Goal: Task Accomplishment & Management: Complete application form

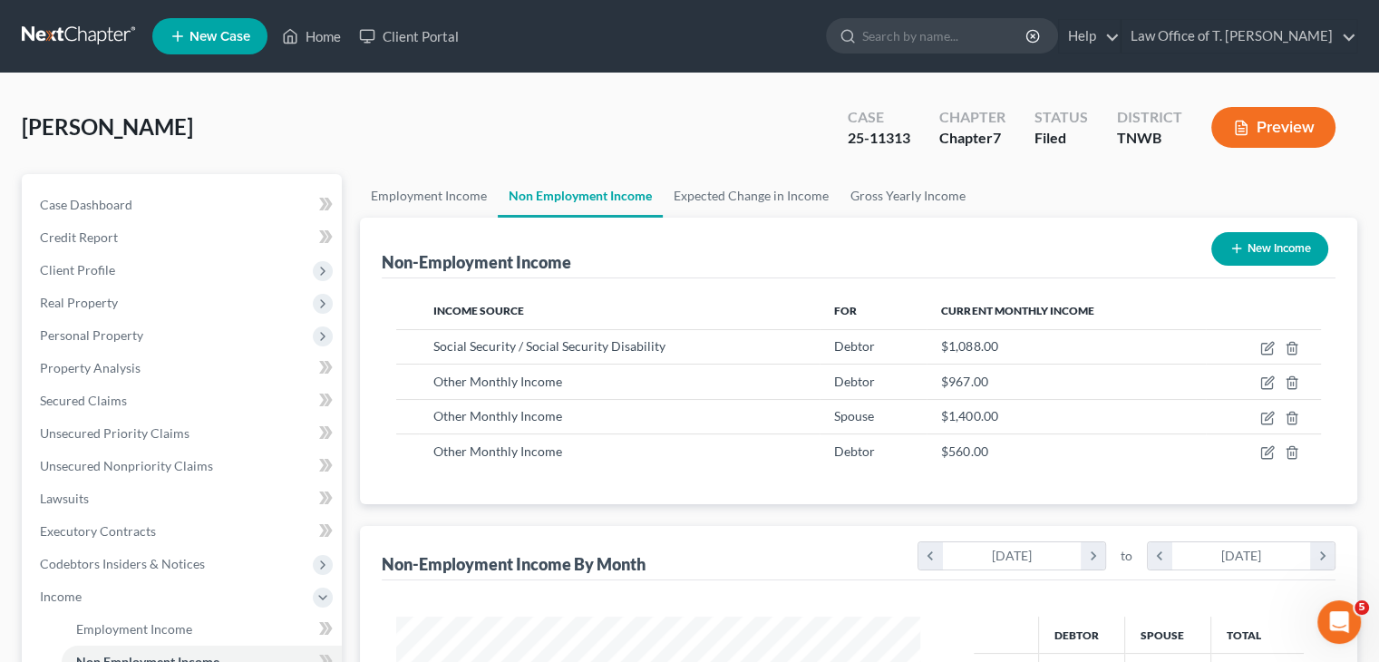
scroll to position [323, 559]
click at [331, 33] on link "Home" at bounding box center [311, 36] width 77 height 33
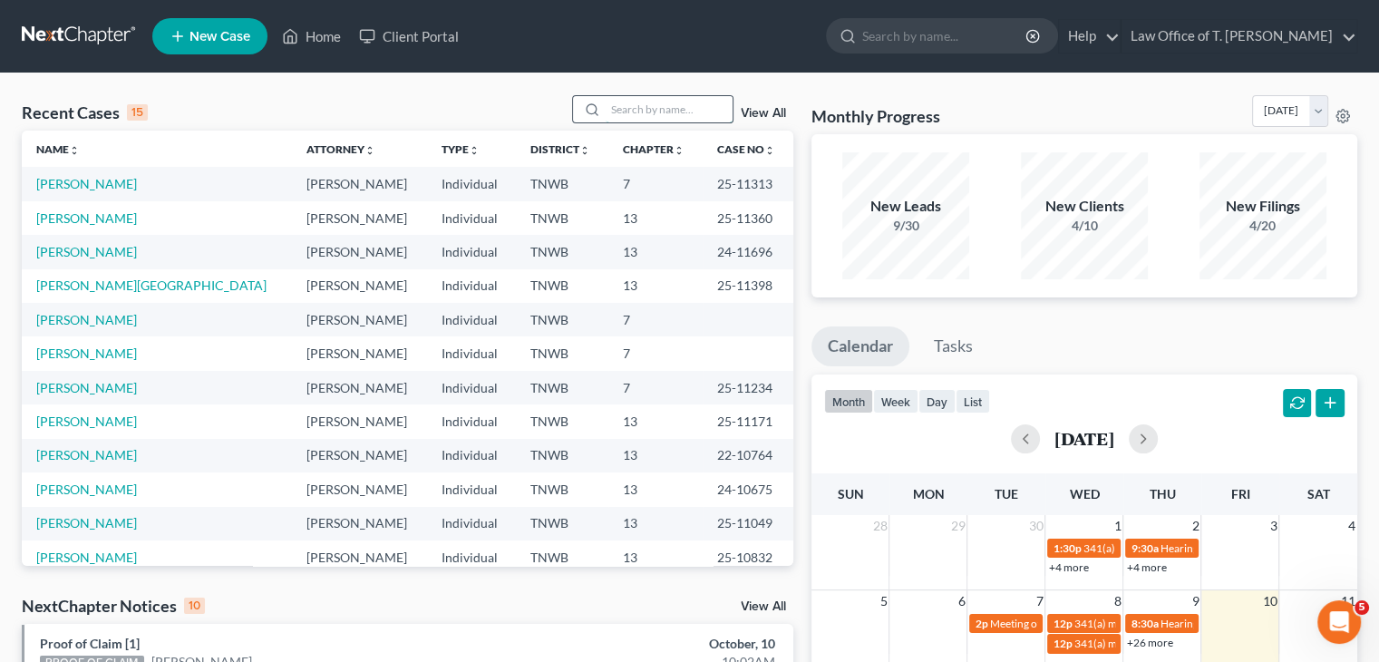
click at [622, 101] on input "search" at bounding box center [669, 109] width 127 height 26
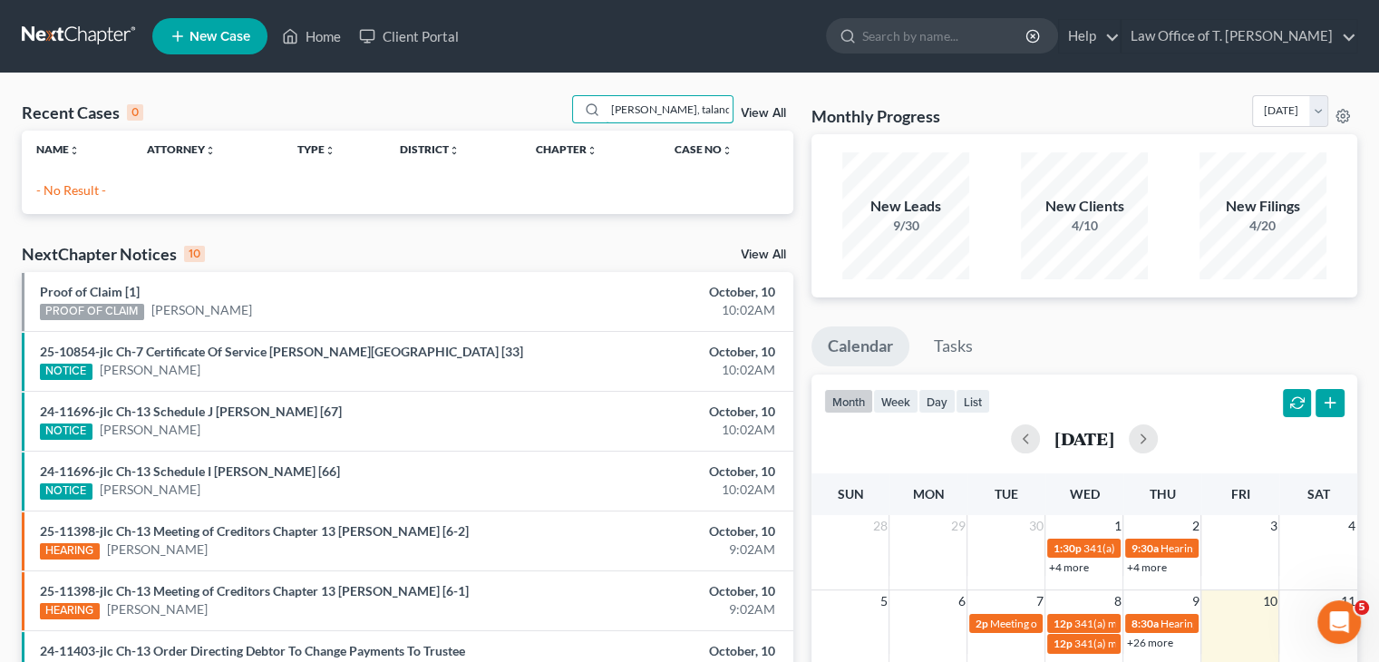
type input "[PERSON_NAME], taland"
drag, startPoint x: 685, startPoint y: 106, endPoint x: 602, endPoint y: 106, distance: 83.4
click at [606, 106] on input "[PERSON_NAME], taland" at bounding box center [669, 109] width 127 height 26
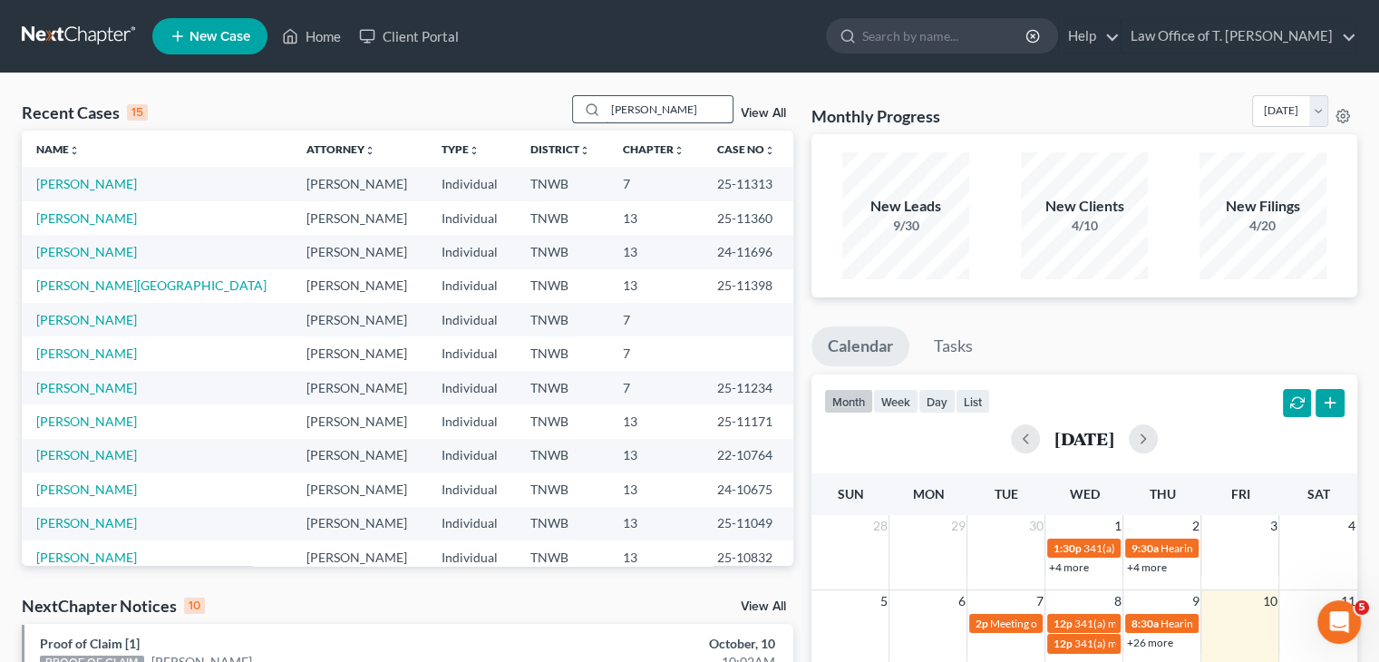
type input "[PERSON_NAME]"
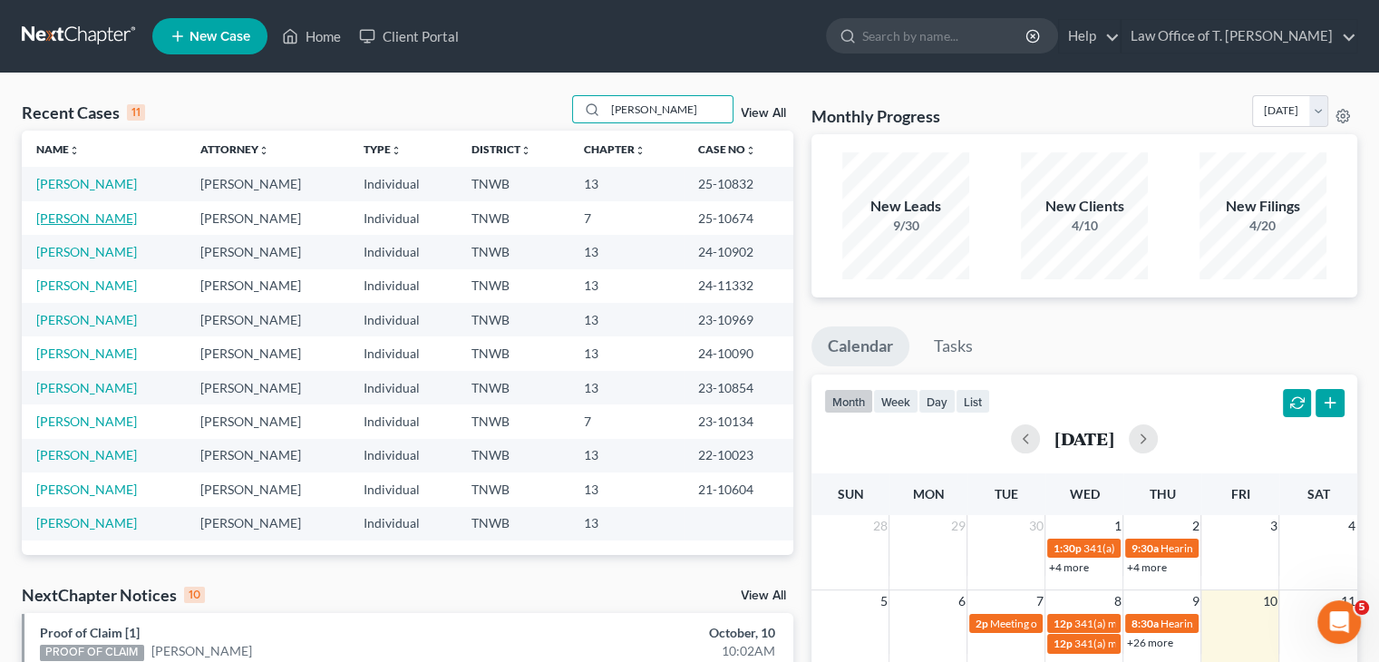
click at [62, 215] on link "[PERSON_NAME]" at bounding box center [86, 217] width 101 height 15
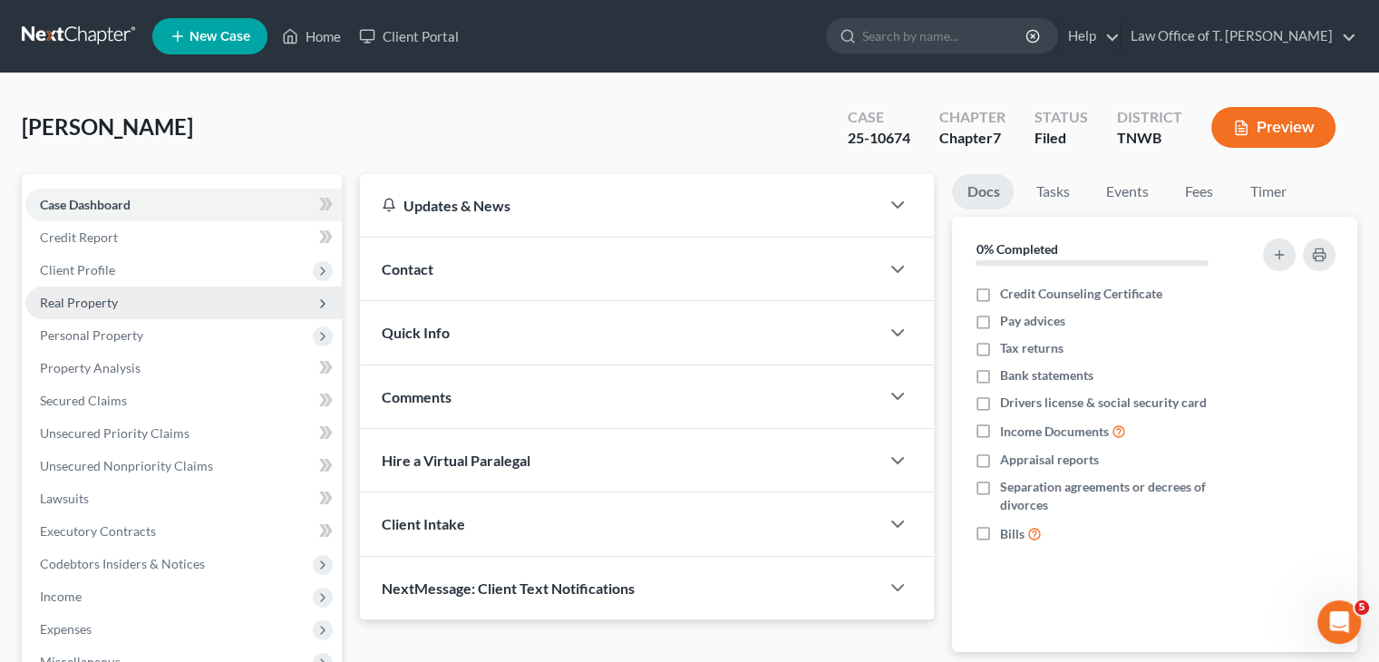
click at [128, 306] on span "Real Property" at bounding box center [183, 302] width 316 height 33
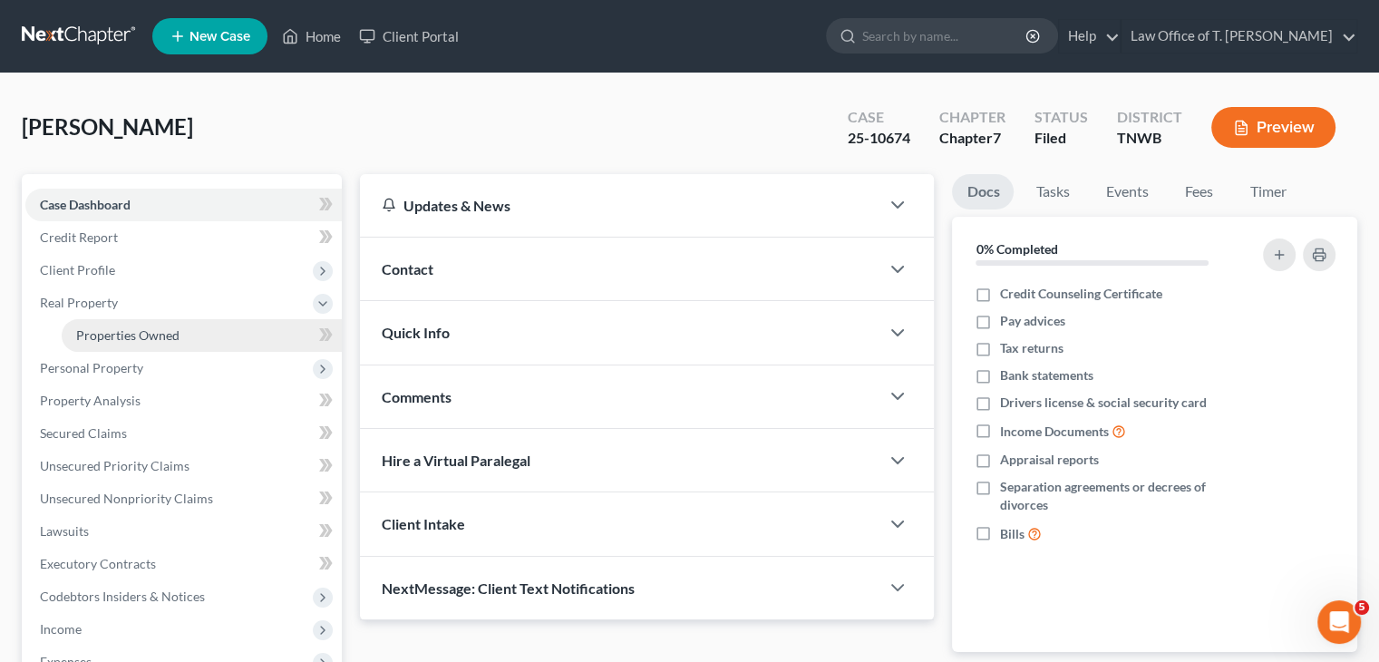
click at [141, 328] on span "Properties Owned" at bounding box center [127, 334] width 103 height 15
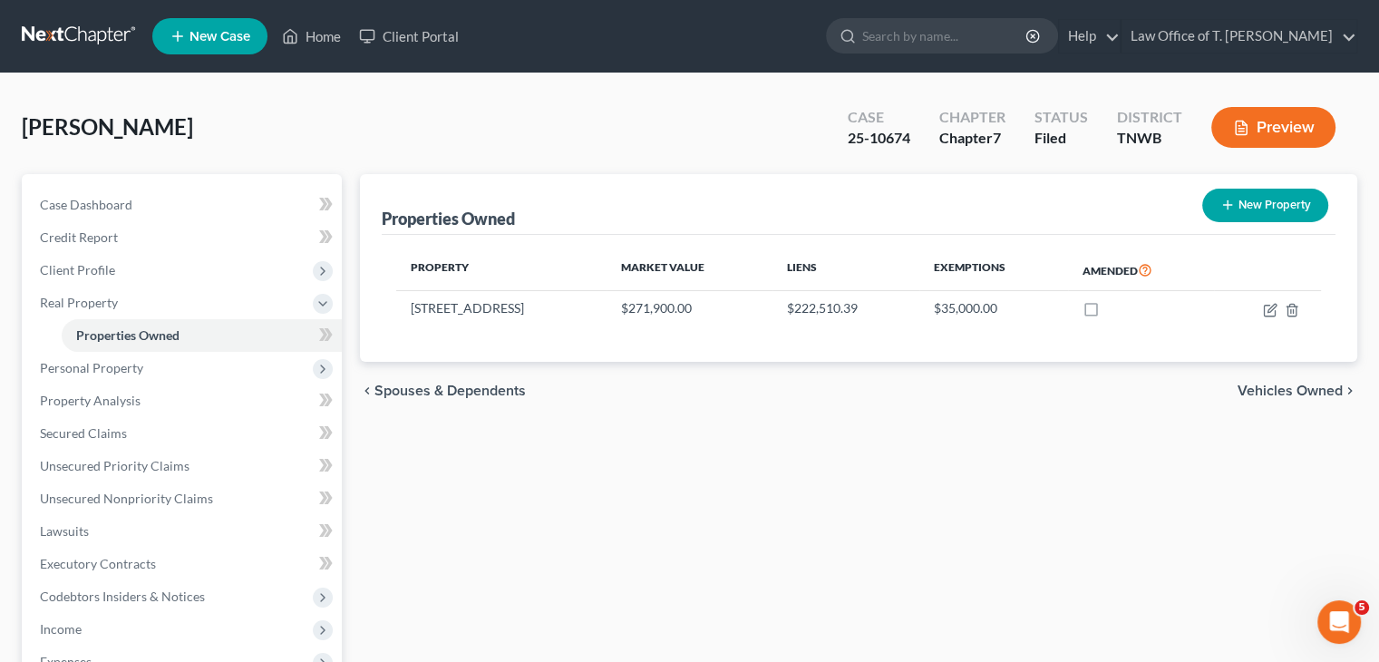
click at [1280, 215] on button "New Property" at bounding box center [1265, 206] width 126 height 34
select select "44"
select select "34"
select select "0"
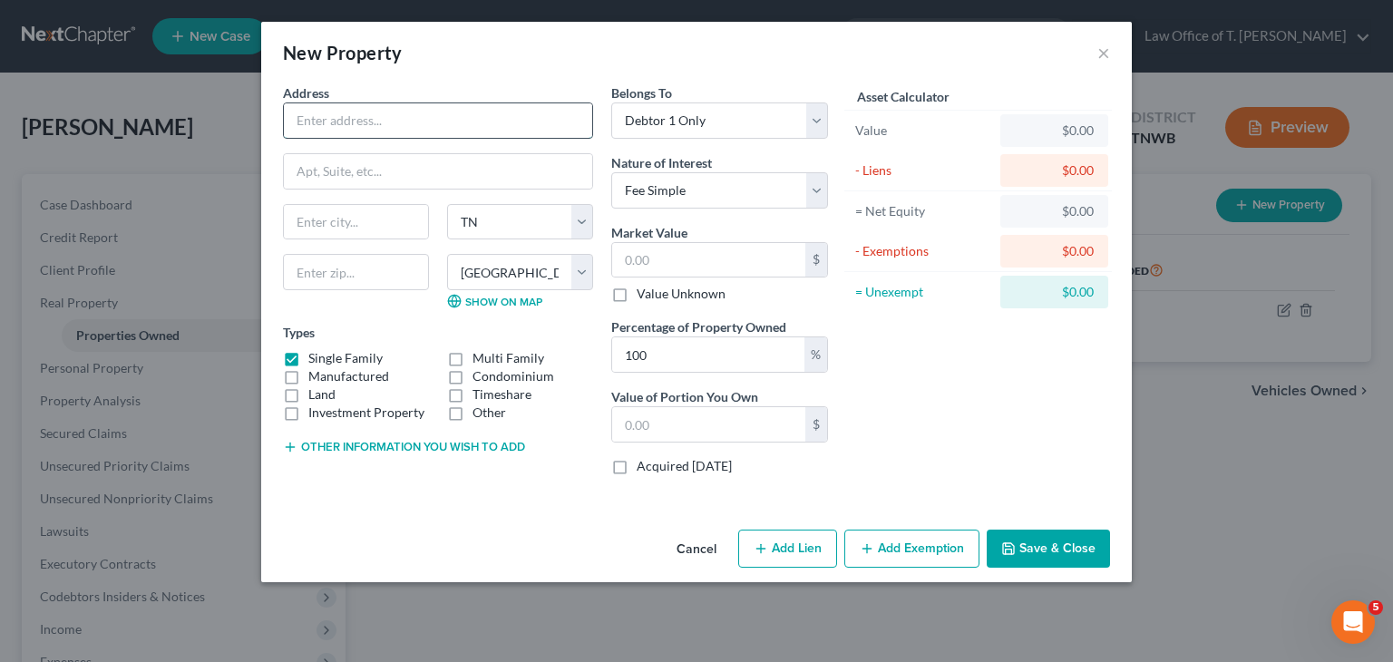
click at [486, 117] on input "text" at bounding box center [438, 120] width 308 height 34
click at [704, 553] on button "Cancel" at bounding box center [696, 549] width 69 height 36
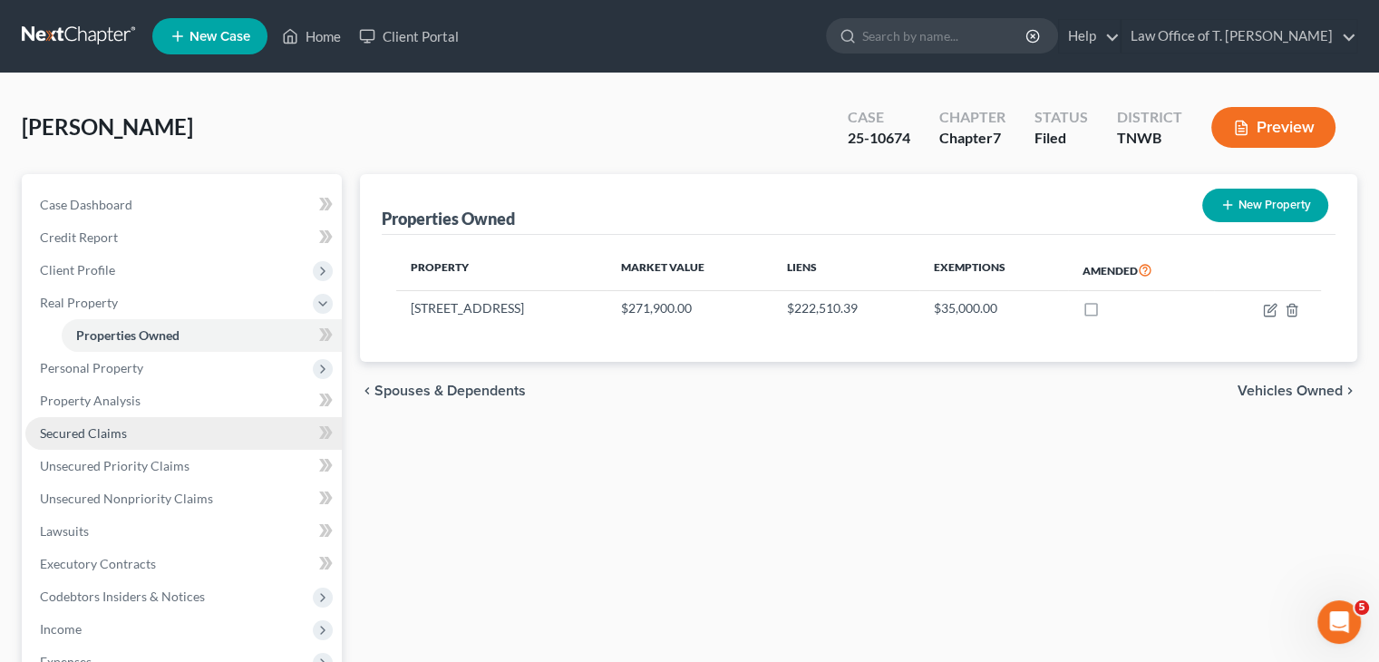
click at [99, 434] on span "Secured Claims" at bounding box center [83, 432] width 87 height 15
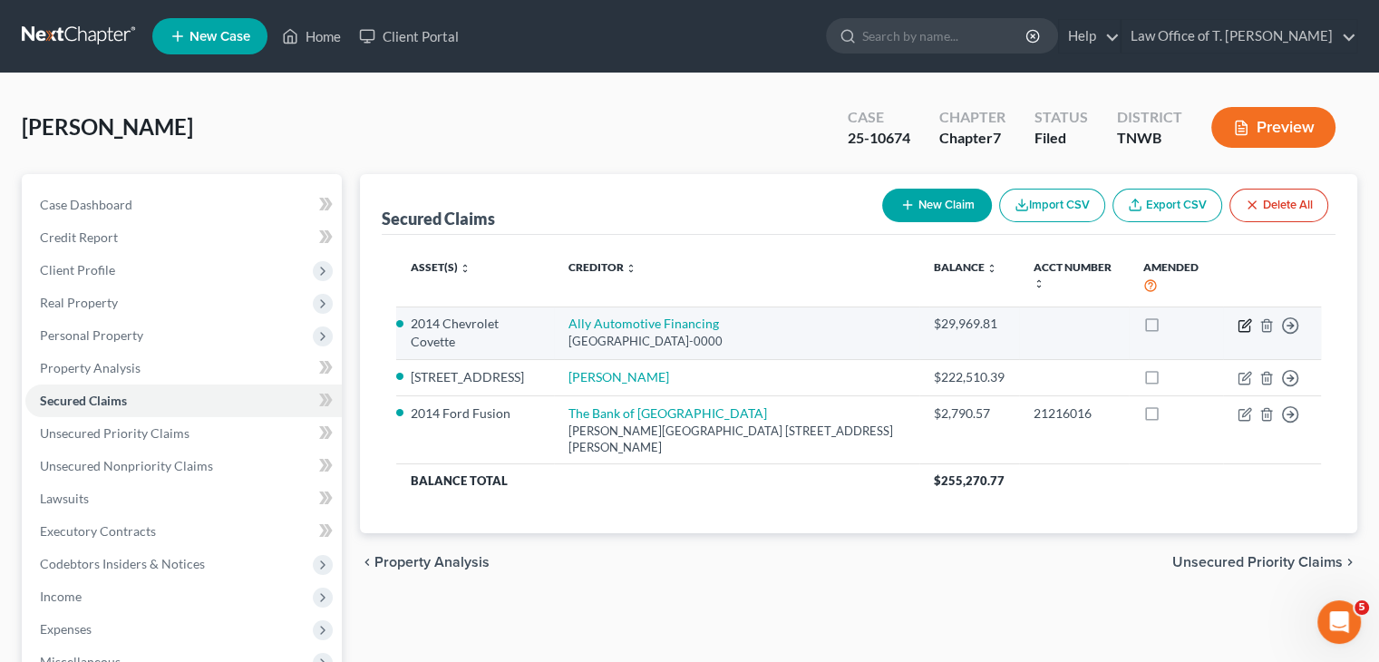
click at [1244, 330] on icon "button" at bounding box center [1243, 325] width 11 height 11
select select "24"
select select "6"
select select "0"
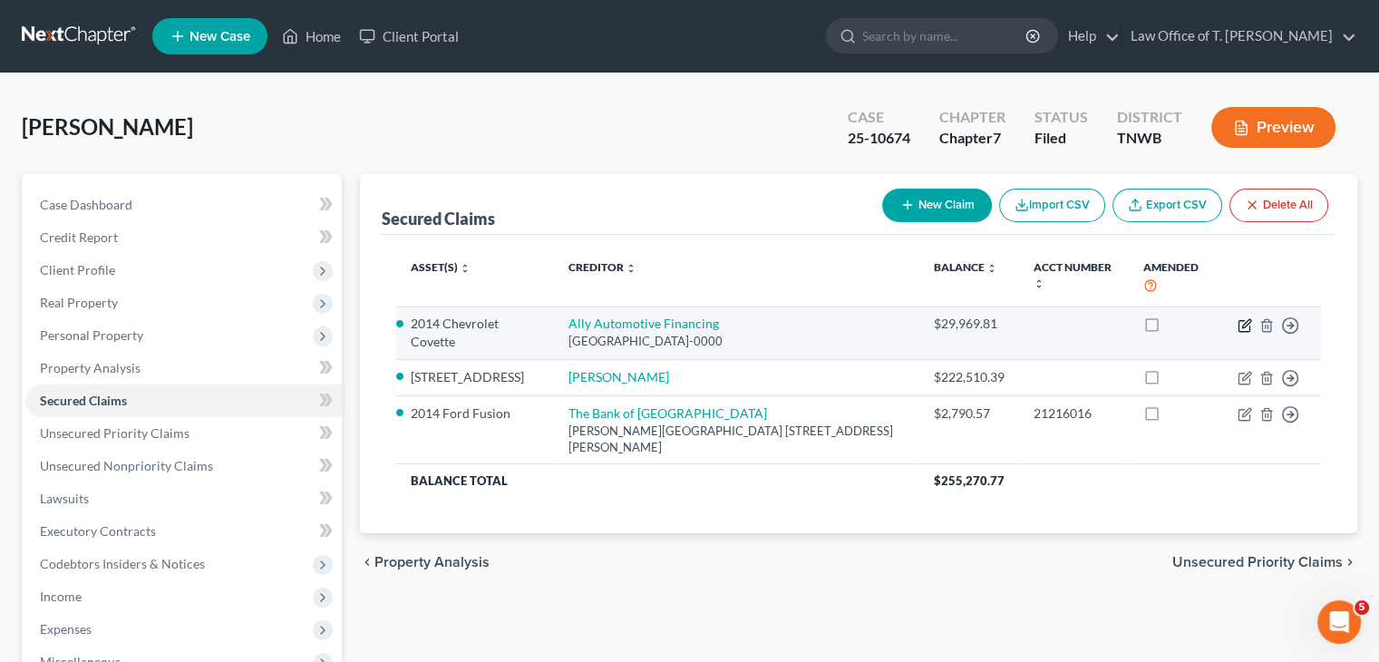
select select "0"
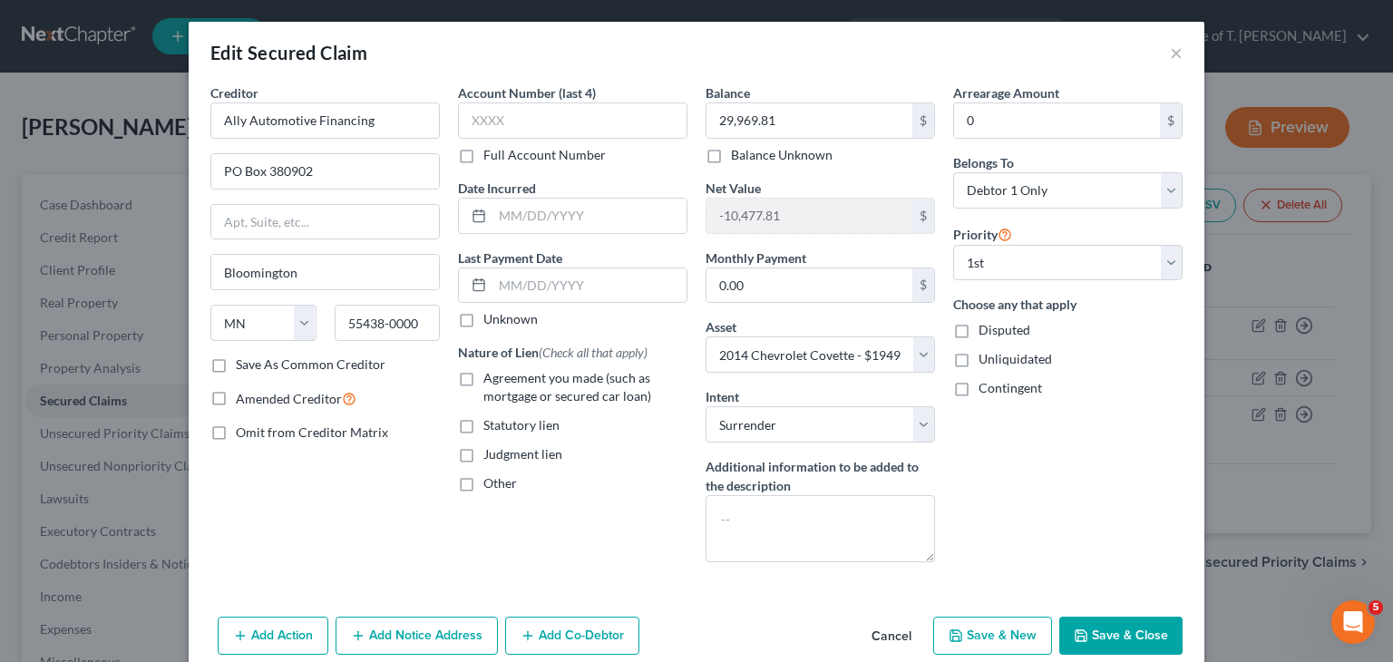
click at [906, 634] on button "Cancel" at bounding box center [891, 636] width 69 height 36
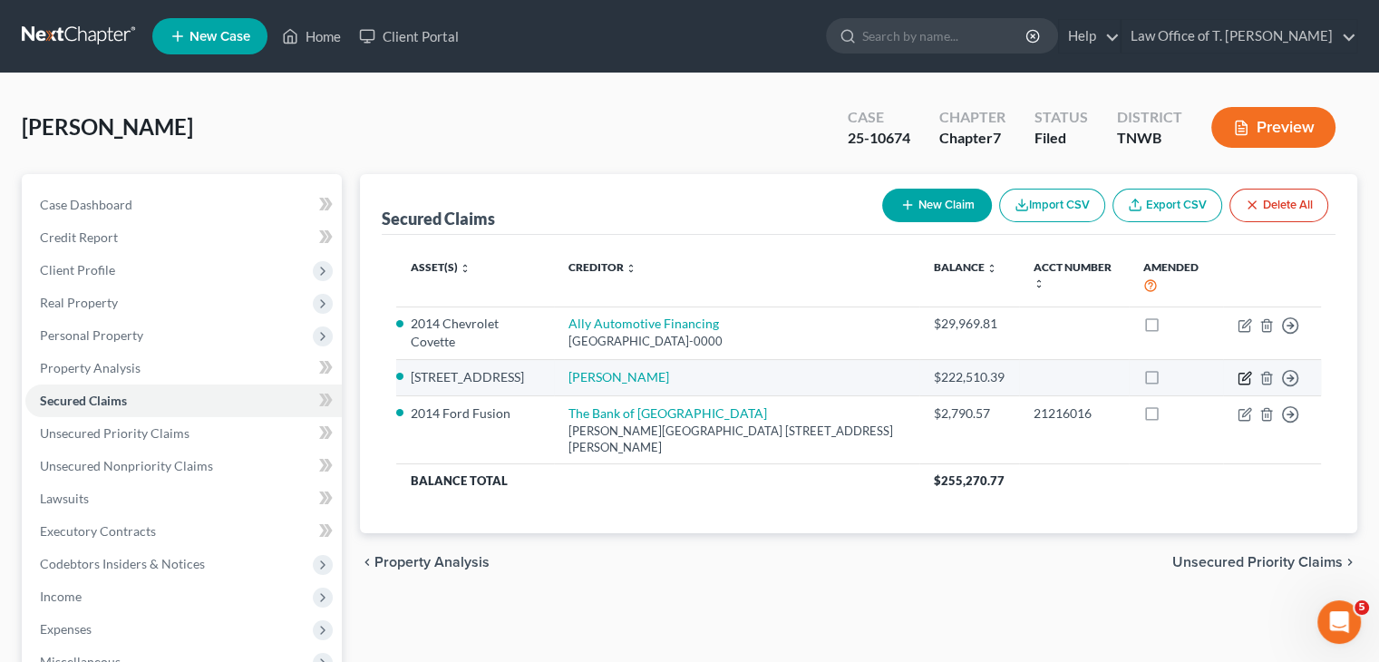
click at [1245, 381] on icon "button" at bounding box center [1245, 378] width 15 height 15
select select "3"
select select "4"
select select "0"
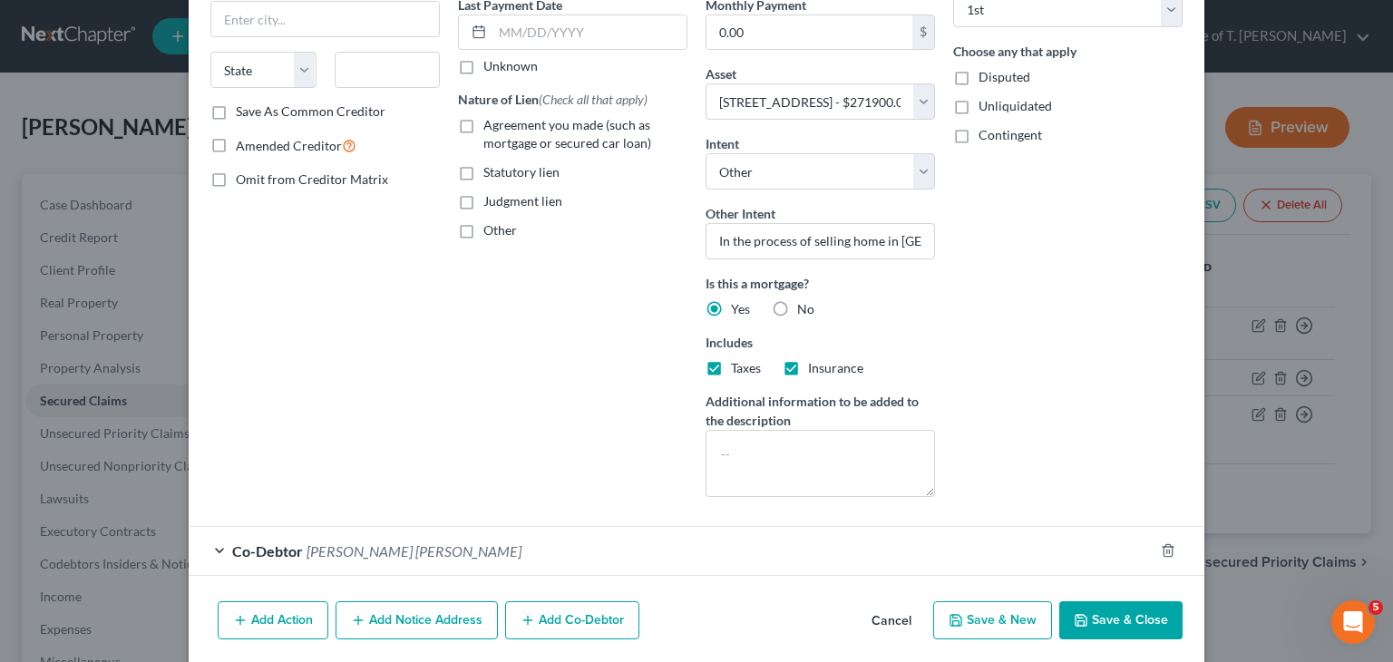
scroll to position [315, 0]
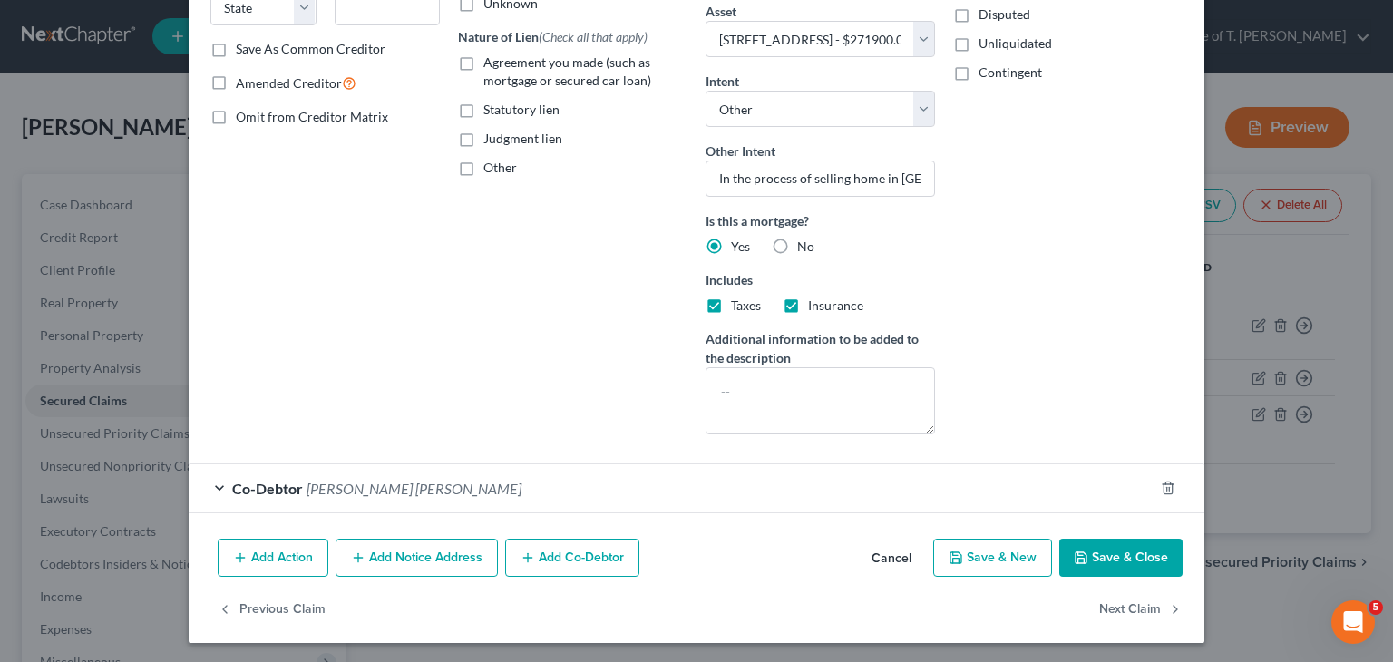
click at [1109, 556] on button "Save & Close" at bounding box center [1120, 558] width 123 height 38
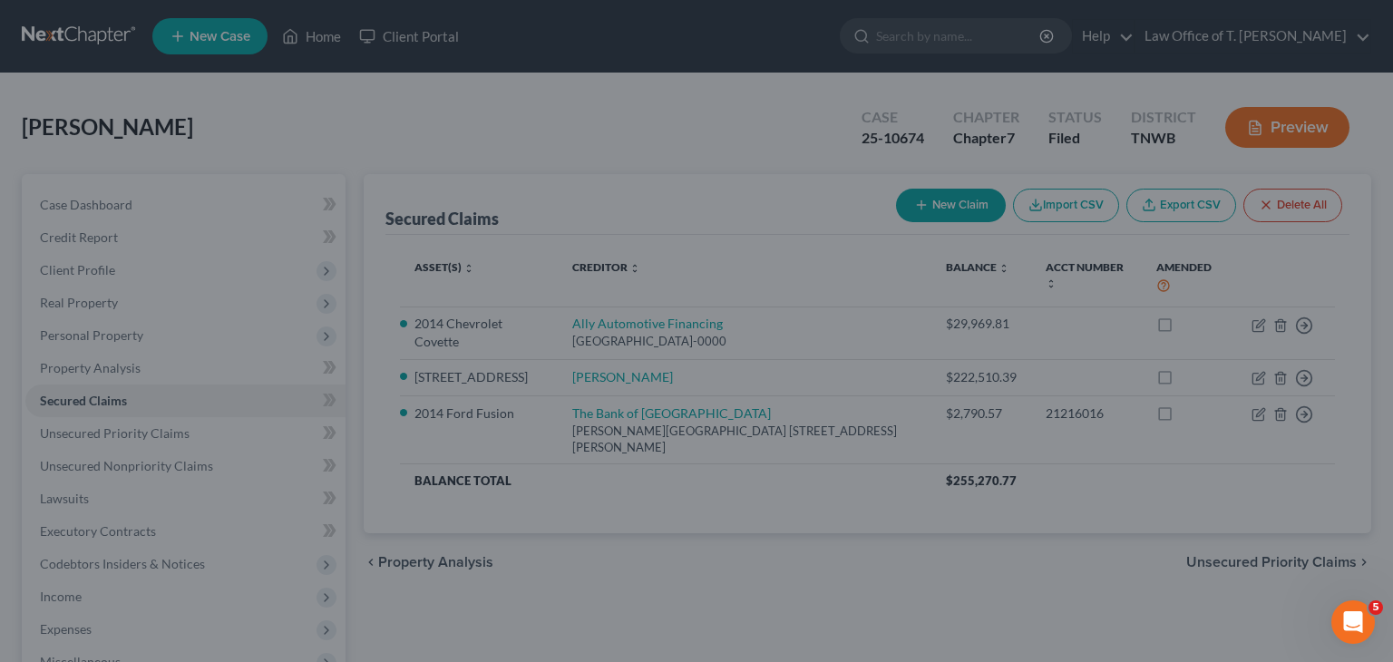
select select
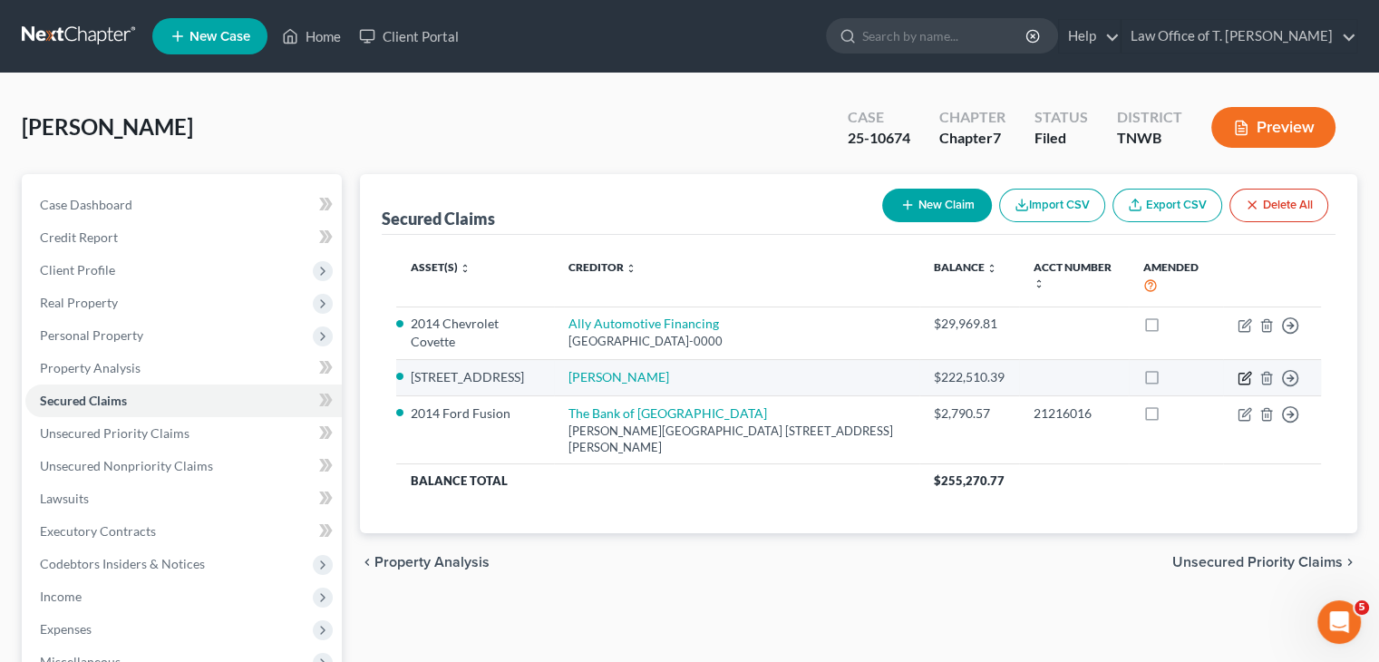
click at [1242, 383] on icon "button" at bounding box center [1245, 378] width 15 height 15
select select "3"
select select "4"
select select "0"
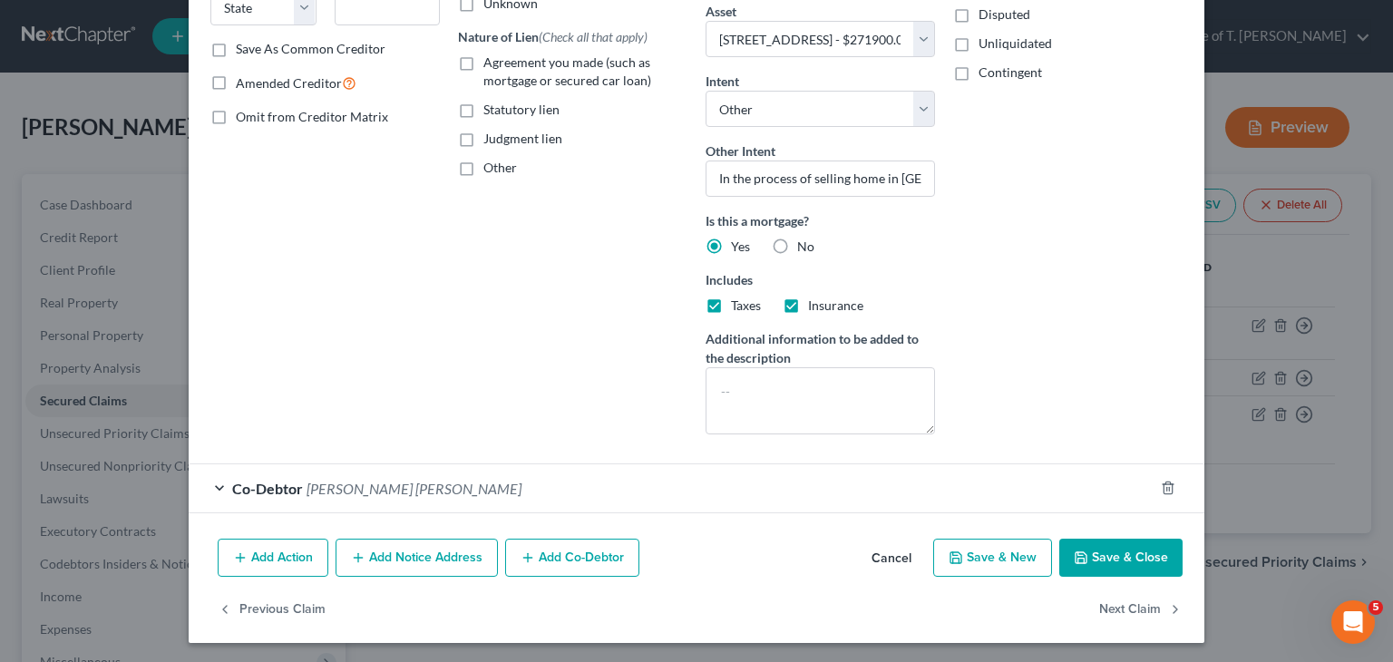
click at [1140, 545] on button "Save & Close" at bounding box center [1120, 558] width 123 height 38
select select
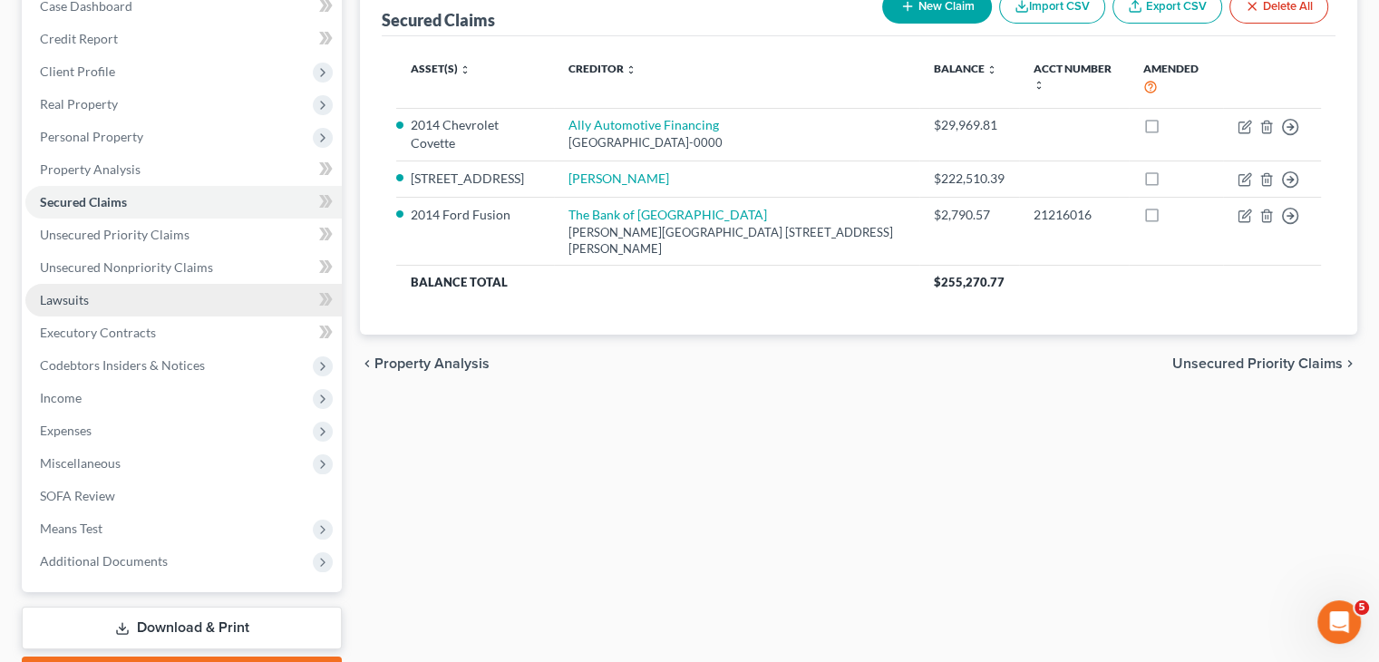
scroll to position [272, 0]
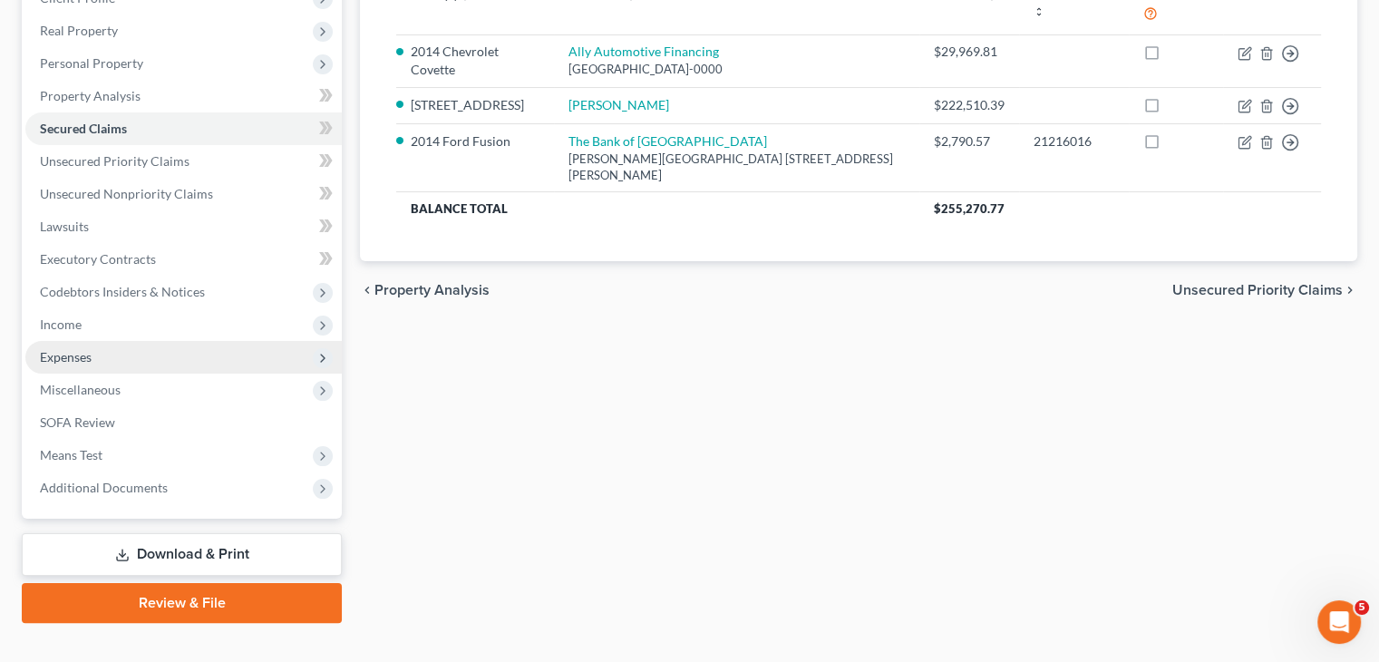
click at [97, 367] on span "Expenses" at bounding box center [183, 357] width 316 height 33
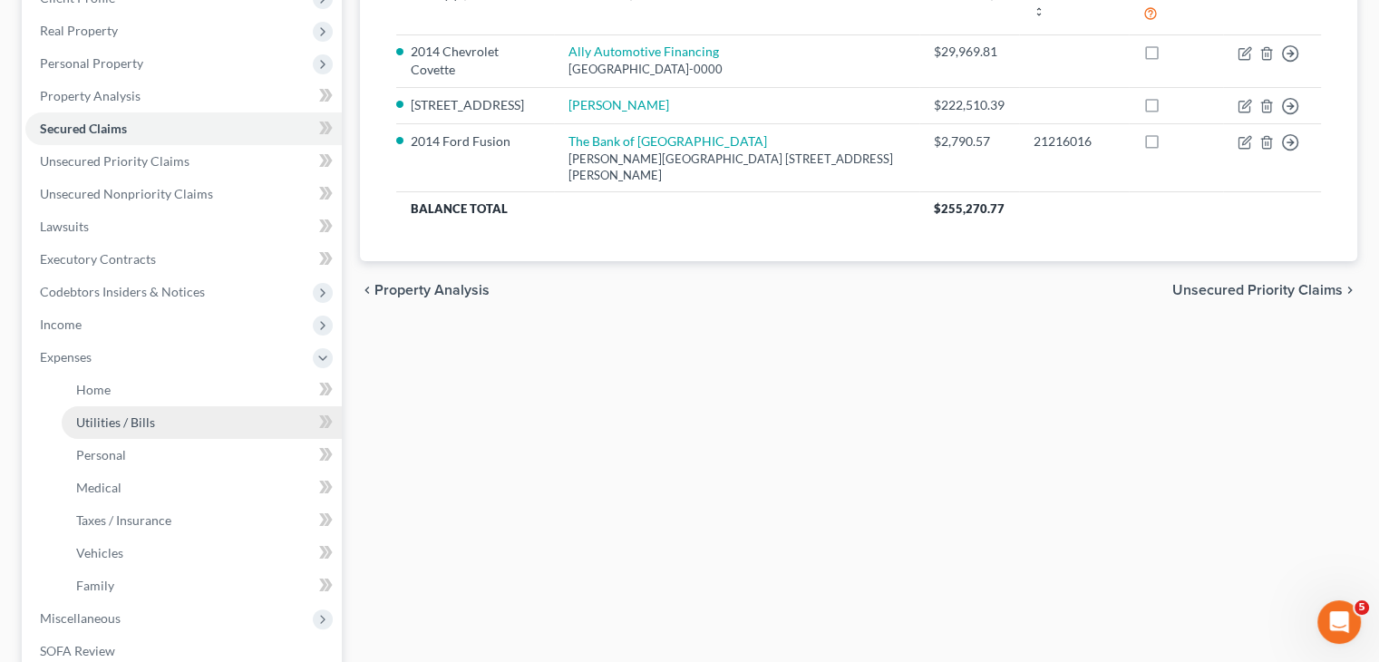
click at [134, 418] on span "Utilities / Bills" at bounding box center [115, 421] width 79 height 15
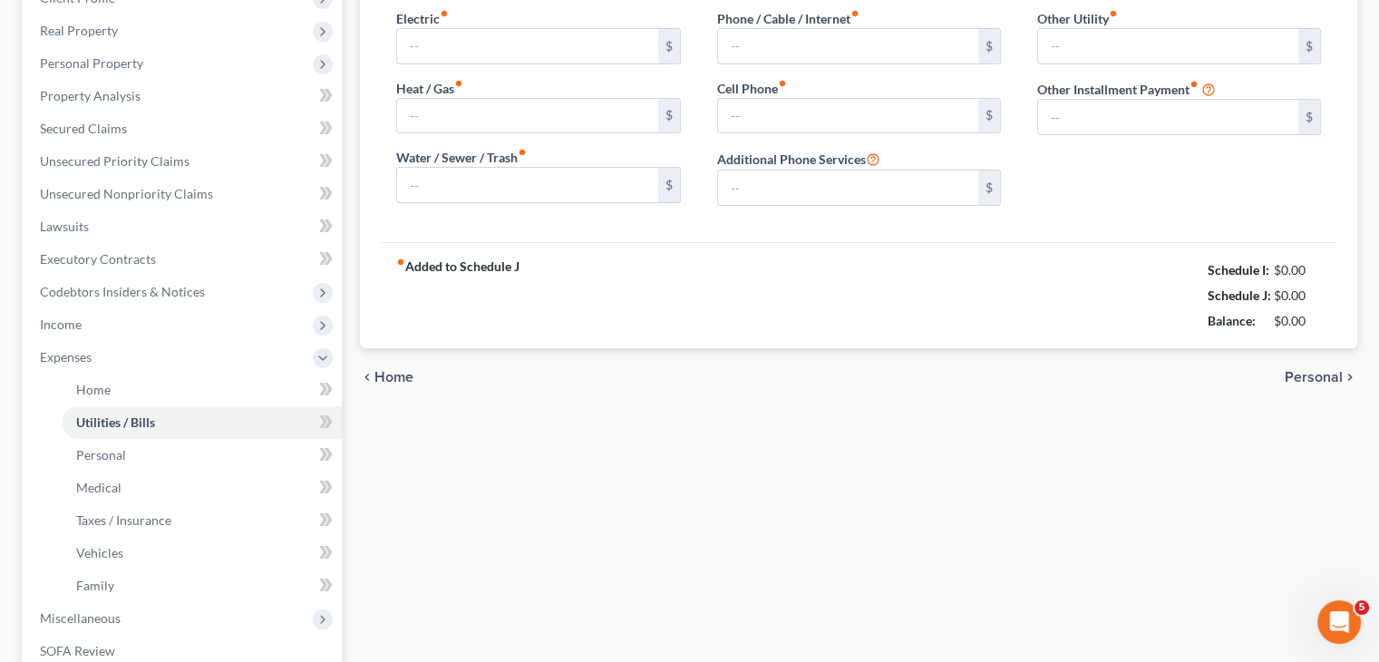
type input "100.00"
type input "300.00"
type input "0.00"
type input "60.00"
type input "347.00"
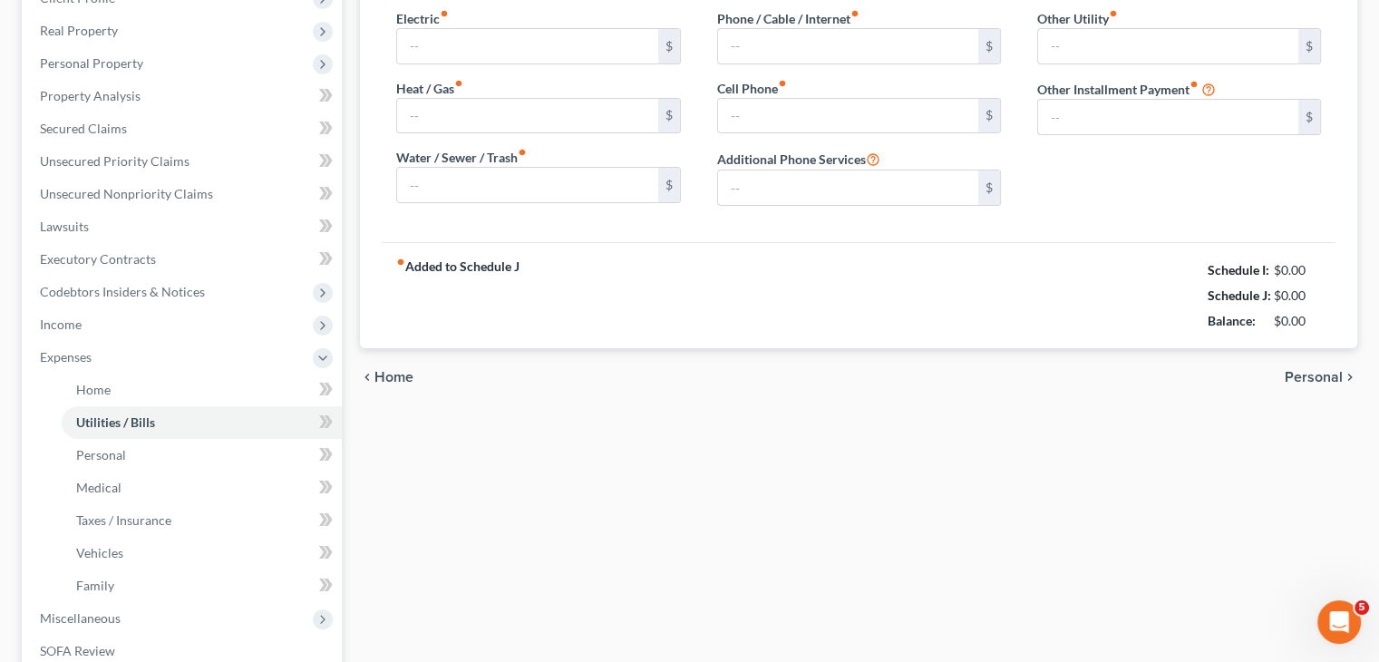
type input "0.00"
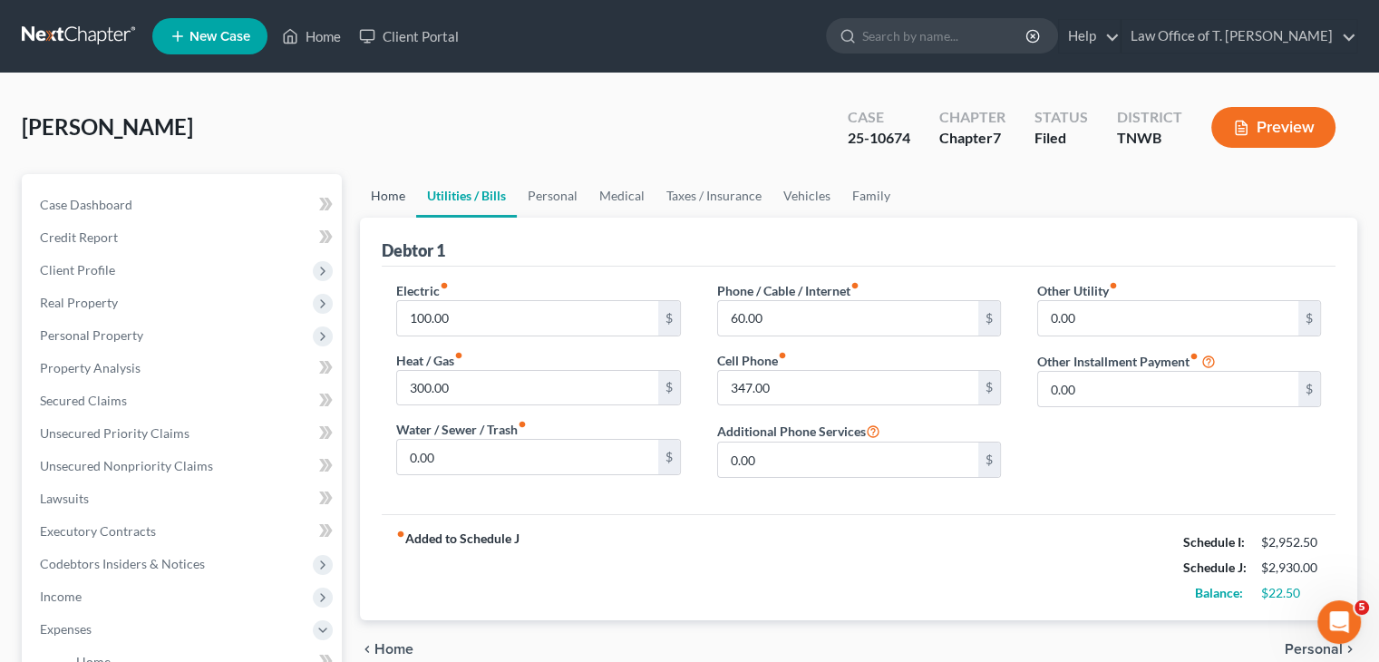
click at [382, 202] on link "Home" at bounding box center [388, 196] width 56 height 44
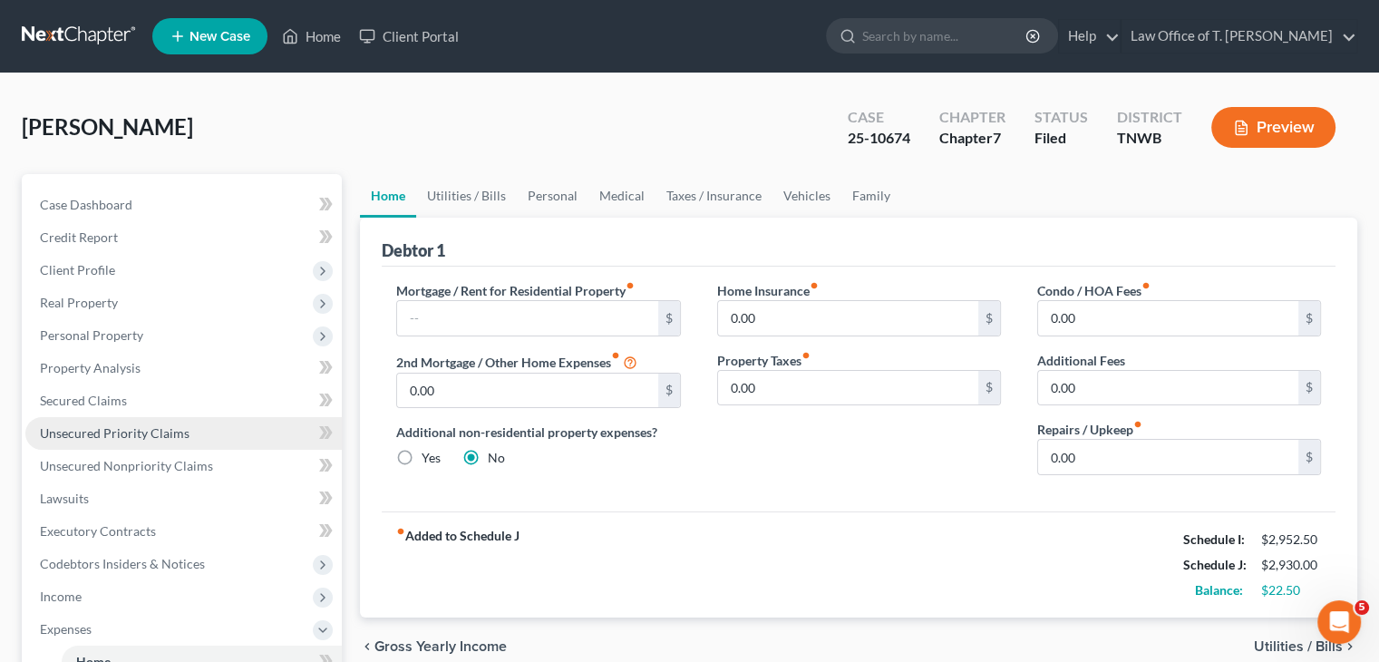
click at [152, 429] on span "Unsecured Priority Claims" at bounding box center [115, 432] width 150 height 15
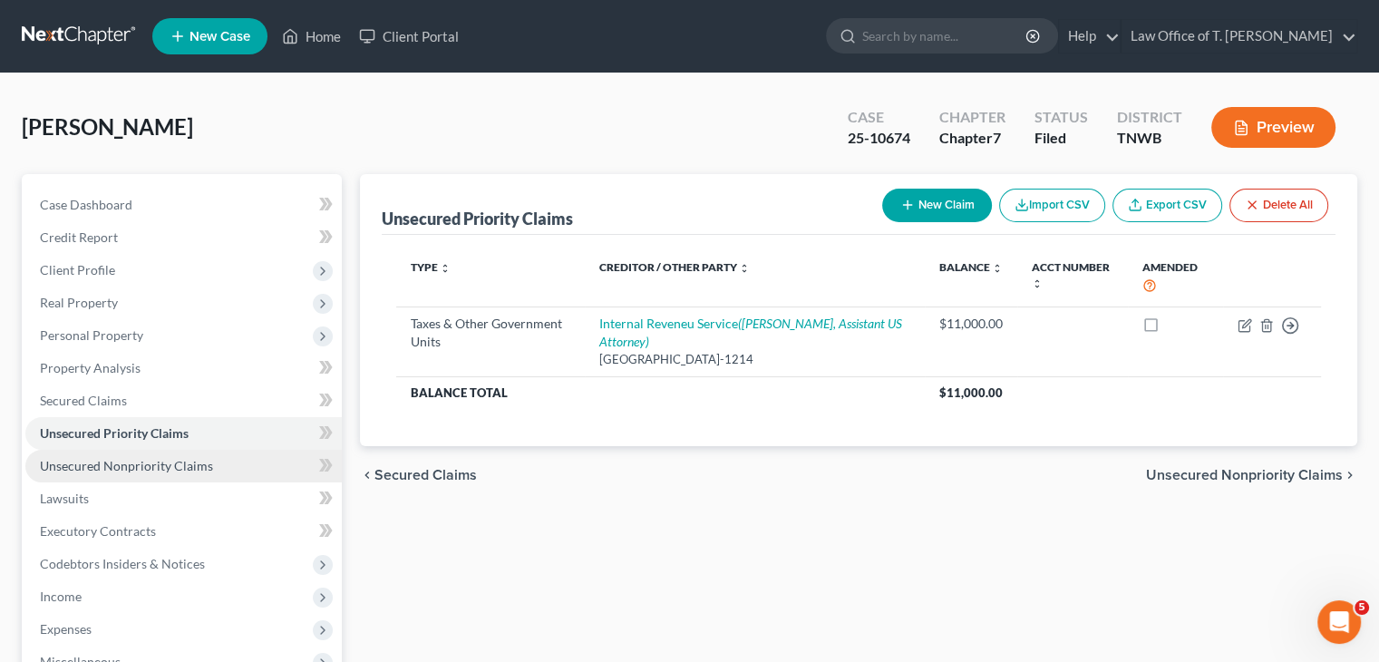
click at [141, 465] on span "Unsecured Nonpriority Claims" at bounding box center [126, 465] width 173 height 15
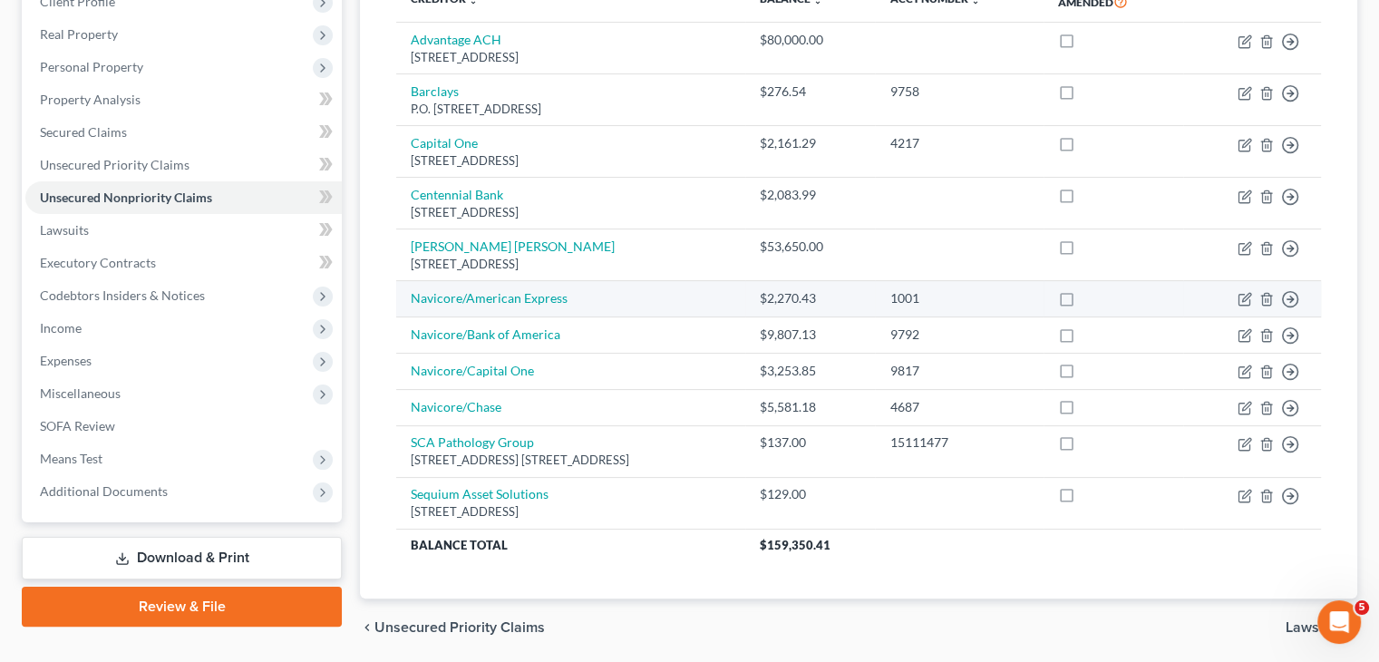
scroll to position [330, 0]
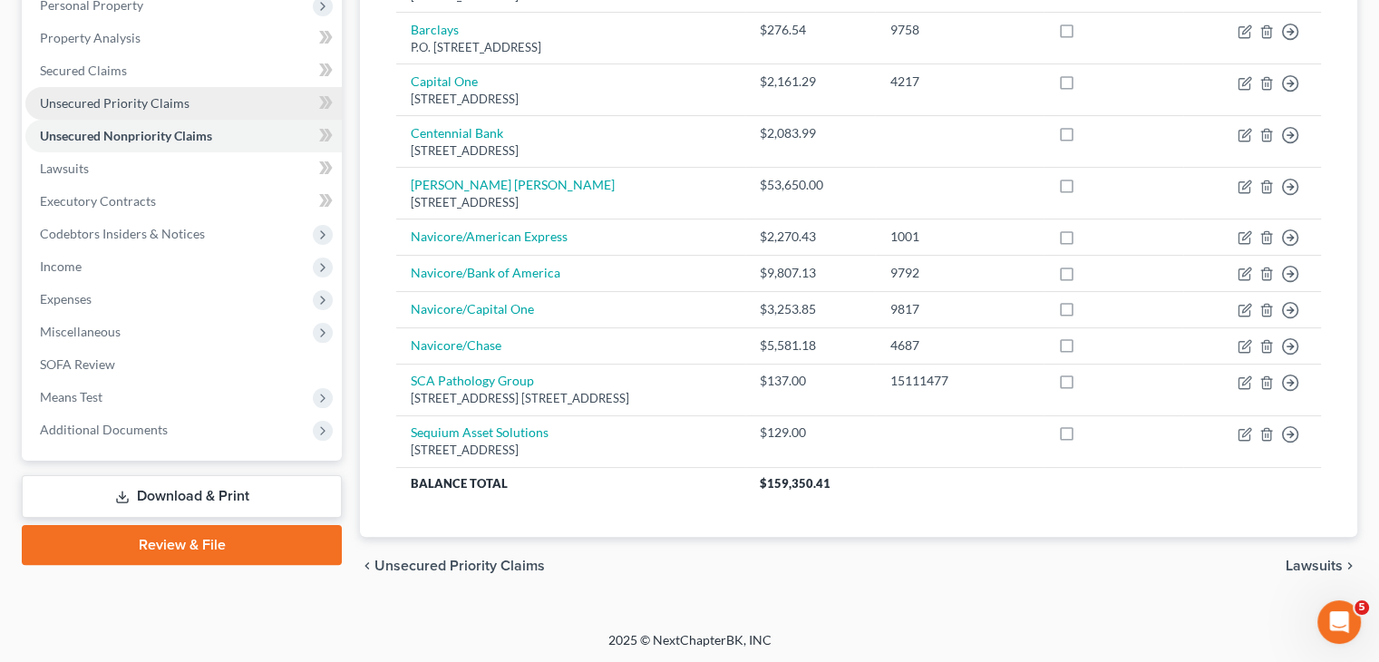
click at [138, 110] on span "Unsecured Priority Claims" at bounding box center [115, 102] width 150 height 15
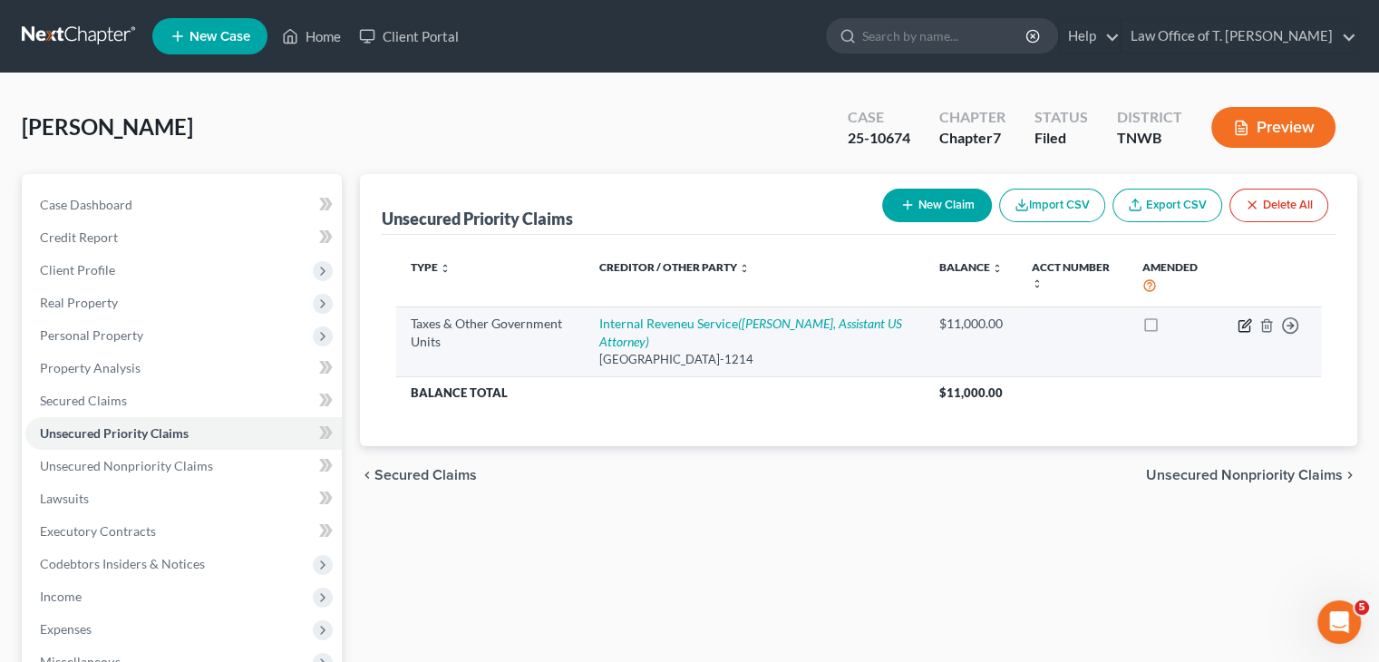
click at [1238, 322] on icon "button" at bounding box center [1245, 325] width 15 height 15
select select "0"
select select "28"
select select "0"
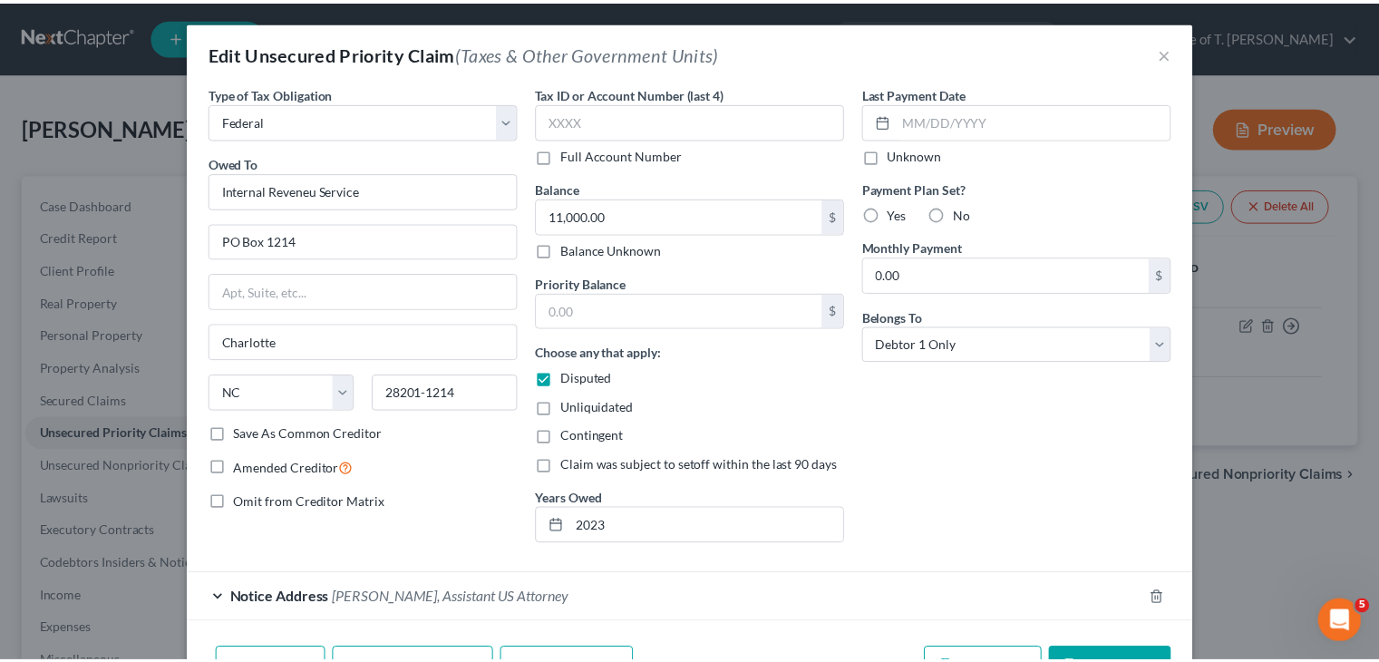
scroll to position [73, 0]
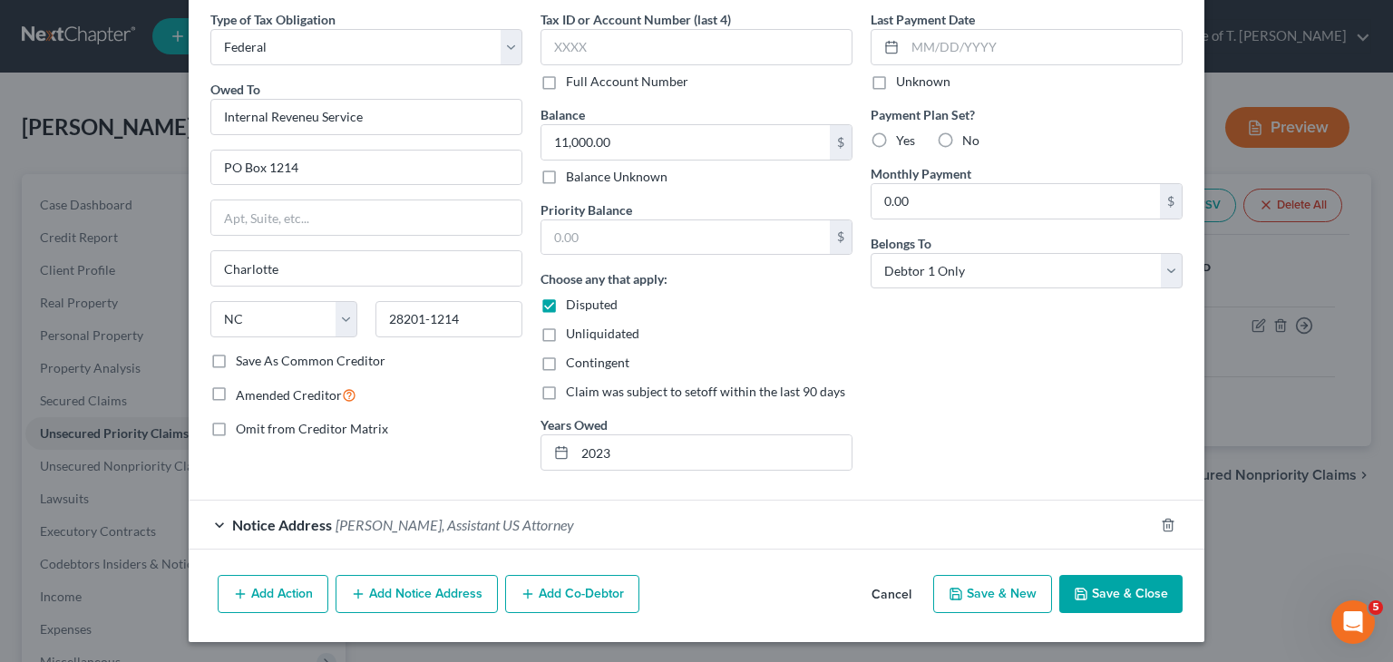
click at [1084, 587] on button "Save & Close" at bounding box center [1120, 594] width 123 height 38
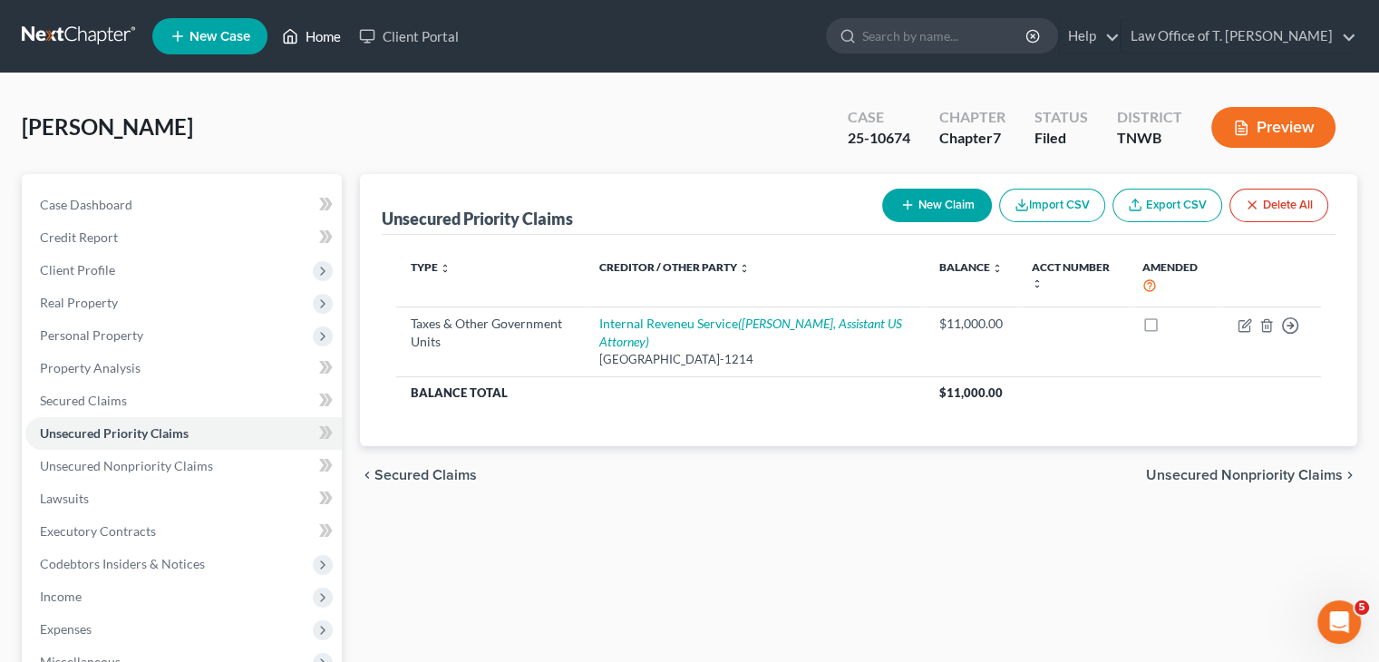
click at [318, 43] on link "Home" at bounding box center [311, 36] width 77 height 33
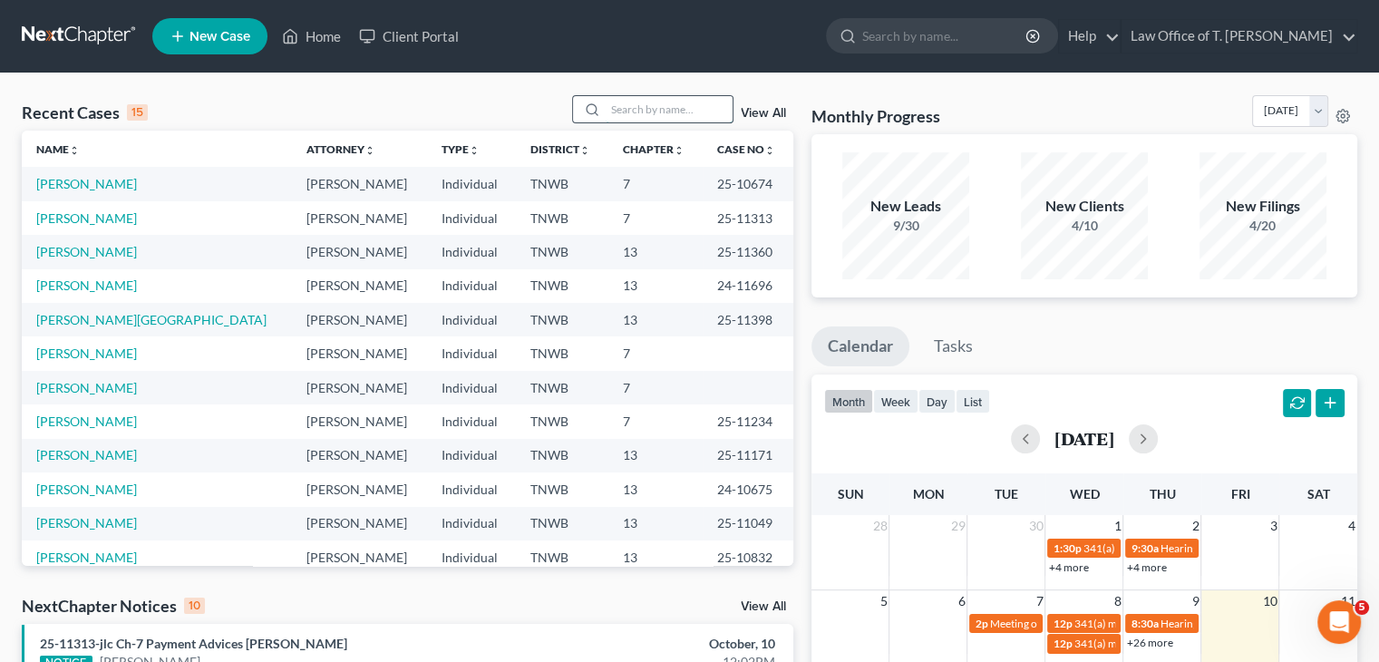
click at [642, 113] on input "search" at bounding box center [669, 109] width 127 height 26
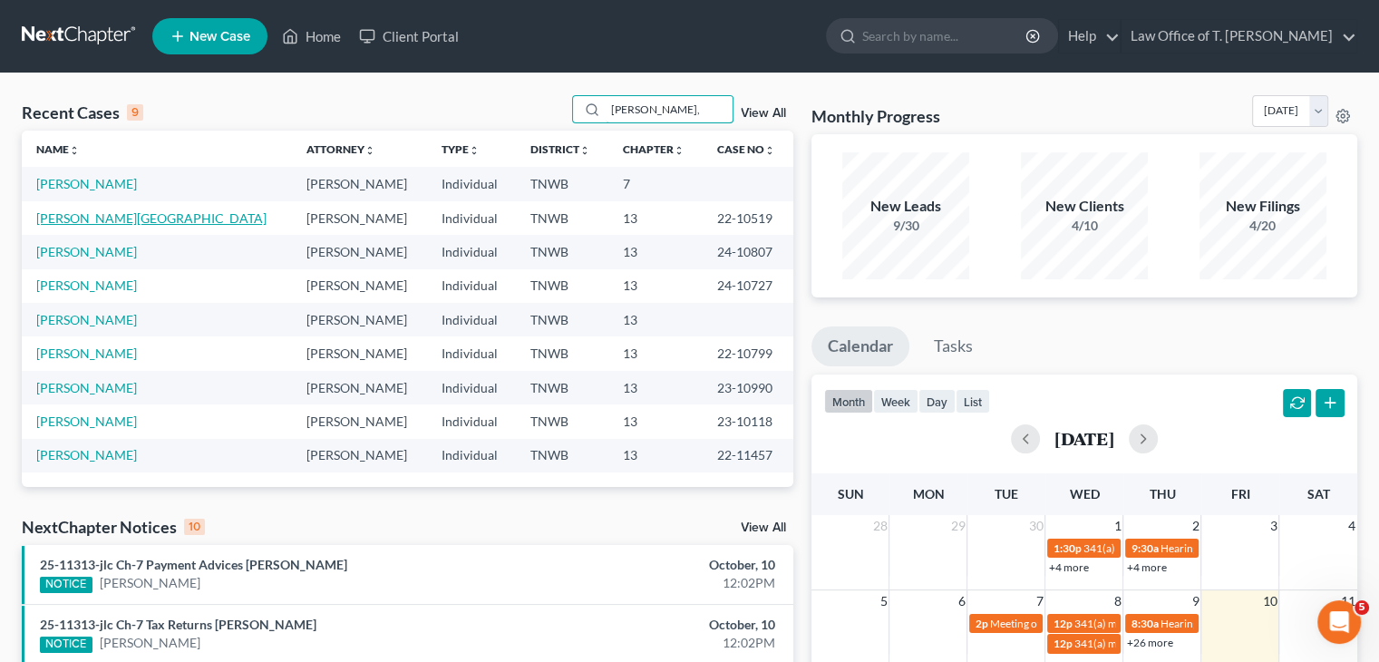
type input "[PERSON_NAME],"
click at [98, 222] on link "[PERSON_NAME][GEOGRAPHIC_DATA]" at bounding box center [151, 217] width 230 height 15
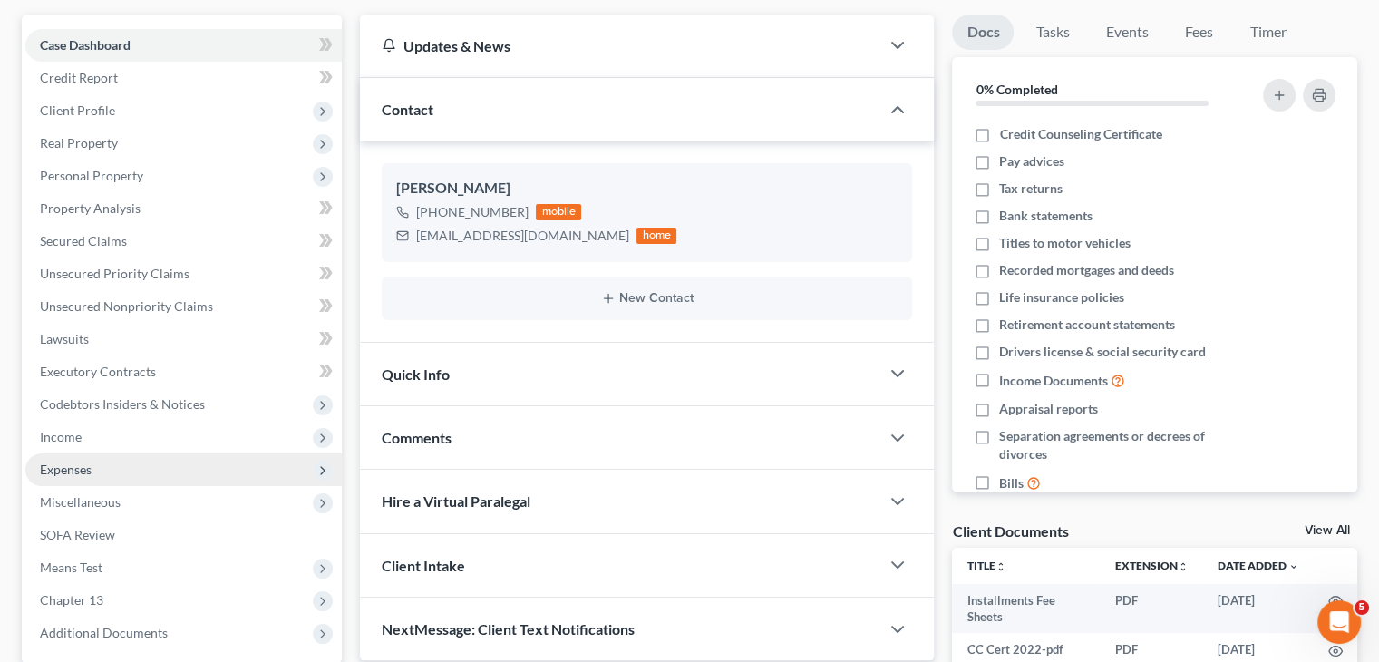
scroll to position [181, 0]
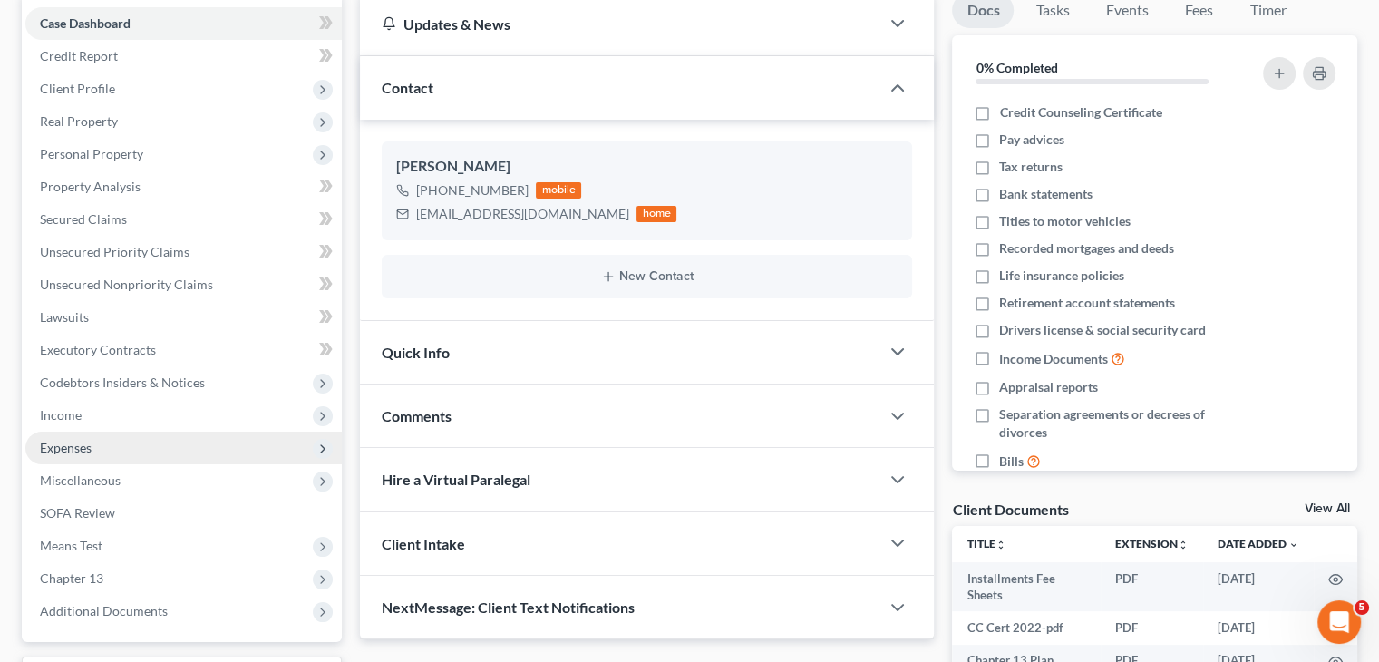
click at [80, 445] on span "Expenses" at bounding box center [66, 447] width 52 height 15
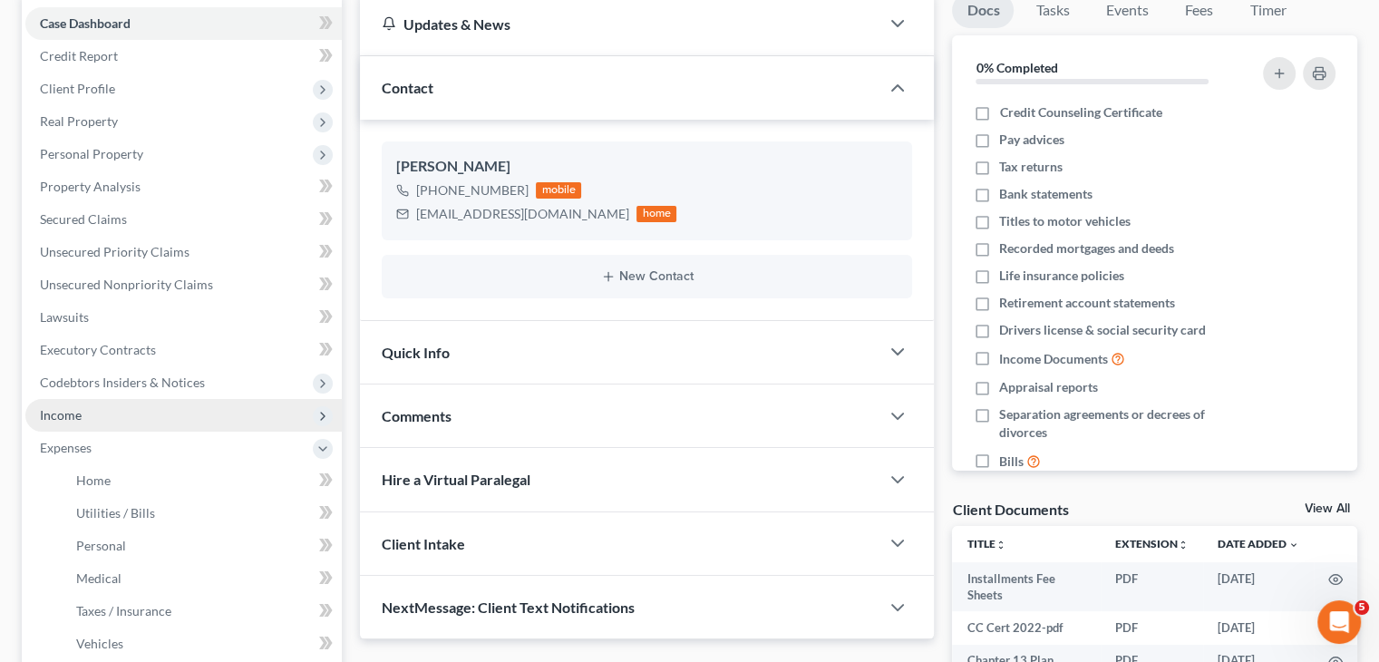
click at [80, 422] on span "Income" at bounding box center [61, 414] width 42 height 15
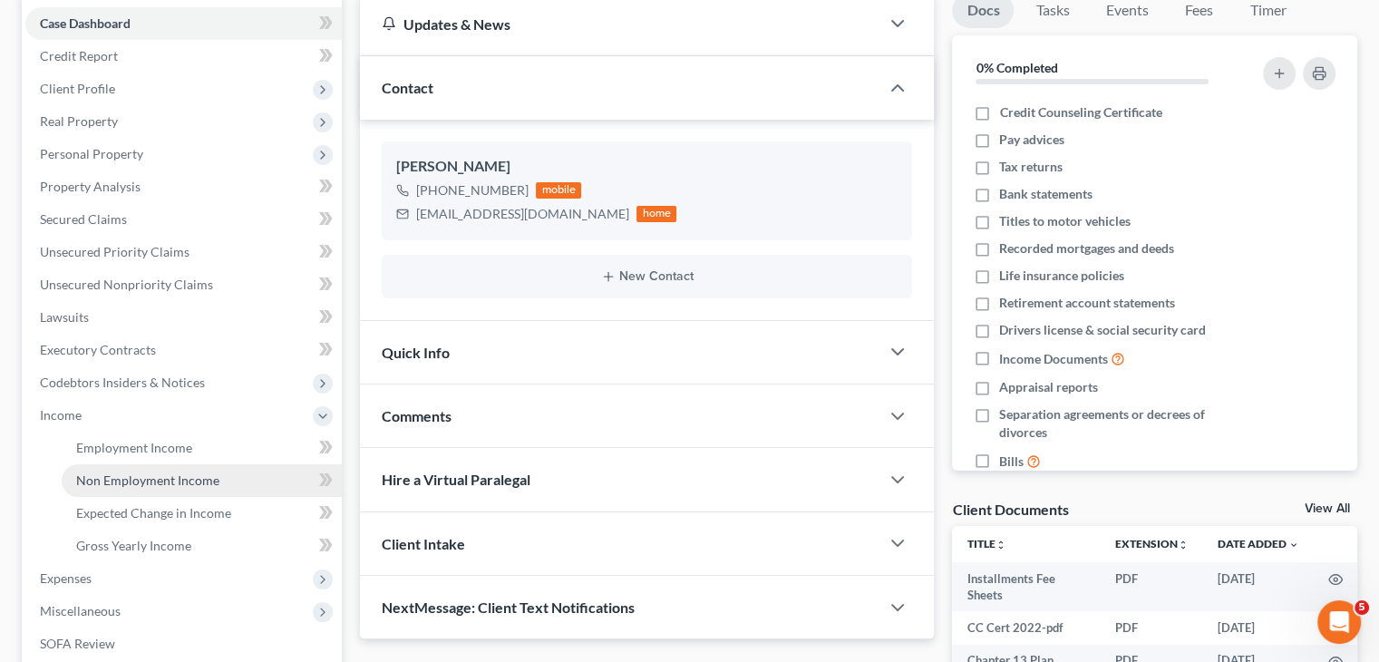
click at [154, 478] on span "Non Employment Income" at bounding box center [147, 479] width 143 height 15
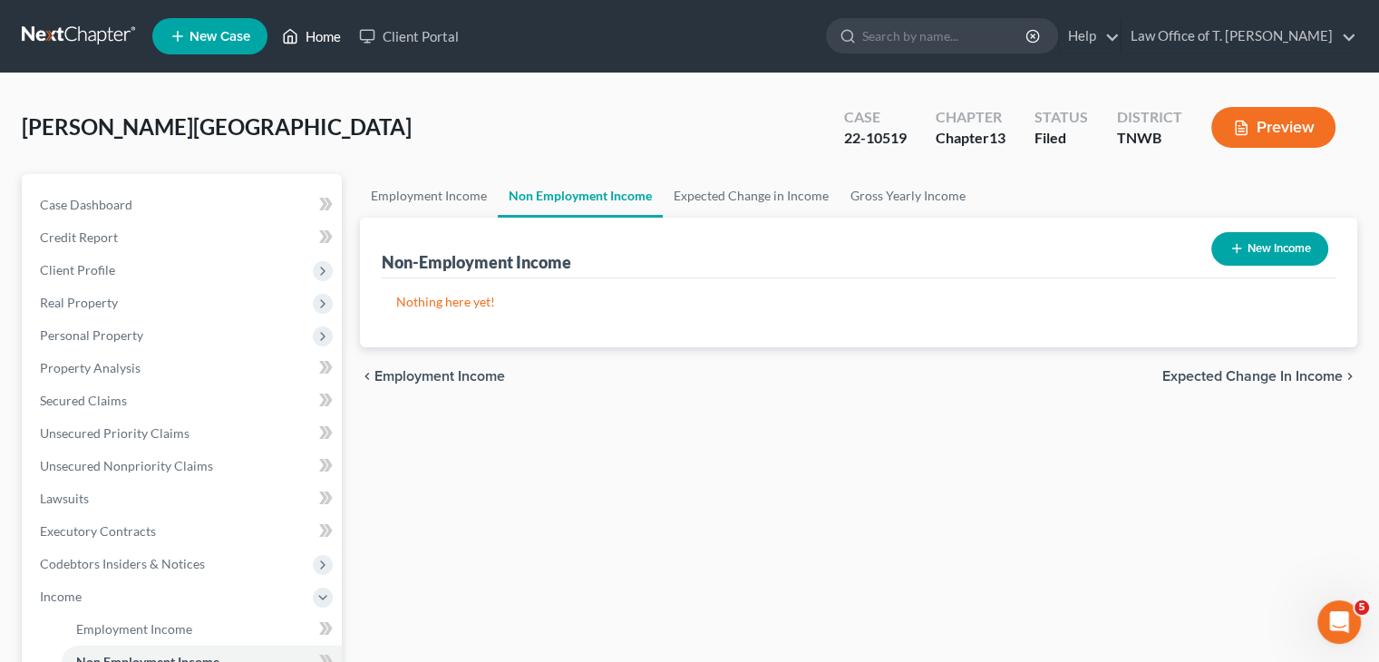
click at [322, 34] on link "Home" at bounding box center [311, 36] width 77 height 33
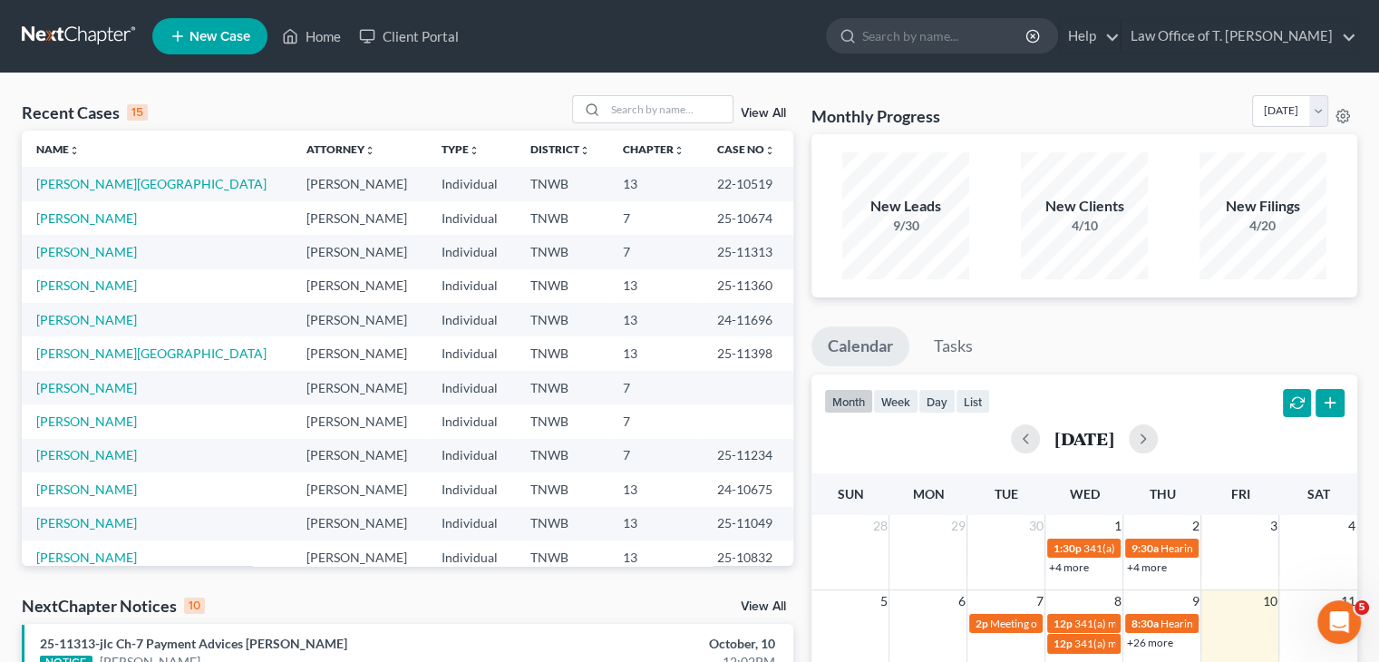
click at [91, 209] on td "[PERSON_NAME]" at bounding box center [157, 218] width 270 height 34
click at [90, 214] on link "[PERSON_NAME]" at bounding box center [86, 217] width 101 height 15
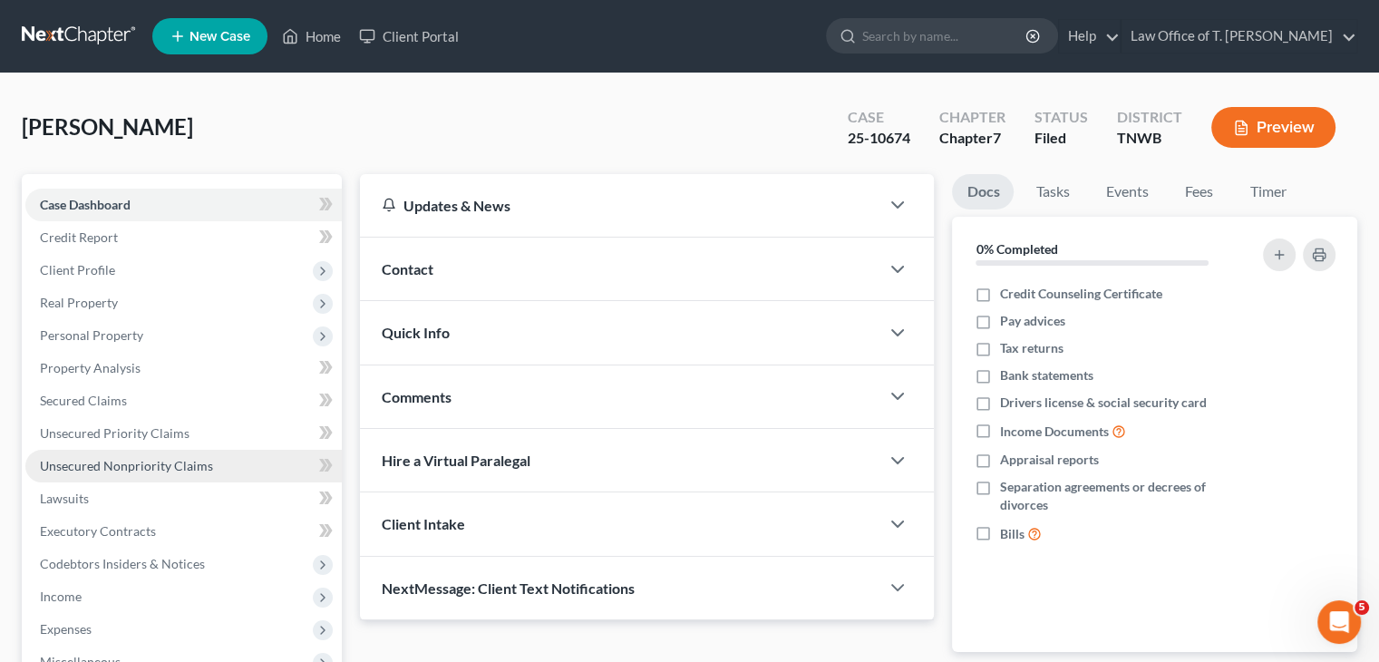
click at [141, 465] on span "Unsecured Nonpriority Claims" at bounding box center [126, 465] width 173 height 15
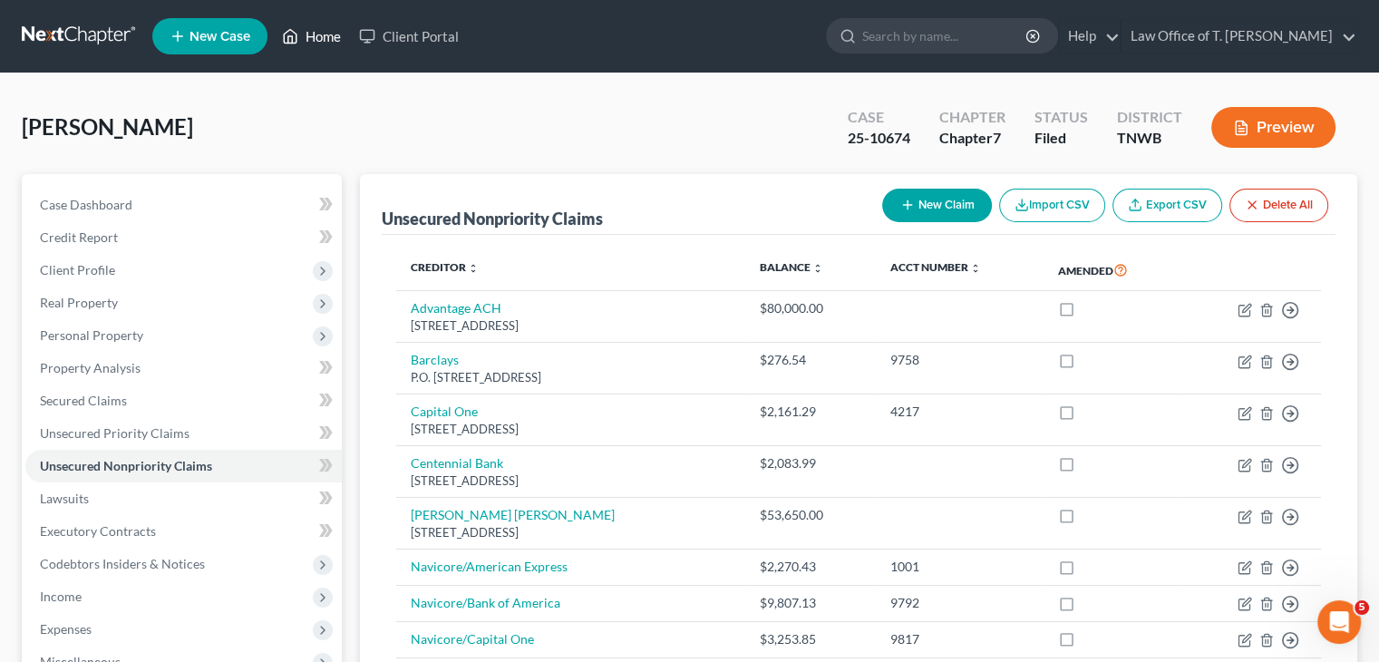
click at [320, 39] on link "Home" at bounding box center [311, 36] width 77 height 33
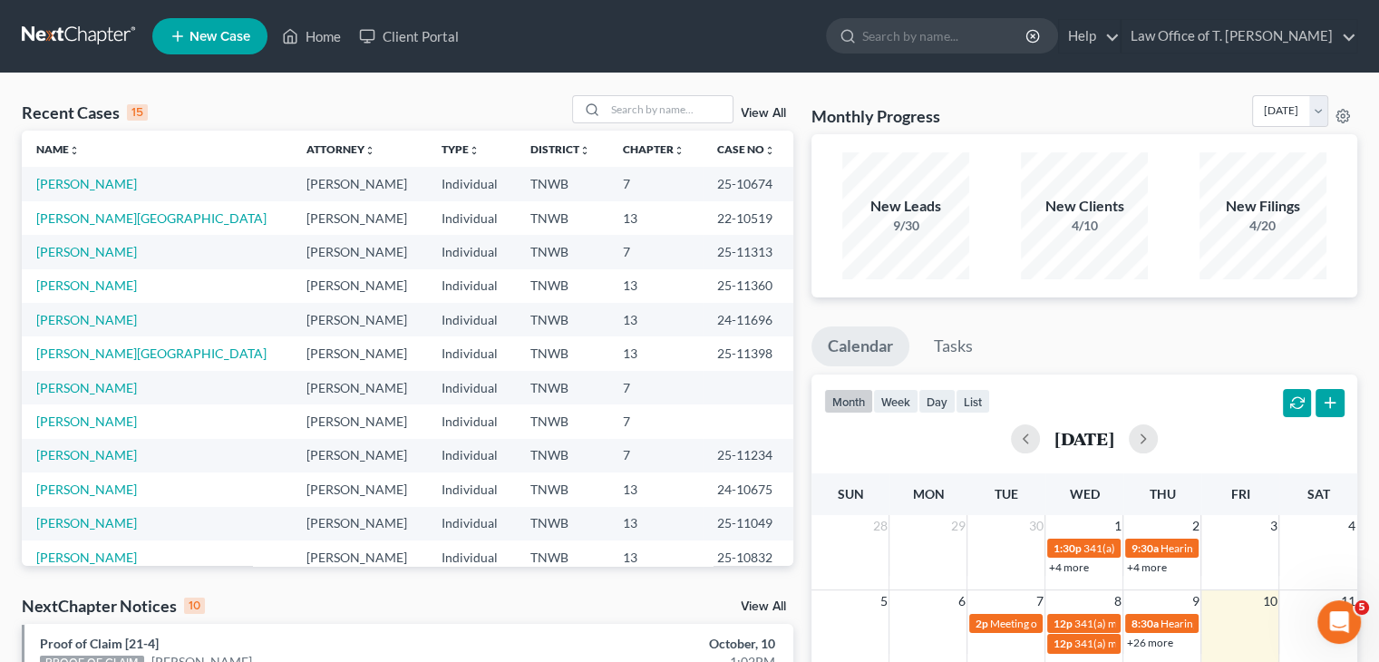
click at [206, 33] on span "New Case" at bounding box center [219, 37] width 61 height 14
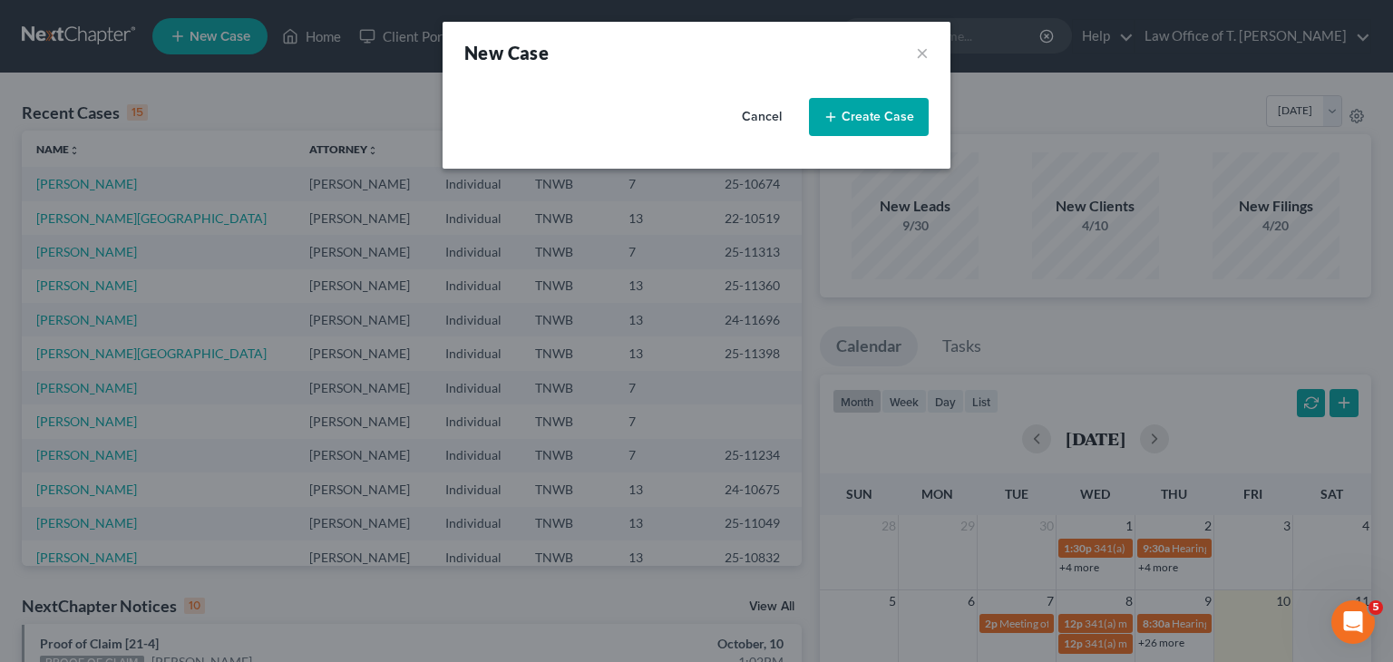
select select "76"
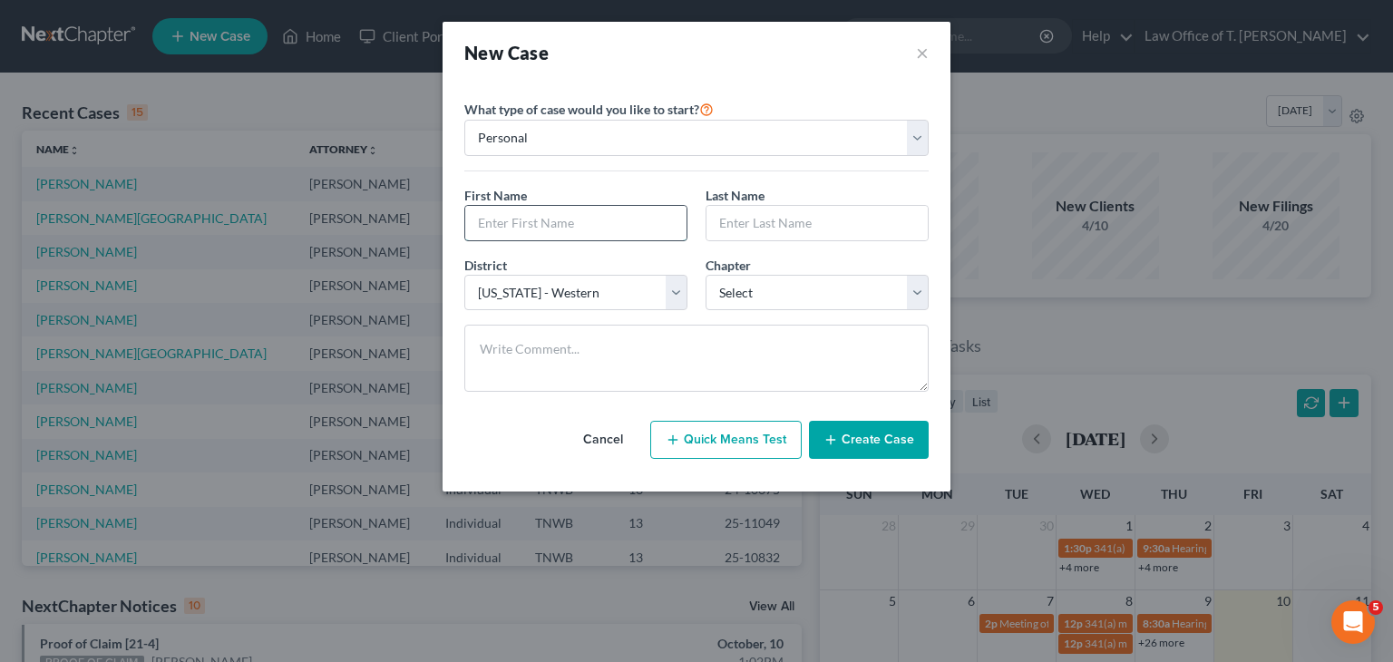
drag, startPoint x: 624, startPoint y: 218, endPoint x: 612, endPoint y: 205, distance: 18.0
click at [624, 218] on input "text" at bounding box center [575, 223] width 221 height 34
type input "[PERSON_NAME]"
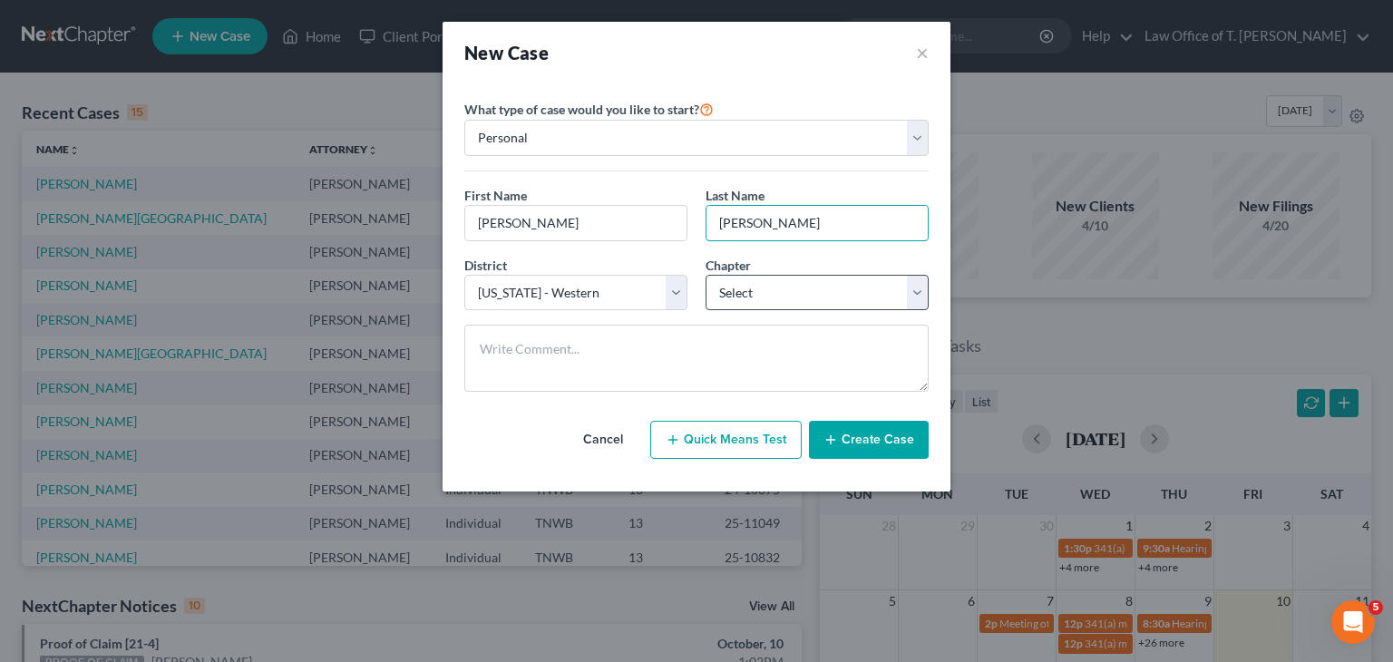
type input "[PERSON_NAME]"
click at [784, 286] on select "Select 7 11 12 13" at bounding box center [816, 293] width 223 height 36
select select "3"
click at [705, 275] on select "Select 7 11 12 13" at bounding box center [816, 293] width 223 height 36
click at [881, 439] on button "Create Case" at bounding box center [869, 440] width 120 height 38
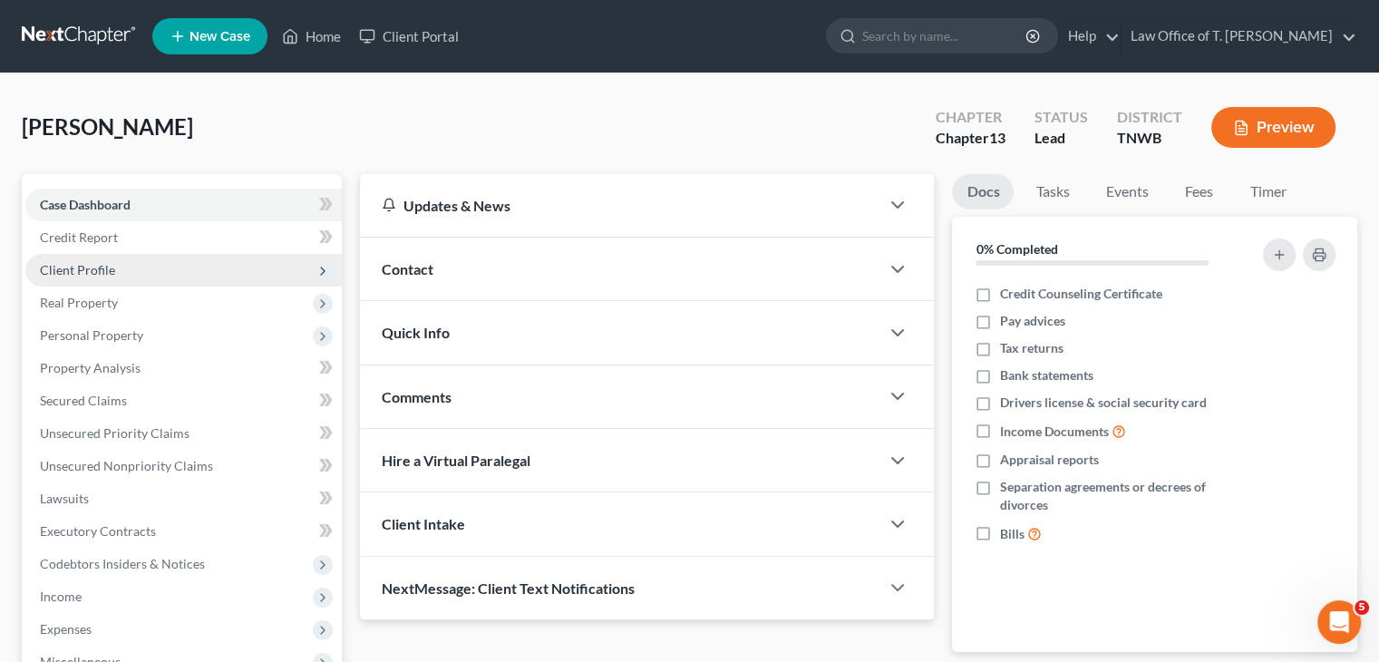
drag, startPoint x: 117, startPoint y: 265, endPoint x: 156, endPoint y: 263, distance: 39.0
click at [117, 265] on span "Client Profile" at bounding box center [183, 270] width 316 height 33
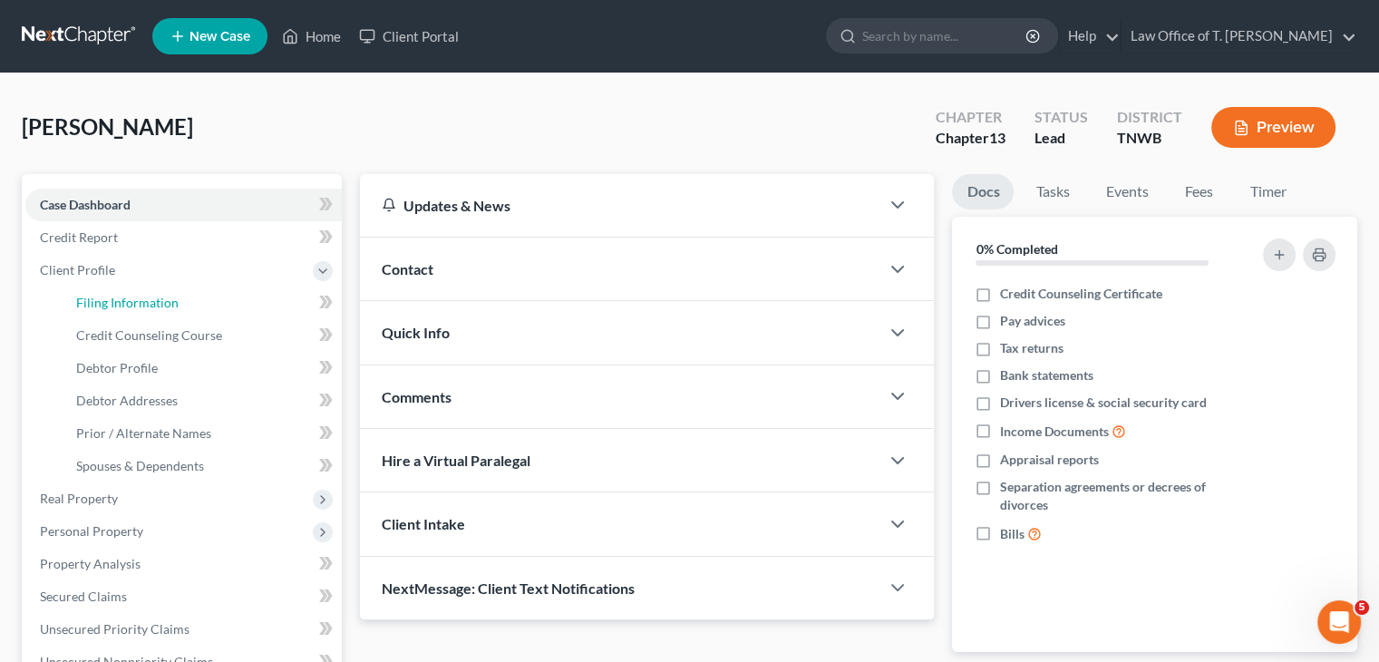
drag, startPoint x: 164, startPoint y: 302, endPoint x: 689, endPoint y: 329, distance: 525.6
click at [164, 303] on span "Filing Information" at bounding box center [127, 302] width 102 height 15
select select "1"
select select "0"
select select "3"
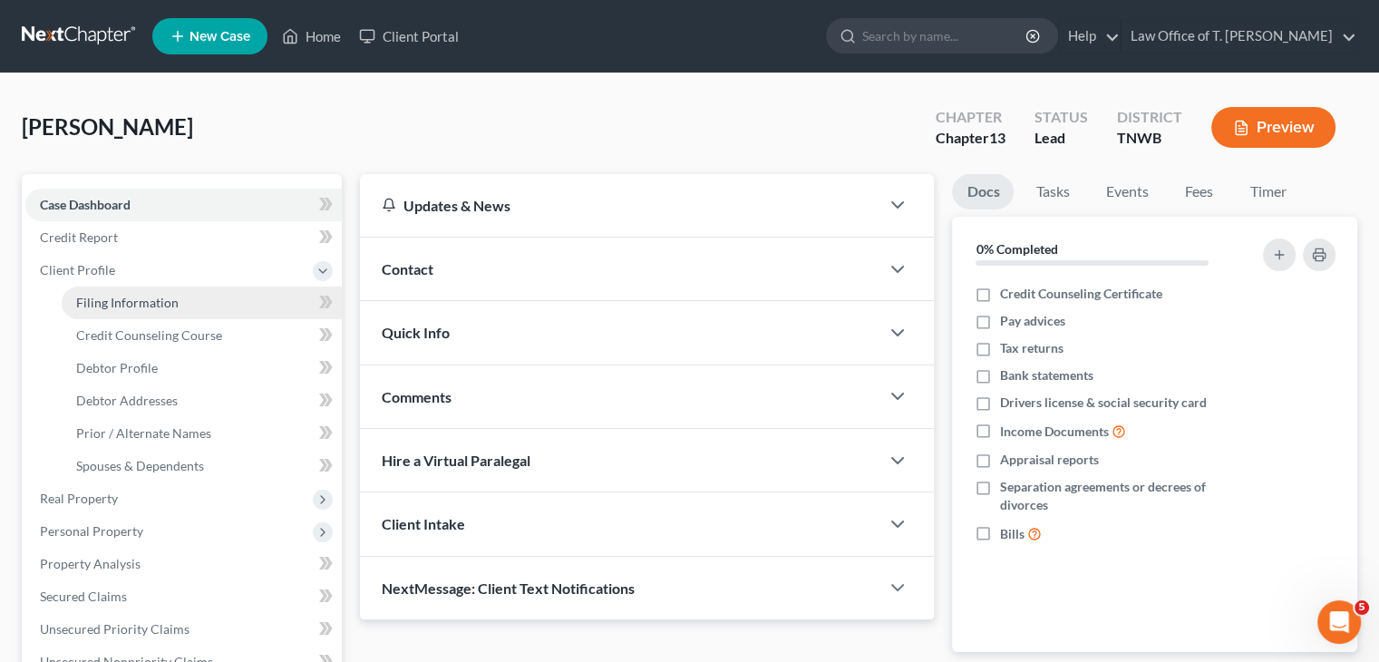
select select "76"
select select "44"
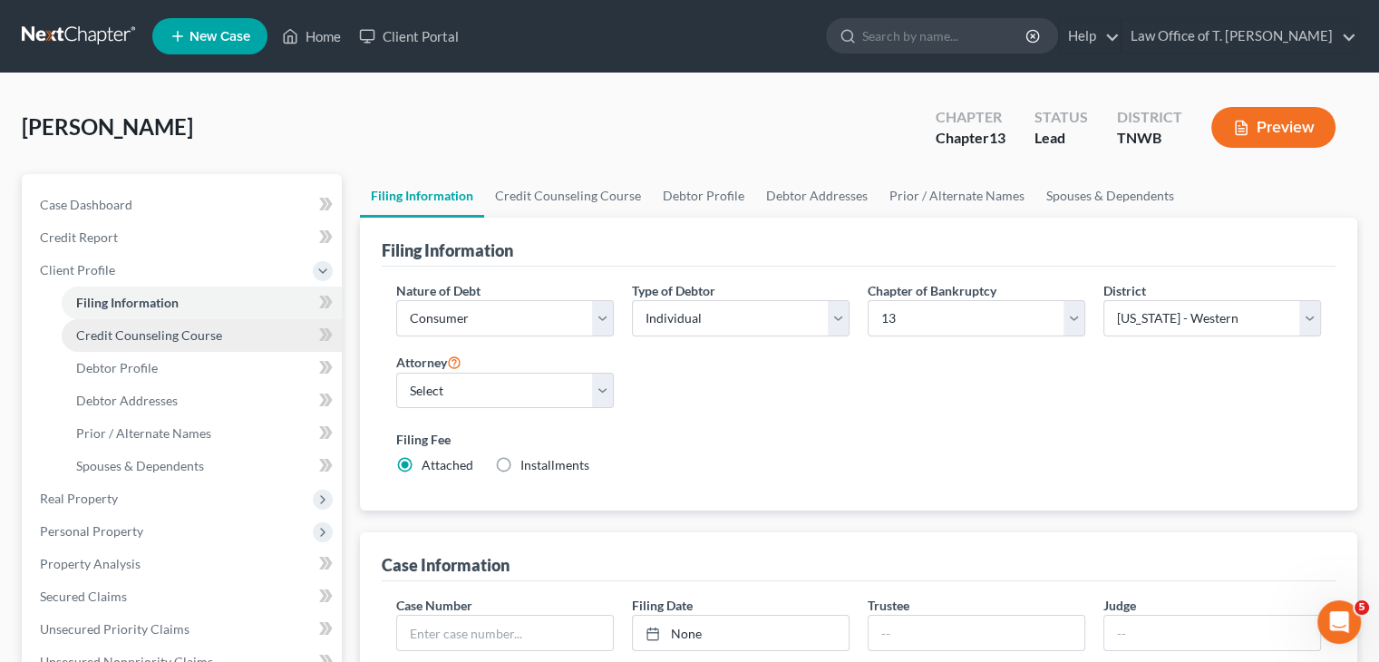
click at [162, 331] on span "Credit Counseling Course" at bounding box center [149, 334] width 146 height 15
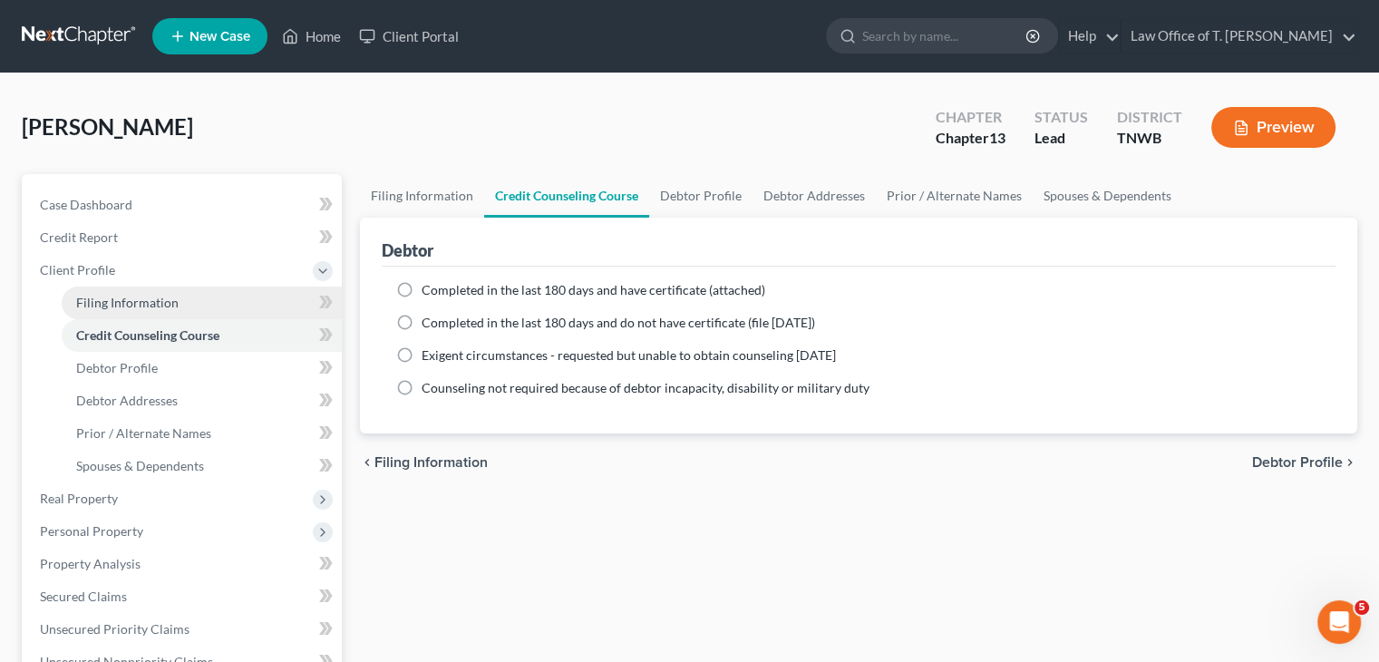
click at [164, 306] on span "Filing Information" at bounding box center [127, 302] width 102 height 15
select select "1"
select select "0"
select select "3"
select select "76"
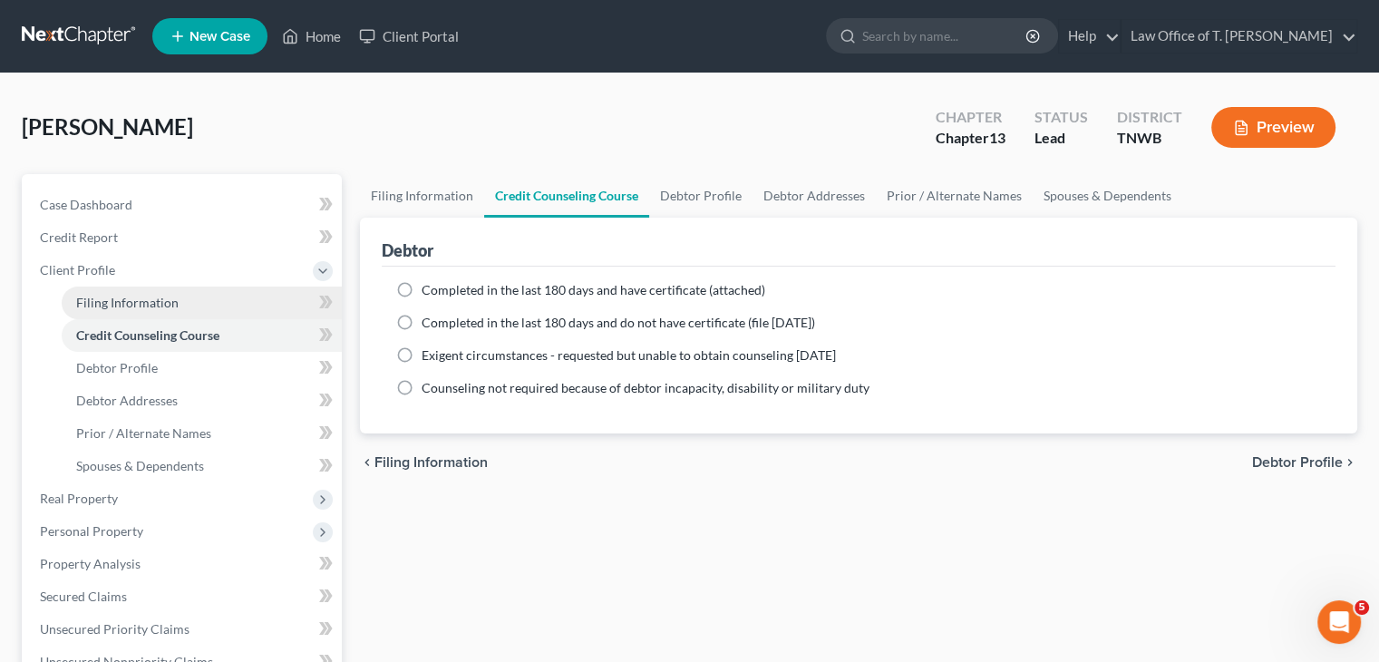
select select "44"
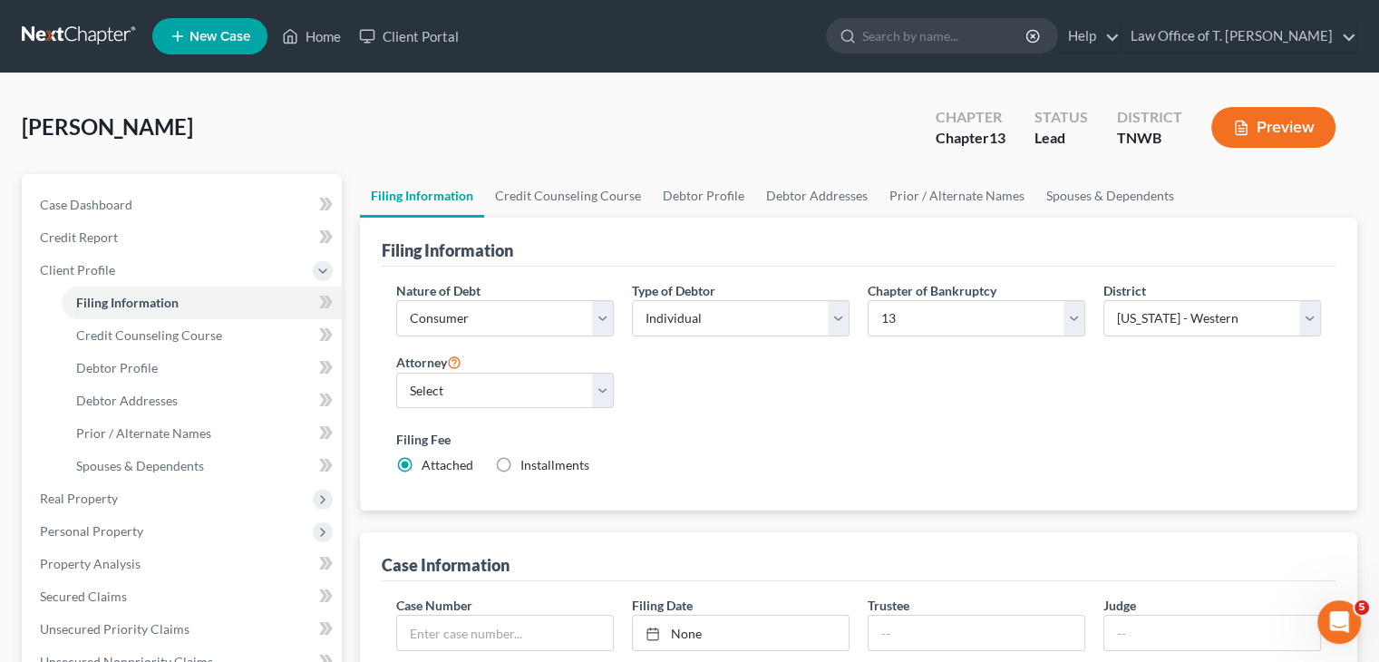
click at [520, 461] on label "Installments Installments" at bounding box center [554, 465] width 69 height 18
click at [528, 461] on input "Installments Installments" at bounding box center [534, 462] width 12 height 12
radio input "true"
radio input "false"
click at [602, 398] on select "Select [PERSON_NAME] - TNWB [PERSON_NAME] - TNMB" at bounding box center [505, 391] width 218 height 36
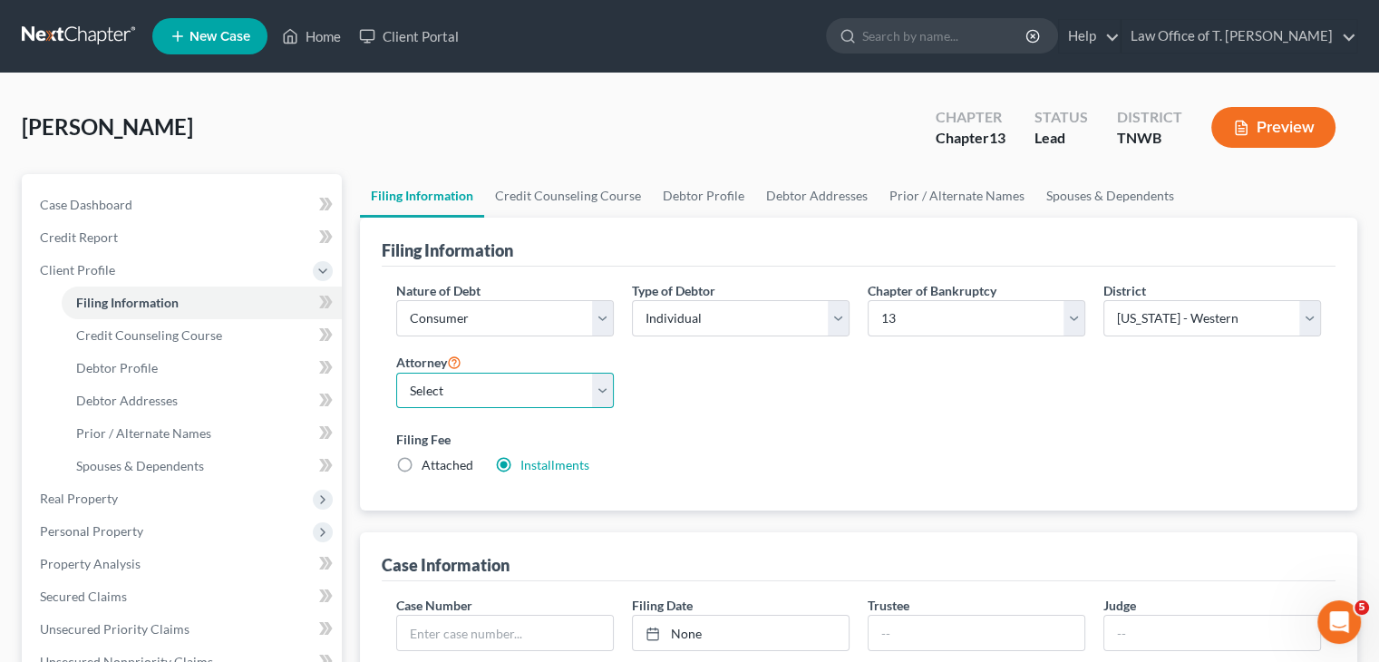
select select "0"
click at [396, 373] on select "Select [PERSON_NAME] - TNWB [PERSON_NAME] - TNMB" at bounding box center [505, 391] width 218 height 36
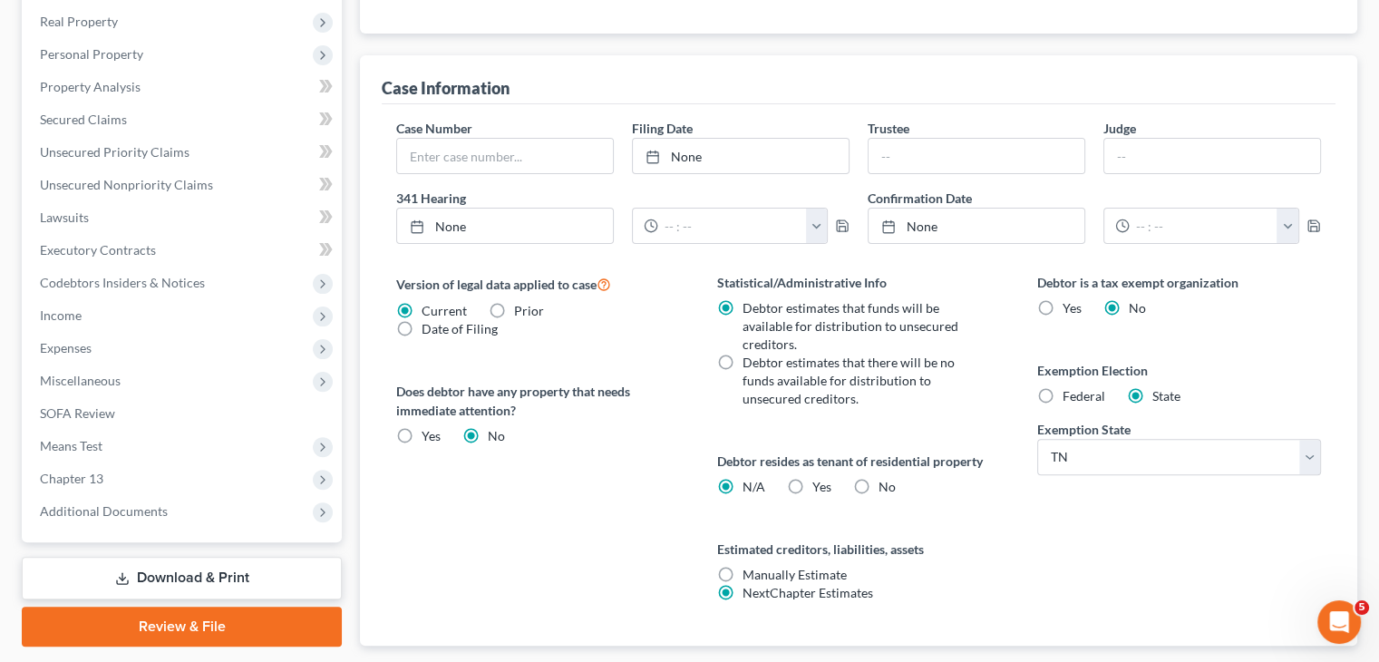
scroll to position [585, 0]
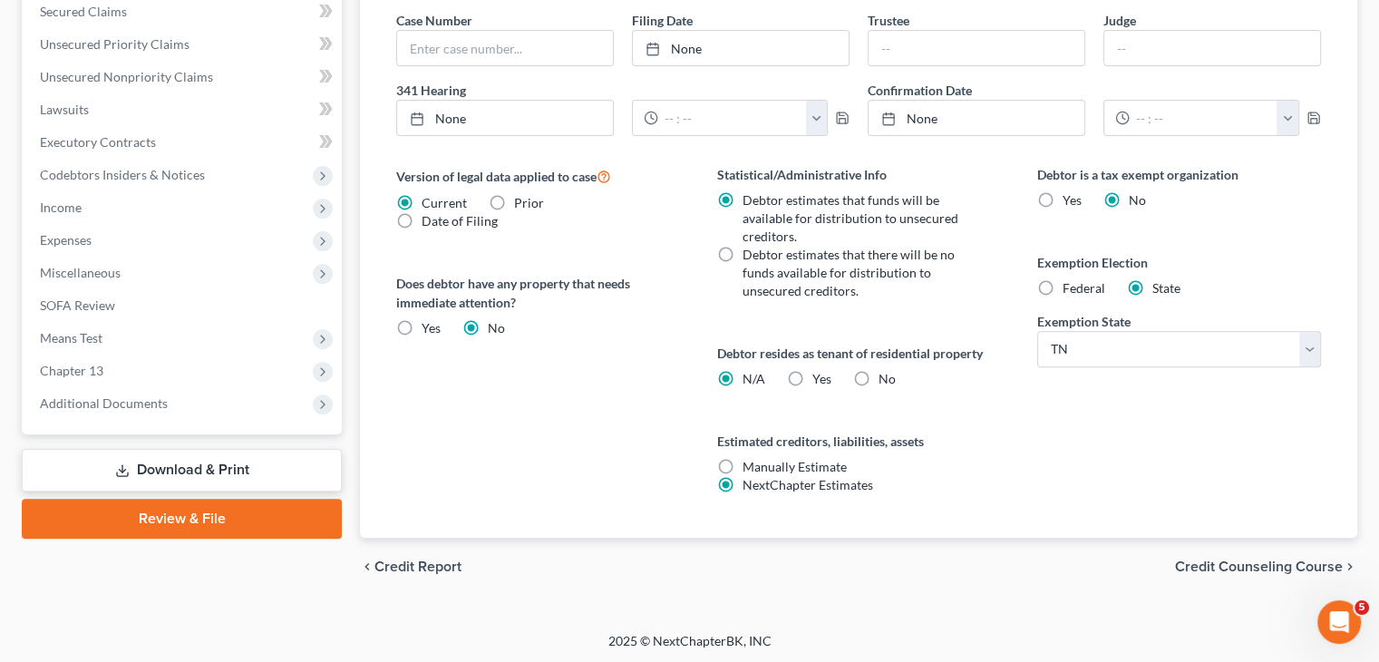
click at [1292, 566] on span "Credit Counseling Course" at bounding box center [1259, 566] width 168 height 15
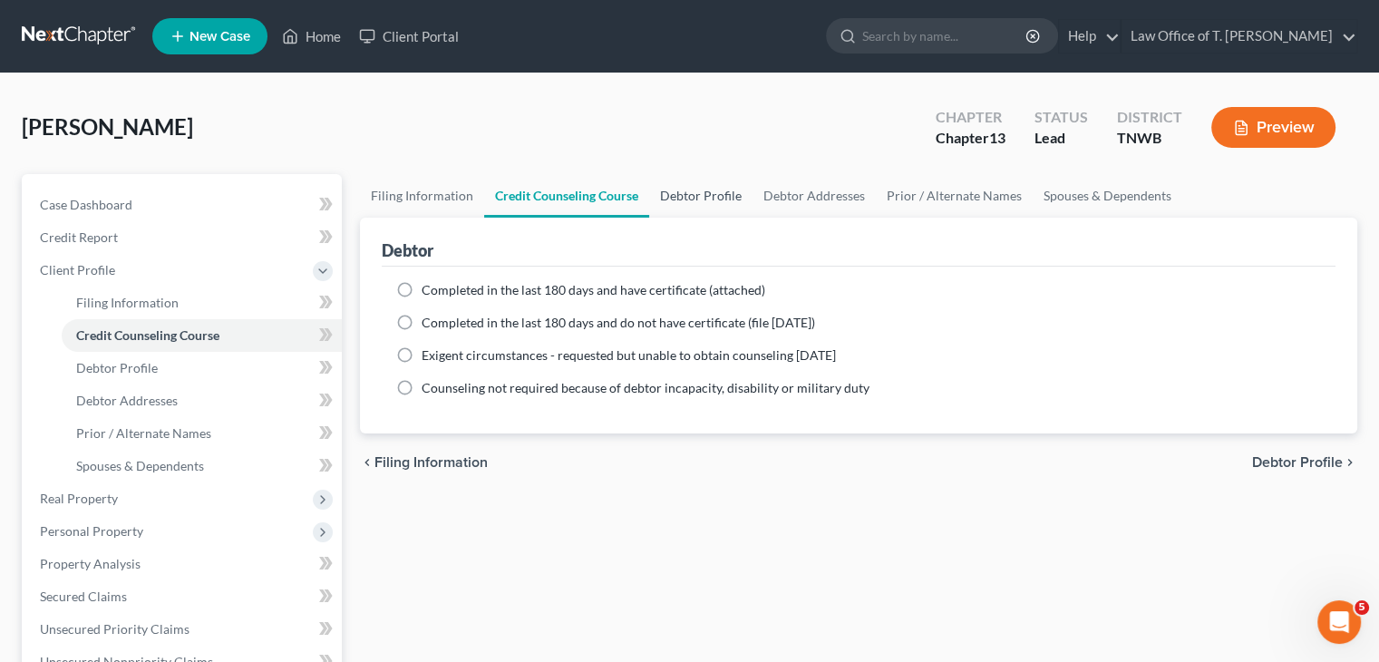
click at [729, 191] on link "Debtor Profile" at bounding box center [700, 196] width 103 height 44
select select "0"
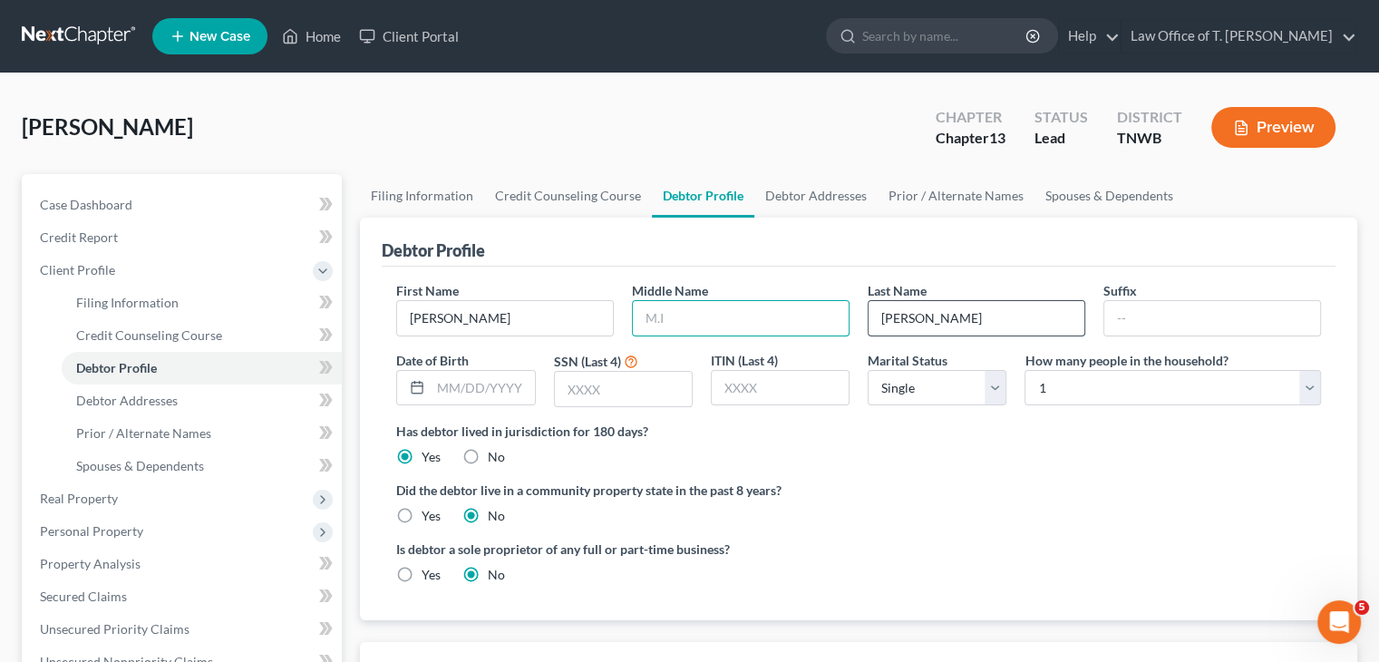
drag, startPoint x: 718, startPoint y: 306, endPoint x: 993, endPoint y: 315, distance: 274.9
click at [718, 306] on input "text" at bounding box center [741, 318] width 216 height 34
click at [511, 396] on input "text" at bounding box center [482, 388] width 103 height 34
type input "[DATE]"
click at [628, 393] on input "text" at bounding box center [623, 389] width 137 height 34
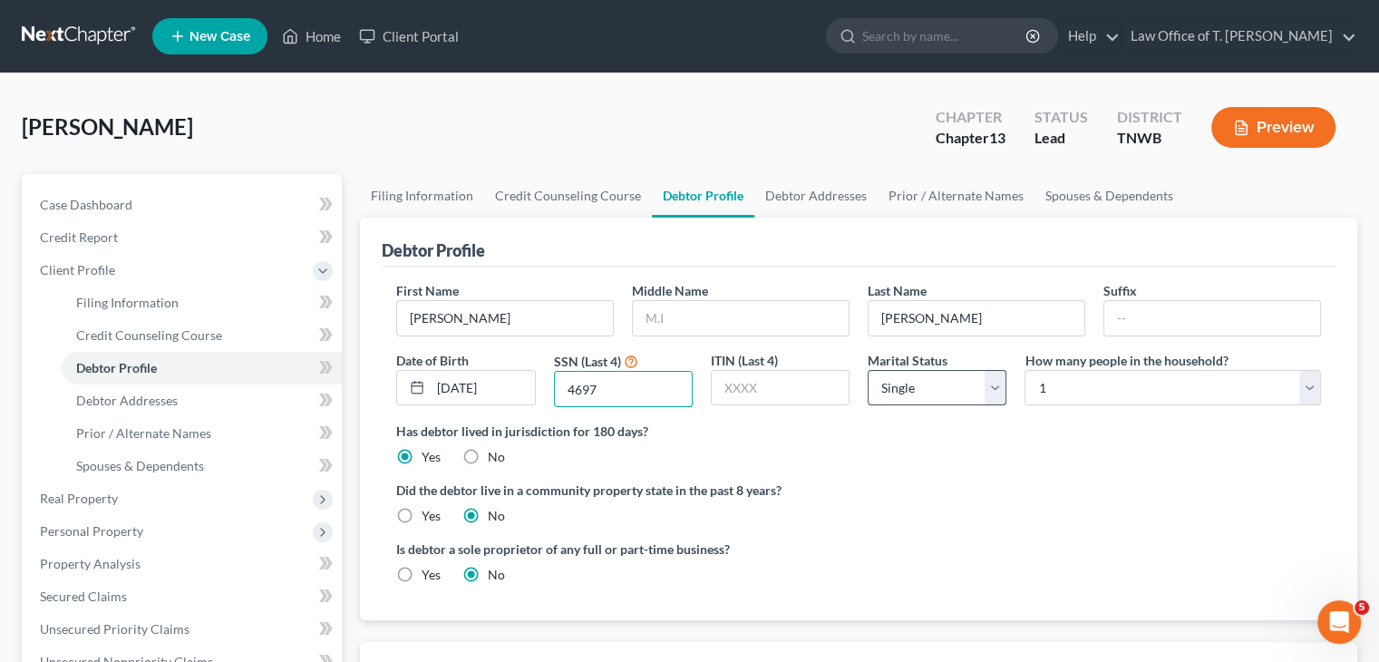
type input "4697"
click at [994, 389] on select "Select Single Married Separated Divorced Widowed" at bounding box center [937, 388] width 139 height 36
click at [868, 370] on select "Select Single Married Separated Divorced Widowed" at bounding box center [937, 388] width 139 height 36
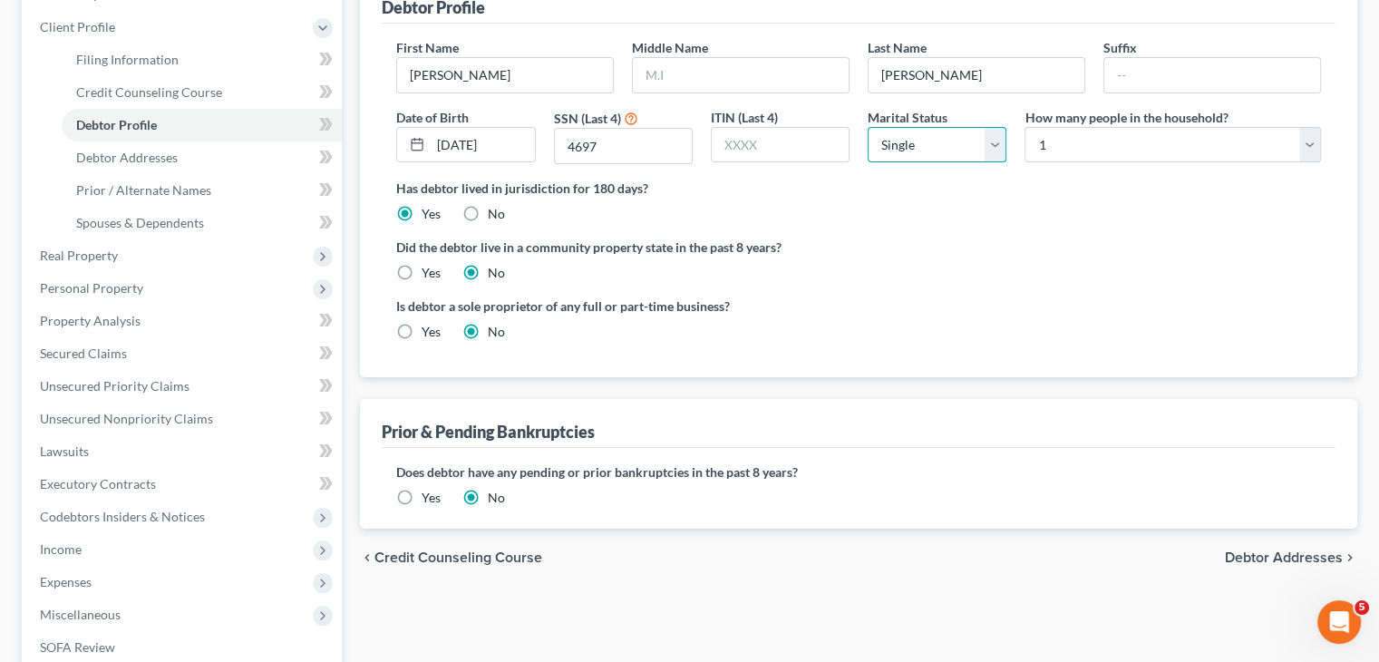
scroll to position [272, 0]
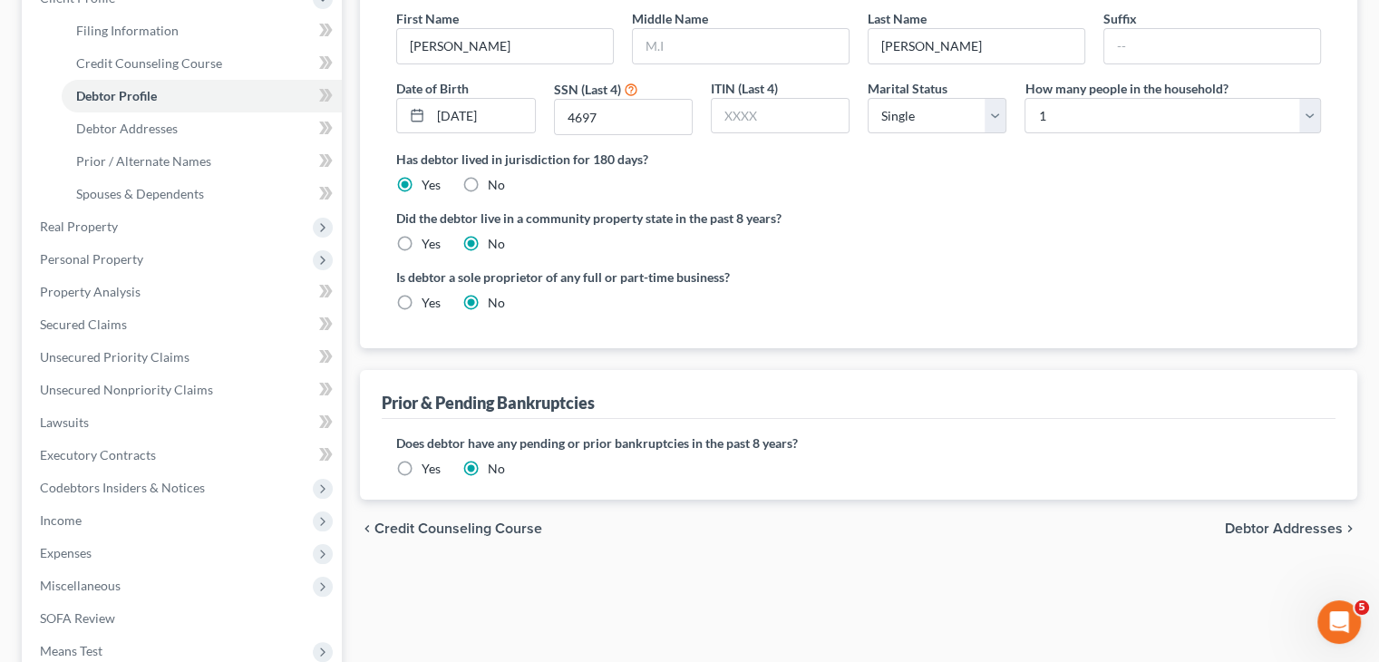
click at [422, 464] on label "Yes" at bounding box center [431, 469] width 19 height 18
click at [429, 464] on input "Yes" at bounding box center [435, 466] width 12 height 12
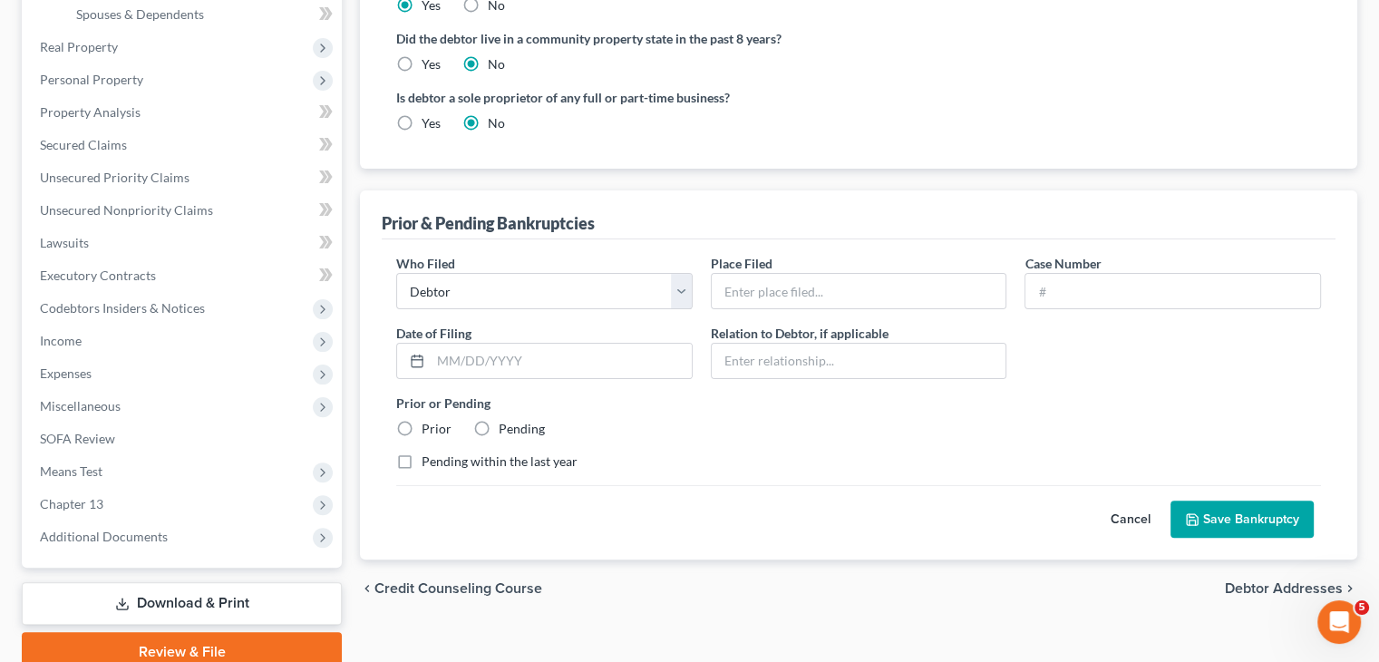
scroll to position [453, 0]
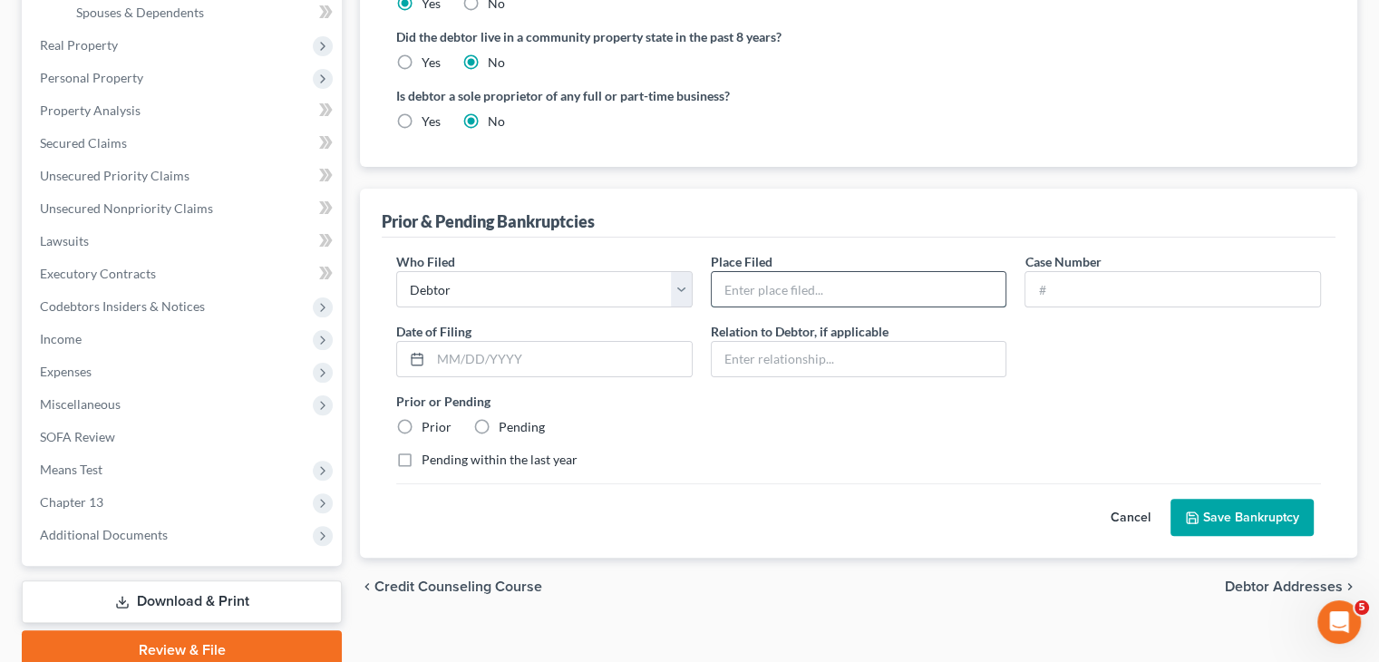
click at [729, 296] on input "text" at bounding box center [859, 289] width 295 height 34
type input "[GEOGRAPHIC_DATA]"
click at [1066, 284] on input "text" at bounding box center [1172, 289] width 295 height 34
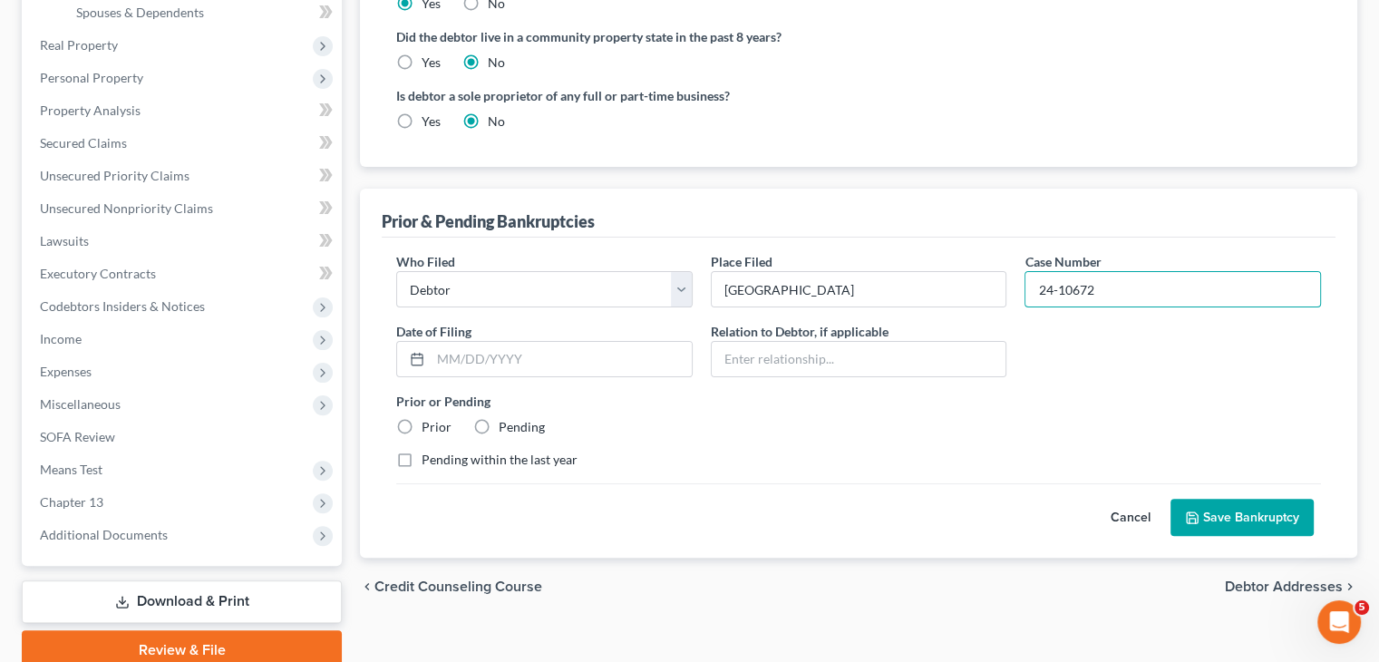
type input "24-10672"
click at [482, 364] on input "text" at bounding box center [561, 359] width 261 height 34
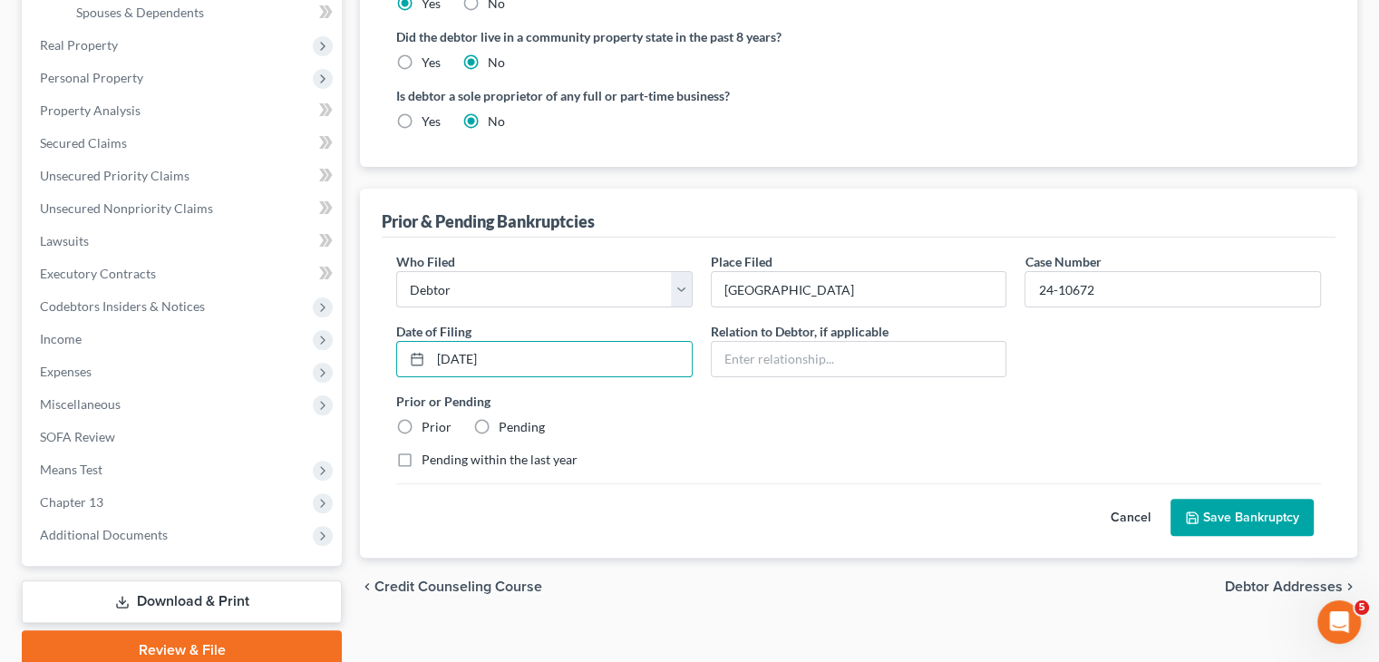
type input "[DATE]"
click at [422, 422] on label "Prior" at bounding box center [437, 427] width 30 height 18
click at [429, 422] on input "Prior" at bounding box center [435, 424] width 12 height 12
radio input "true"
click at [1222, 514] on button "Save Bankruptcy" at bounding box center [1241, 518] width 143 height 38
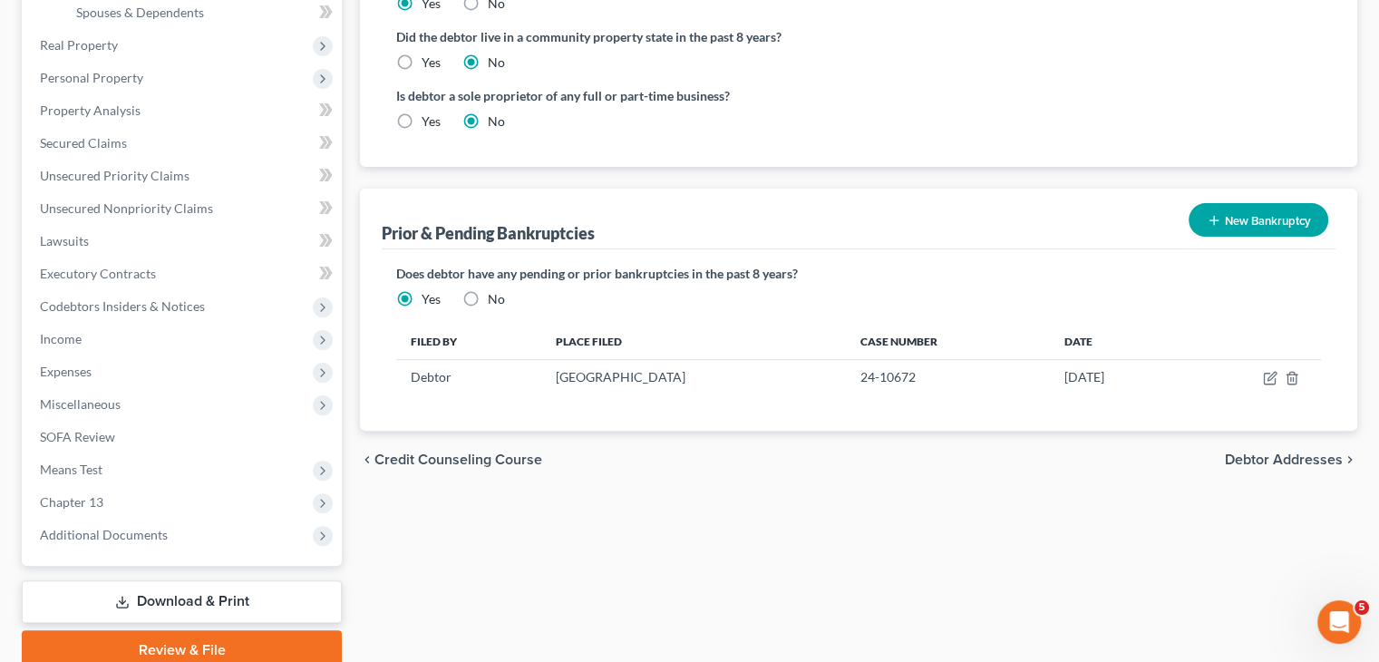
click at [1282, 460] on span "Debtor Addresses" at bounding box center [1284, 459] width 118 height 15
select select "0"
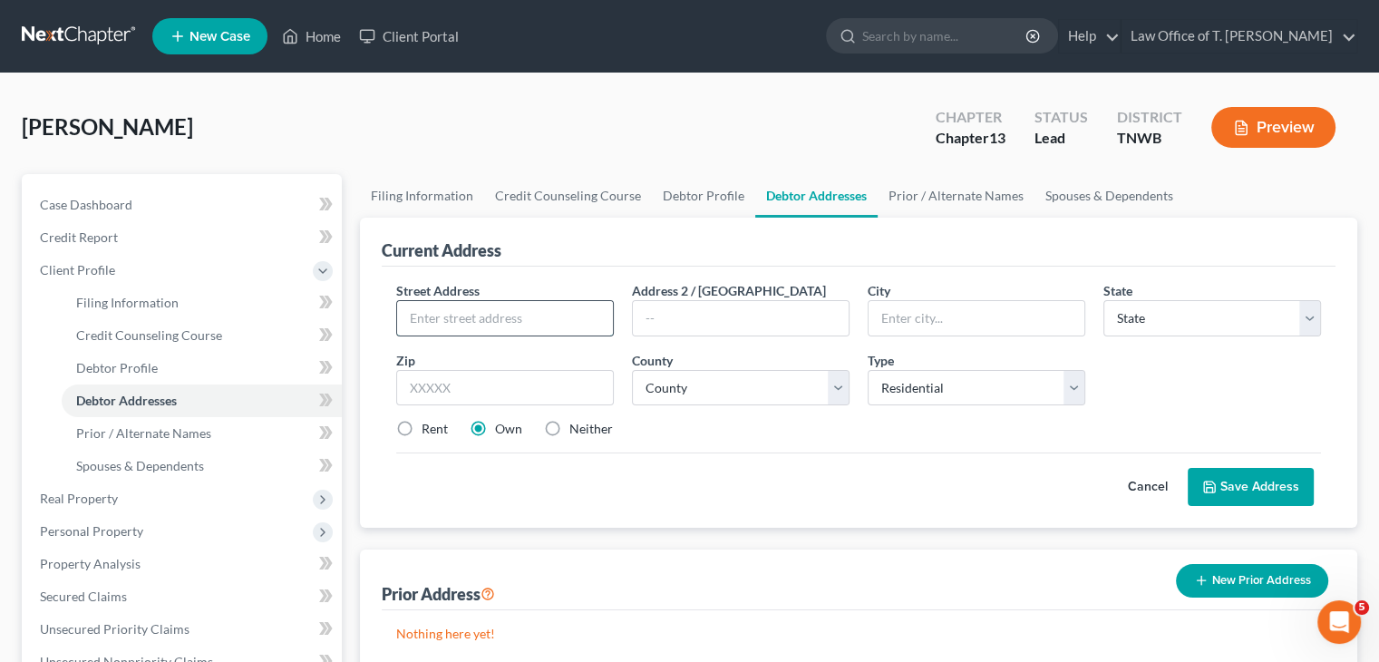
click at [447, 316] on input "text" at bounding box center [505, 318] width 216 height 34
click at [556, 309] on input "904 N. 32nd" at bounding box center [505, 318] width 216 height 34
type input "[STREET_ADDRESS]"
type input "Humboldt"
click at [1181, 325] on select "State [US_STATE] AK AR AZ CA CO CT DE DC [GEOGRAPHIC_DATA] [GEOGRAPHIC_DATA] GU…" at bounding box center [1212, 318] width 218 height 36
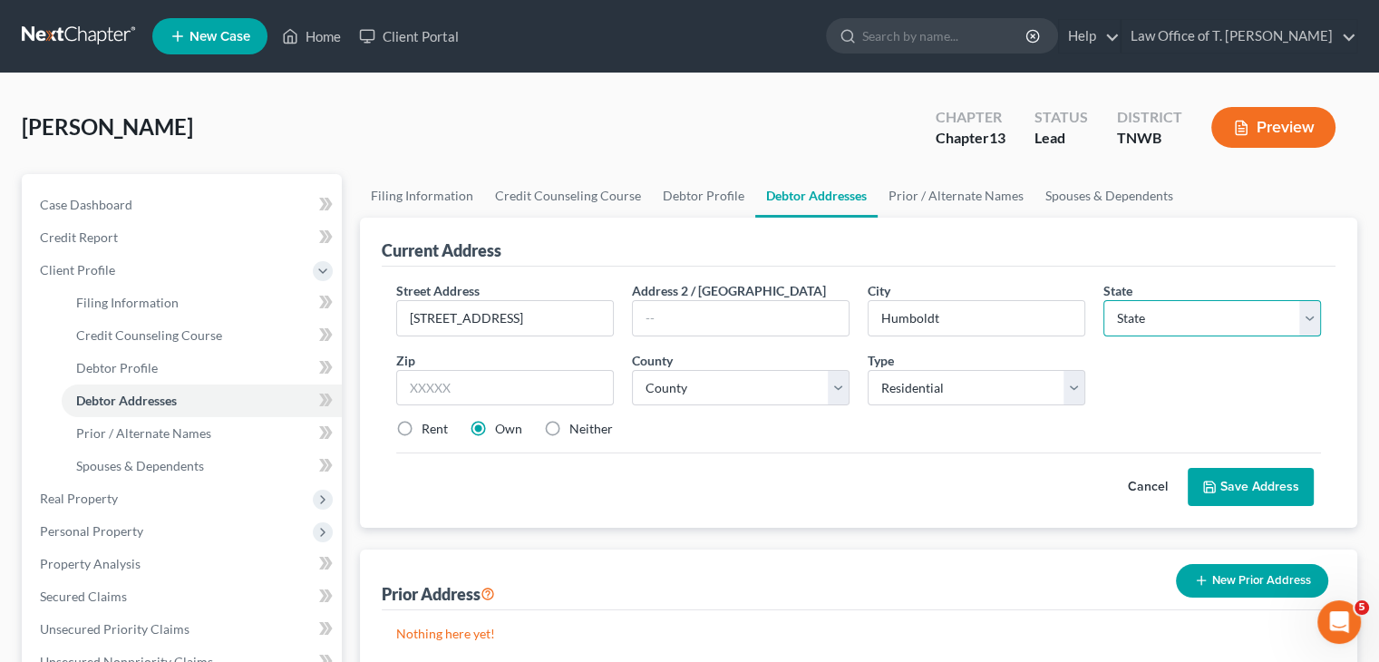
select select "44"
click at [1103, 300] on select "State [US_STATE] AK AR AZ CA CO CT DE DC [GEOGRAPHIC_DATA] [GEOGRAPHIC_DATA] GU…" at bounding box center [1212, 318] width 218 height 36
click at [511, 385] on input "text" at bounding box center [505, 388] width 218 height 36
type input "38343"
click at [703, 395] on select "County [GEOGRAPHIC_DATA] [GEOGRAPHIC_DATA] [GEOGRAPHIC_DATA] [GEOGRAPHIC_DATA] …" at bounding box center [741, 388] width 218 height 36
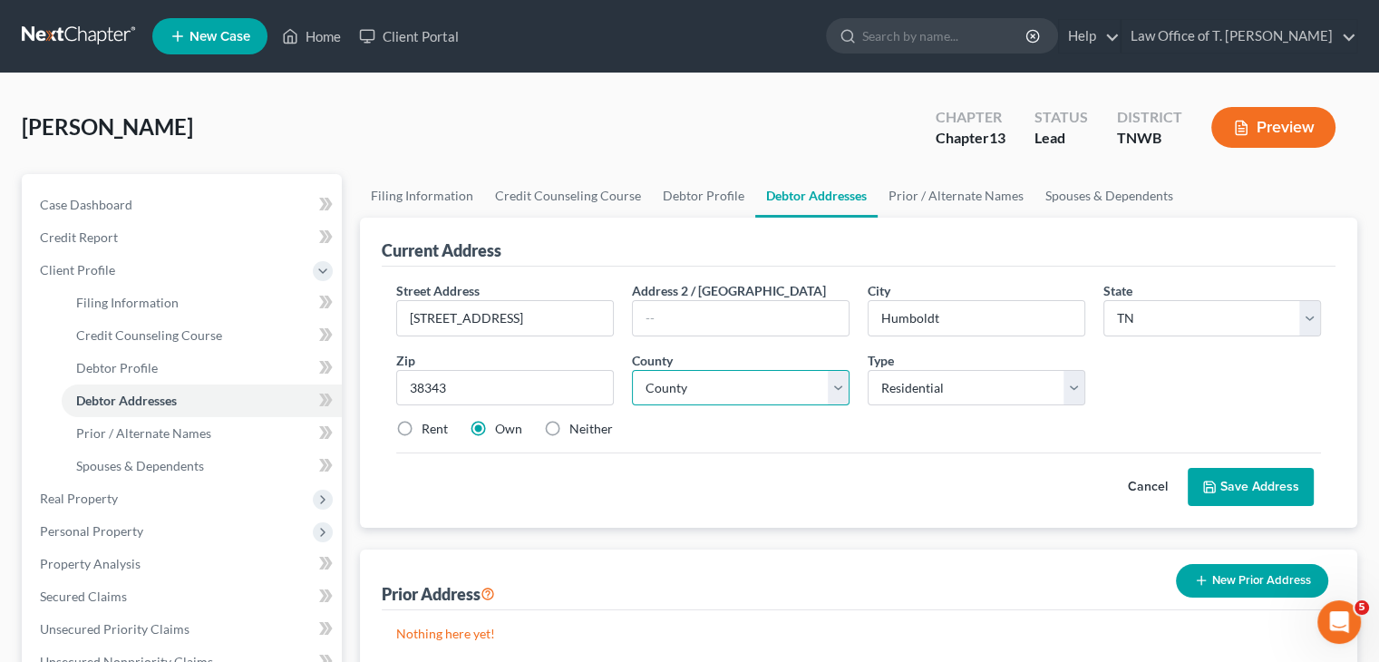
select select "26"
click at [632, 370] on select "County [GEOGRAPHIC_DATA] [GEOGRAPHIC_DATA] [GEOGRAPHIC_DATA] [GEOGRAPHIC_DATA] …" at bounding box center [741, 388] width 218 height 36
click at [1073, 391] on select "Select Residential Mailing Rental Business" at bounding box center [977, 388] width 218 height 36
click at [1228, 487] on button "Save Address" at bounding box center [1251, 487] width 126 height 38
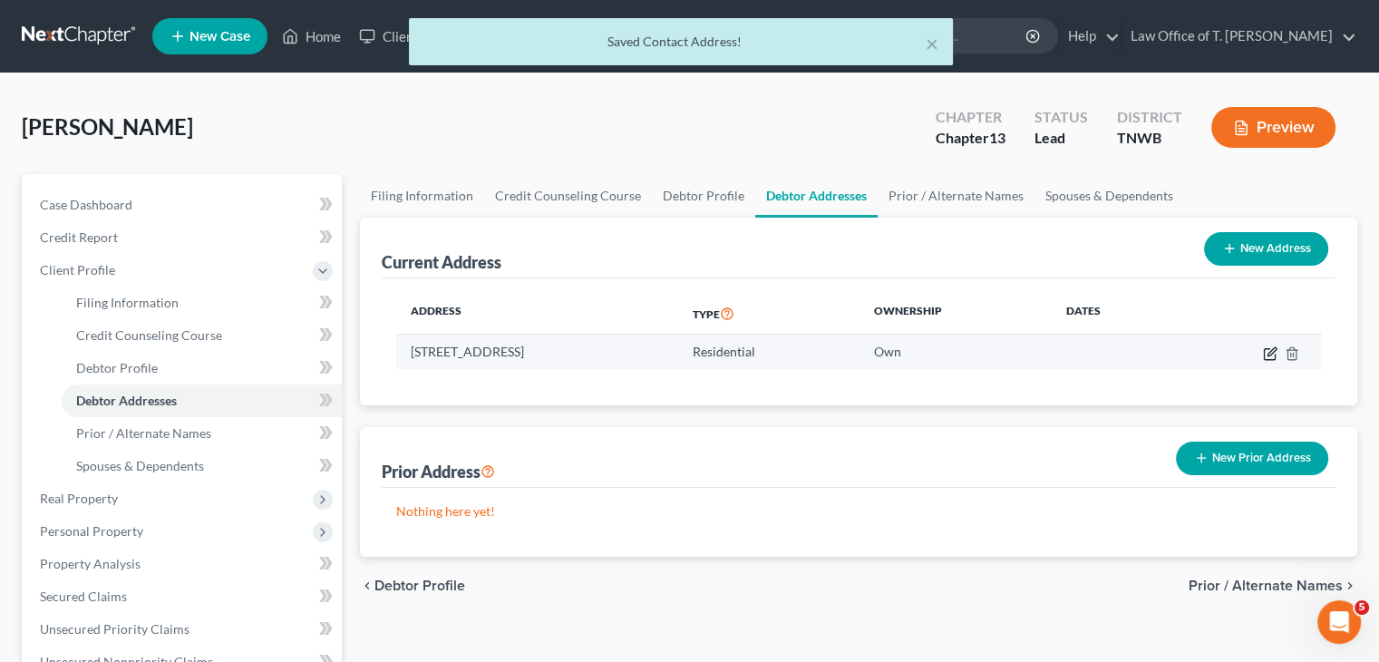
click at [1274, 352] on icon "button" at bounding box center [1270, 353] width 15 height 15
select select "44"
select select "26"
select select "0"
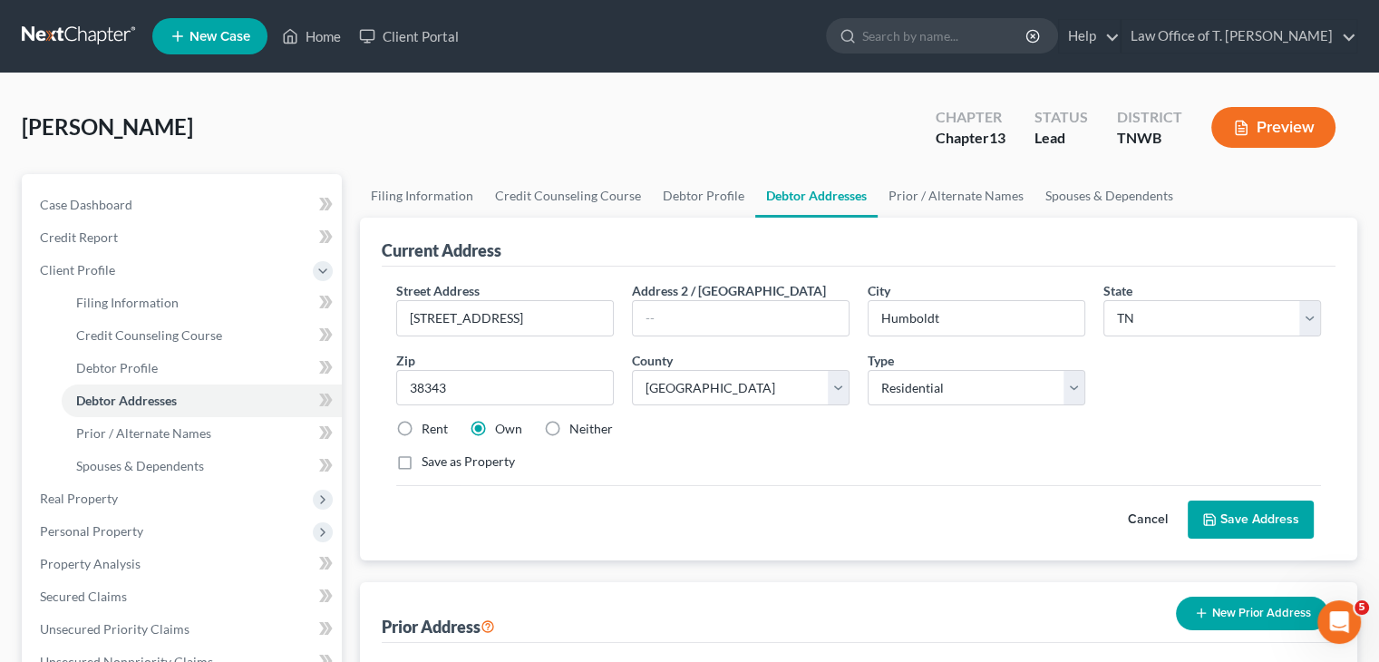
click at [1244, 518] on button "Save Address" at bounding box center [1251, 519] width 126 height 38
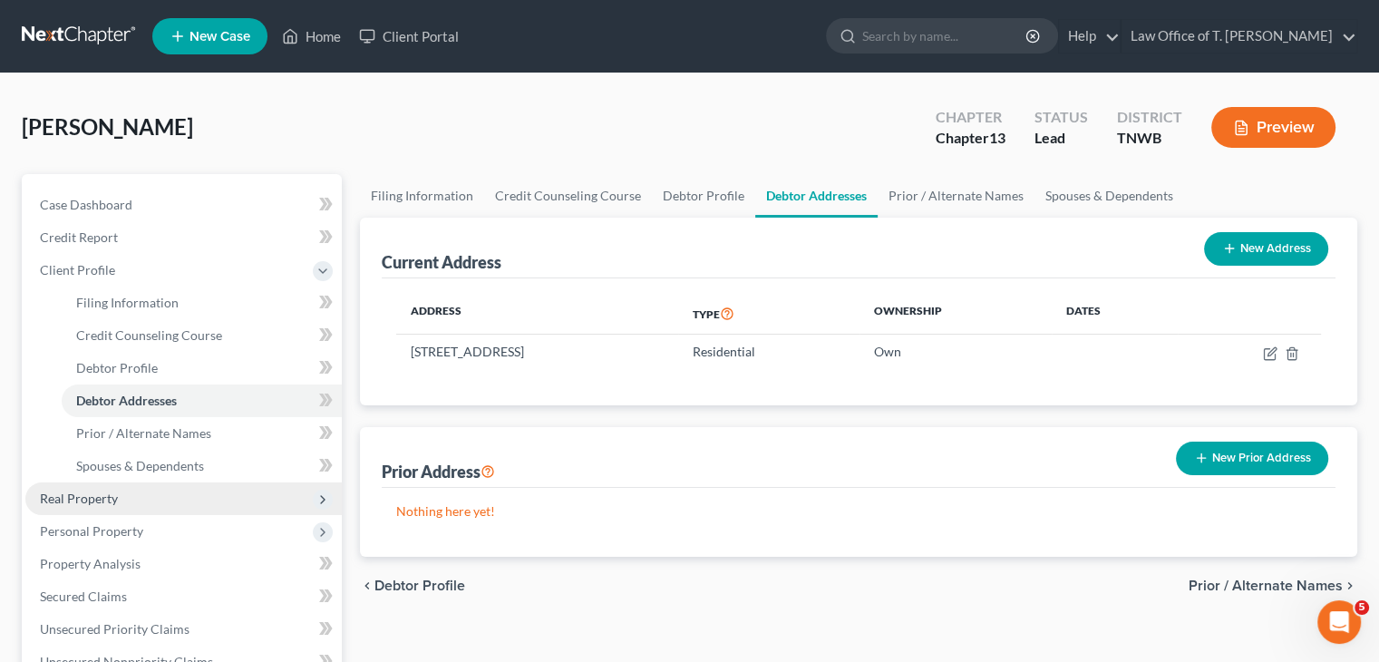
click at [83, 500] on span "Real Property" at bounding box center [79, 497] width 78 height 15
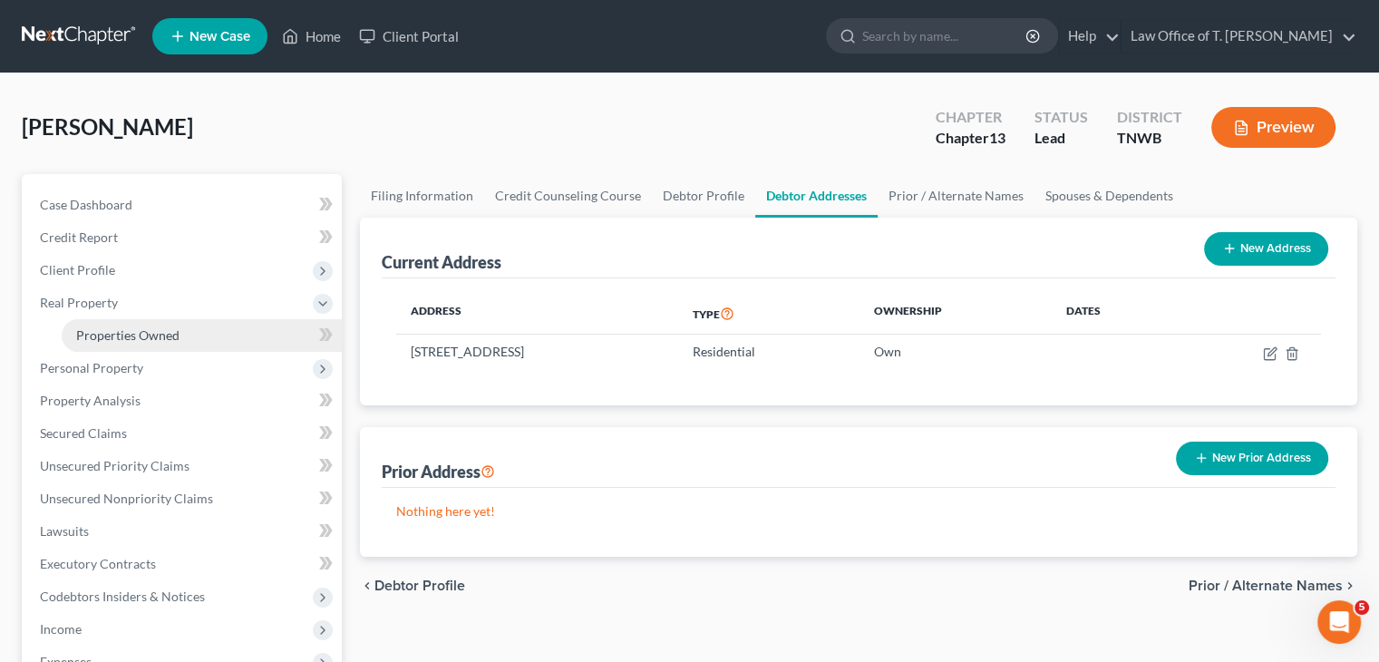
click at [112, 340] on span "Properties Owned" at bounding box center [127, 334] width 103 height 15
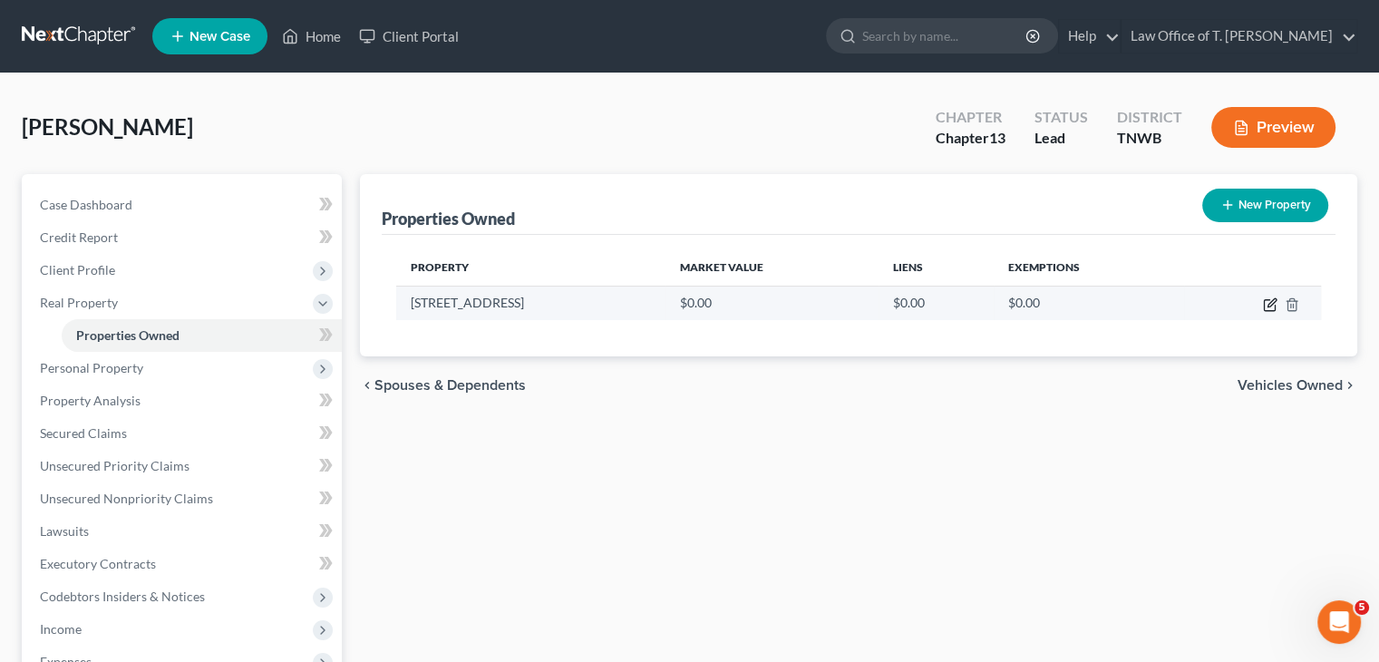
click at [1269, 307] on icon "button" at bounding box center [1270, 304] width 15 height 15
select select "44"
select select "26"
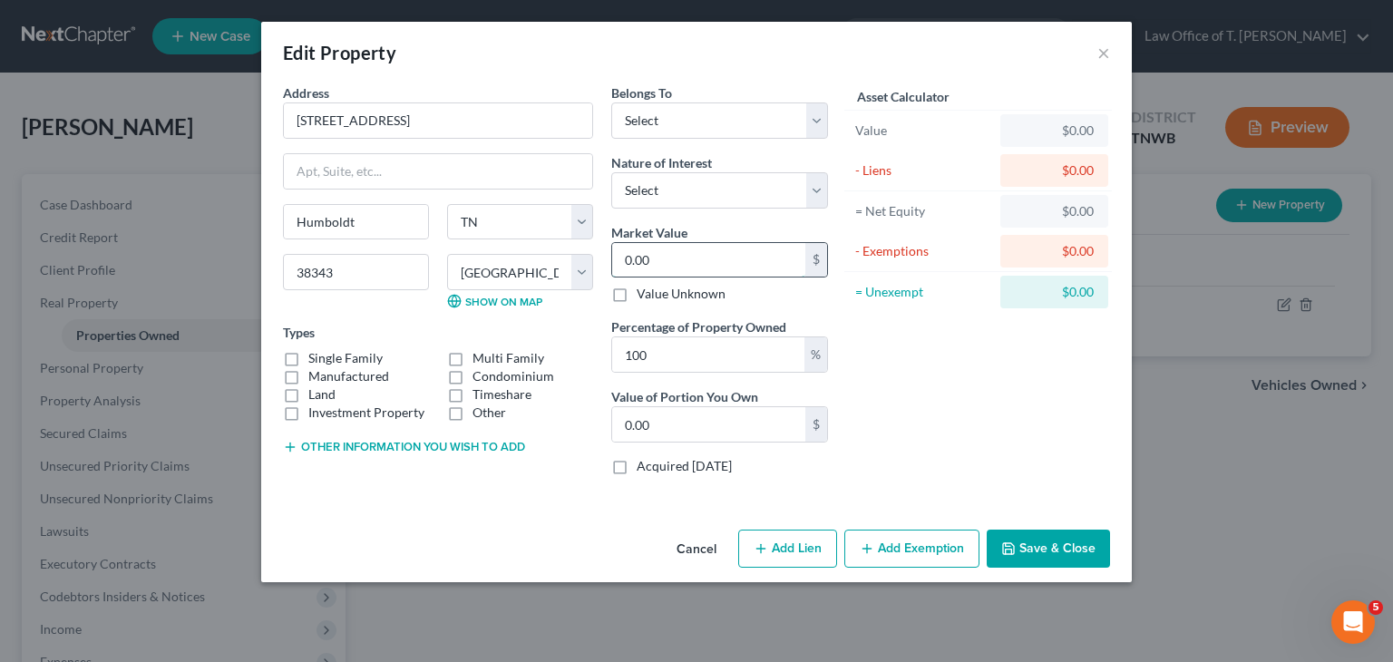
click at [681, 260] on input "0.00" at bounding box center [708, 260] width 193 height 34
drag, startPoint x: 692, startPoint y: 113, endPoint x: 696, endPoint y: 136, distance: 23.1
click at [692, 113] on select "Select Debtor 1 Only Debtor 2 Only Debtor 1 And Debtor 2 Only At Least One Of T…" at bounding box center [719, 120] width 217 height 36
select select "0"
click at [611, 102] on select "Select Debtor 1 Only Debtor 2 Only Debtor 1 And Debtor 2 Only At Least One Of T…" at bounding box center [719, 120] width 217 height 36
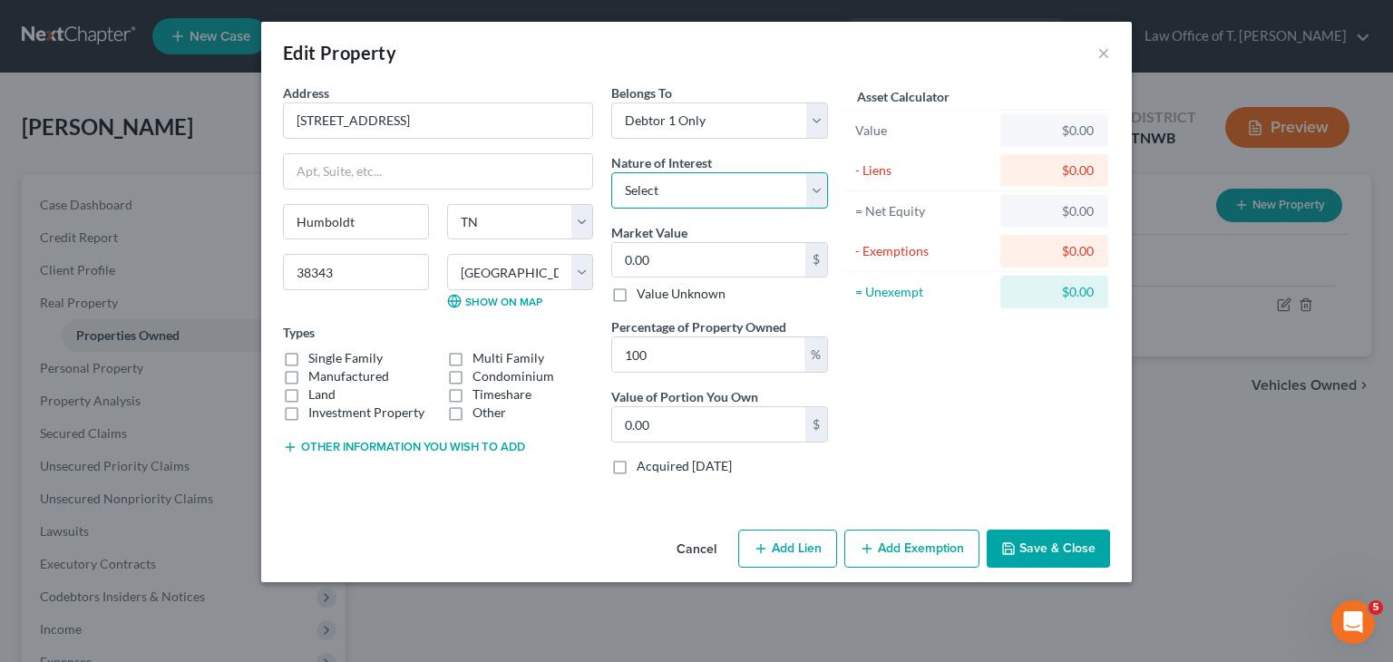
click at [819, 189] on select "Select Fee Simple Joint Tenant Life Estate Equitable Interest Future Interest T…" at bounding box center [719, 190] width 217 height 36
select select "0"
click at [611, 172] on select "Select Fee Simple Joint Tenant Life Estate Equitable Interest Future Interest T…" at bounding box center [719, 190] width 217 height 36
click at [758, 248] on input "0.00" at bounding box center [708, 260] width 193 height 34
click at [747, 263] on input "0.00" at bounding box center [708, 260] width 193 height 34
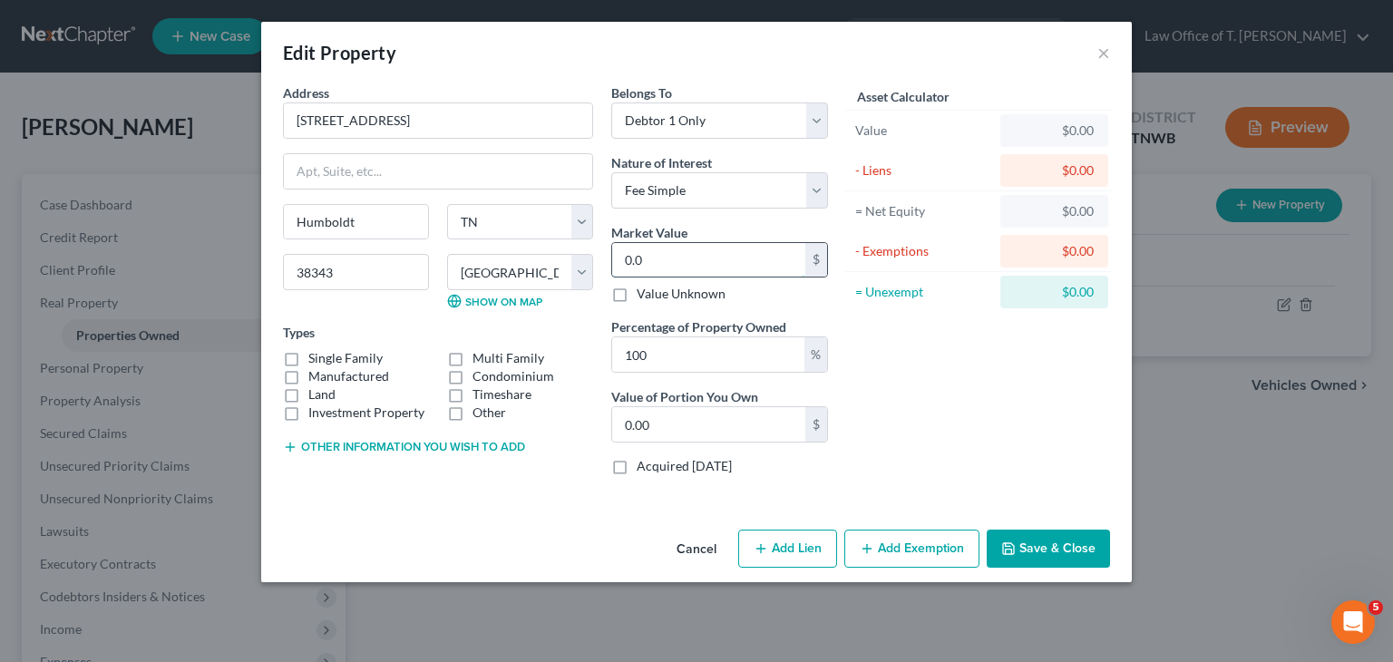
type input "0."
type input "0"
type input "1"
type input "1.00"
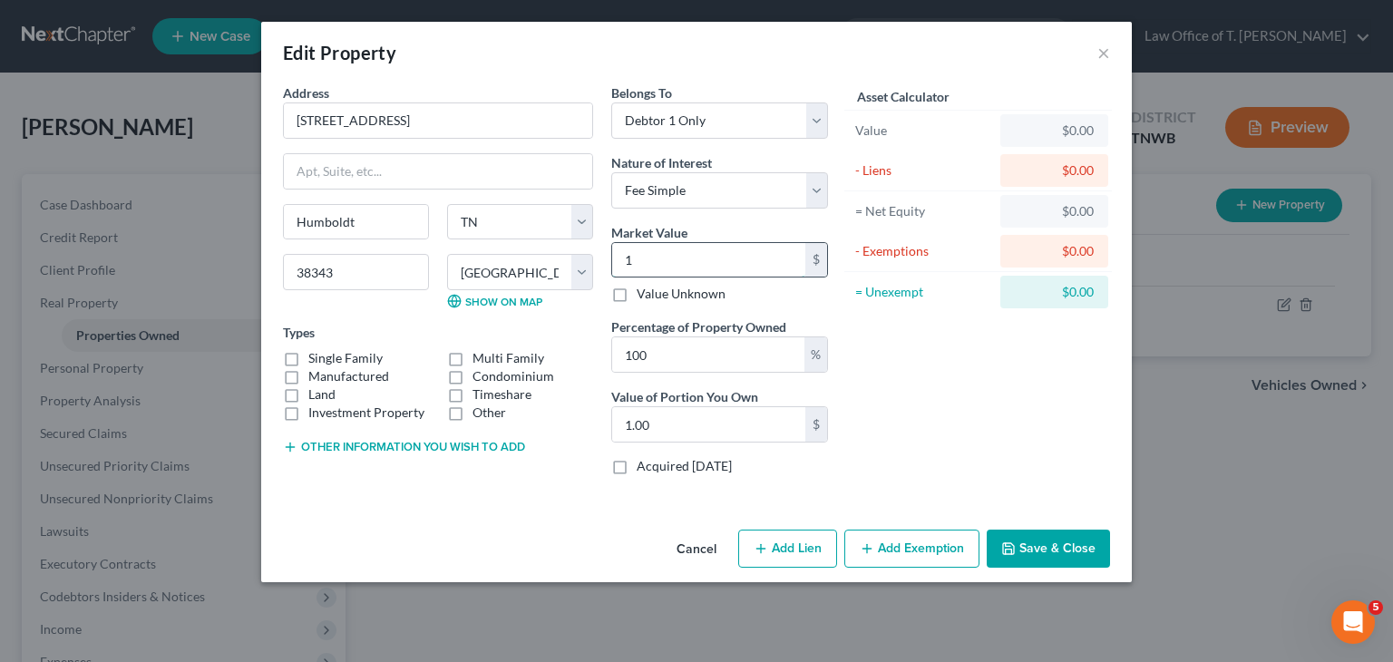
type input "14"
type input "14.00"
type input "146"
type input "146.00"
type input "1460"
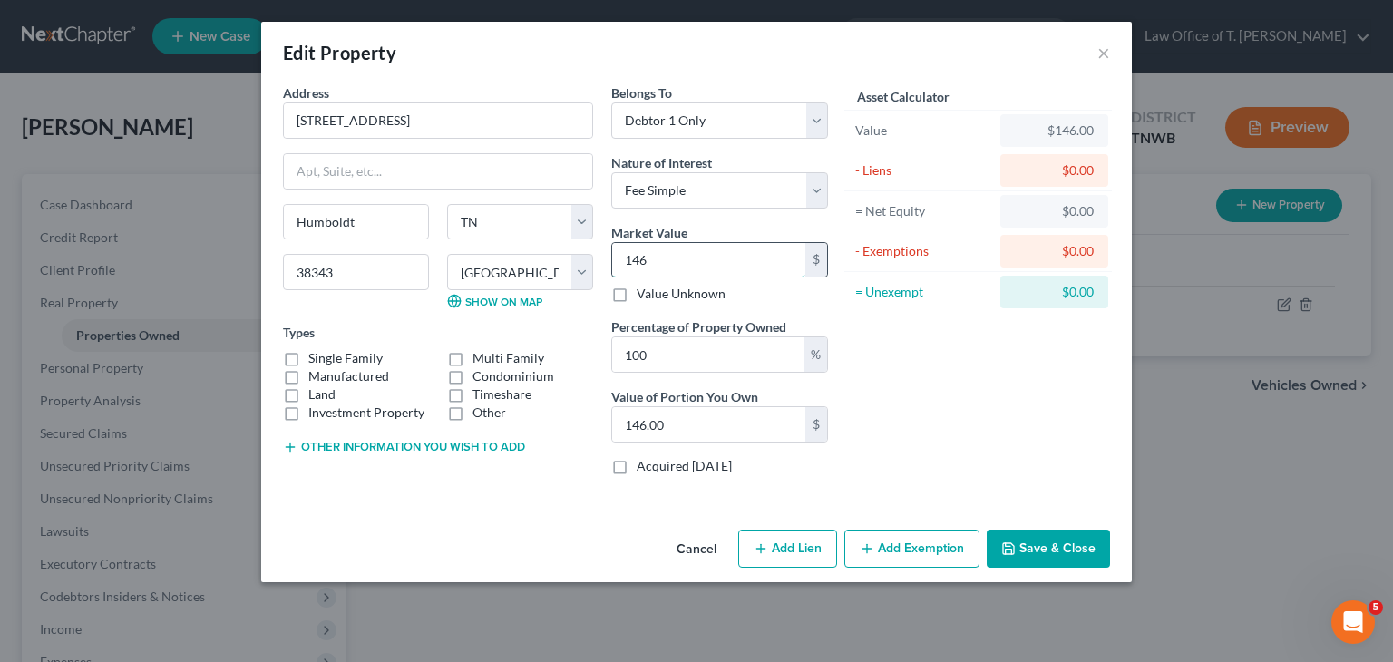
type input "1,460.00"
type input "1,4600"
type input "14,600.00"
type input "14,6000"
type input "146,000.00"
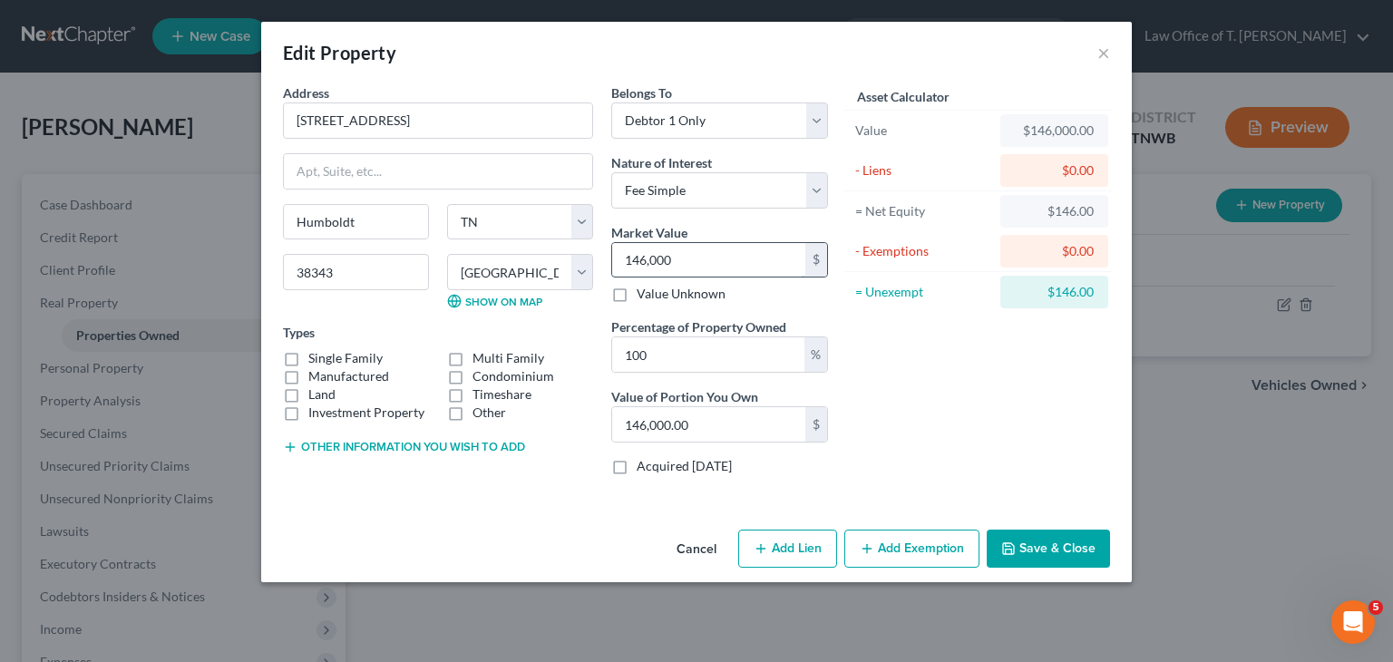
type input "146,00"
type input "14,600.00"
type input "14,60"
type input "1,460.00"
type input "1,46"
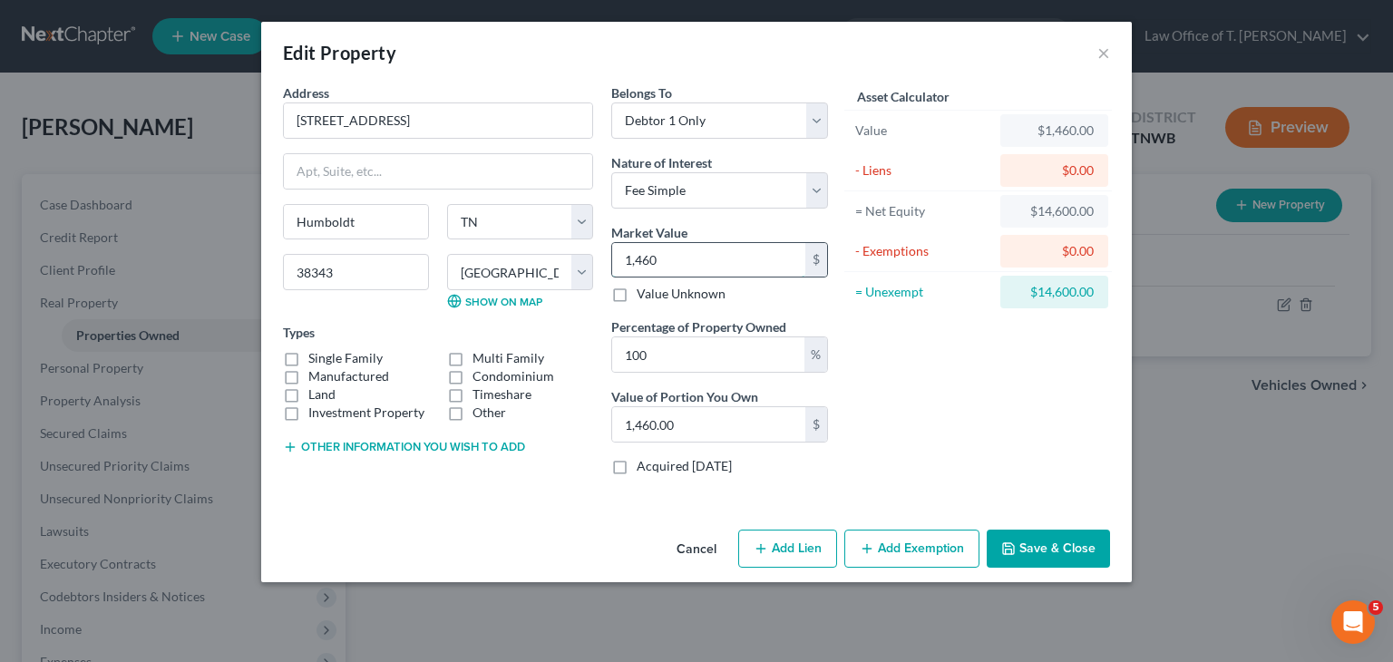
type input "146.00"
type input "1461"
type input "1,461.00"
type input "1,4610"
type input "14,610.00"
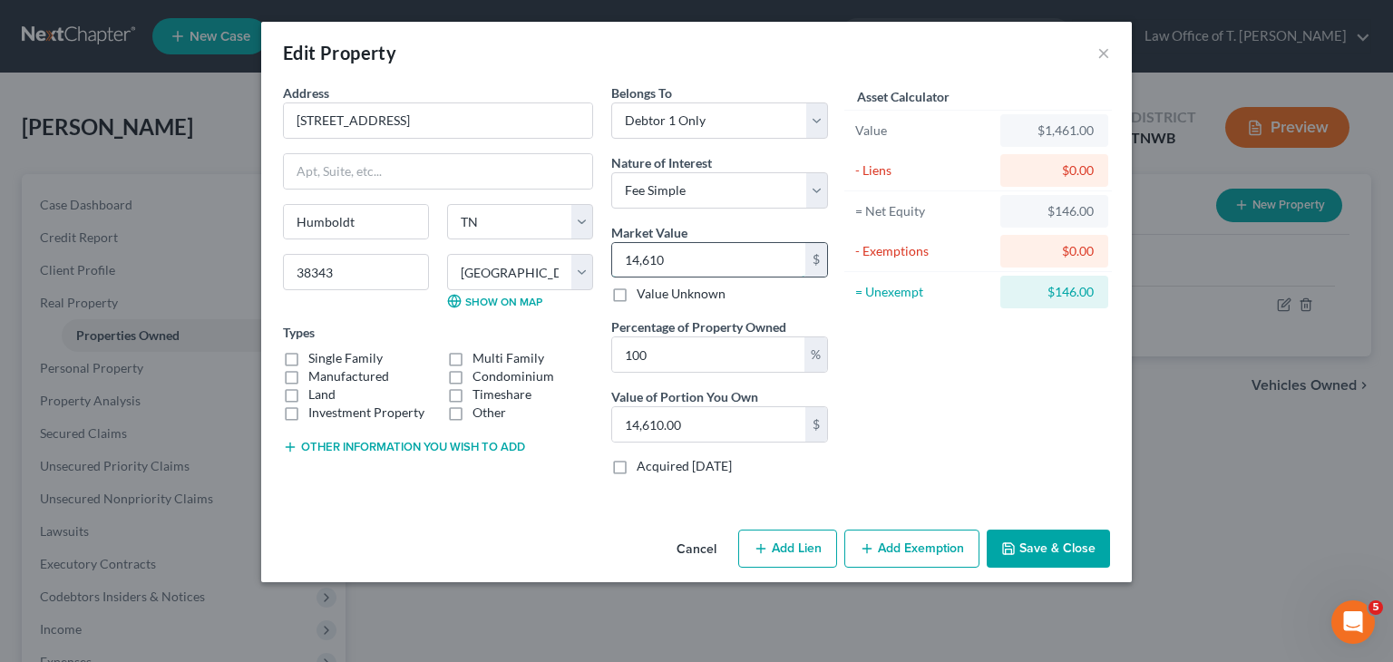
type input "14,6100"
type input "146,100.00"
click at [308, 356] on label "Single Family" at bounding box center [345, 358] width 74 height 18
click at [315, 356] on input "Single Family" at bounding box center [321, 355] width 12 height 12
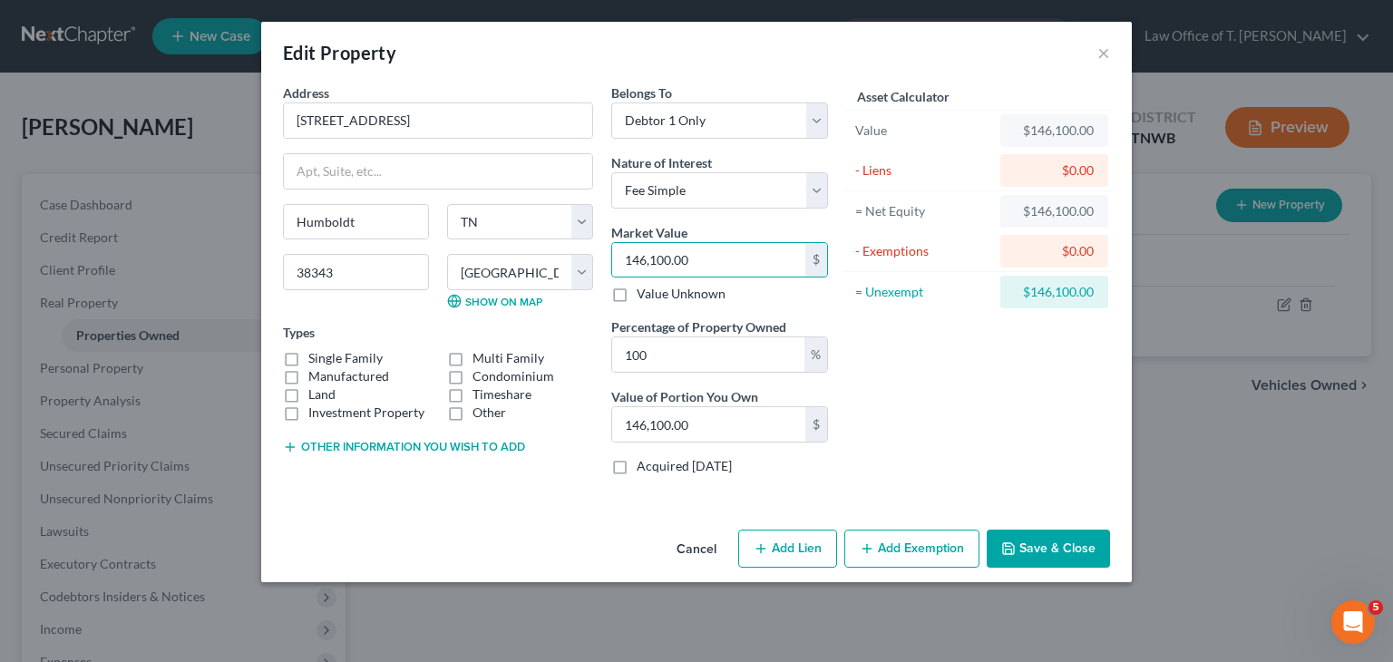
checkbox input "true"
click at [1050, 545] on button "Save & Close" at bounding box center [1047, 548] width 123 height 38
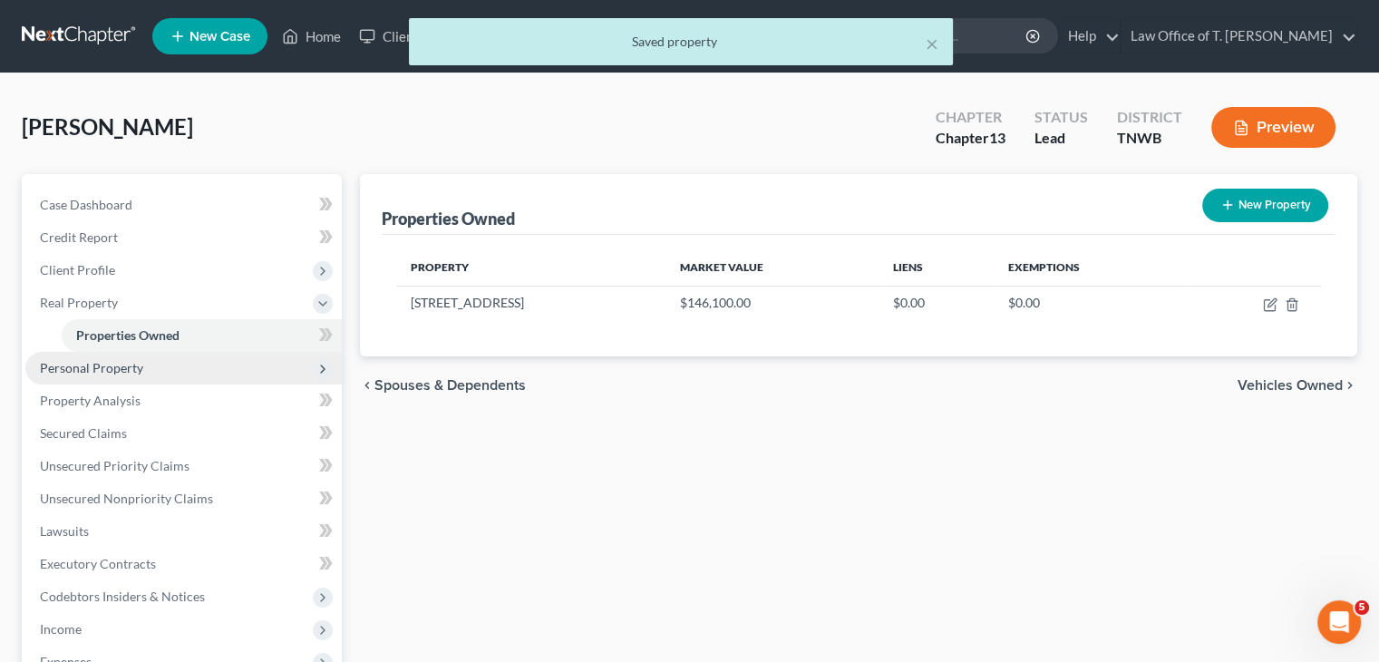
click at [136, 376] on span "Personal Property" at bounding box center [183, 368] width 316 height 33
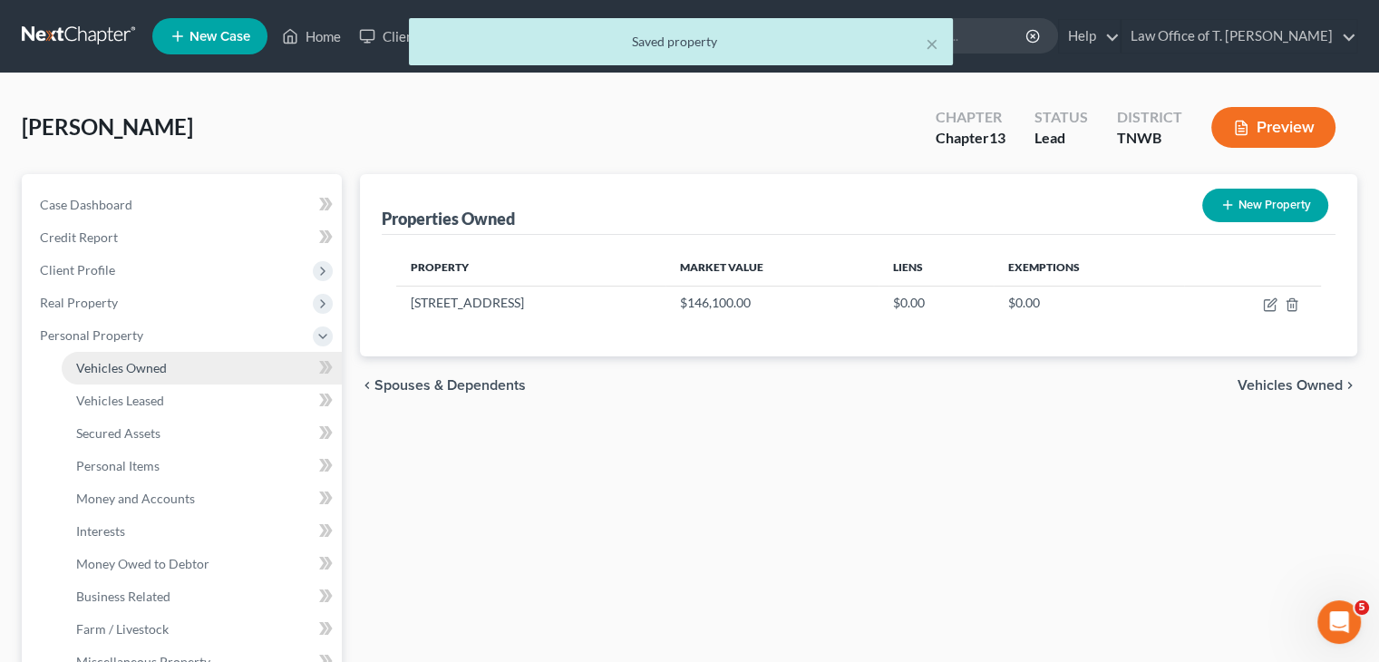
click at [173, 368] on link "Vehicles Owned" at bounding box center [202, 368] width 280 height 33
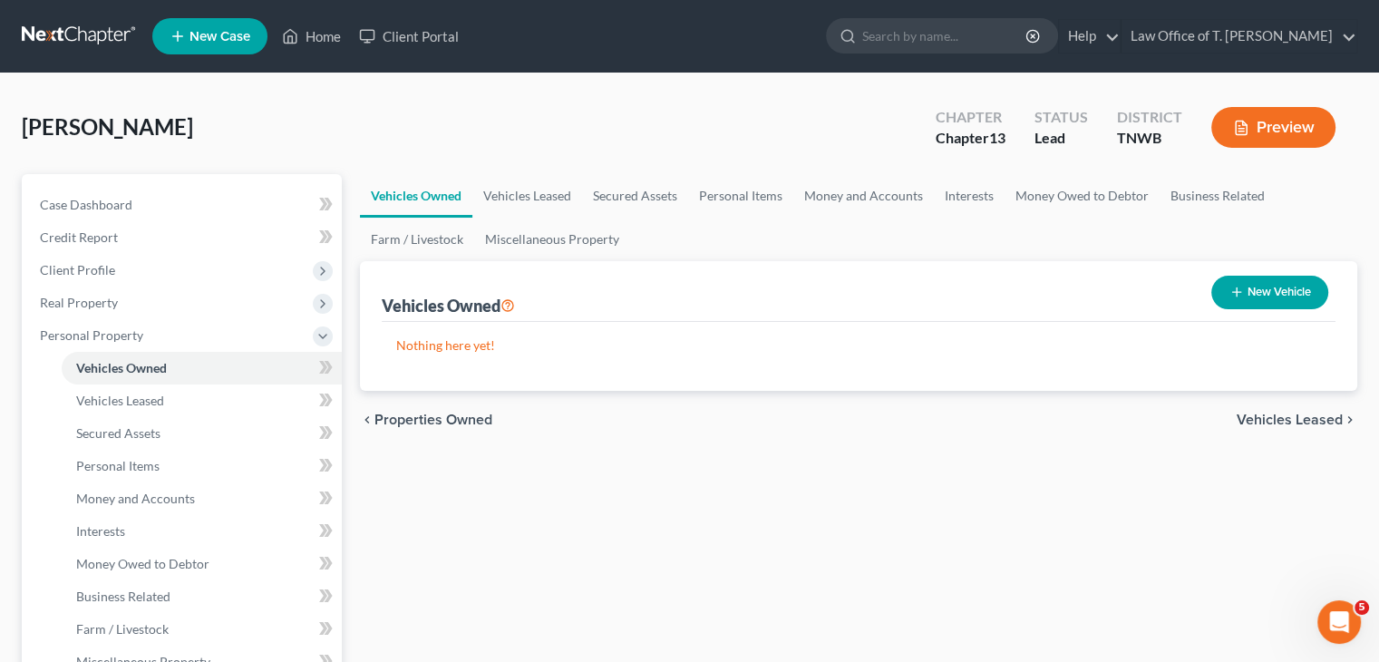
click at [1305, 286] on button "New Vehicle" at bounding box center [1269, 293] width 117 height 34
select select "0"
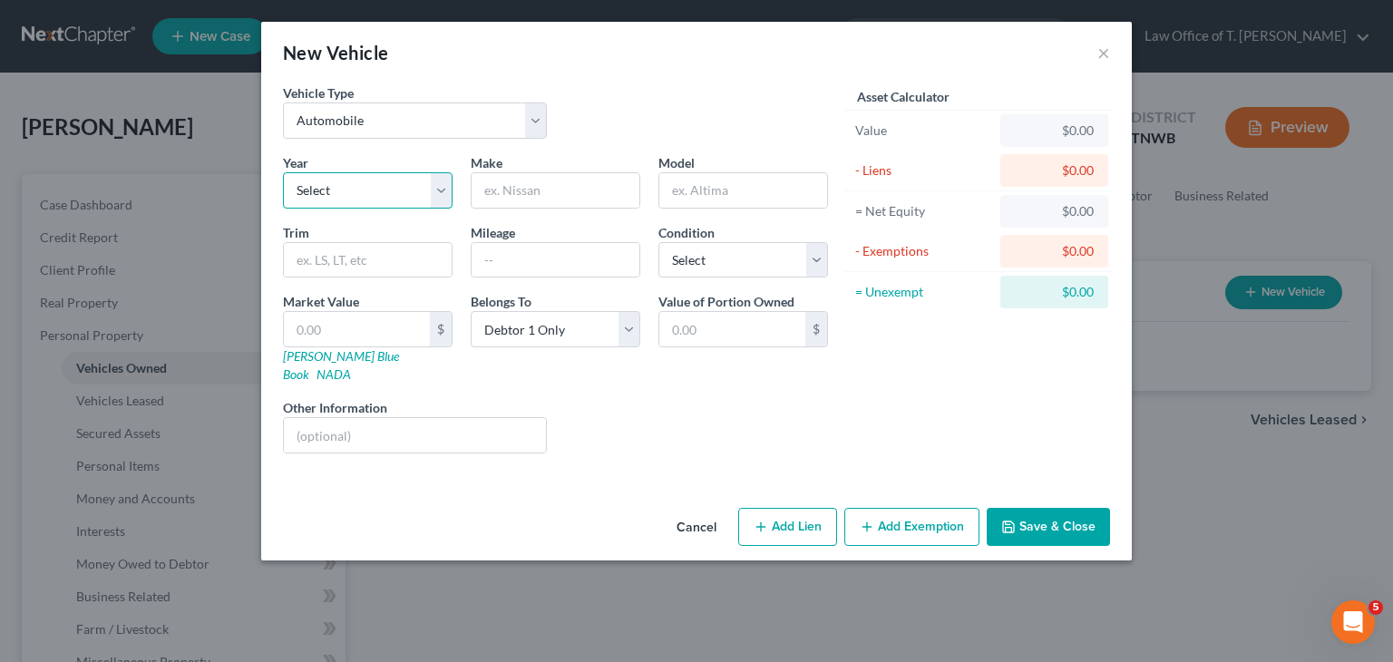
drag, startPoint x: 391, startPoint y: 193, endPoint x: 432, endPoint y: 205, distance: 42.5
click at [391, 193] on select "Select 2026 2025 2024 2023 2022 2021 2020 2019 2018 2017 2016 2015 2014 2013 20…" at bounding box center [368, 190] width 170 height 36
select select "12"
click at [283, 172] on select "Select 2026 2025 2024 2023 2022 2021 2020 2019 2018 2017 2016 2015 2014 2013 20…" at bounding box center [368, 190] width 170 height 36
click at [561, 191] on input "text" at bounding box center [555, 190] width 168 height 34
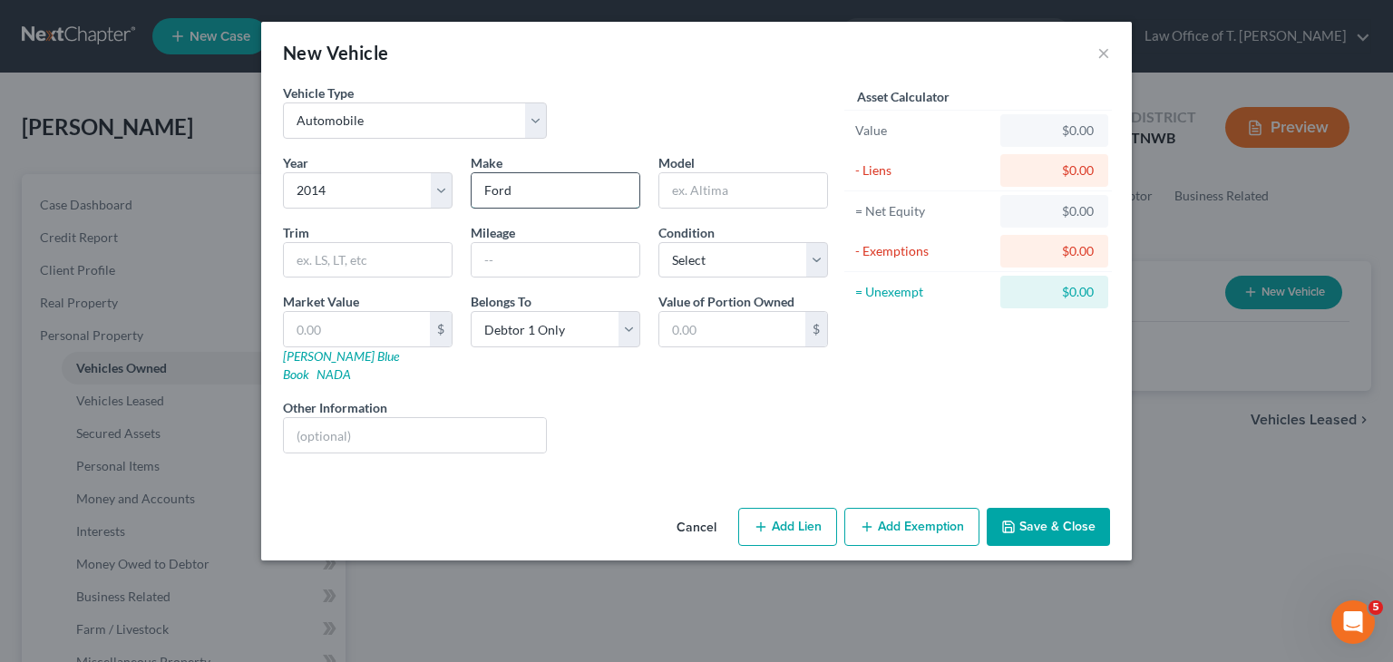
type input "Ford"
type input "Fussion"
click at [554, 257] on input "text" at bounding box center [555, 260] width 168 height 34
type input "127000"
click at [742, 196] on input "Fussion" at bounding box center [743, 190] width 168 height 34
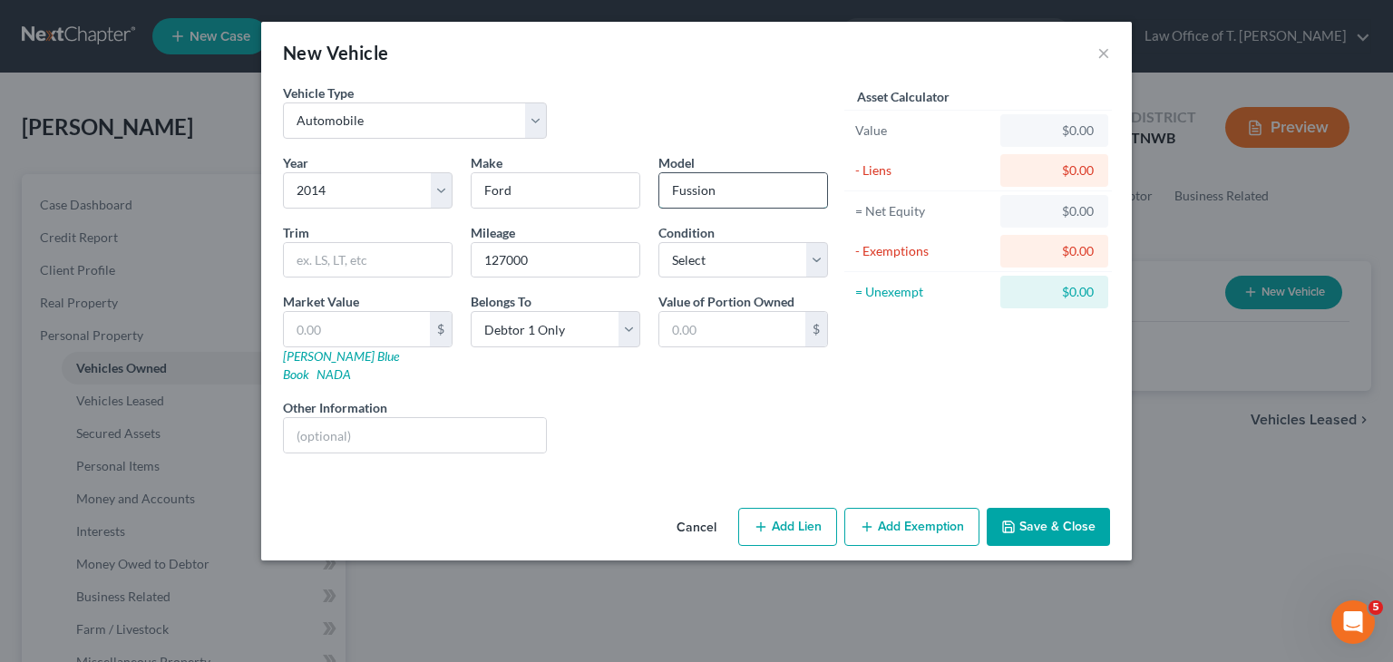
click at [705, 189] on input "Fussion" at bounding box center [743, 190] width 168 height 34
type input "Fussion"
click at [732, 189] on input "Fussion" at bounding box center [743, 190] width 168 height 34
drag, startPoint x: 815, startPoint y: 264, endPoint x: 783, endPoint y: 273, distance: 33.0
click at [815, 265] on select "Select Excellent Very Good Good Fair Poor" at bounding box center [743, 260] width 170 height 36
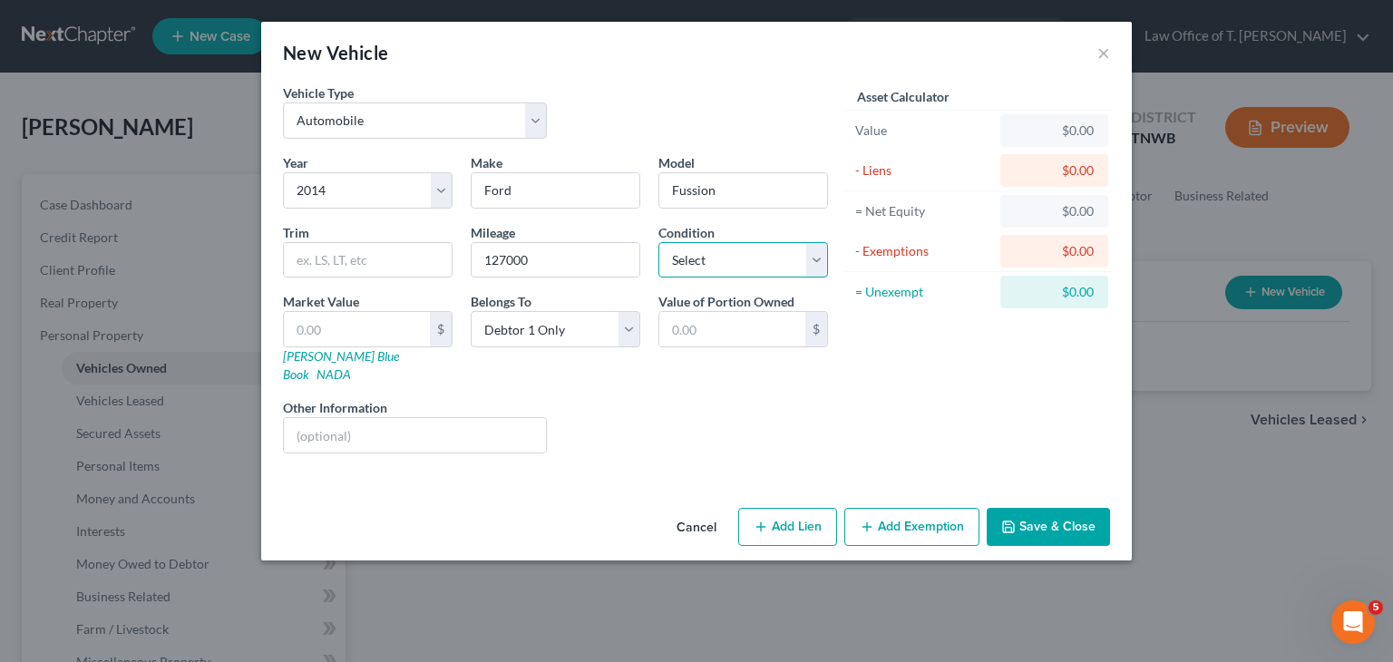
select select "2"
click at [658, 242] on select "Select Excellent Very Good Good Fair Poor" at bounding box center [743, 260] width 170 height 36
drag, startPoint x: 718, startPoint y: 198, endPoint x: 693, endPoint y: 184, distance: 28.8
click at [717, 194] on input "Fussion" at bounding box center [743, 190] width 168 height 34
click at [712, 177] on input "Fussion" at bounding box center [743, 190] width 168 height 34
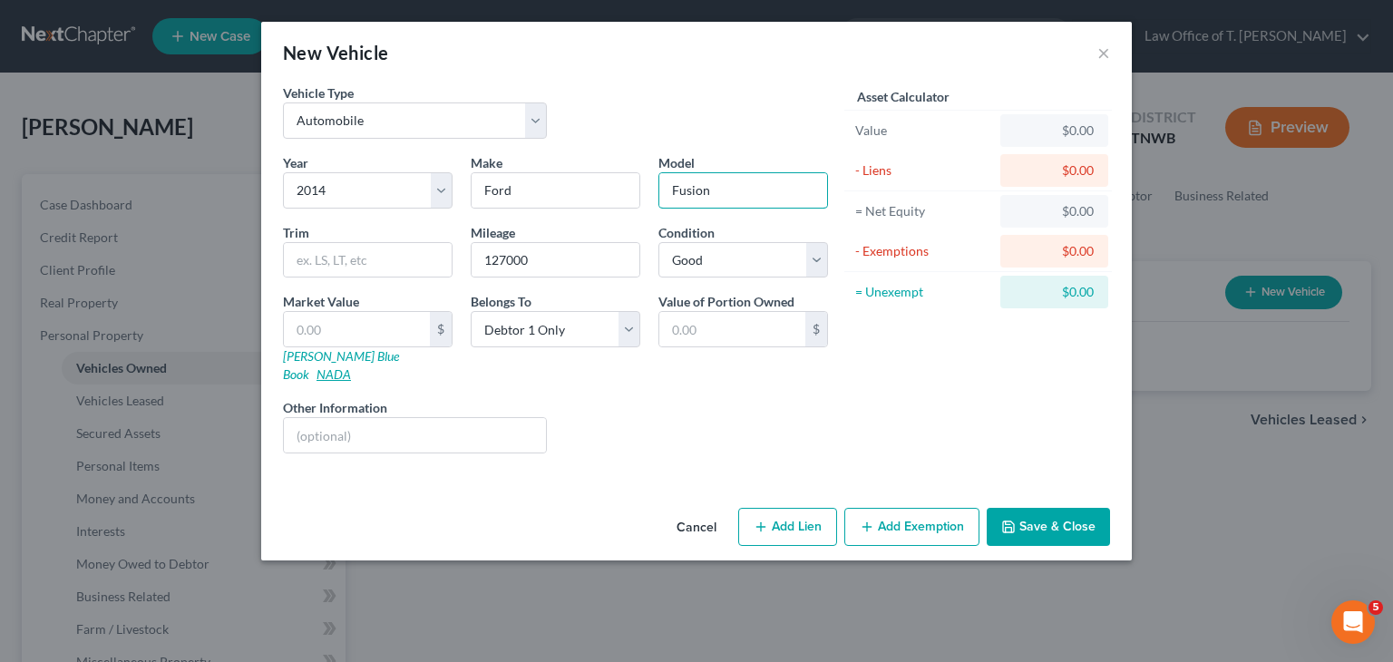
type input "Fusion"
click at [351, 366] on link "NADA" at bounding box center [333, 373] width 34 height 15
click at [696, 325] on input "text" at bounding box center [732, 329] width 146 height 34
type input "6,500.00"
click at [788, 514] on button "Add Lien" at bounding box center [787, 527] width 99 height 38
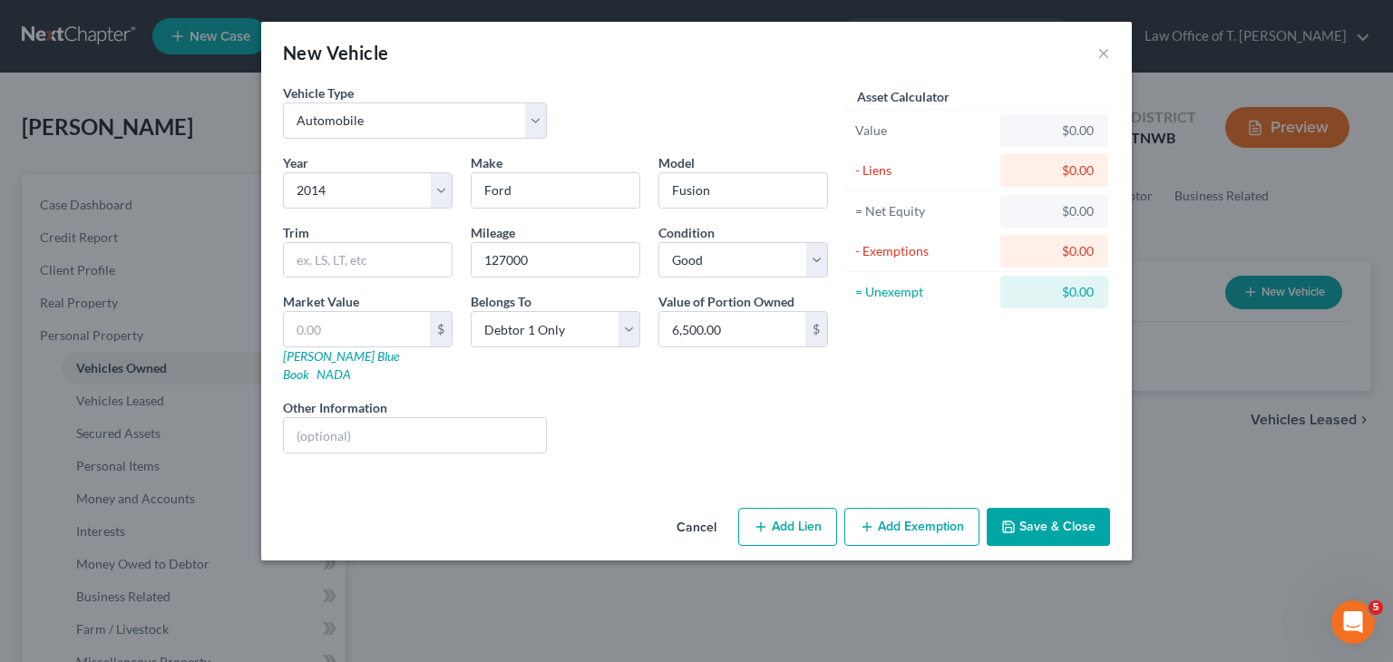
select select "0"
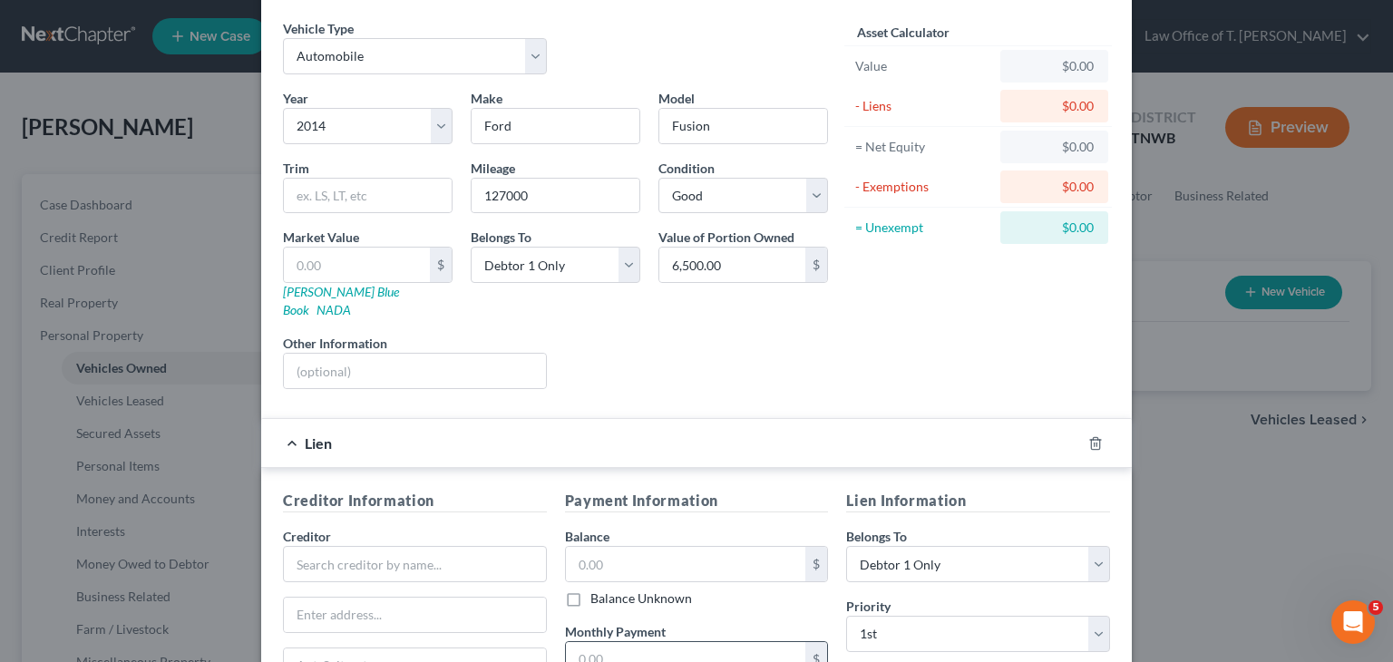
scroll to position [181, 0]
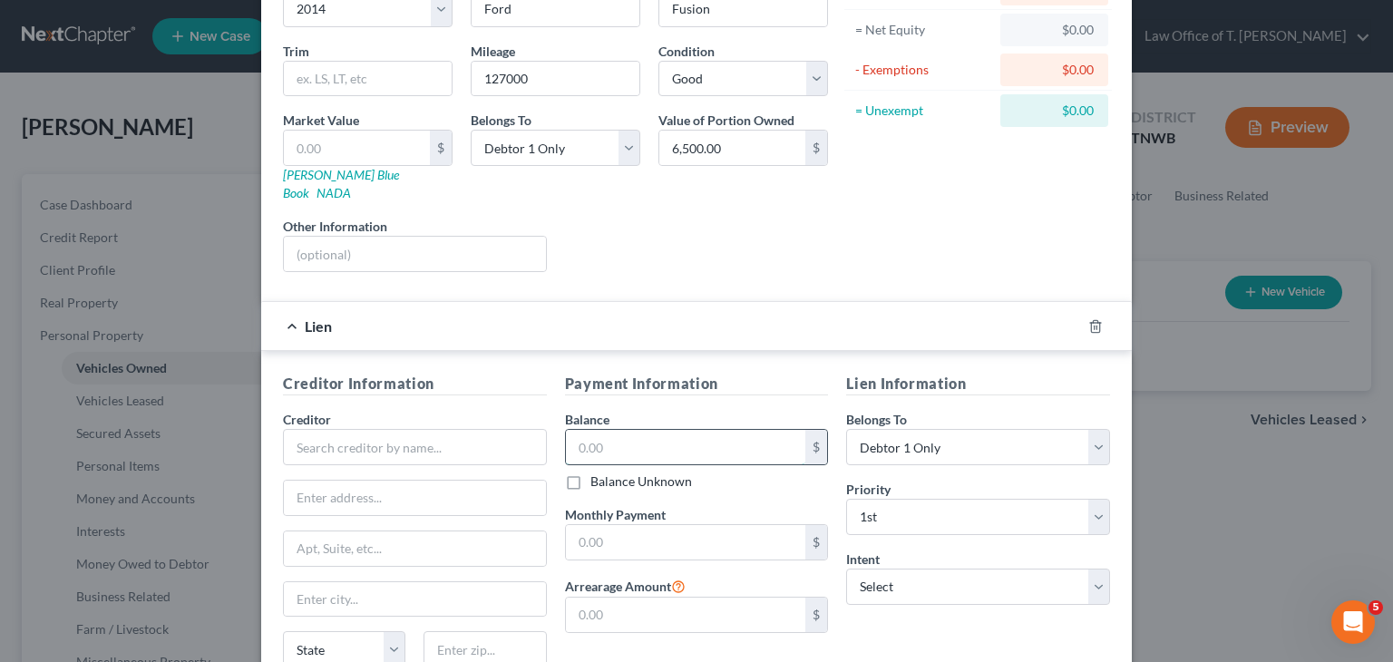
click at [581, 430] on input "text" at bounding box center [686, 447] width 240 height 34
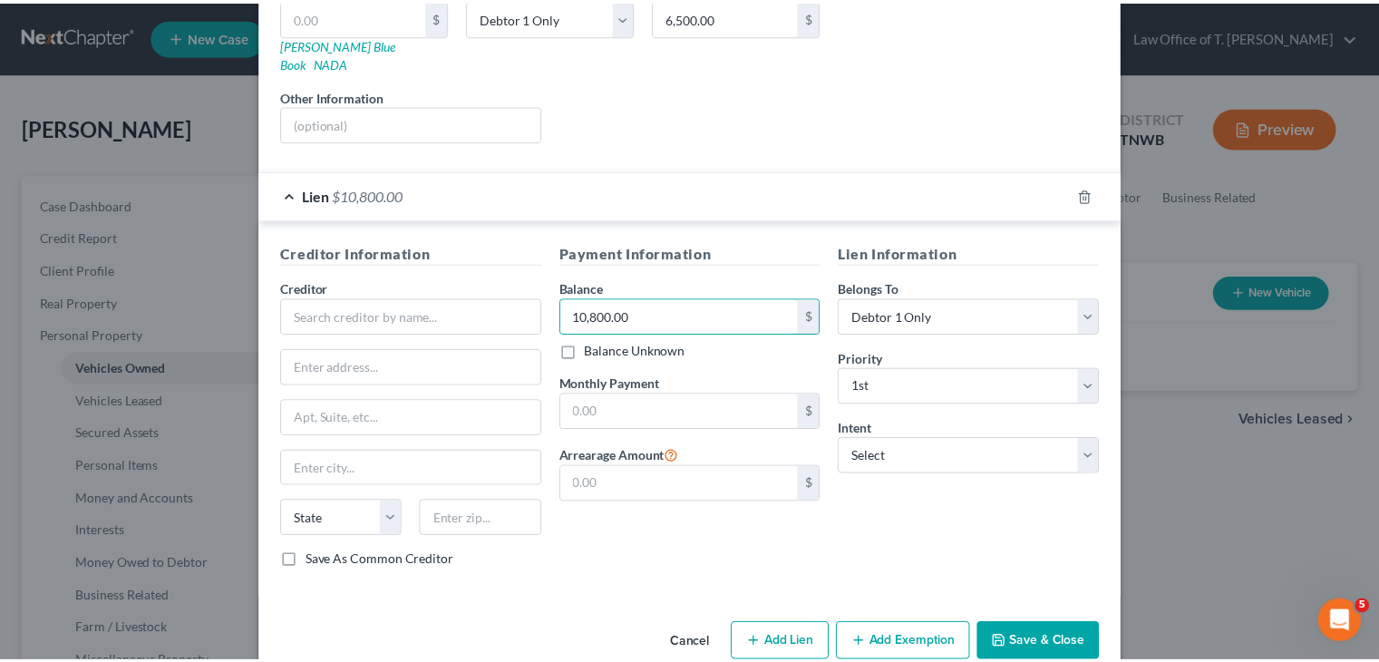
scroll to position [326, 0]
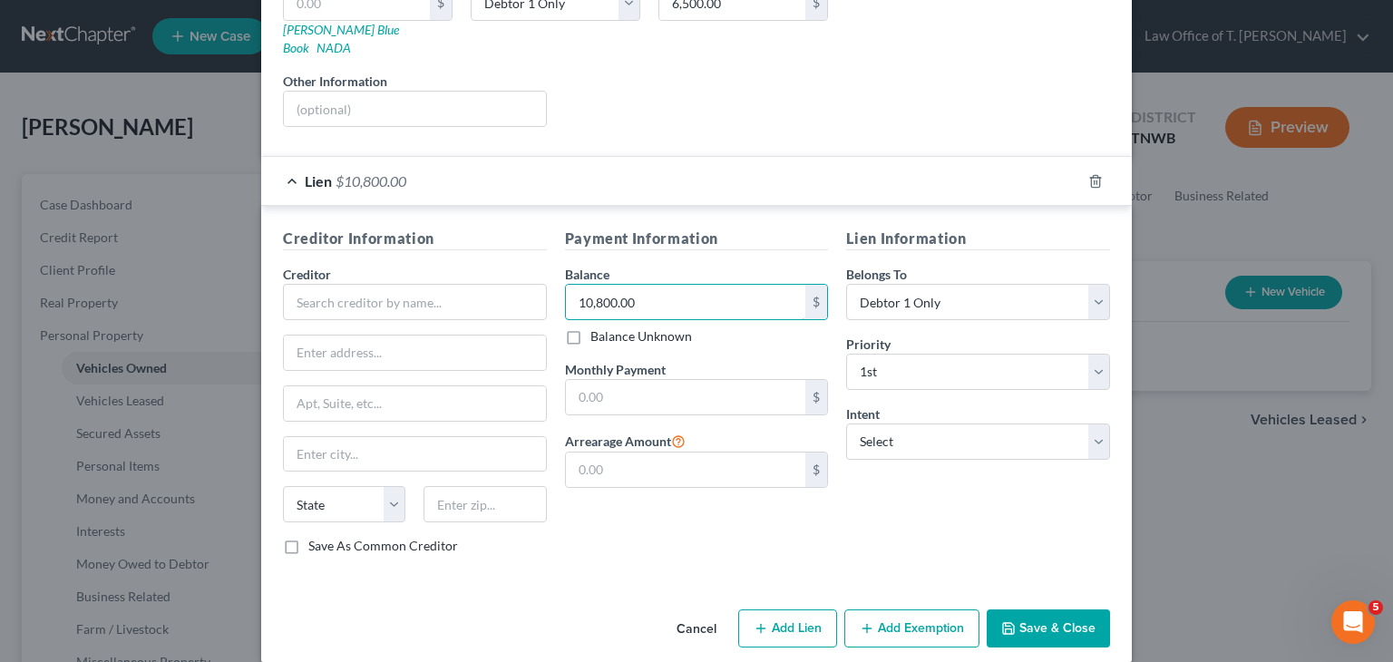
type input "10,800.00"
click at [1033, 609] on button "Save & Close" at bounding box center [1047, 628] width 123 height 38
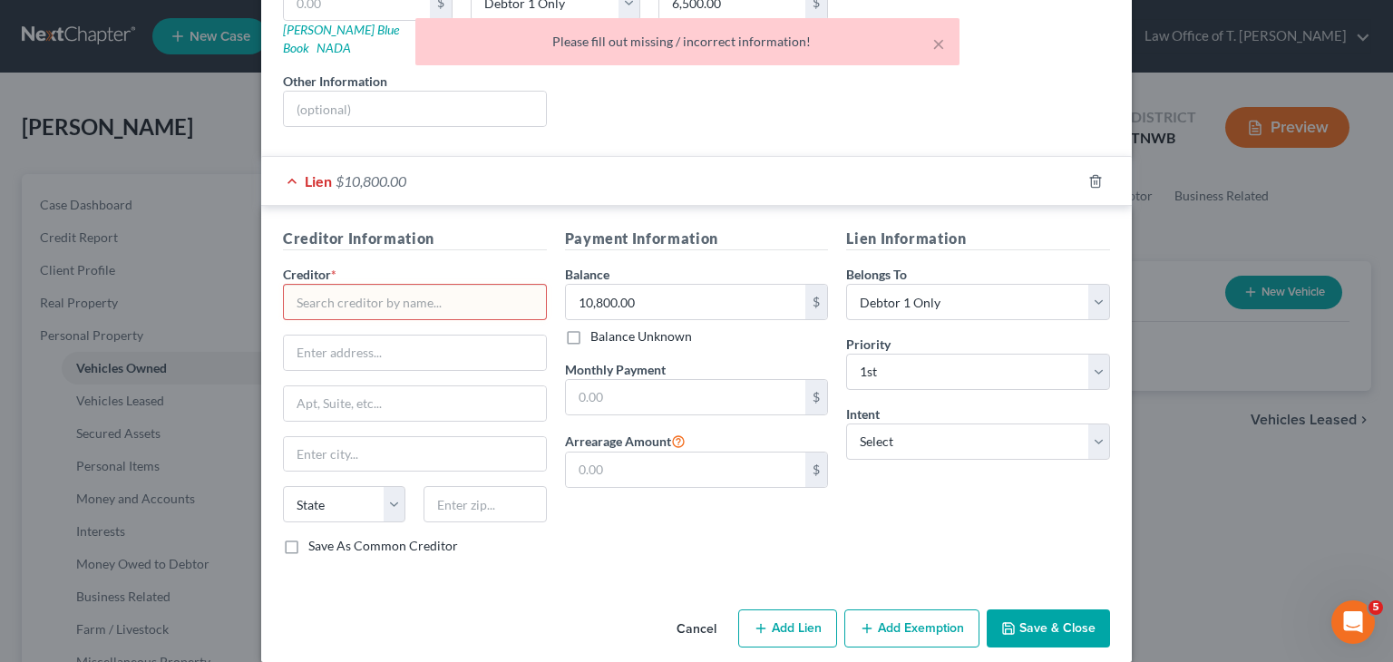
click at [421, 284] on input "text" at bounding box center [415, 302] width 264 height 36
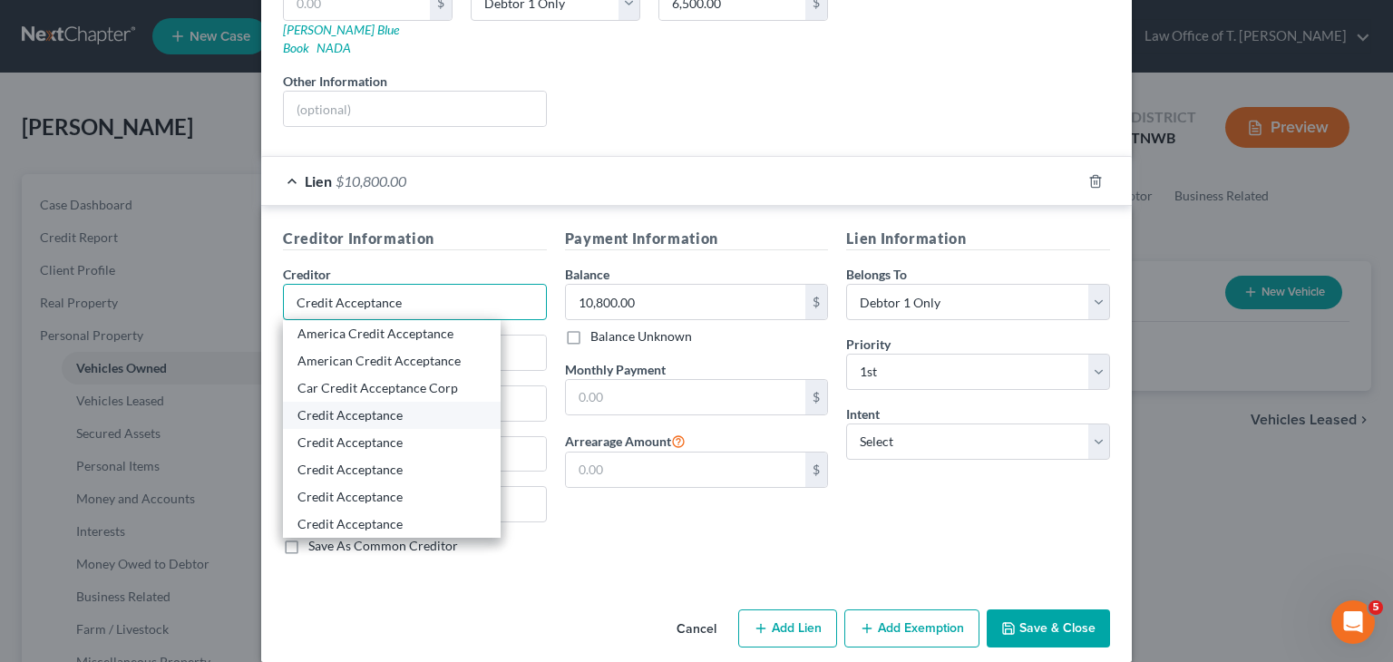
type input "Credit Acceptance"
click at [371, 406] on div "Credit Acceptance" at bounding box center [391, 415] width 189 height 18
type input "[STREET_ADDRESS]"
type input "Suite 300"
type input "Southfield"
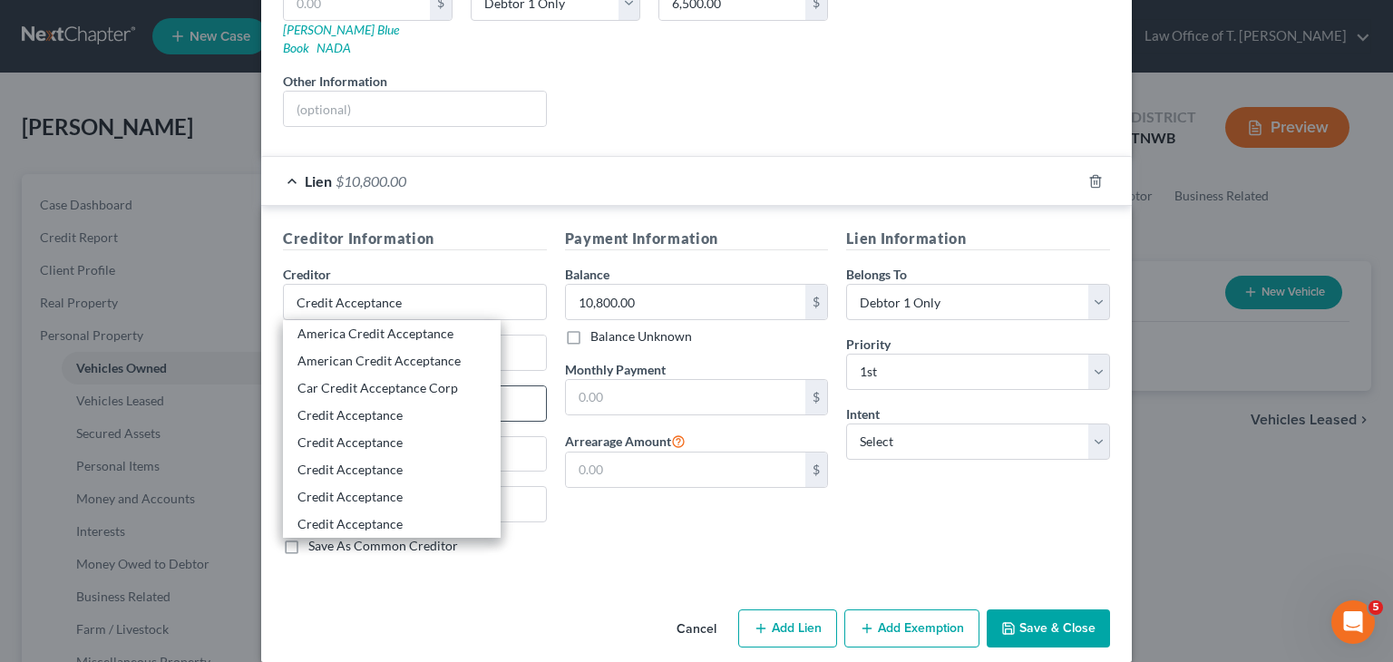
select select "23"
type input "48034-0000"
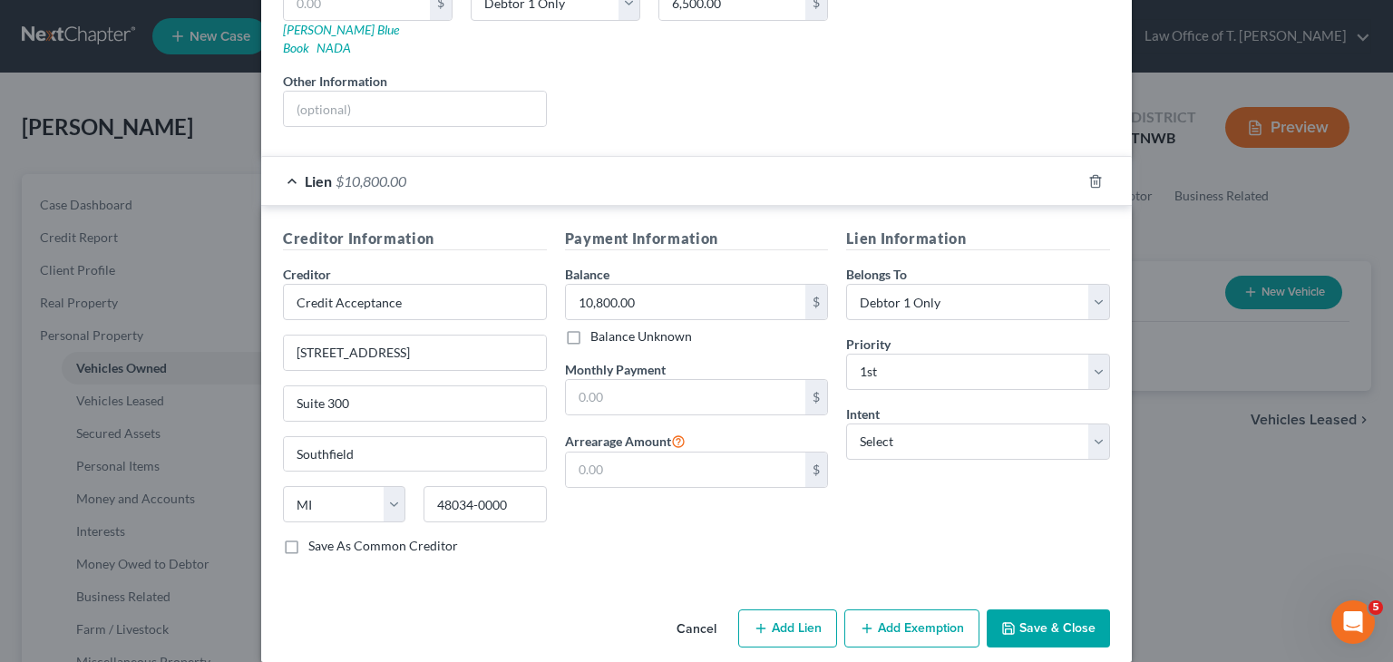
click at [1048, 613] on button "Save & Close" at bounding box center [1047, 628] width 123 height 38
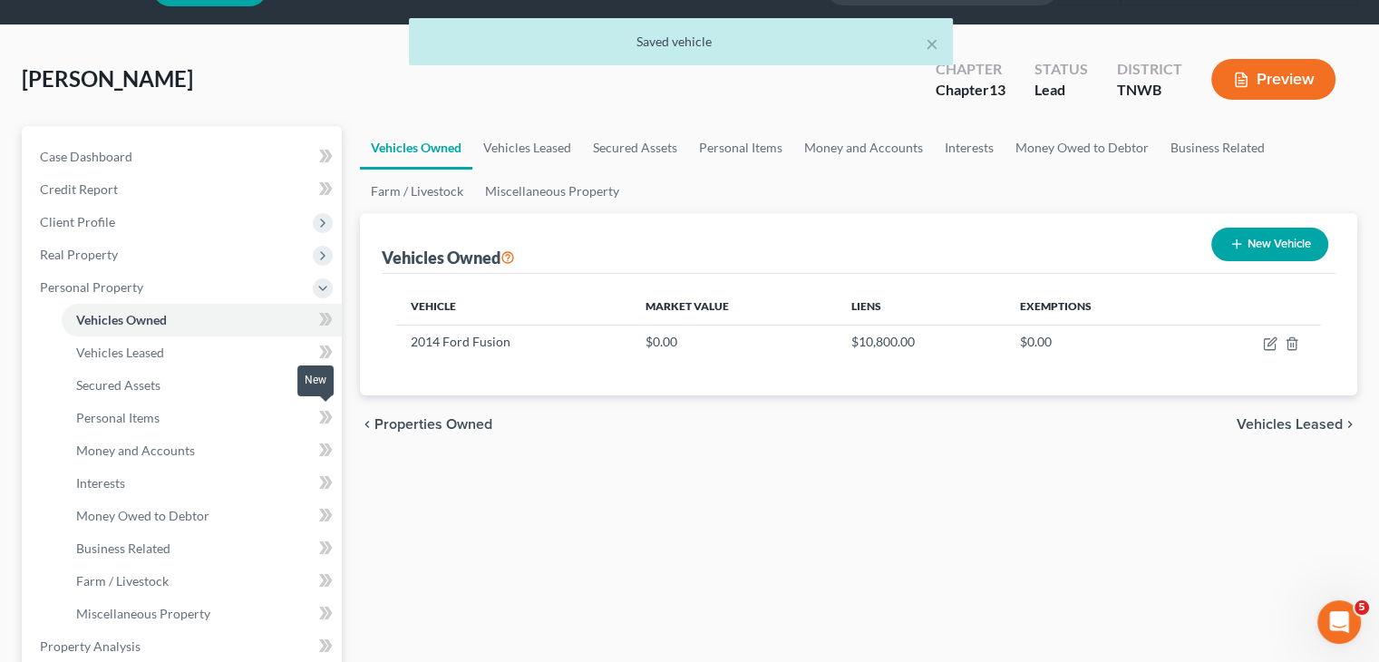
scroll to position [91, 0]
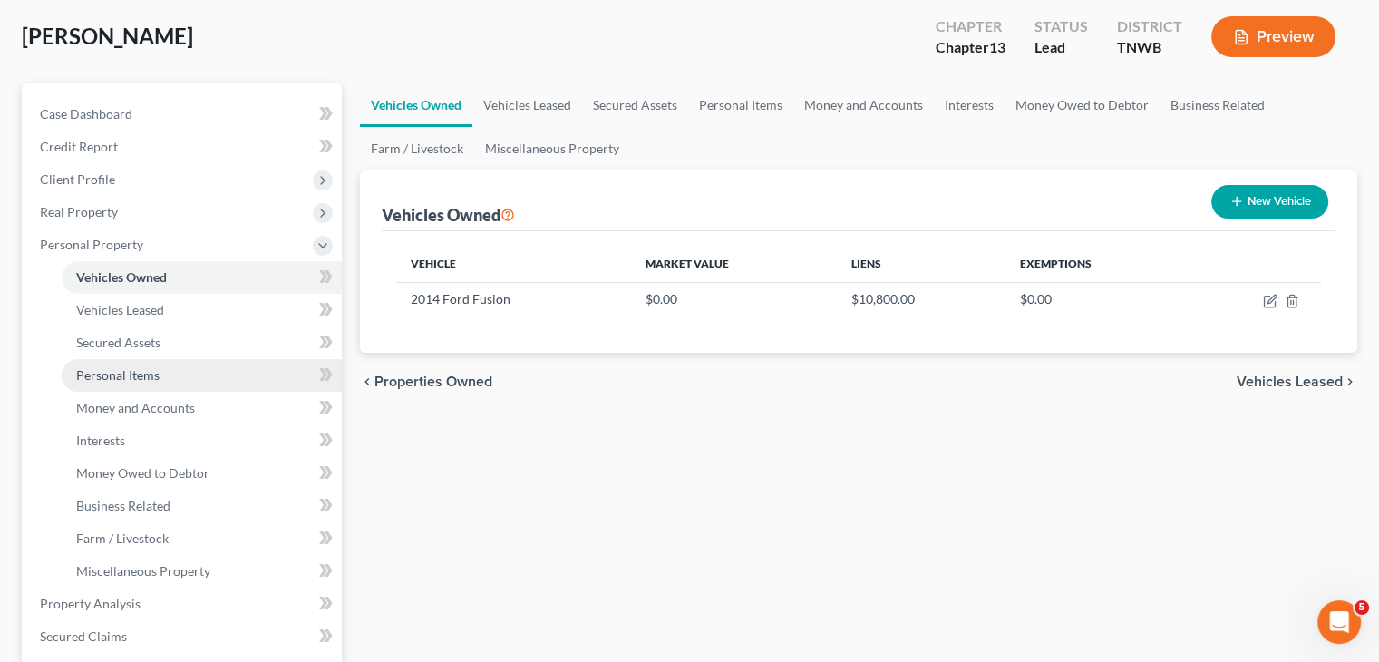
click at [150, 375] on span "Personal Items" at bounding box center [117, 374] width 83 height 15
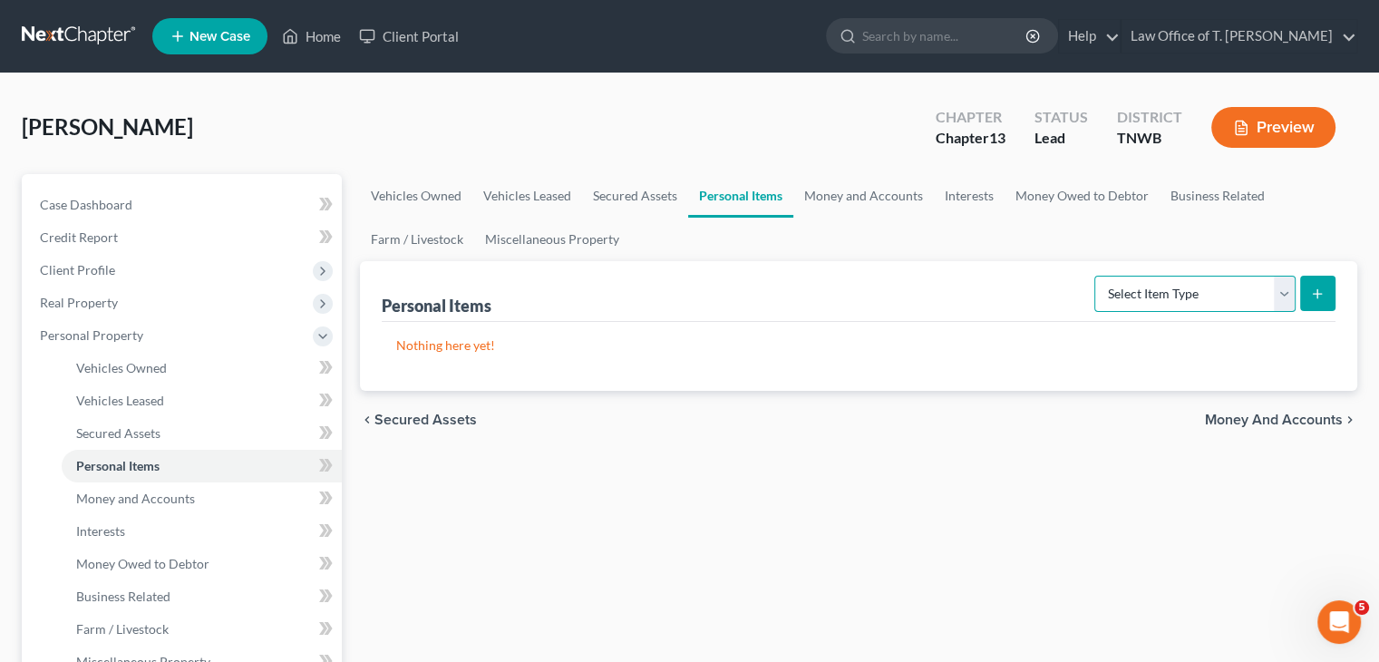
drag, startPoint x: 1295, startPoint y: 292, endPoint x: 1252, endPoint y: 308, distance: 45.6
click at [1295, 292] on select "Select Item Type Clothing Collectibles Of Value Electronics Firearms Household …" at bounding box center [1194, 294] width 201 height 36
select select "clothing"
click at [1096, 276] on select "Select Item Type Clothing Collectibles Of Value Electronics Firearms Household …" at bounding box center [1194, 294] width 201 height 36
click at [1310, 299] on icon "submit" at bounding box center [1317, 293] width 15 height 15
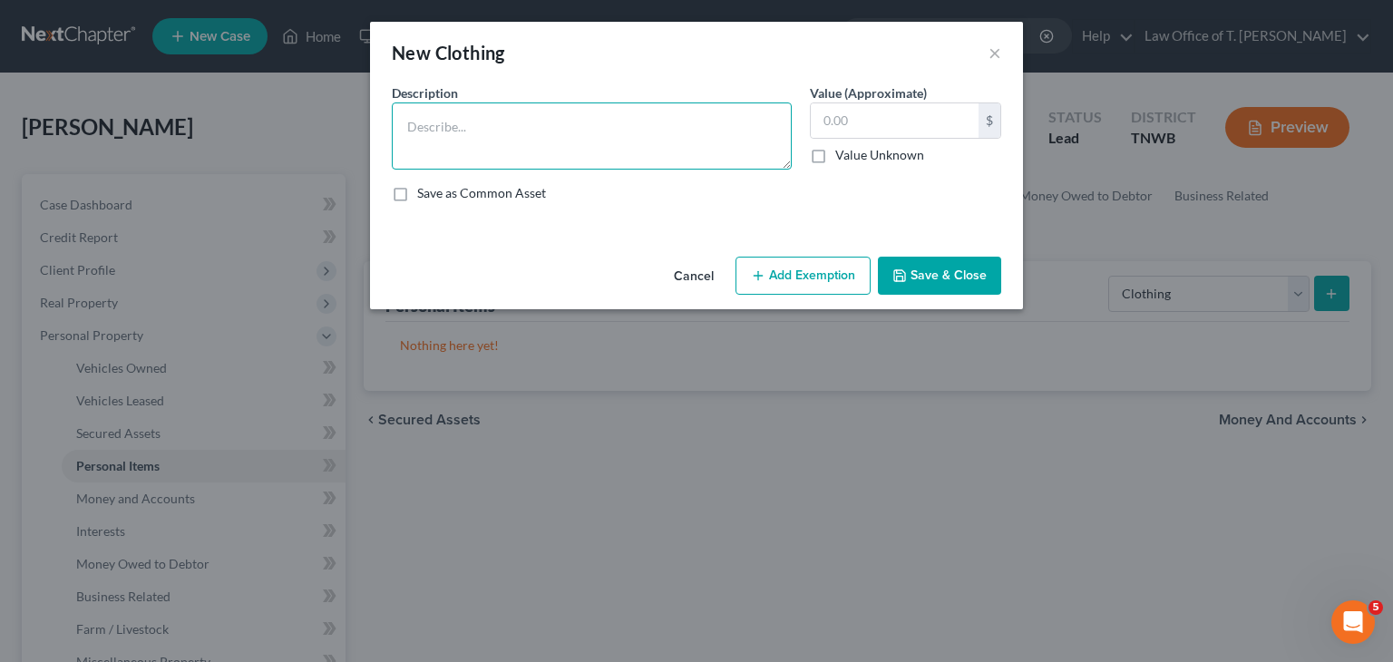
click at [707, 118] on textarea at bounding box center [592, 135] width 400 height 67
type textarea "misc. clothing"
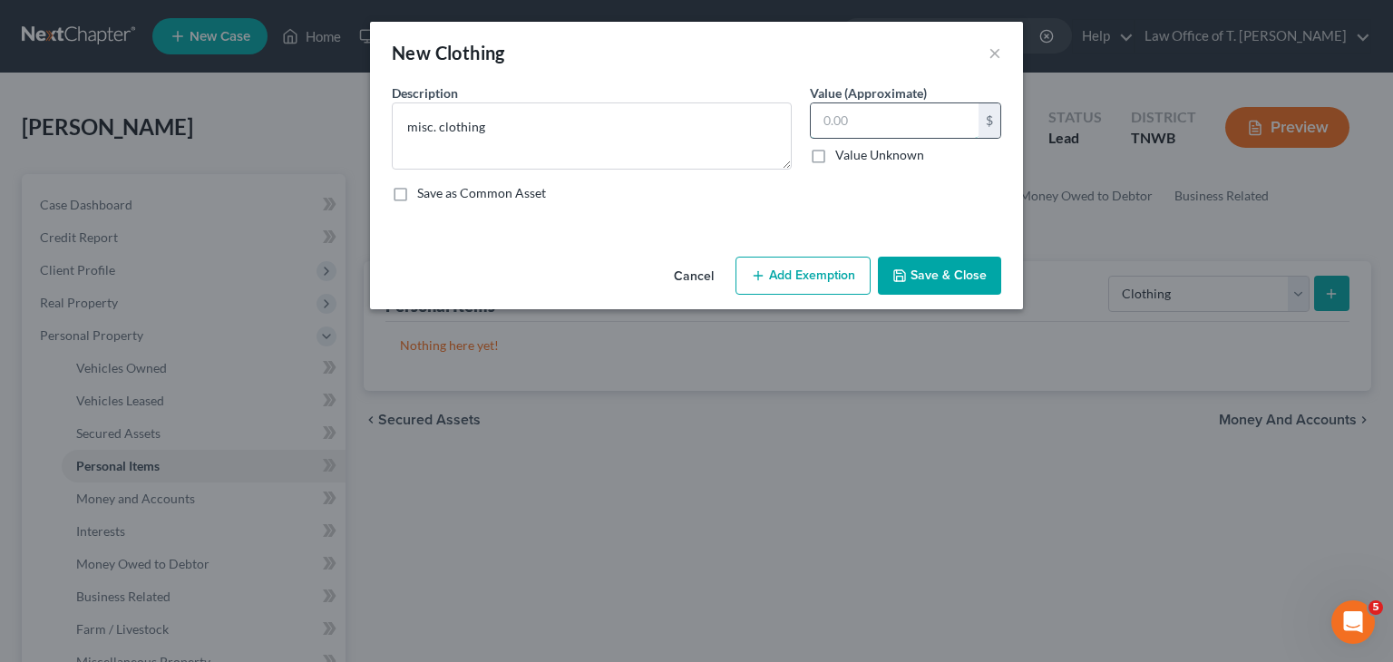
click at [870, 132] on input "text" at bounding box center [895, 120] width 168 height 34
type input "400.00"
click at [958, 273] on button "Save & Close" at bounding box center [939, 276] width 123 height 38
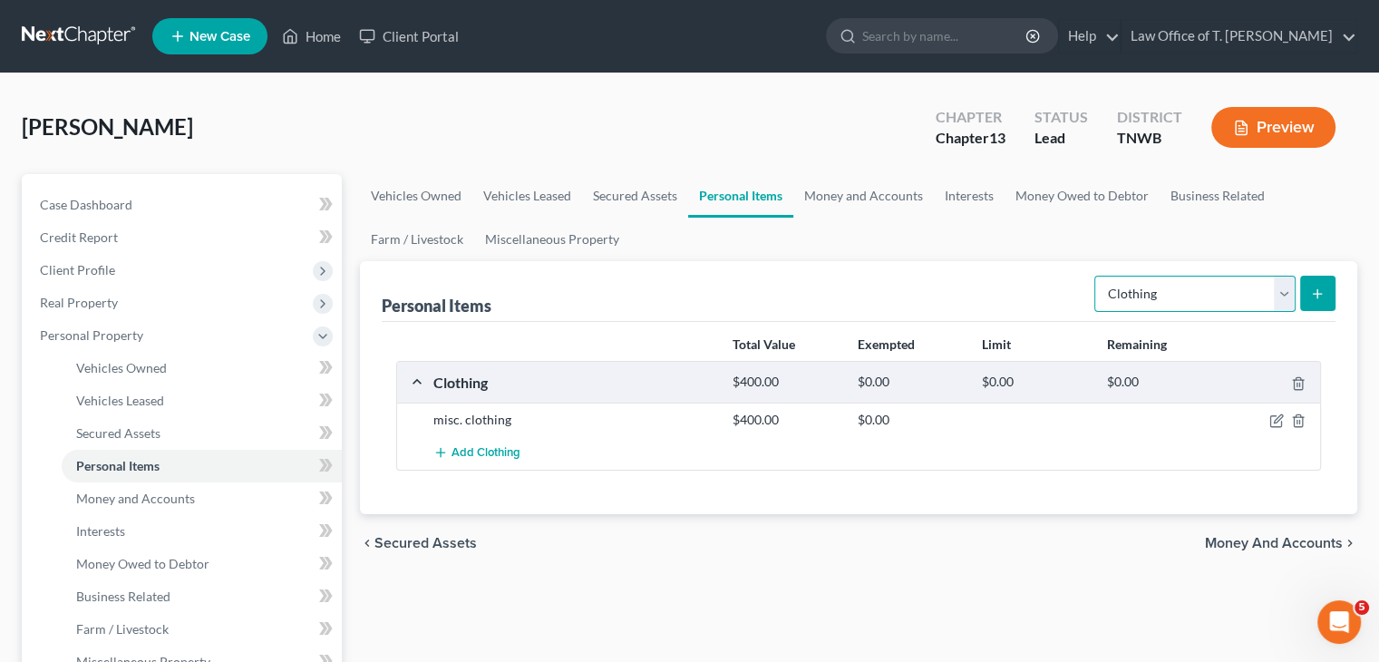
click at [1277, 298] on select "Select Item Type Clothing Collectibles Of Value Electronics Firearms Household …" at bounding box center [1194, 294] width 201 height 36
select select "electronics"
click at [1096, 276] on select "Select Item Type Clothing Collectibles Of Value Electronics Firearms Household …" at bounding box center [1194, 294] width 201 height 36
click at [1327, 304] on button "submit" at bounding box center [1317, 293] width 35 height 35
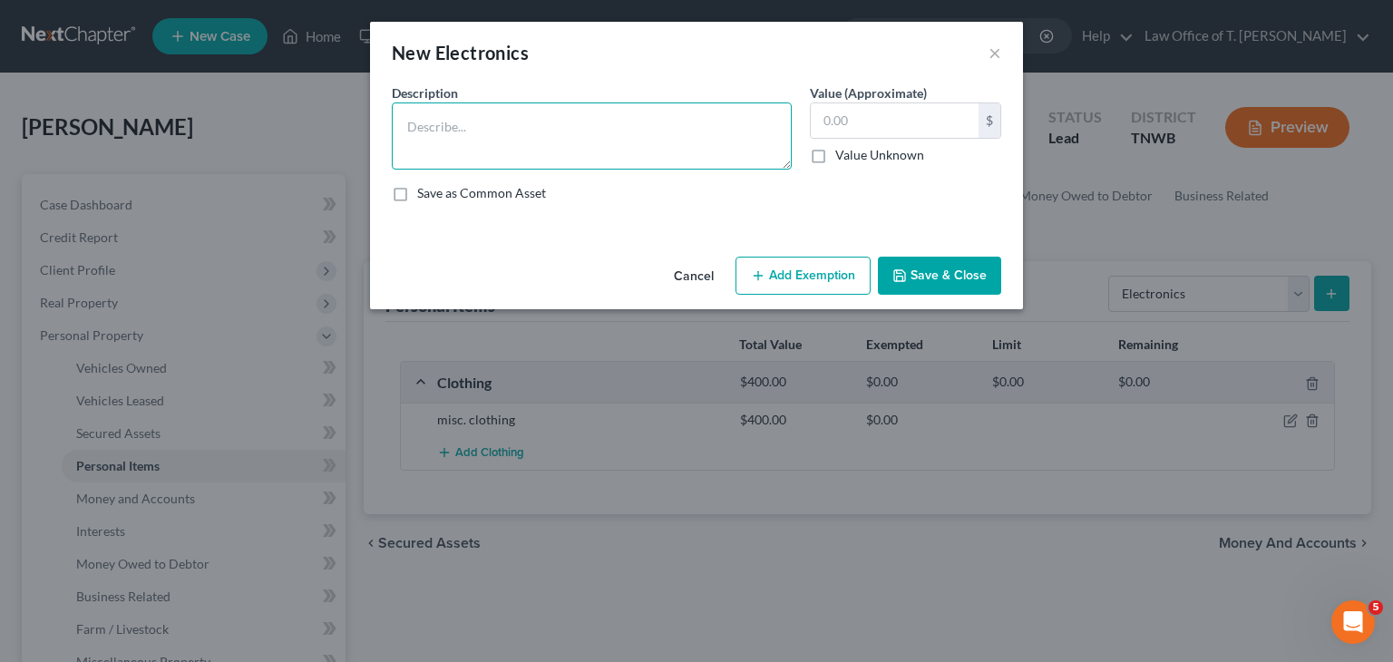
click at [660, 127] on textarea at bounding box center [592, 135] width 400 height 67
type textarea "52 inch TV- $100.00 32 inch TV-$40.00"
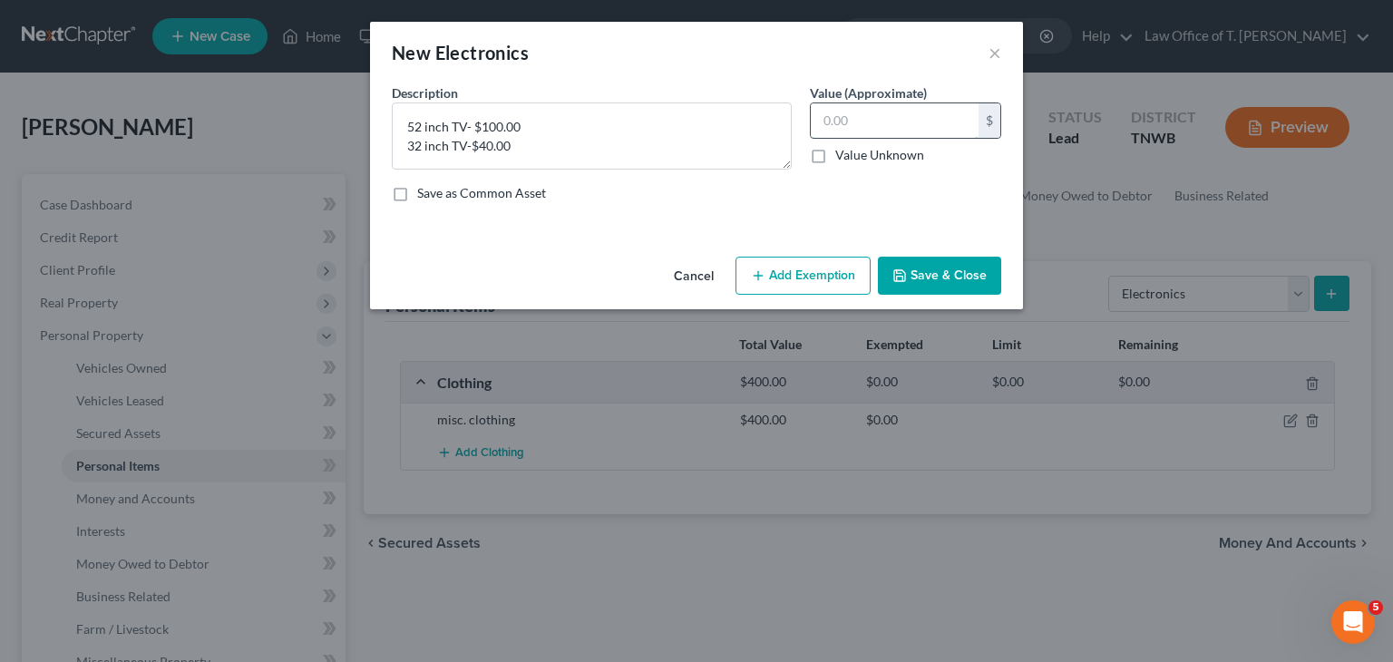
click at [869, 121] on input "text" at bounding box center [895, 120] width 168 height 34
type input "140.00"
click at [935, 282] on button "Save & Close" at bounding box center [939, 276] width 123 height 38
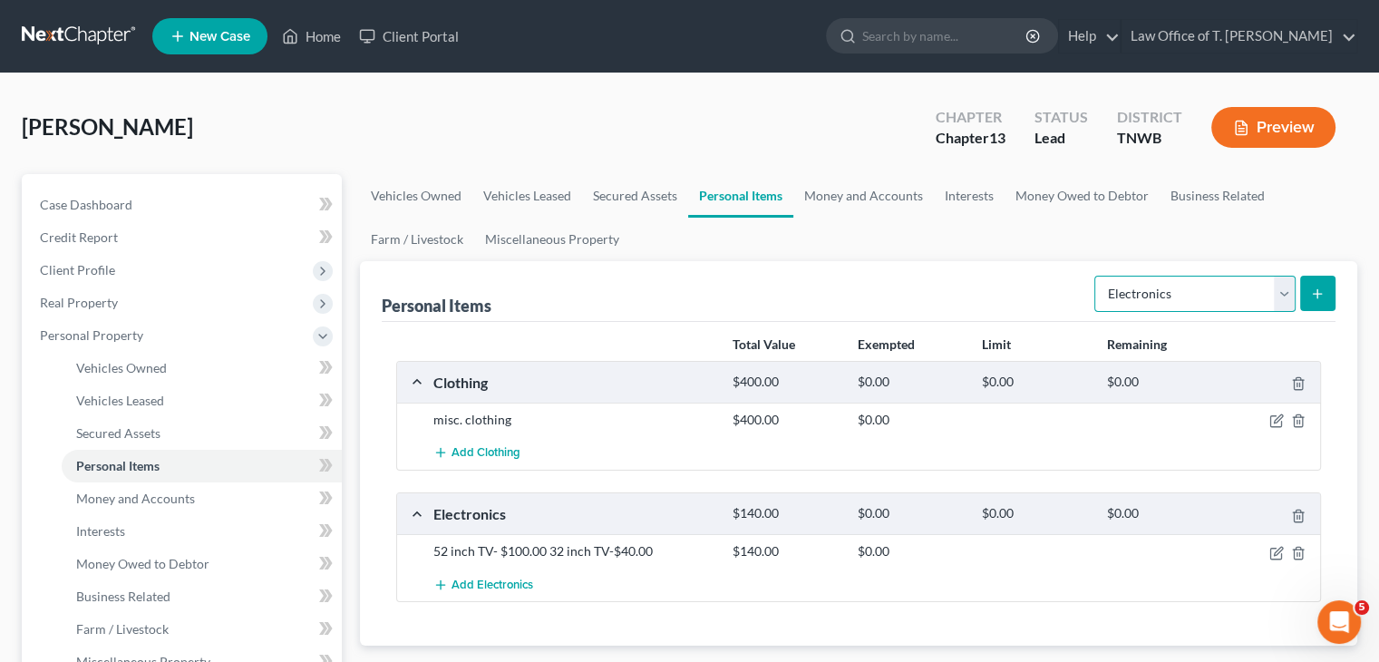
click at [1286, 304] on select "Select Item Type Clothing Collectibles Of Value Electronics Firearms Household …" at bounding box center [1194, 294] width 201 height 36
select select "household_goods"
click at [1096, 276] on select "Select Item Type Clothing Collectibles Of Value Electronics Firearms Household …" at bounding box center [1194, 294] width 201 height 36
click at [1320, 299] on icon "submit" at bounding box center [1317, 293] width 15 height 15
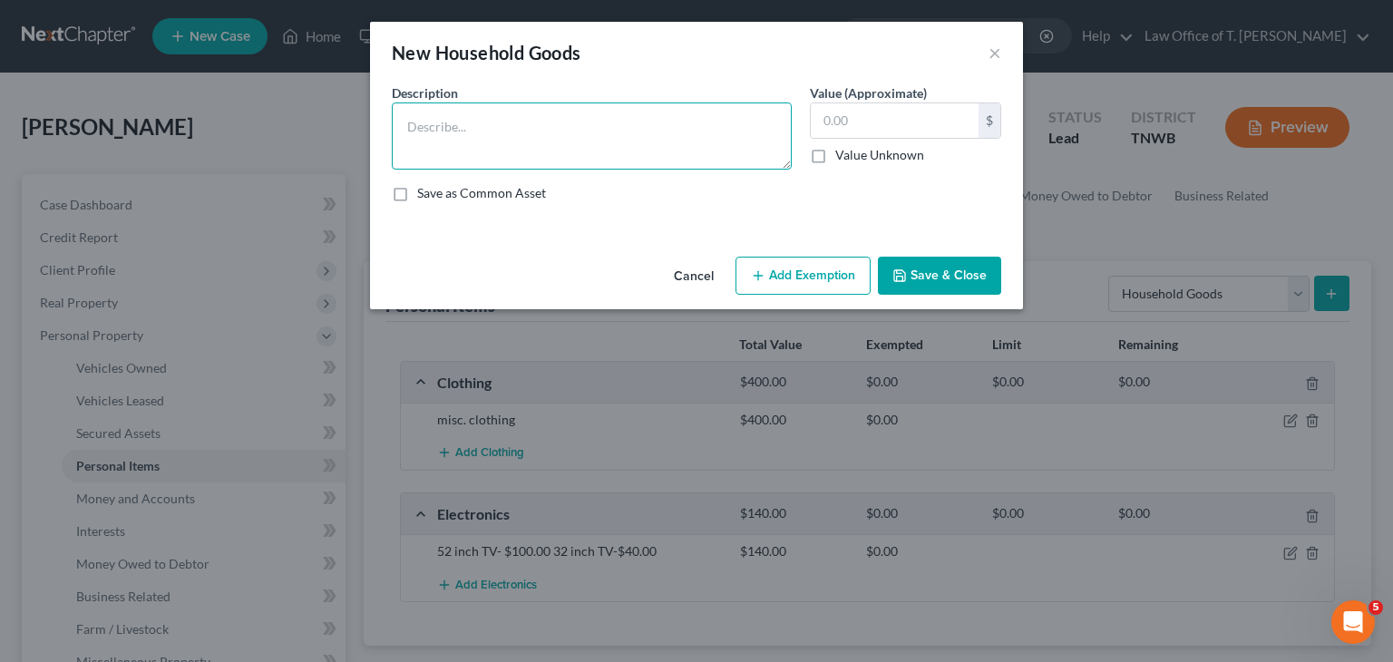
click at [537, 128] on textarea at bounding box center [592, 135] width 400 height 67
click at [531, 123] on textarea "misc. ho" at bounding box center [592, 135] width 400 height 67
type textarea "misc. household goods"
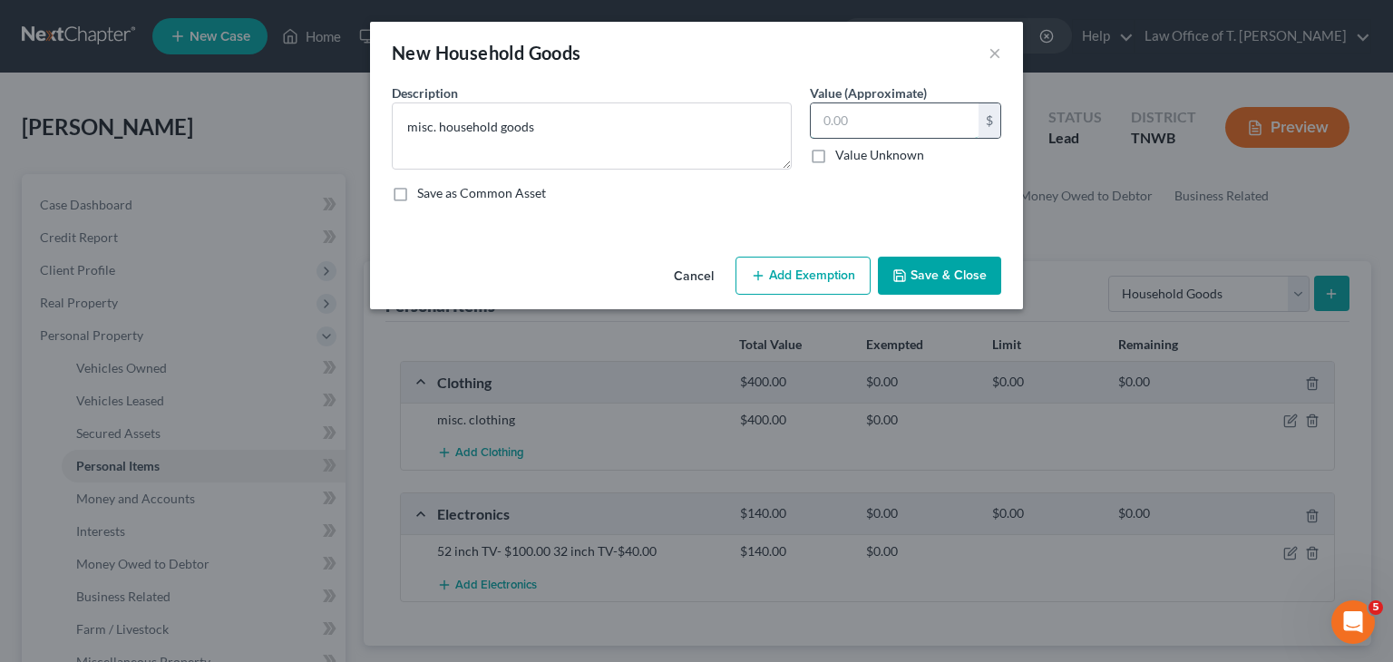
click at [869, 122] on input "text" at bounding box center [895, 120] width 168 height 34
type input "6"
type input "0"
type input "600.00"
click at [956, 277] on button "Save & Close" at bounding box center [939, 276] width 123 height 38
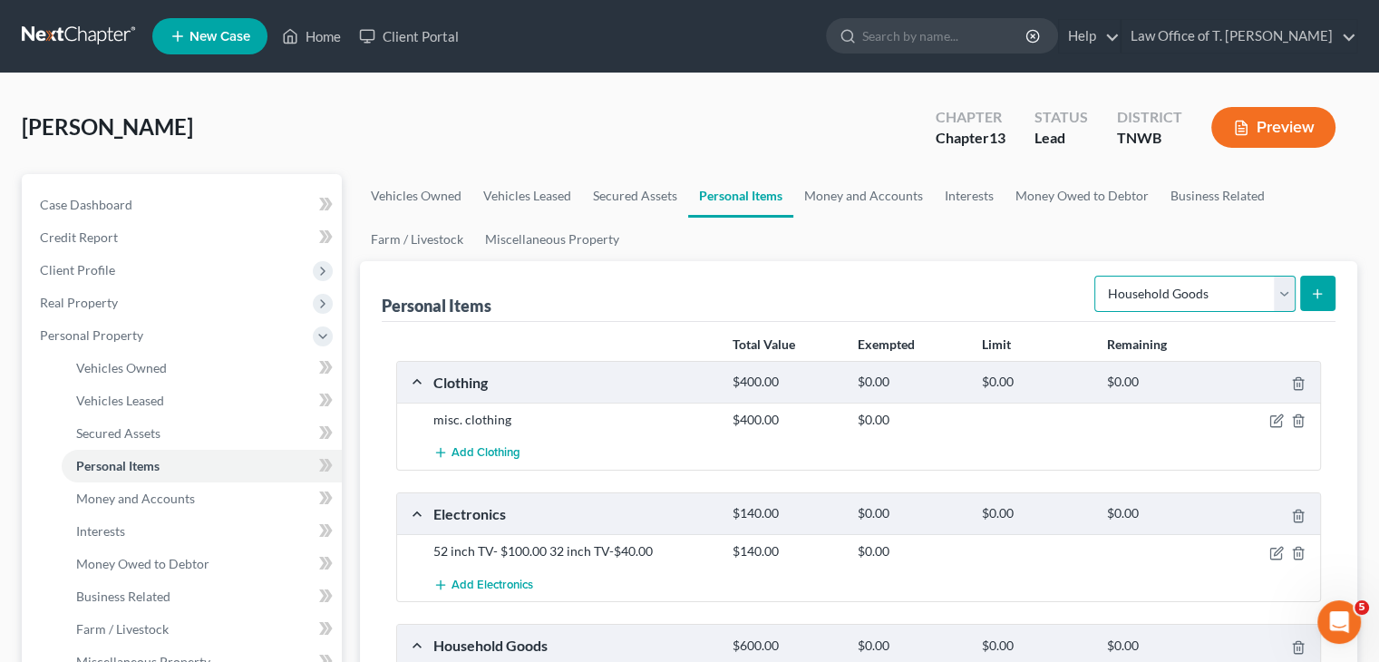
drag, startPoint x: 1295, startPoint y: 292, endPoint x: 1286, endPoint y: 294, distance: 9.2
click at [1295, 292] on select "Select Item Type Clothing Collectibles Of Value Electronics Firearms Household …" at bounding box center [1194, 294] width 201 height 36
select select "jewelry"
click at [1096, 276] on select "Select Item Type Clothing Collectibles Of Value Electronics Firearms Household …" at bounding box center [1194, 294] width 201 height 36
click at [1329, 291] on button "submit" at bounding box center [1317, 293] width 35 height 35
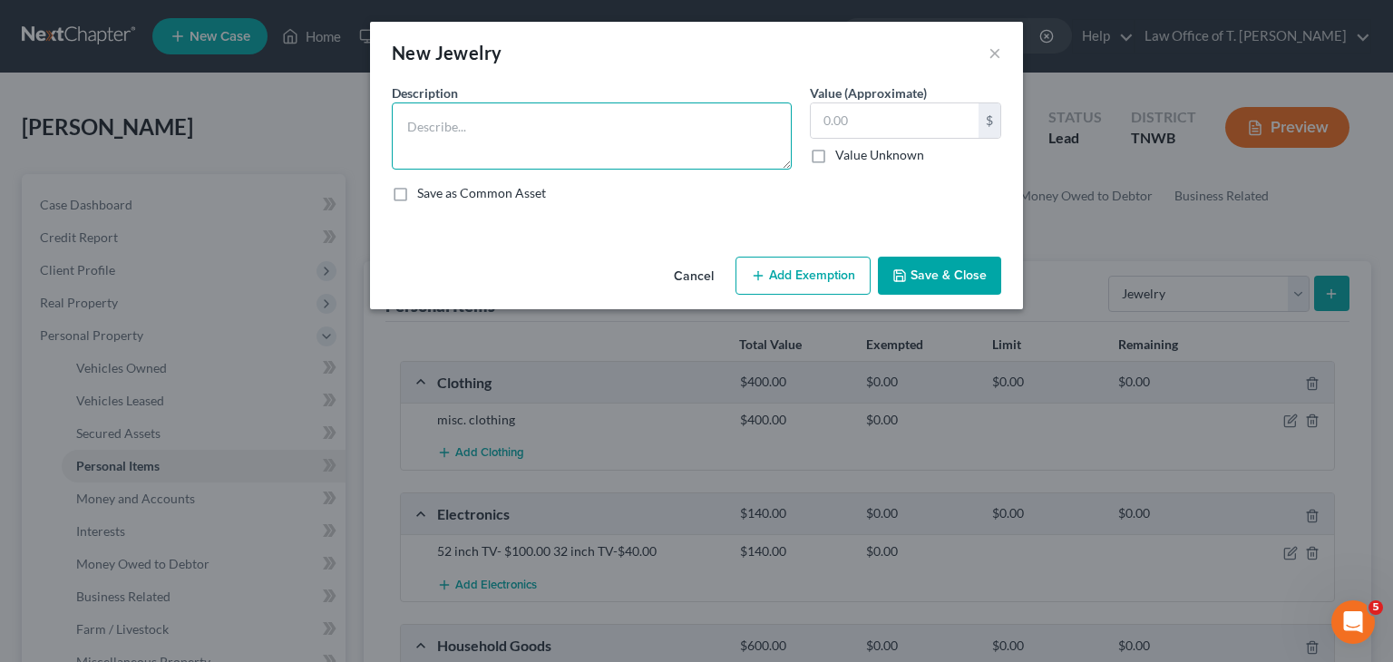
drag, startPoint x: 453, startPoint y: 156, endPoint x: 448, endPoint y: 137, distance: 19.8
click at [453, 154] on textarea at bounding box center [592, 135] width 400 height 67
click at [473, 126] on textarea "10 ct. [PERSON_NAME]" at bounding box center [592, 135] width 400 height 67
type textarea "10 ct. diamond ring"
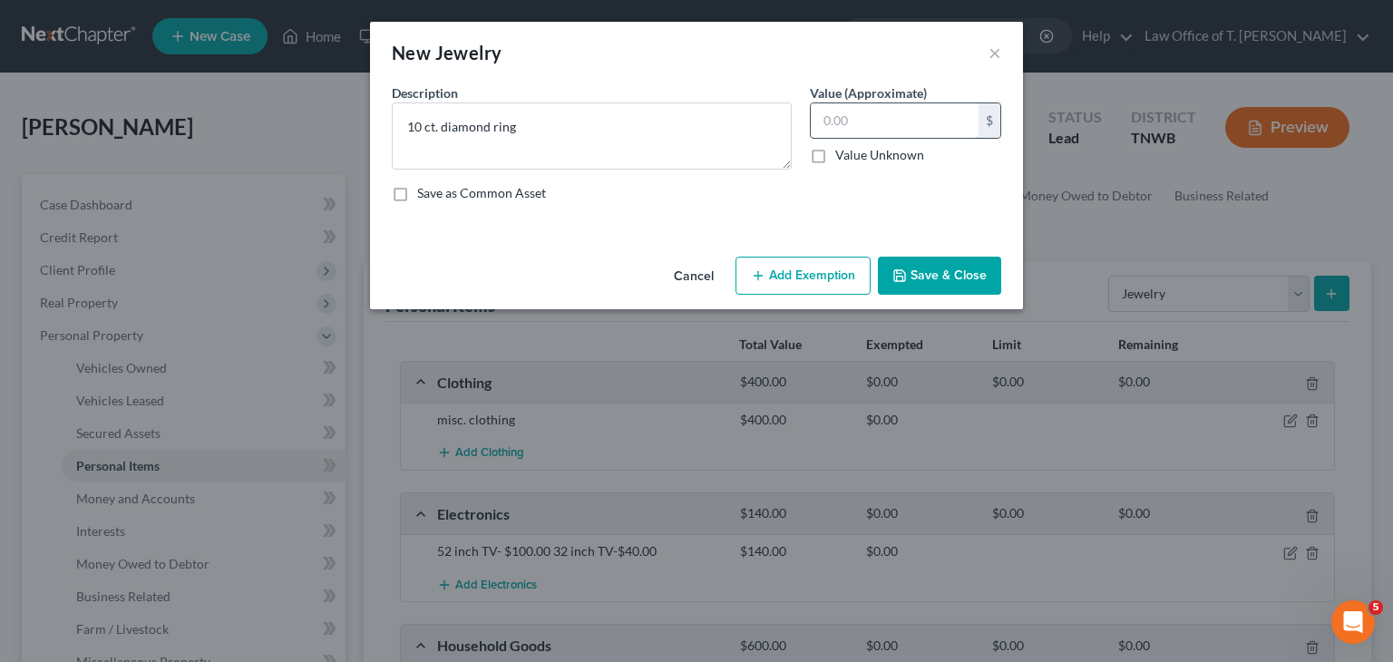
click at [831, 125] on input "text" at bounding box center [895, 120] width 168 height 34
type input "200.00"
click at [950, 270] on button "Save & Close" at bounding box center [939, 276] width 123 height 38
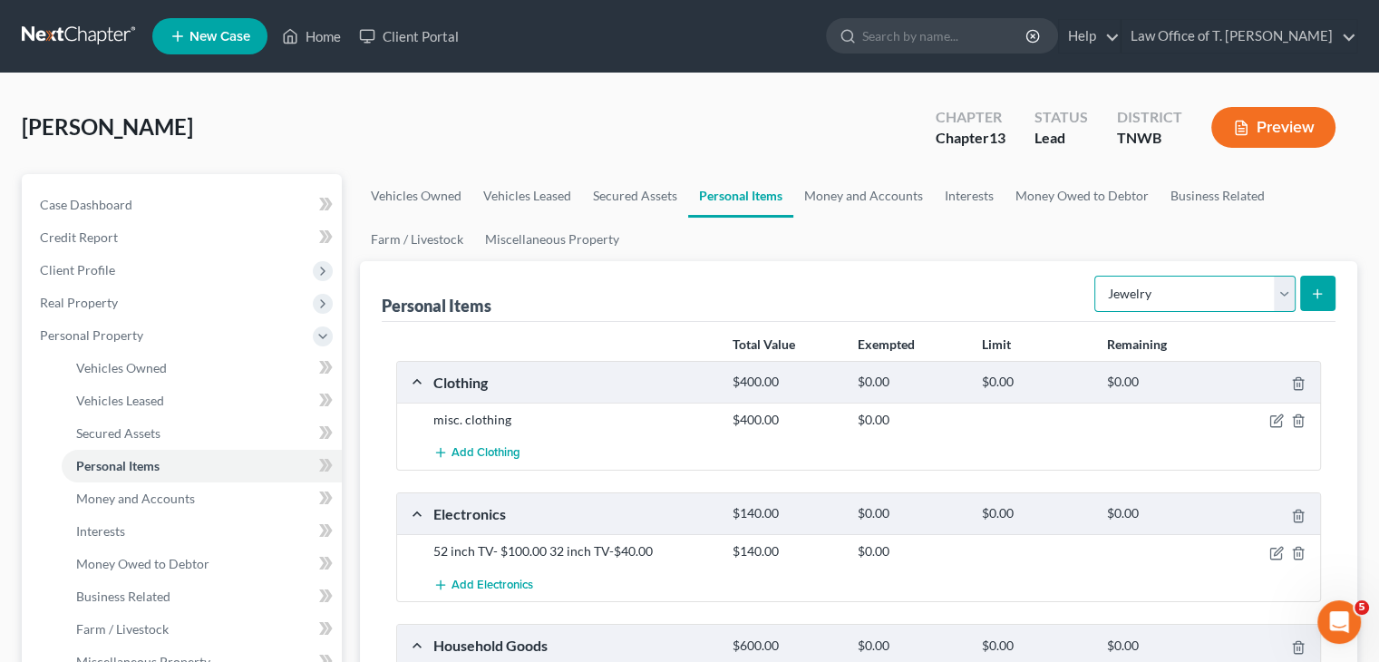
drag, startPoint x: 1285, startPoint y: 291, endPoint x: 1284, endPoint y: 280, distance: 10.9
click at [1285, 292] on select "Select Item Type Clothing Collectibles Of Value Electronics Firearms Household …" at bounding box center [1194, 294] width 201 height 36
select select "pets"
click at [1096, 276] on select "Select Item Type Clothing Collectibles Of Value Electronics Firearms Household …" at bounding box center [1194, 294] width 201 height 36
click at [1322, 302] on button "submit" at bounding box center [1317, 293] width 35 height 35
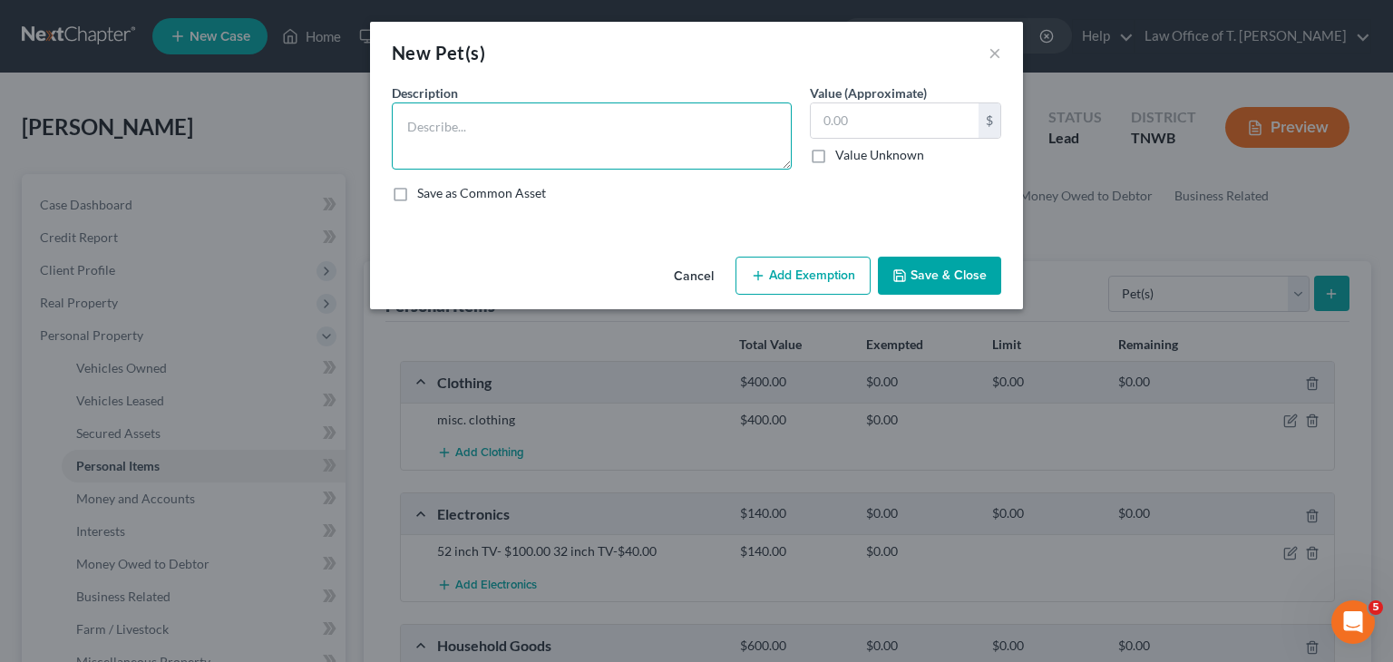
click at [446, 117] on textarea at bounding box center [592, 135] width 400 height 67
click at [431, 131] on textarea "Sitizu" at bounding box center [592, 135] width 400 height 67
click at [406, 122] on textarea "Shimizu Dog- $" at bounding box center [592, 135] width 400 height 67
type textarea "CKC register Shimizu Dog- $"
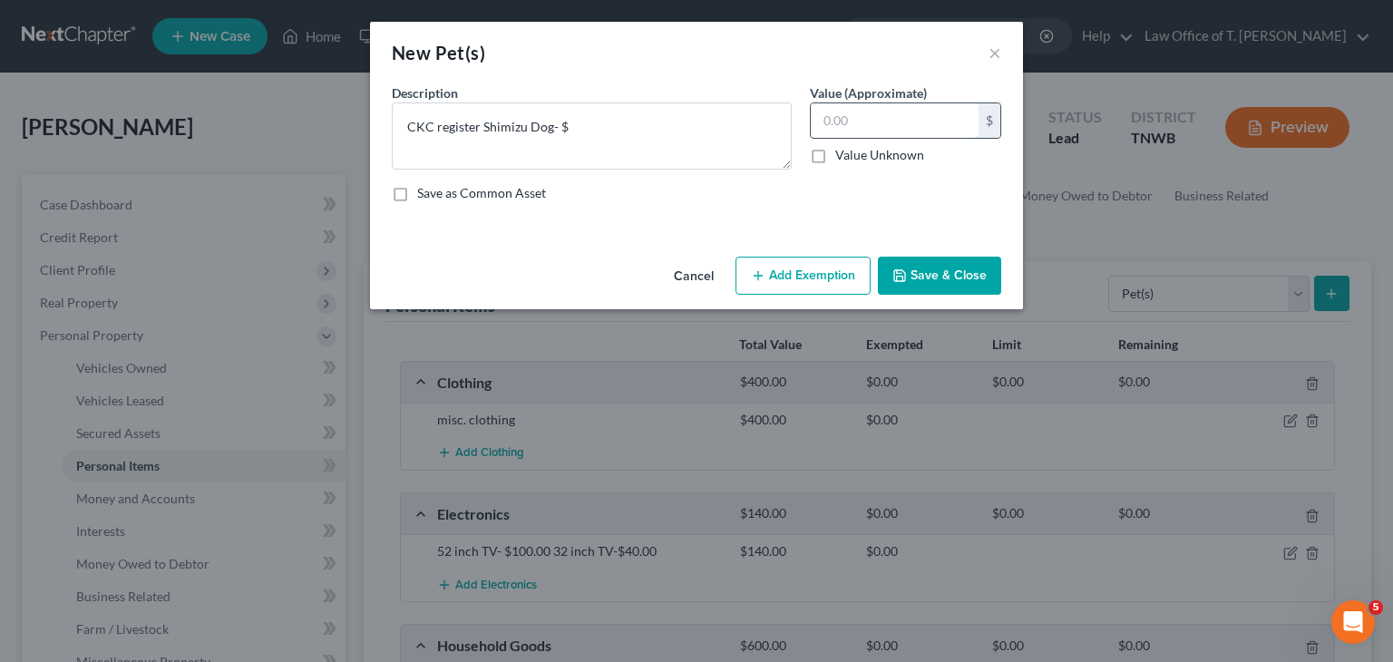
click at [903, 122] on input "text" at bounding box center [895, 120] width 168 height 34
type input "200.00"
click at [944, 265] on button "Save & Close" at bounding box center [939, 276] width 123 height 38
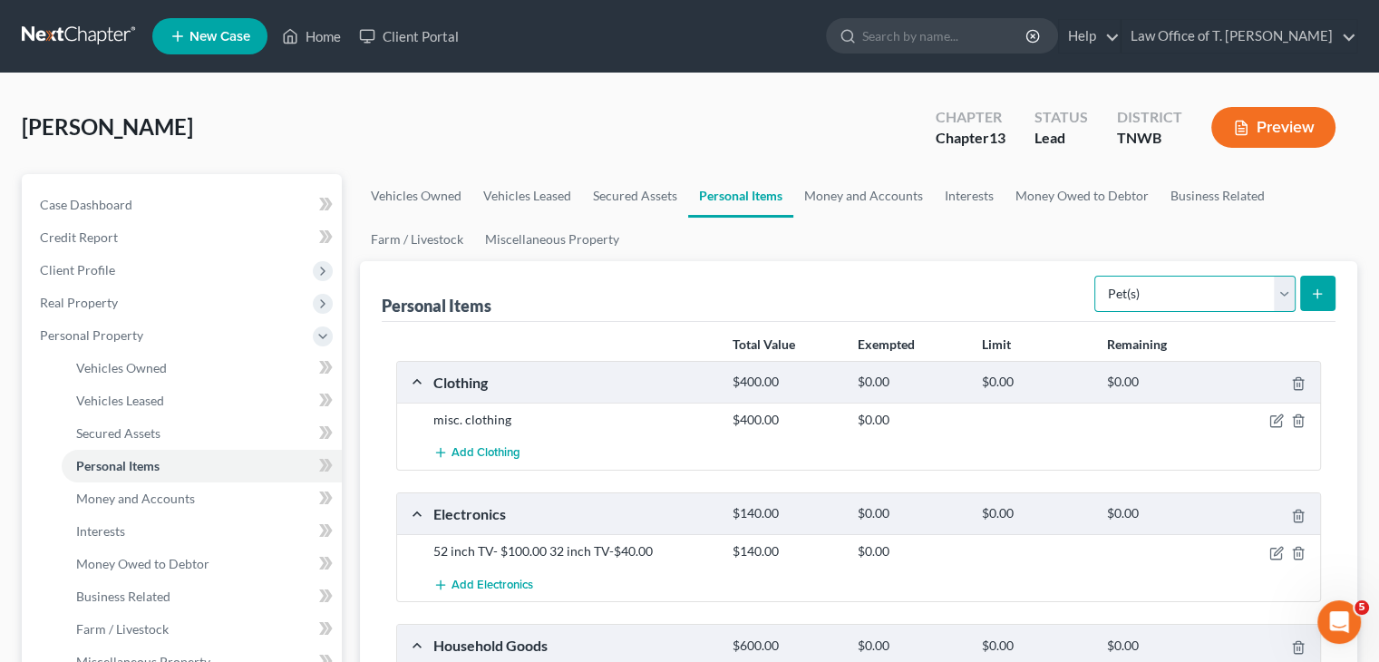
click at [1285, 294] on select "Select Item Type Clothing Collectibles Of Value Electronics Firearms Household …" at bounding box center [1194, 294] width 201 height 36
click at [899, 193] on link "Money and Accounts" at bounding box center [863, 196] width 141 height 44
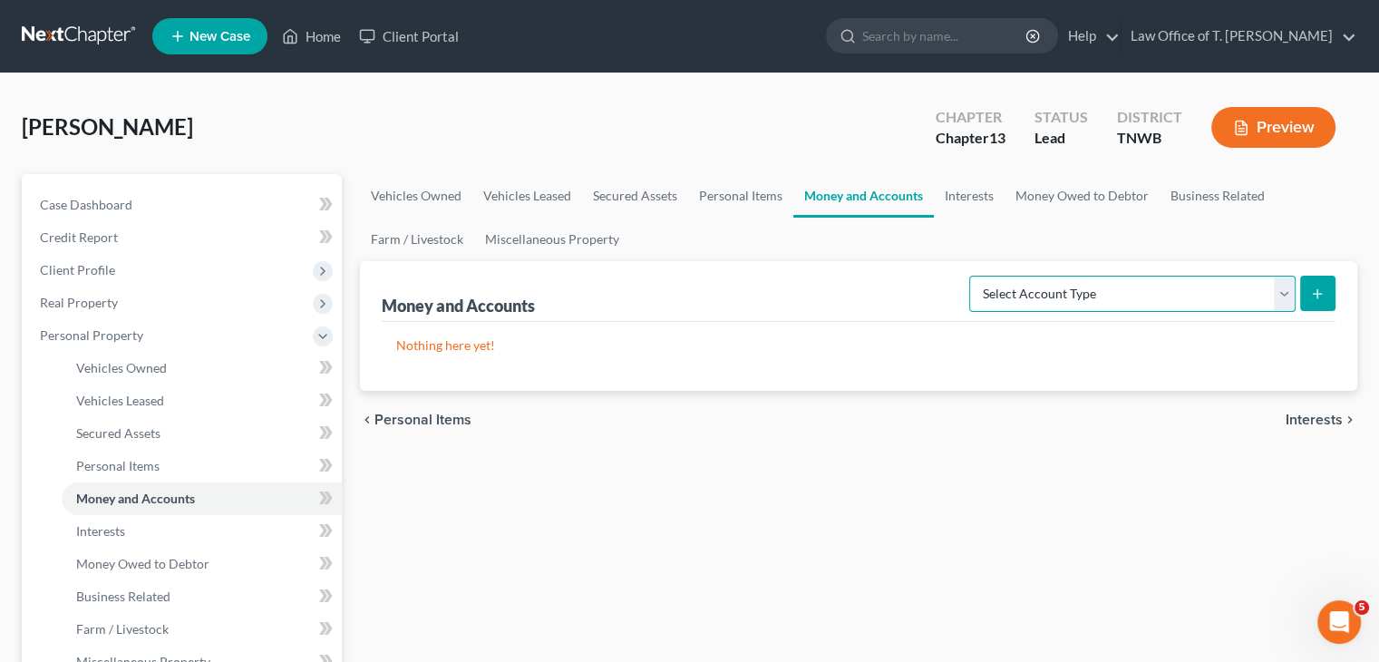
drag, startPoint x: 1287, startPoint y: 292, endPoint x: 1209, endPoint y: 306, distance: 80.0
click at [1287, 293] on select "Select Account Type Brokerage Cash on Hand Certificates of Deposit Checking Acc…" at bounding box center [1132, 294] width 326 height 36
click at [973, 276] on select "Select Account Type Brokerage Cash on Hand Certificates of Deposit Checking Acc…" at bounding box center [1132, 294] width 326 height 36
drag, startPoint x: 1279, startPoint y: 291, endPoint x: 1200, endPoint y: 309, distance: 80.9
click at [1279, 291] on select "Select Account Type Brokerage Cash on Hand Certificates of Deposit Checking Acc…" at bounding box center [1132, 294] width 326 height 36
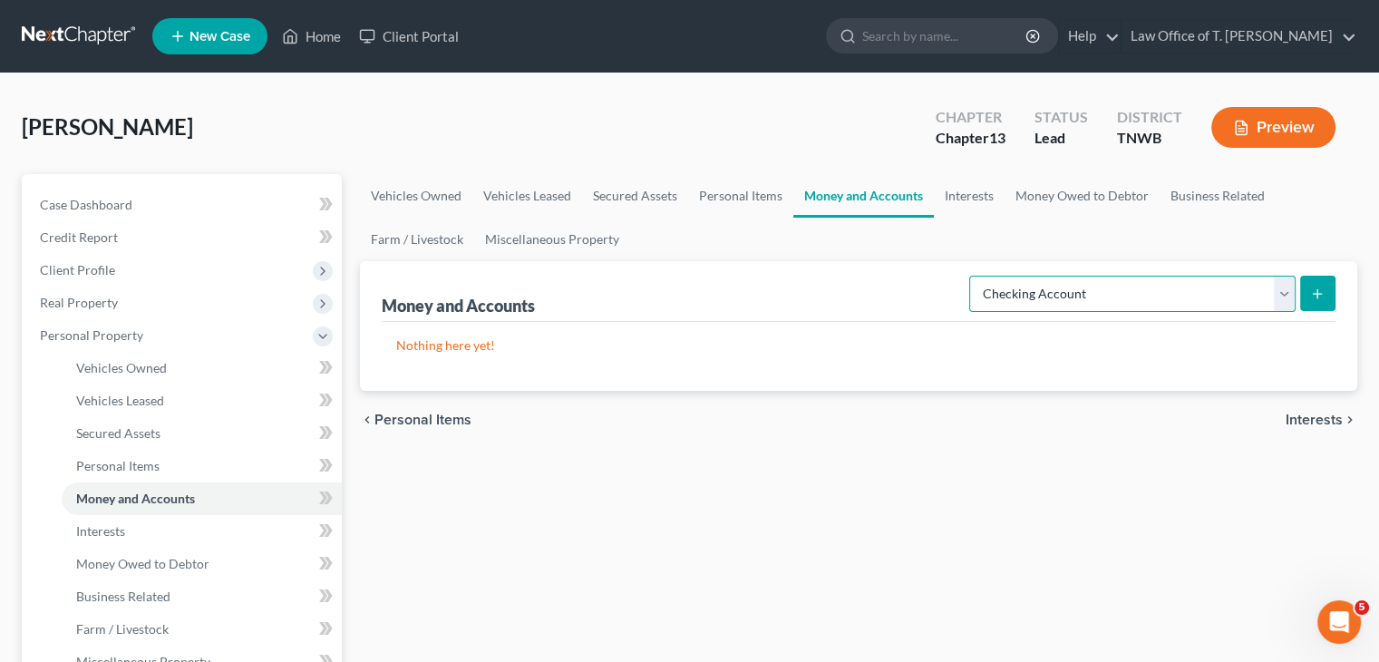
select select "savings"
click at [973, 276] on select "Select Account Type Brokerage Cash on Hand Certificates of Deposit Checking Acc…" at bounding box center [1132, 294] width 326 height 36
click at [1324, 287] on icon "submit" at bounding box center [1317, 293] width 15 height 15
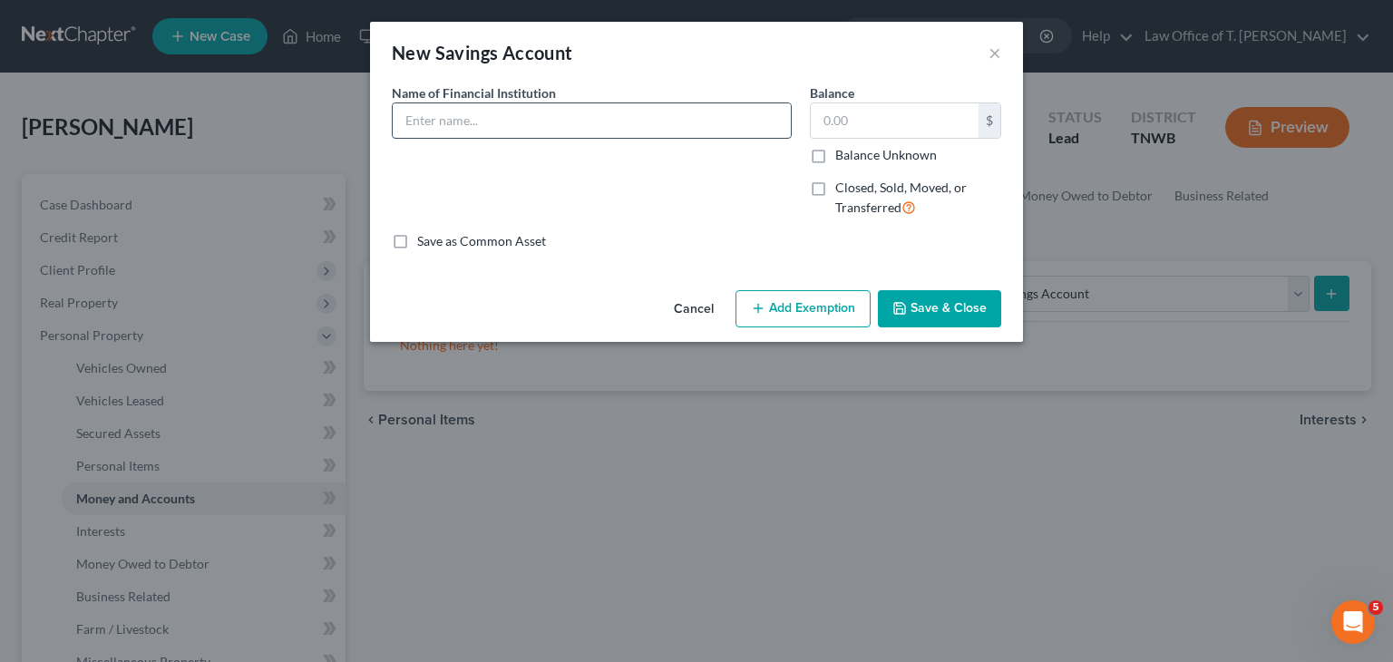
click at [517, 113] on input "text" at bounding box center [592, 120] width 398 height 34
click at [511, 115] on input "text" at bounding box center [592, 120] width 398 height 34
type input "Security Bank"
click at [834, 114] on input "text" at bounding box center [895, 120] width 168 height 34
type input "15.00"
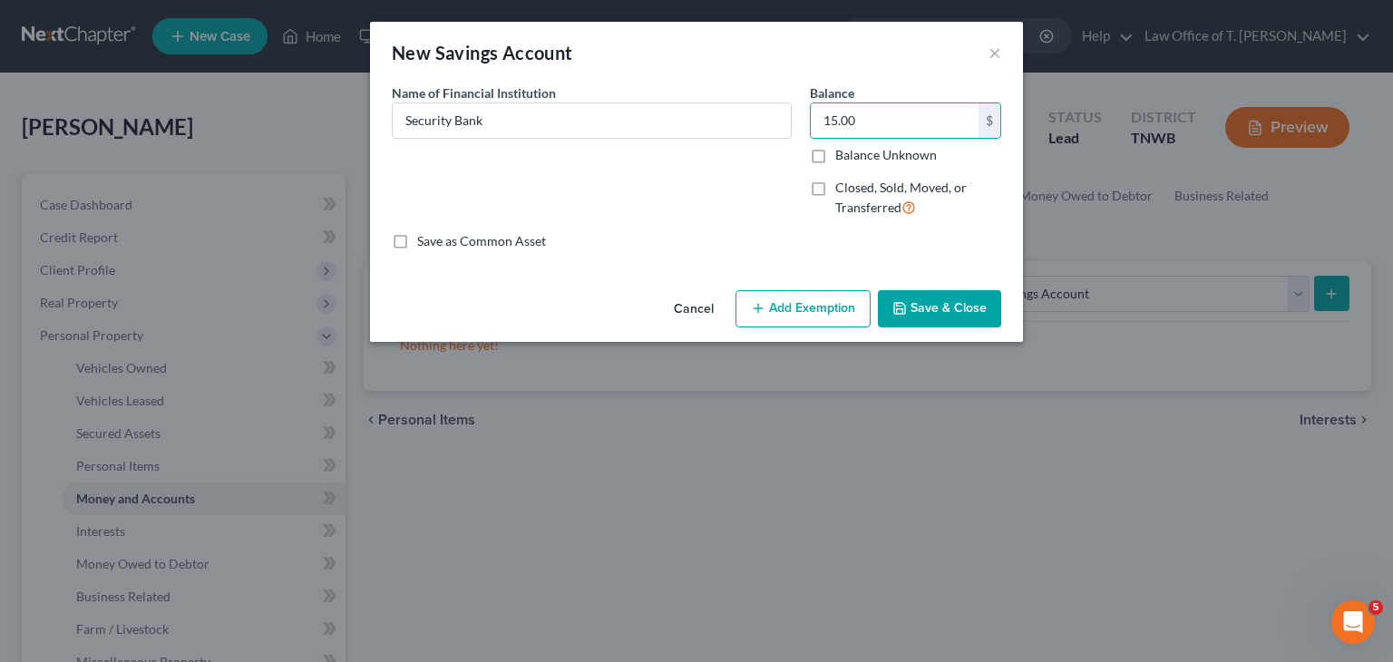
click at [973, 306] on button "Save & Close" at bounding box center [939, 309] width 123 height 38
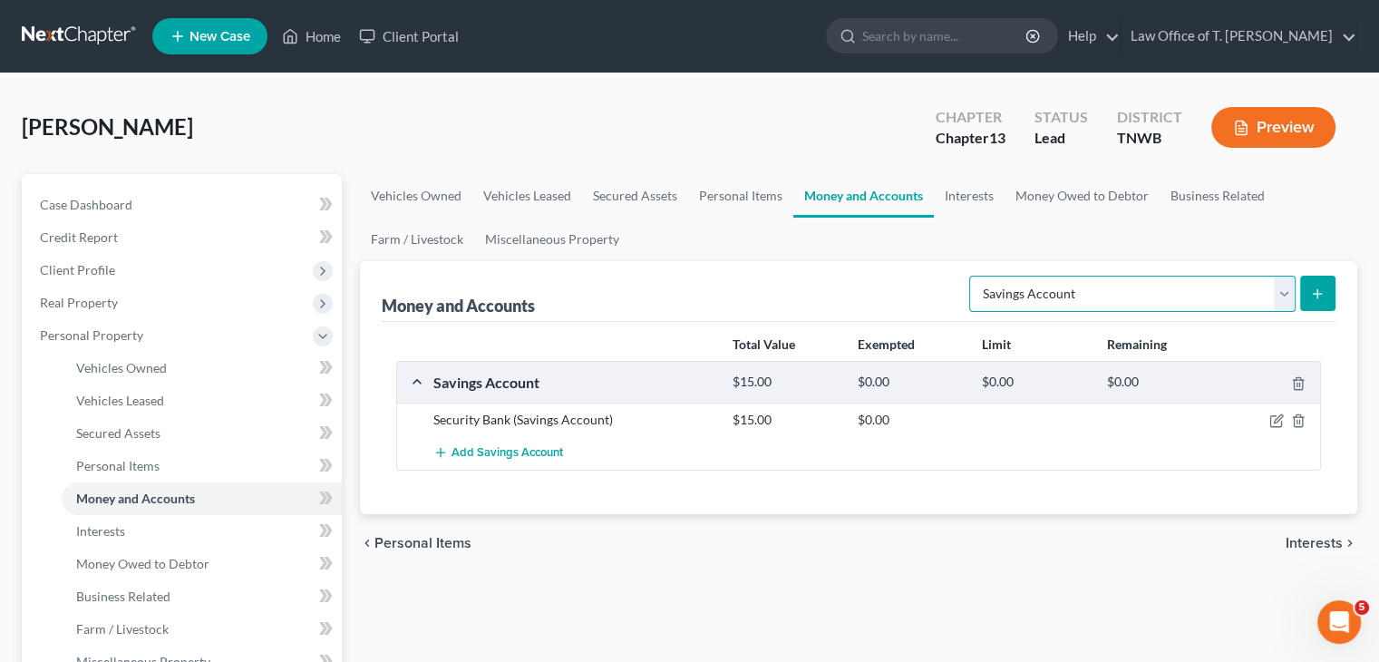
click at [1286, 293] on select "Select Account Type Brokerage Cash on Hand Certificates of Deposit Checking Acc…" at bounding box center [1132, 294] width 326 height 36
drag, startPoint x: 1118, startPoint y: 586, endPoint x: 930, endPoint y: 292, distance: 348.6
click at [968, 192] on link "Interests" at bounding box center [969, 196] width 71 height 44
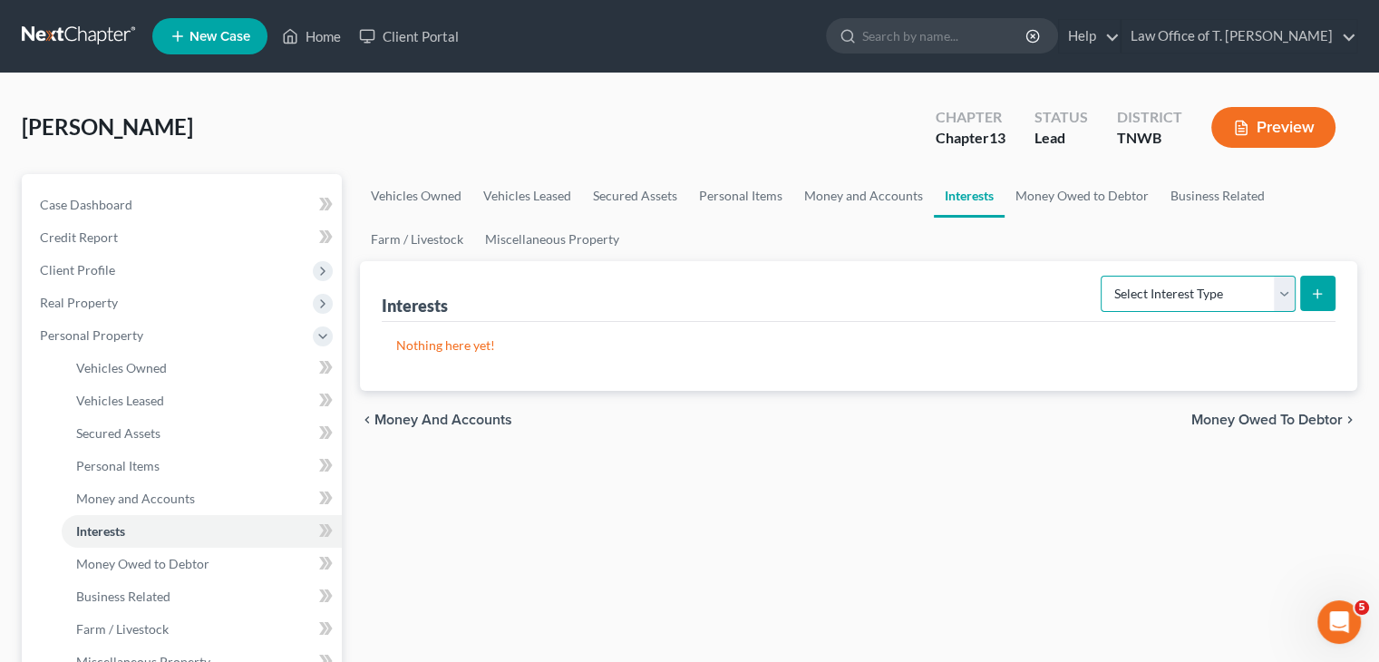
click at [1286, 290] on select "Select Interest Type 401K Annuity Bond Education IRA Government Bond Government…" at bounding box center [1198, 294] width 195 height 36
drag, startPoint x: 1063, startPoint y: 533, endPoint x: 1048, endPoint y: 524, distance: 17.1
click at [1046, 200] on link "Money Owed to Debtor" at bounding box center [1082, 196] width 155 height 44
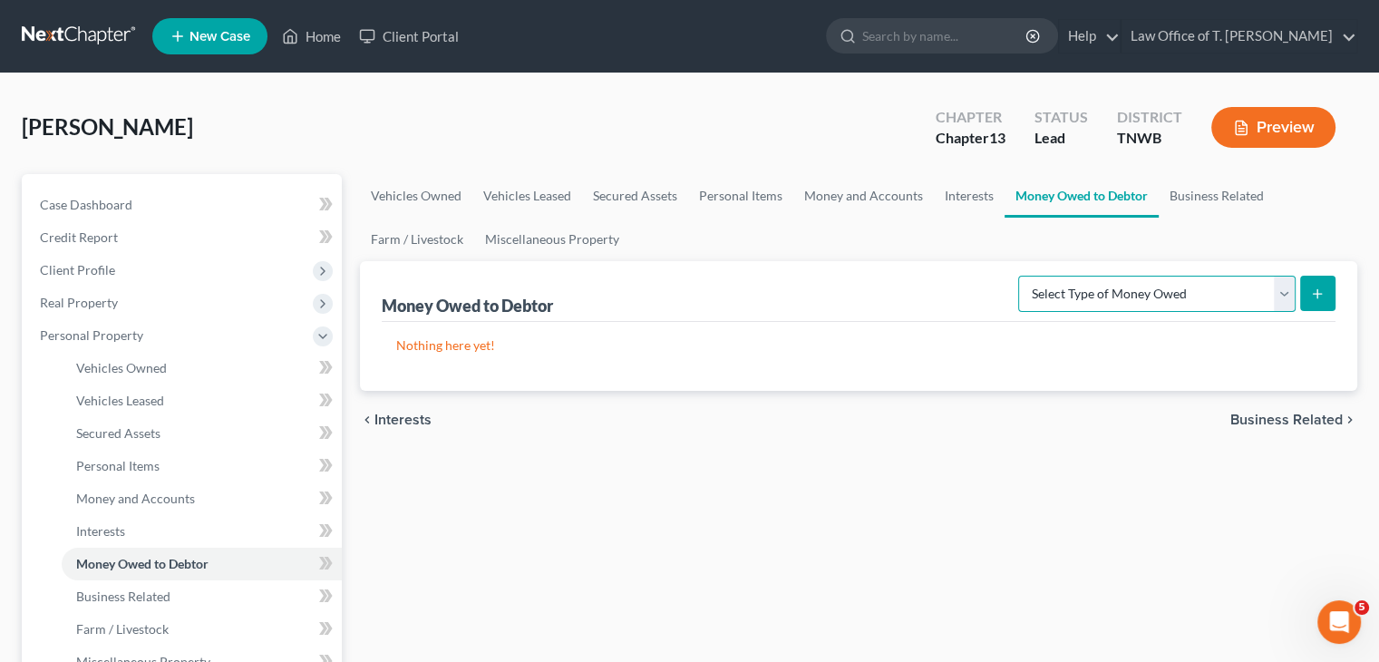
drag, startPoint x: 1282, startPoint y: 291, endPoint x: 1271, endPoint y: 290, distance: 10.9
click at [1282, 291] on select "Select Type of Money Owed Accounts Receivable Alimony Child Support Claims Agai…" at bounding box center [1156, 294] width 277 height 36
click at [562, 244] on link "Miscellaneous Property" at bounding box center [552, 240] width 156 height 44
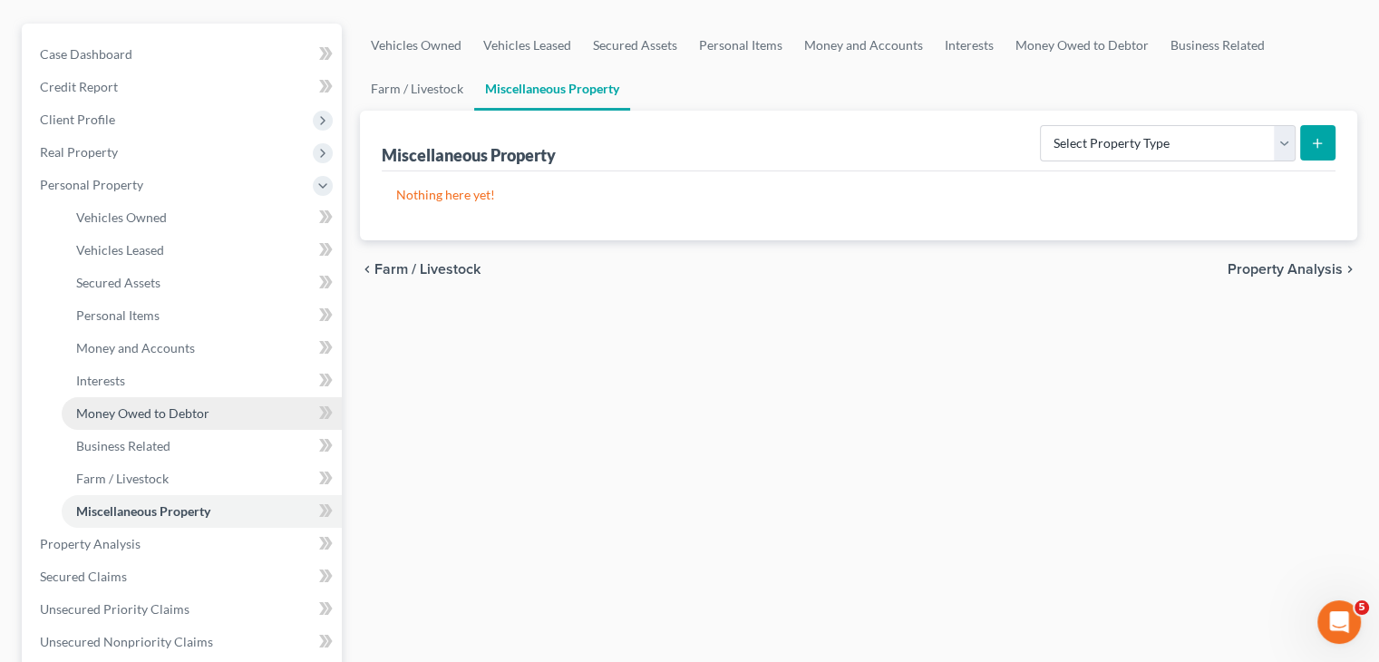
scroll to position [181, 0]
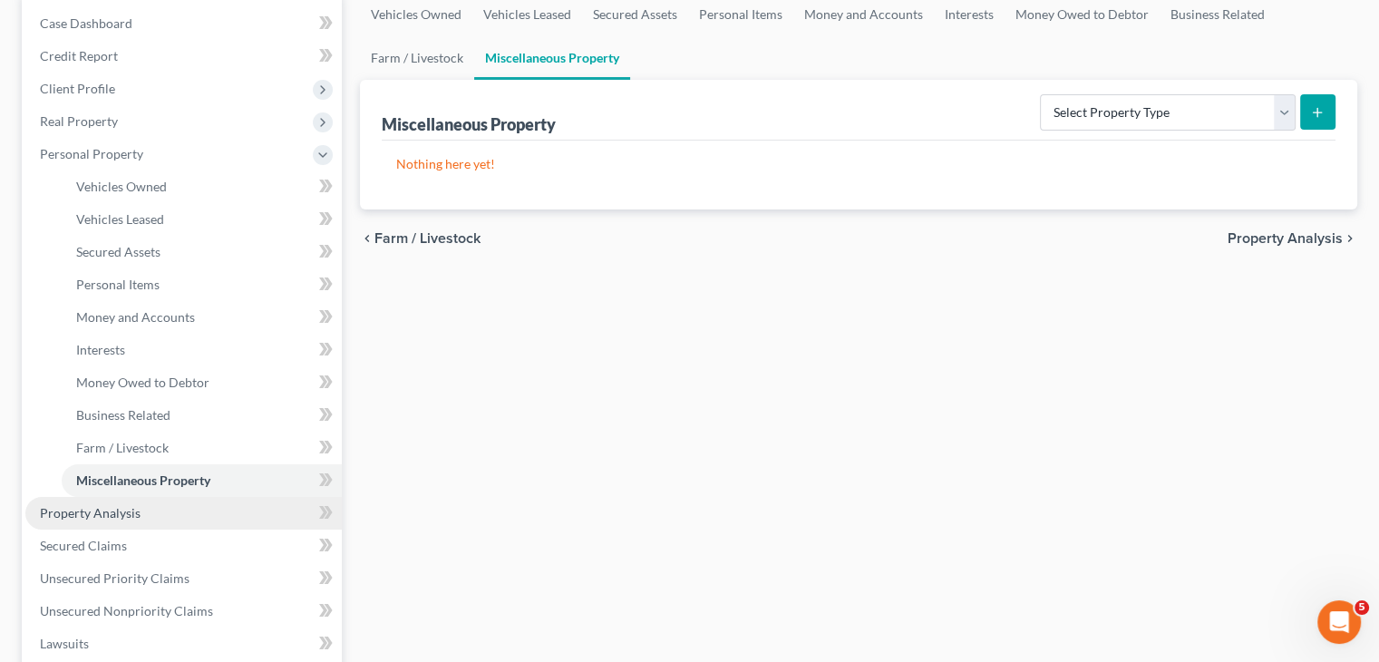
click at [84, 516] on span "Property Analysis" at bounding box center [90, 512] width 101 height 15
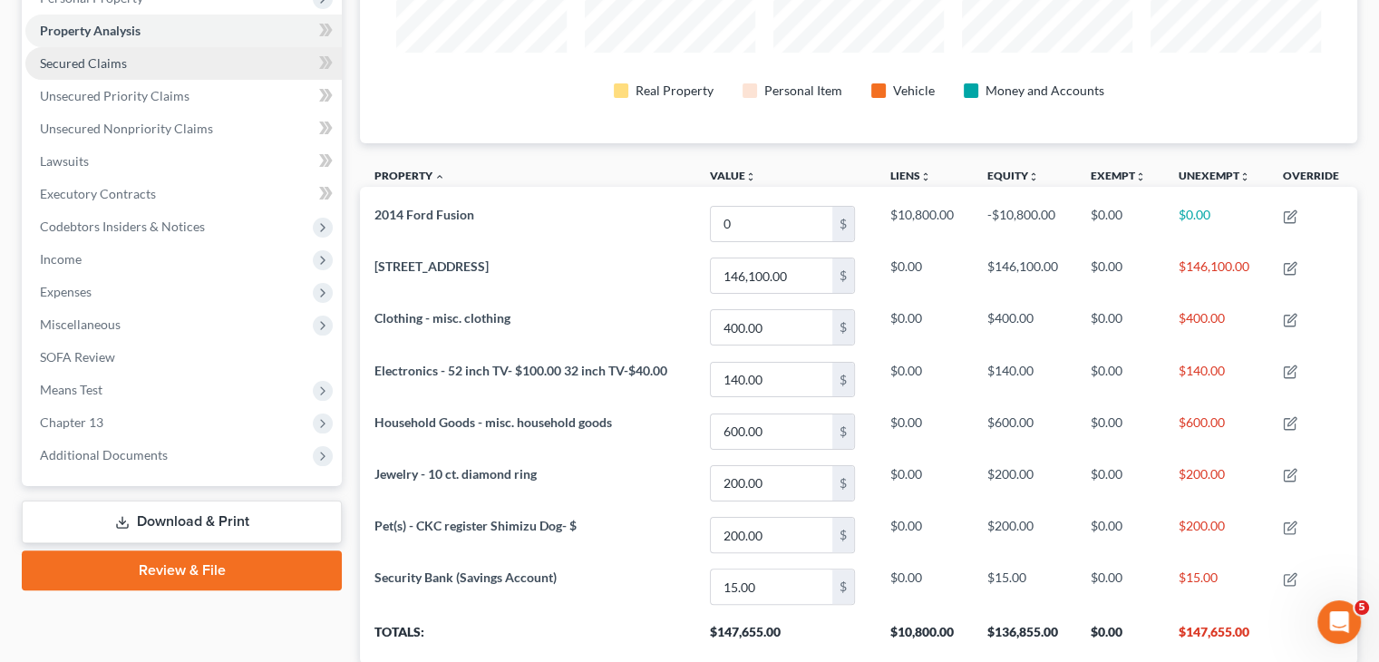
scroll to position [190, 0]
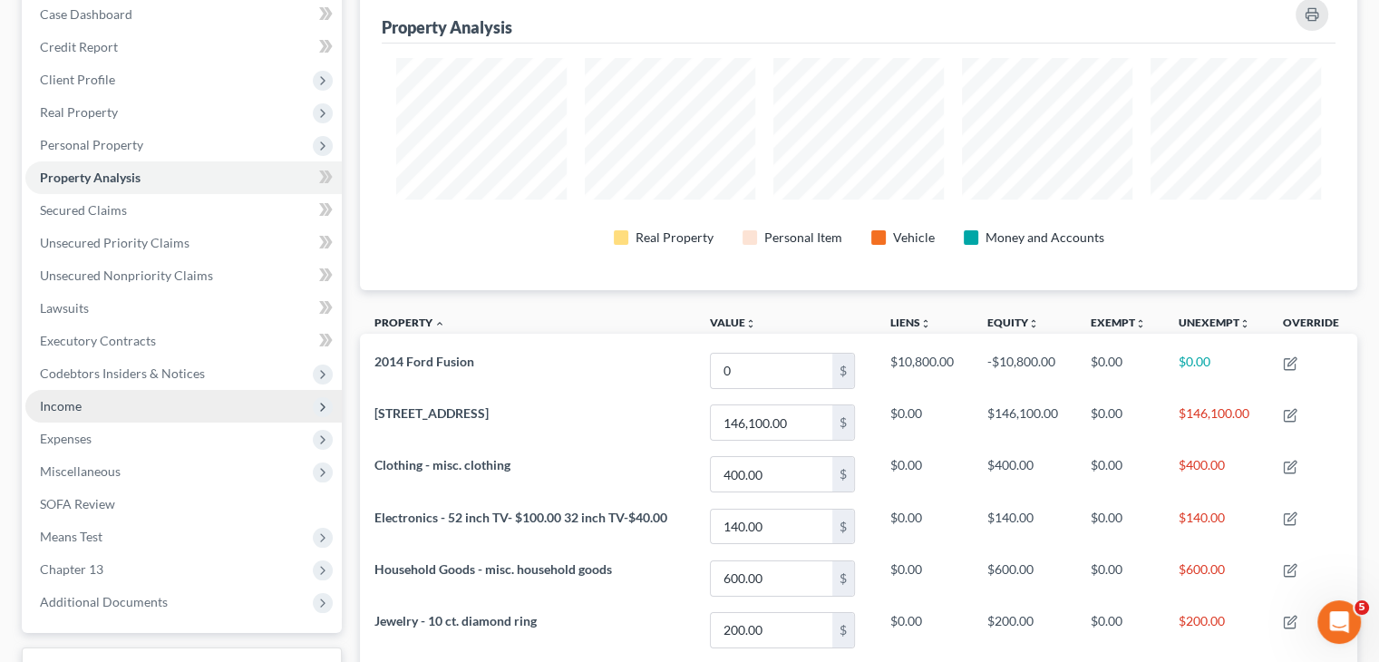
click at [73, 406] on span "Income" at bounding box center [61, 405] width 42 height 15
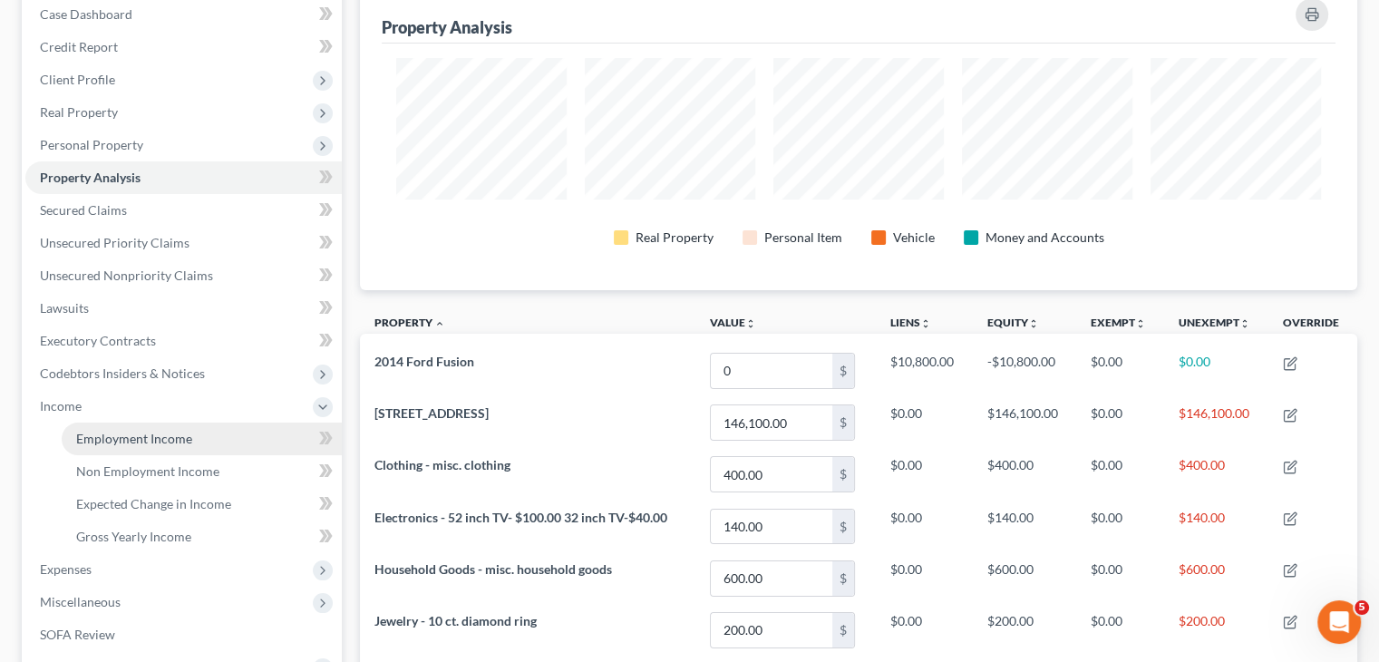
click at [142, 436] on span "Employment Income" at bounding box center [134, 438] width 116 height 15
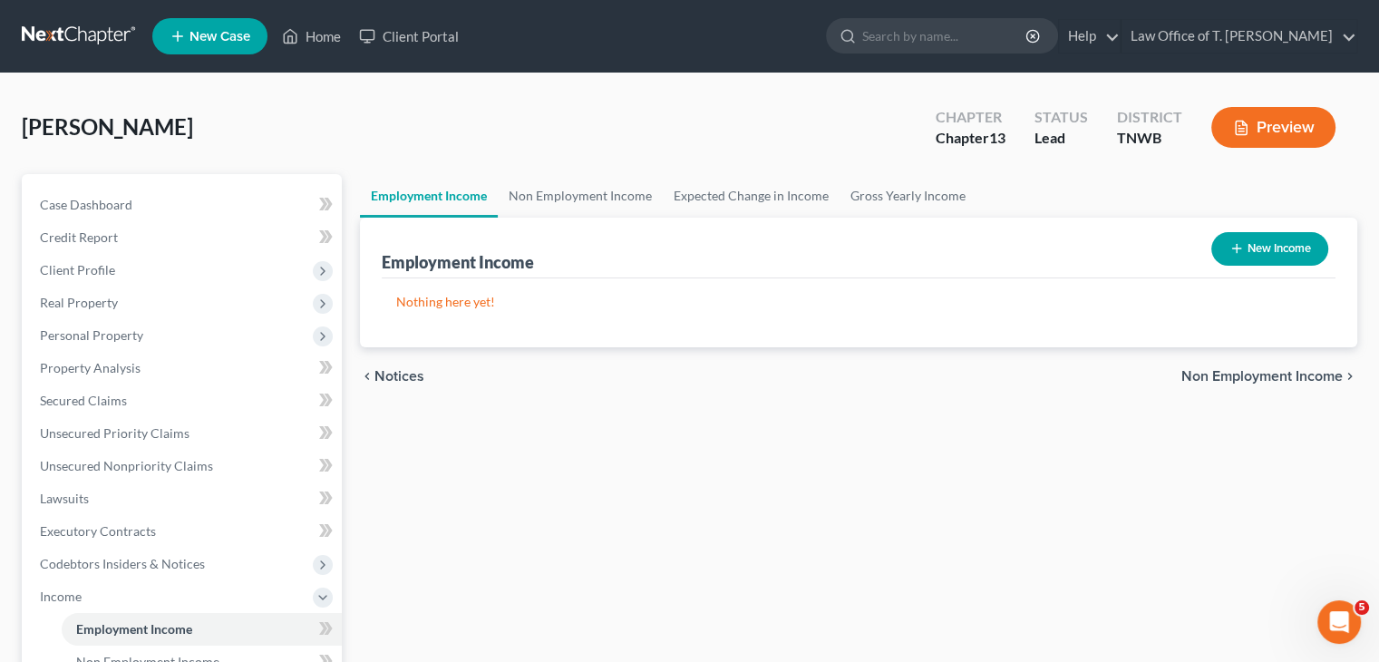
click at [1245, 255] on button "New Income" at bounding box center [1269, 249] width 117 height 34
select select "0"
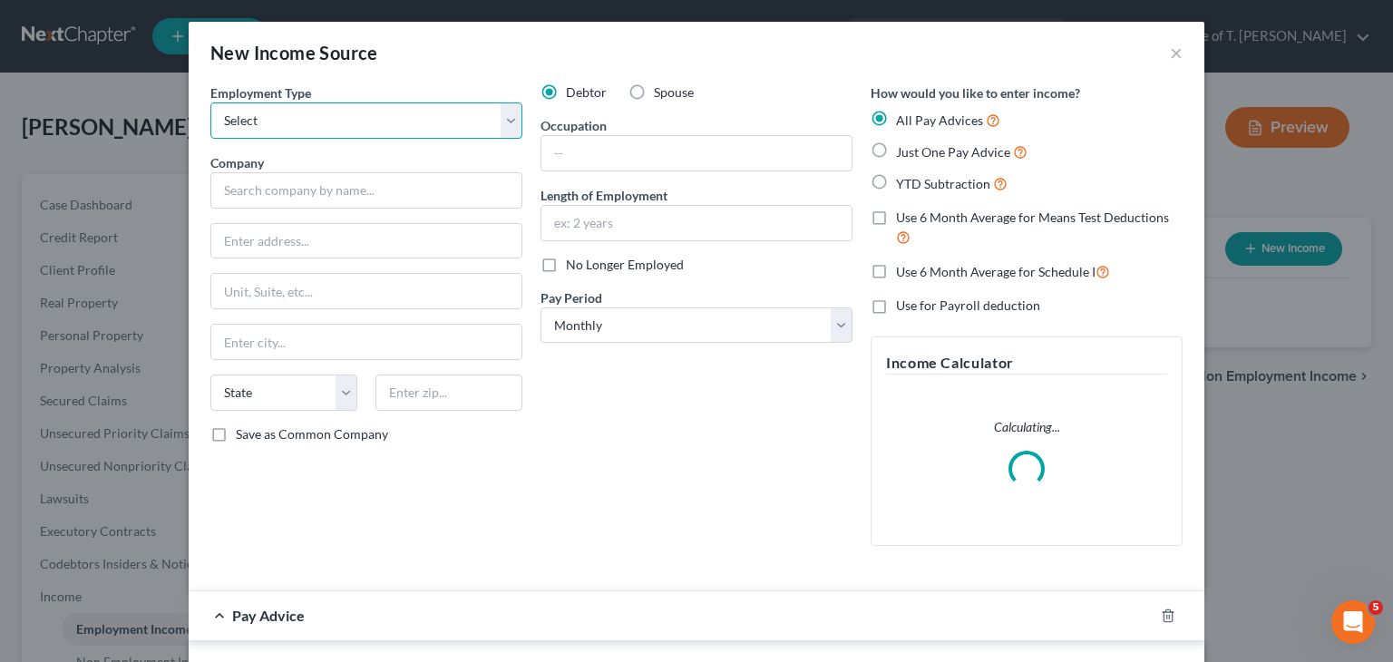
click at [507, 131] on select "Select Full or [DEMOGRAPHIC_DATA] Employment Self Employment" at bounding box center [366, 120] width 312 height 36
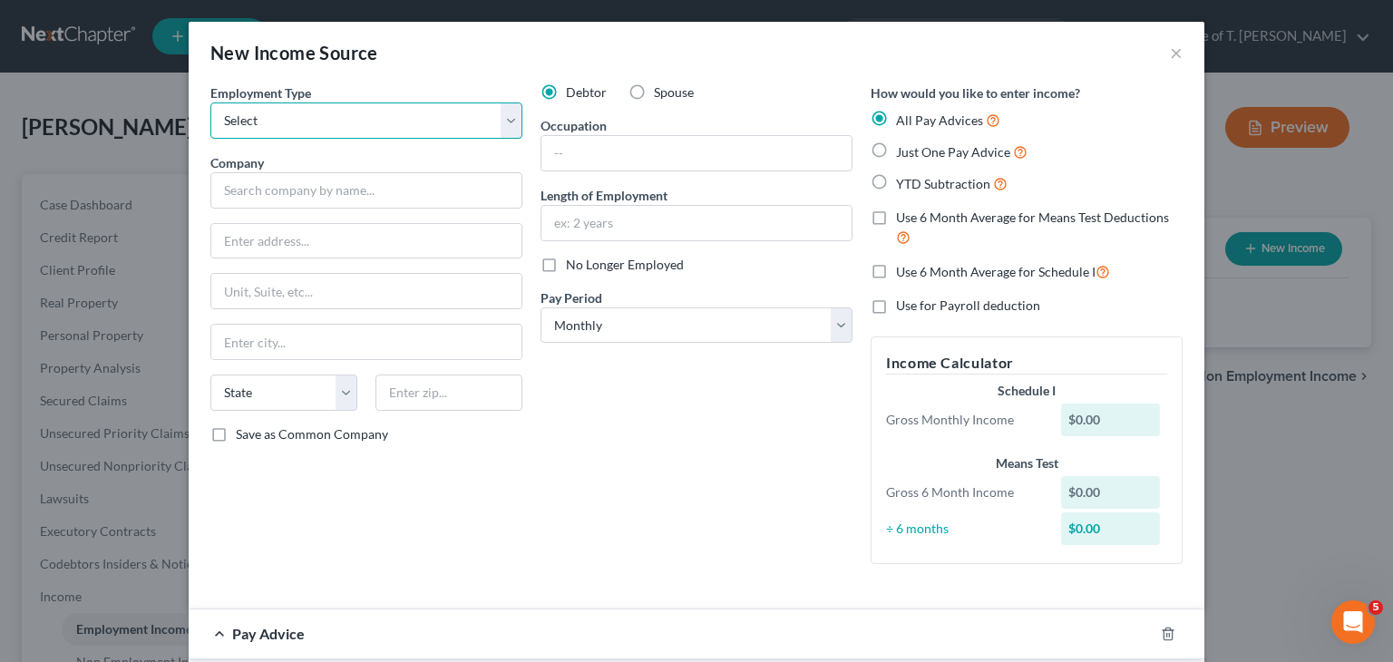
select select "0"
click at [210, 102] on select "Select Full or [DEMOGRAPHIC_DATA] Employment Self Employment" at bounding box center [366, 120] width 312 height 36
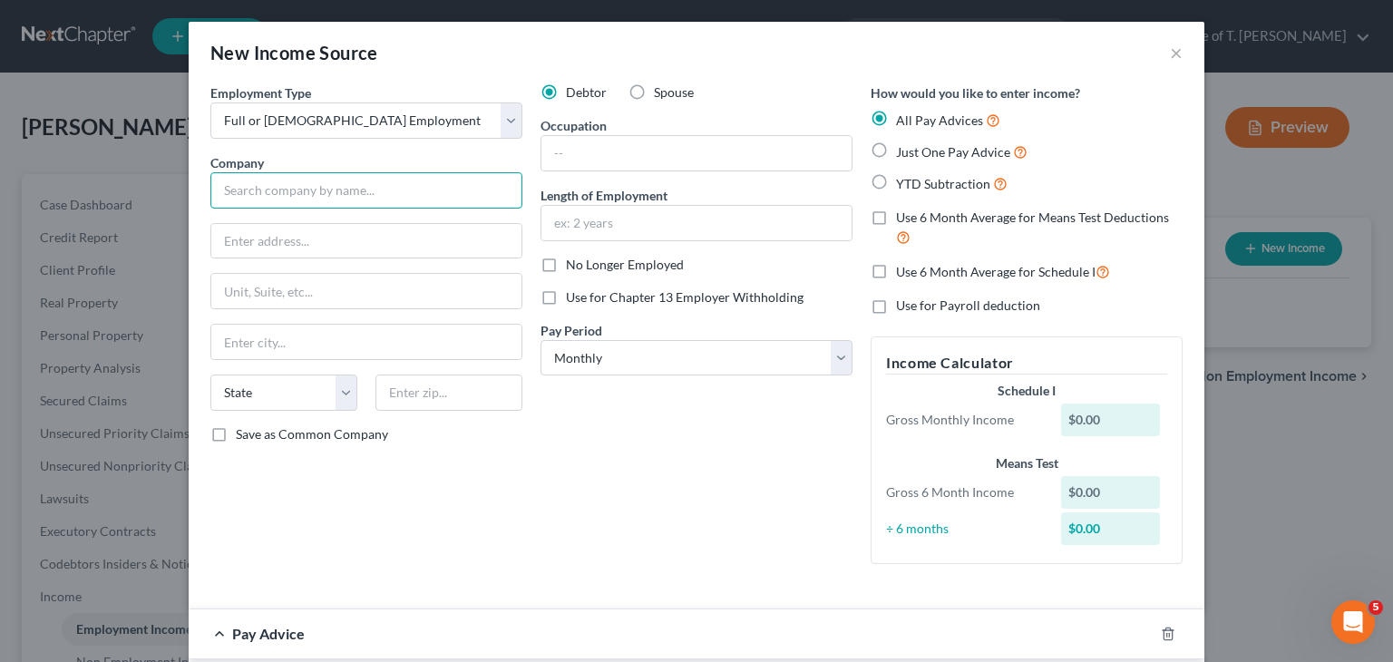
click at [413, 189] on input "text" at bounding box center [366, 190] width 312 height 36
click at [286, 189] on input "AKC Janitoral" at bounding box center [366, 190] width 312 height 36
click at [570, 158] on input "text" at bounding box center [696, 153] width 310 height 34
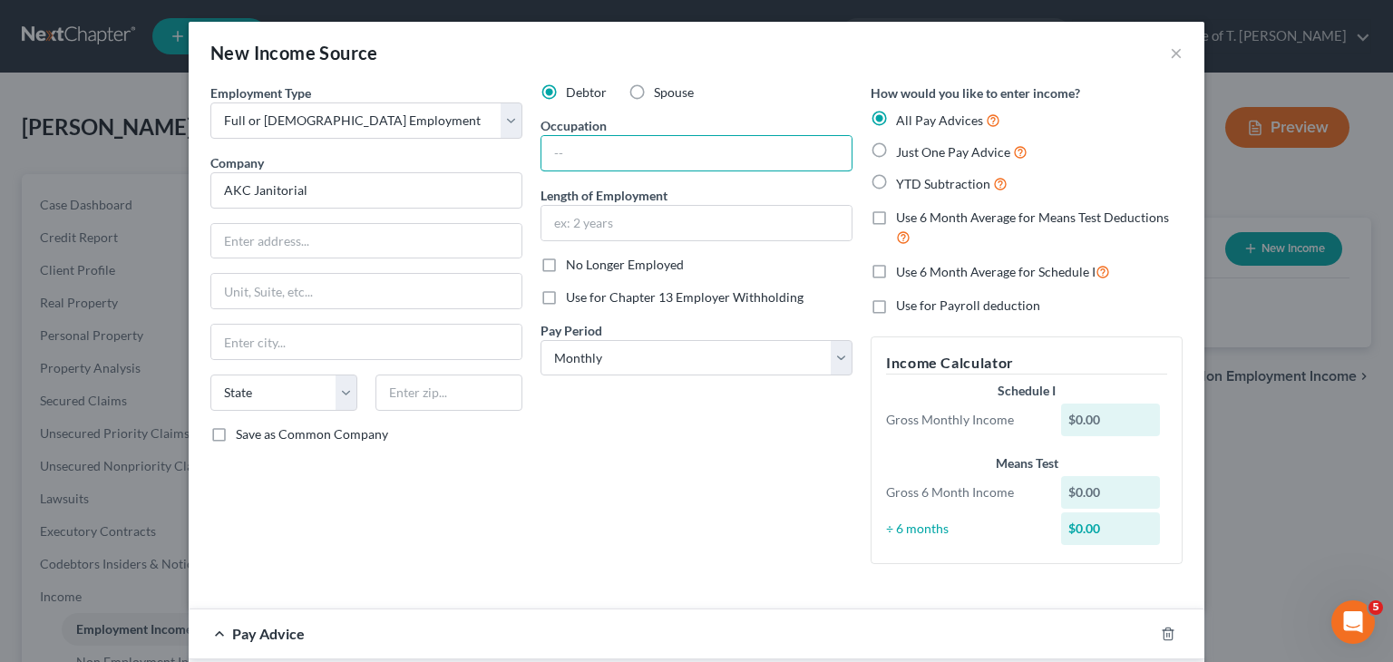
type input "AKC Janitorial"
type input "cleaning"
click at [671, 235] on input "text" at bounding box center [696, 223] width 310 height 34
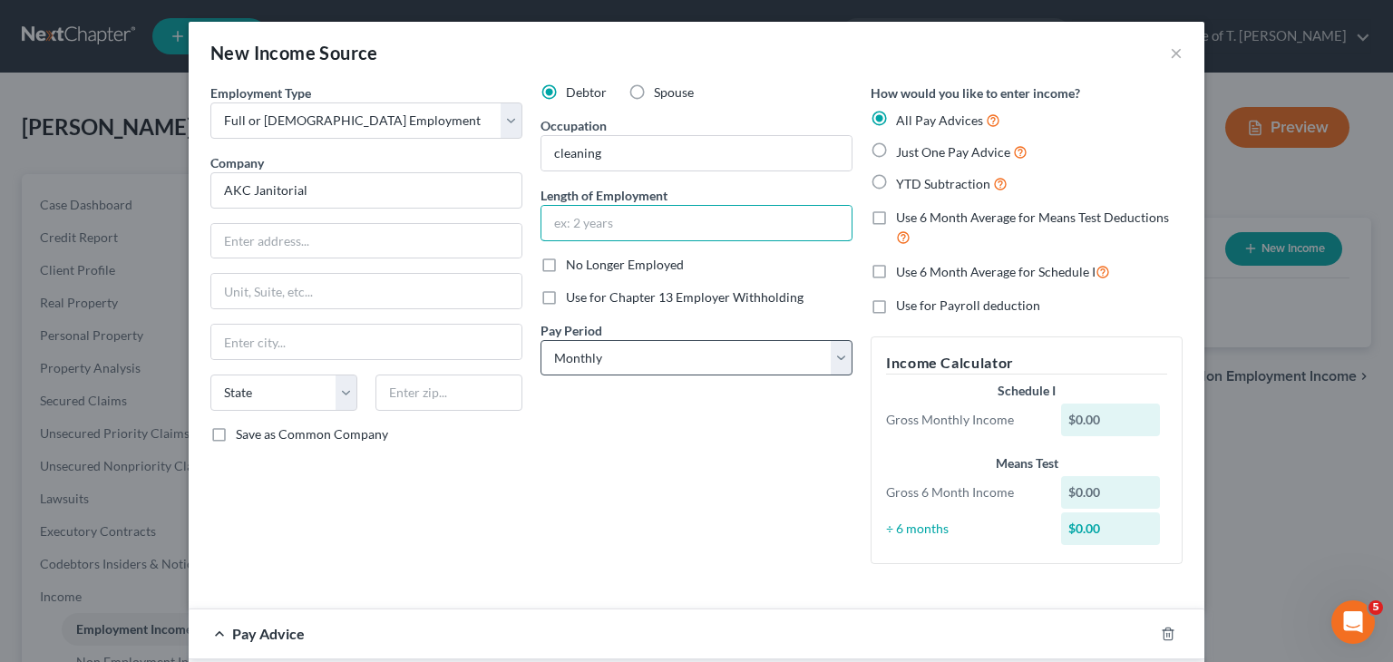
type input "4 years"
click at [896, 151] on label "Just One Pay Advice" at bounding box center [961, 151] width 131 height 21
click at [903, 151] on input "Just One Pay Advice" at bounding box center [909, 147] width 12 height 12
radio input "true"
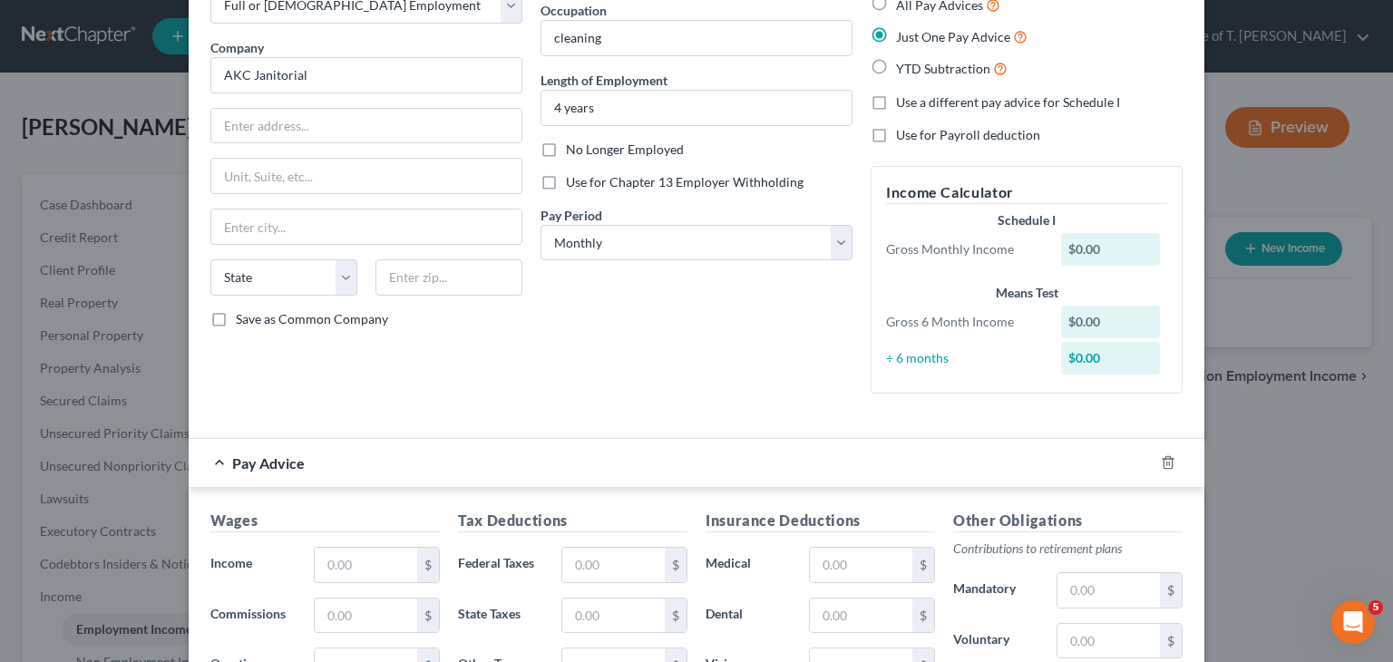
scroll to position [272, 0]
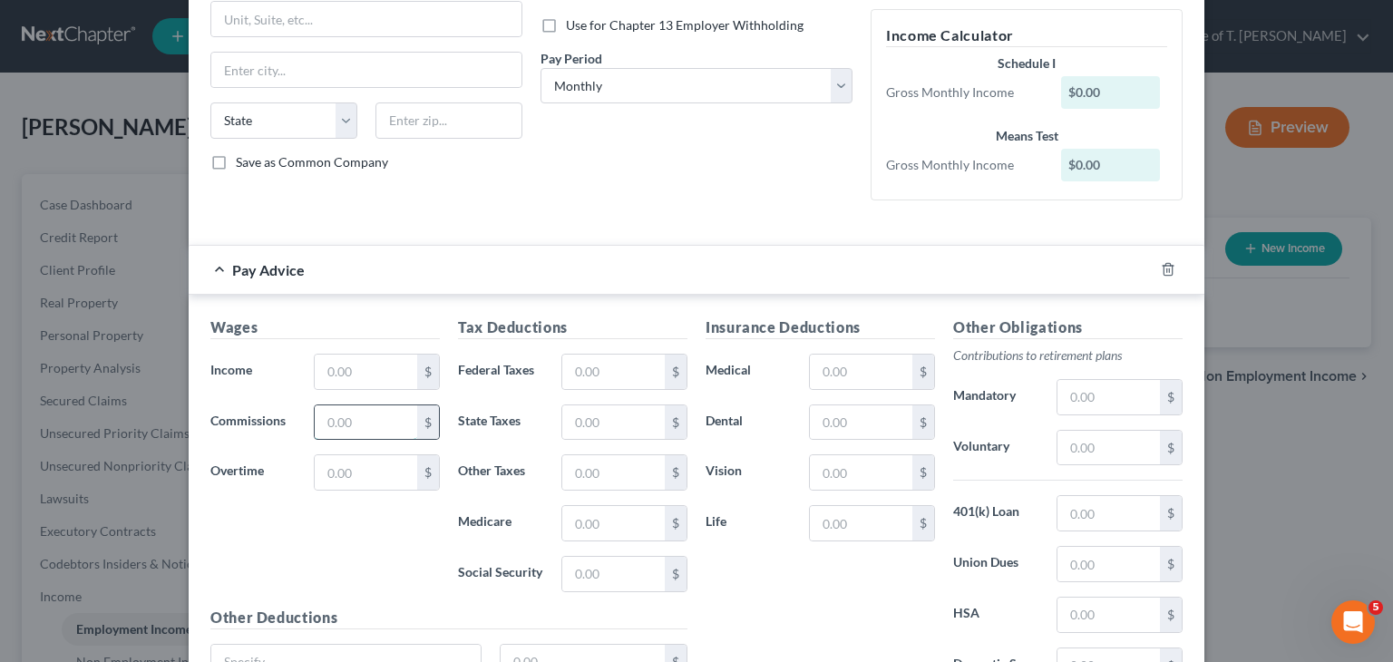
click at [378, 413] on input "text" at bounding box center [366, 422] width 102 height 34
click at [359, 374] on input "text" at bounding box center [366, 371] width 102 height 34
drag, startPoint x: 345, startPoint y: 374, endPoint x: 279, endPoint y: 374, distance: 65.3
click at [285, 374] on div "Income * 186 $" at bounding box center [325, 372] width 248 height 36
type input "233.00"
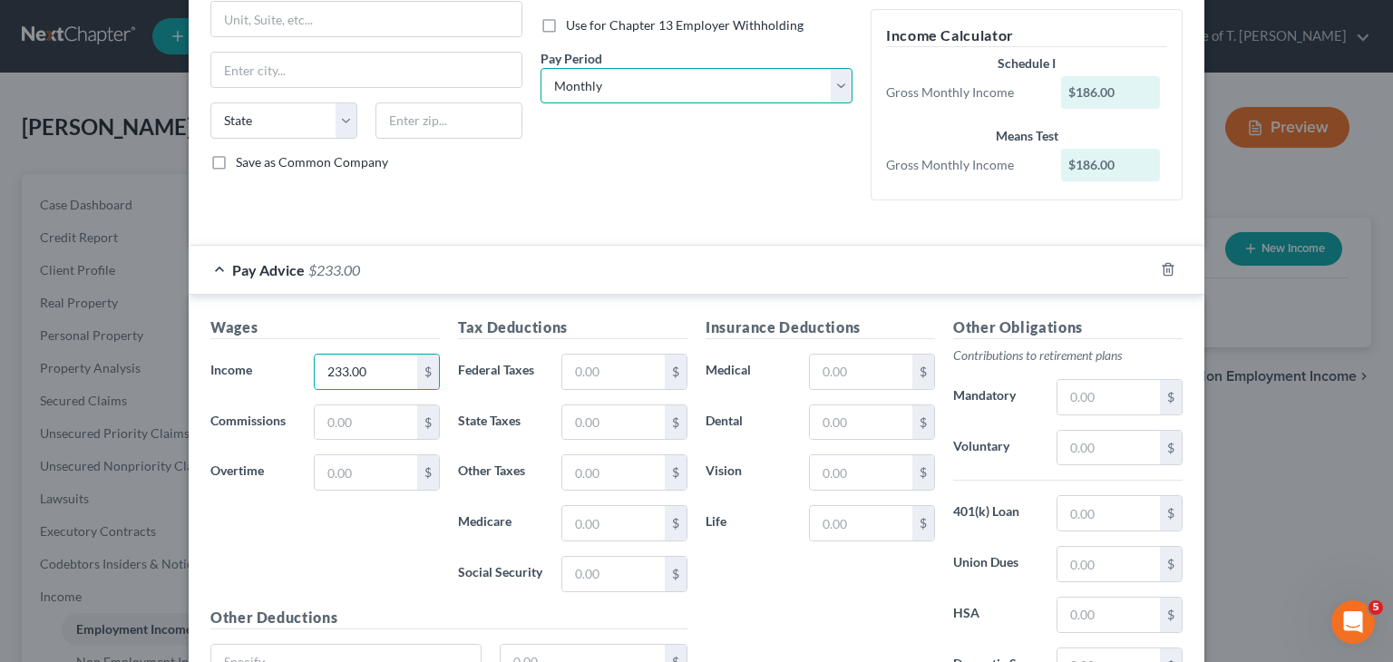
click at [695, 92] on select "Select Monthly Twice Monthly Every Other Week Weekly" at bounding box center [696, 86] width 312 height 36
select select "3"
click at [540, 68] on select "Select Monthly Twice Monthly Every Other Week Weekly" at bounding box center [696, 86] width 312 height 36
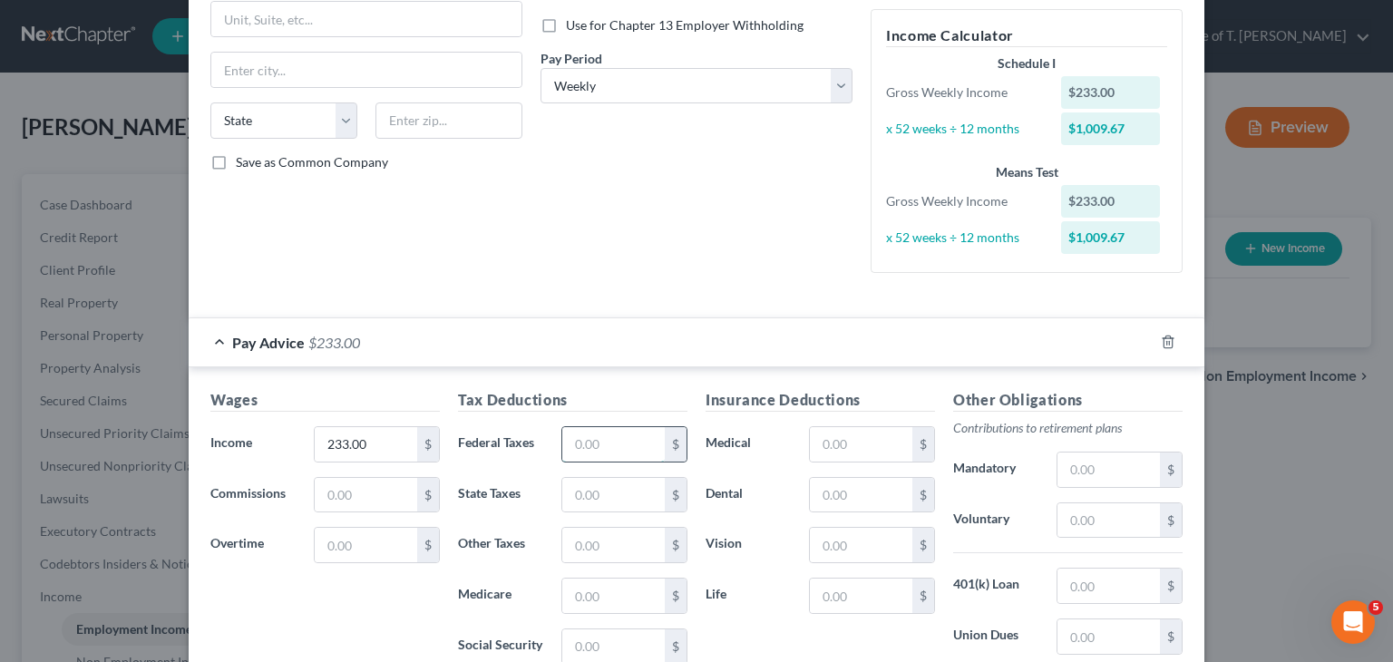
click at [587, 449] on input "text" at bounding box center [613, 444] width 102 height 34
type input "17.82"
click at [604, 500] on input "text" at bounding box center [613, 495] width 102 height 34
click at [587, 635] on input "text" at bounding box center [613, 646] width 102 height 34
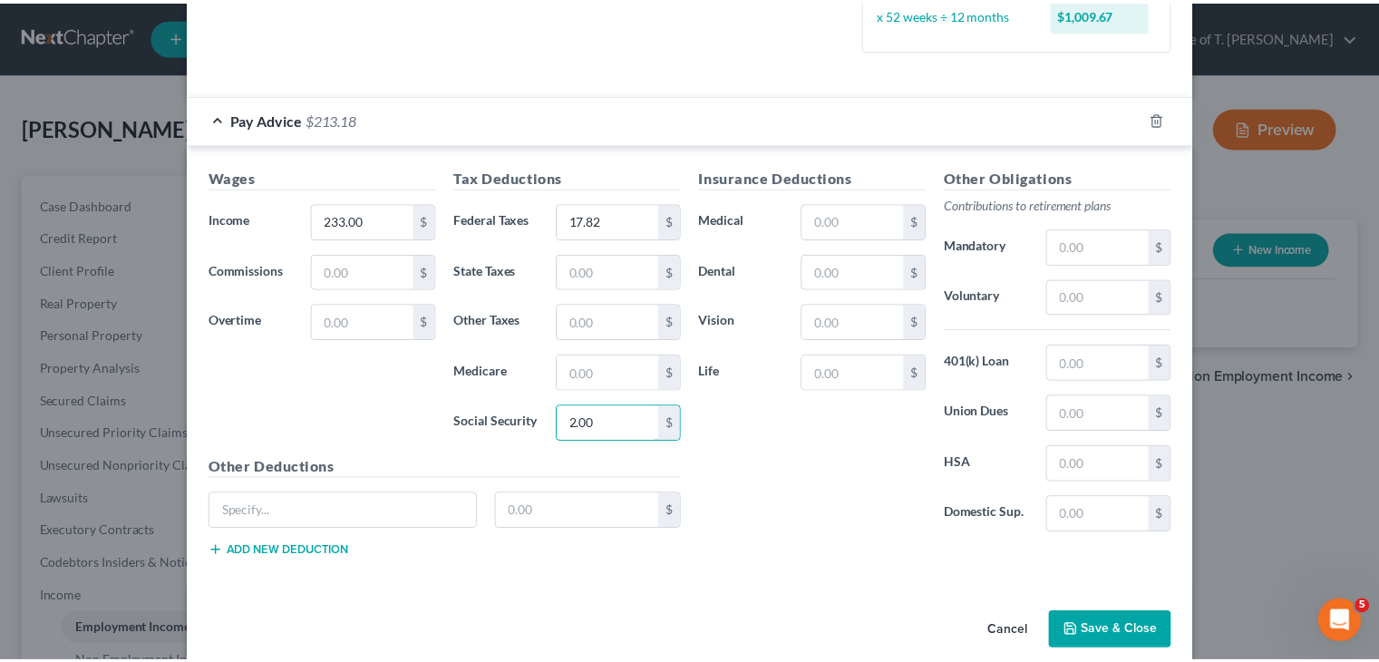
scroll to position [516, 0]
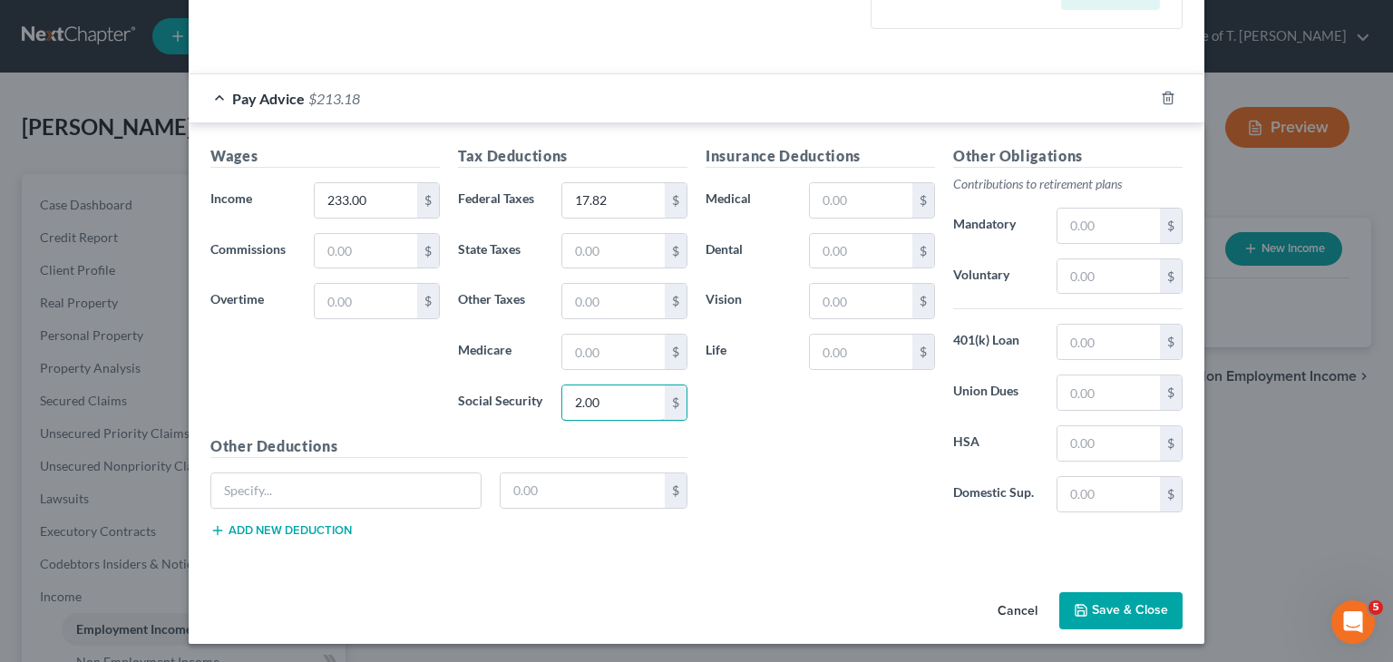
type input "2.00"
click at [1121, 623] on button "Save & Close" at bounding box center [1120, 611] width 123 height 38
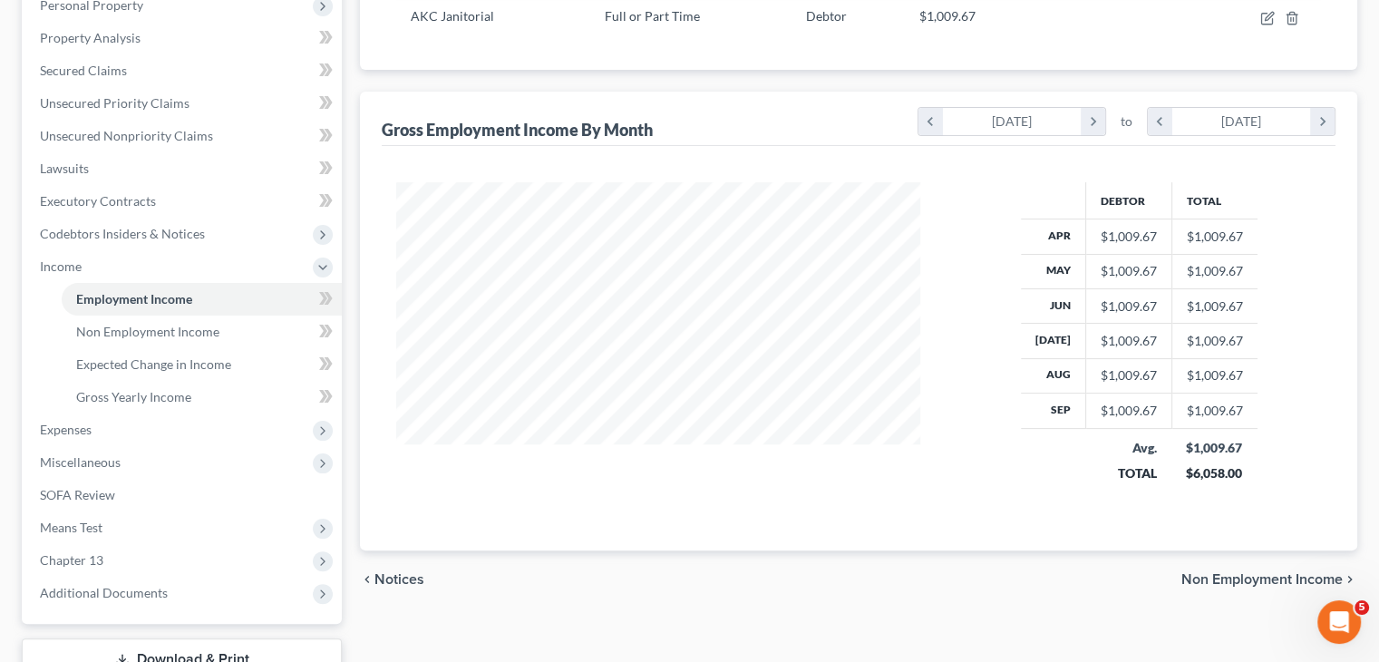
scroll to position [363, 0]
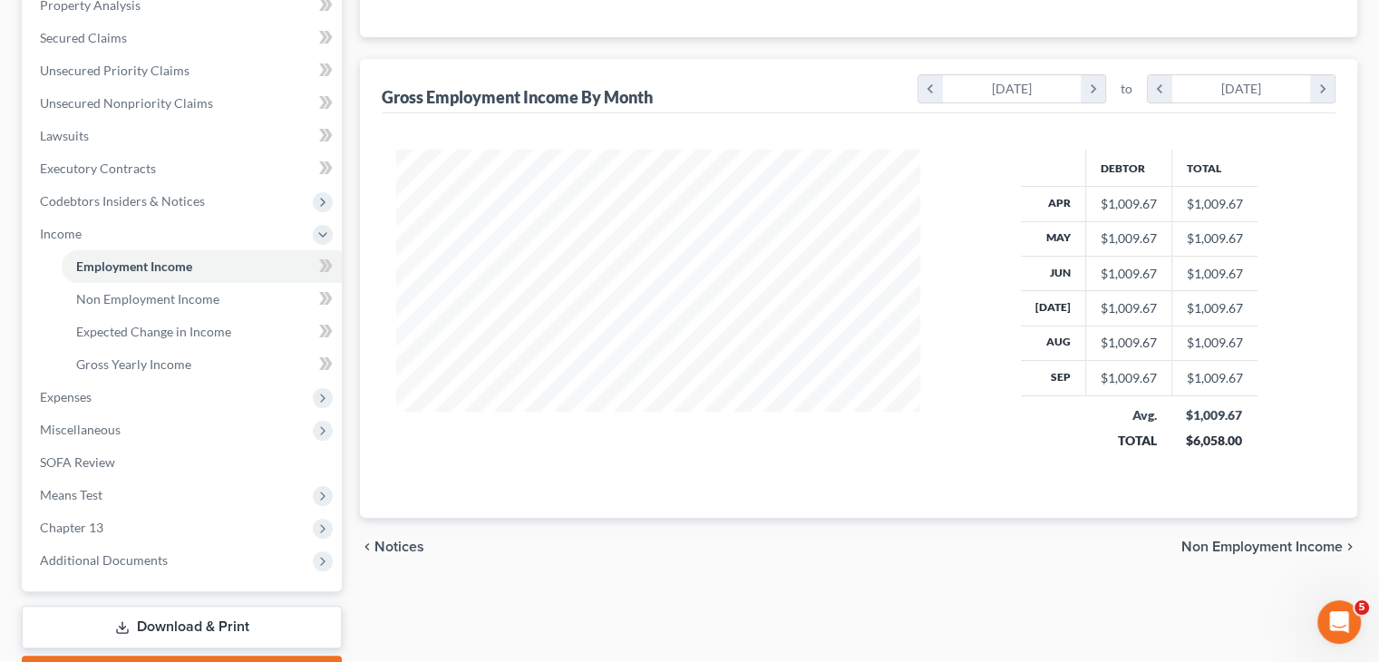
drag, startPoint x: 112, startPoint y: 396, endPoint x: 520, endPoint y: 430, distance: 409.4
click at [113, 396] on span "Expenses" at bounding box center [183, 397] width 316 height 33
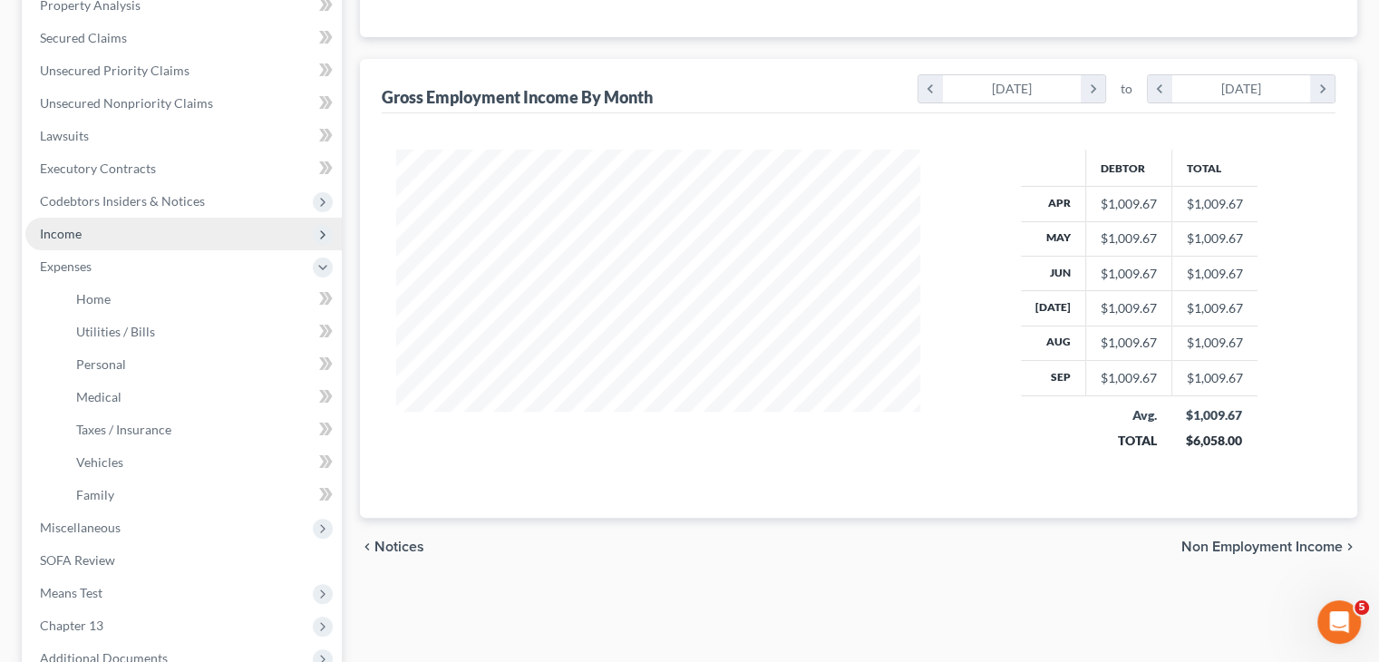
click at [109, 240] on span "Income" at bounding box center [183, 234] width 316 height 33
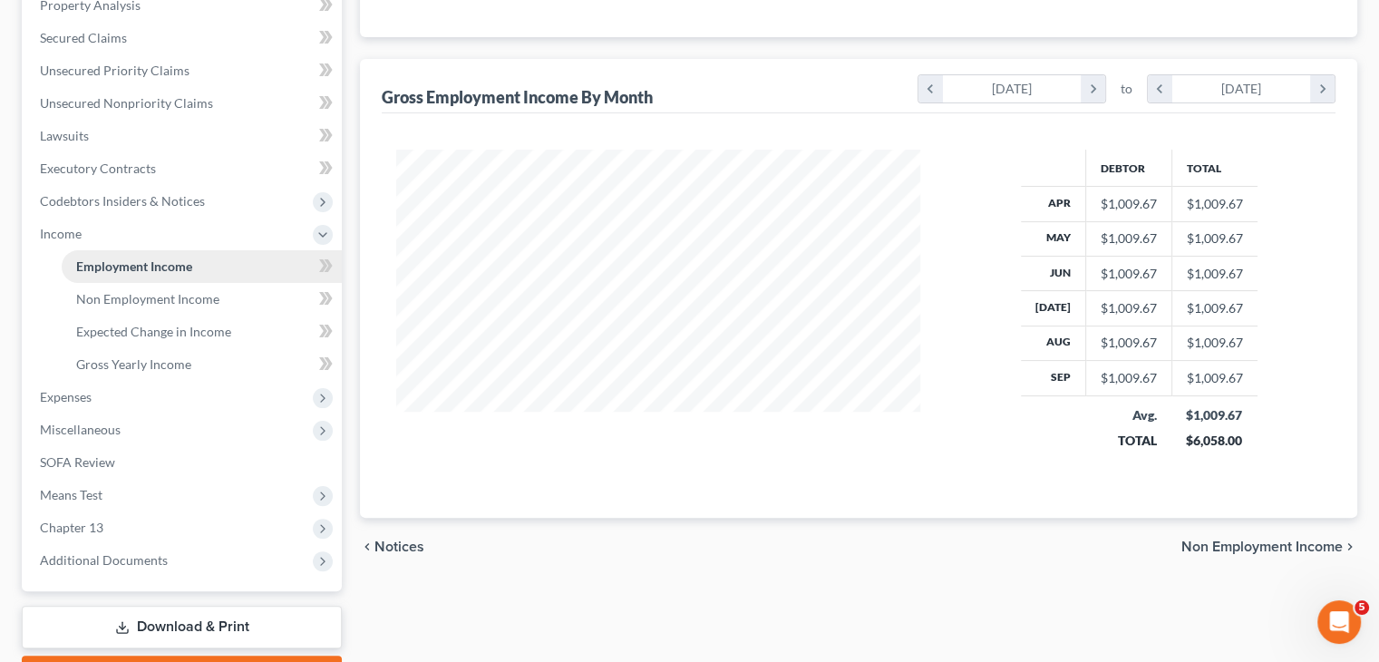
click at [154, 268] on span "Employment Income" at bounding box center [134, 265] width 116 height 15
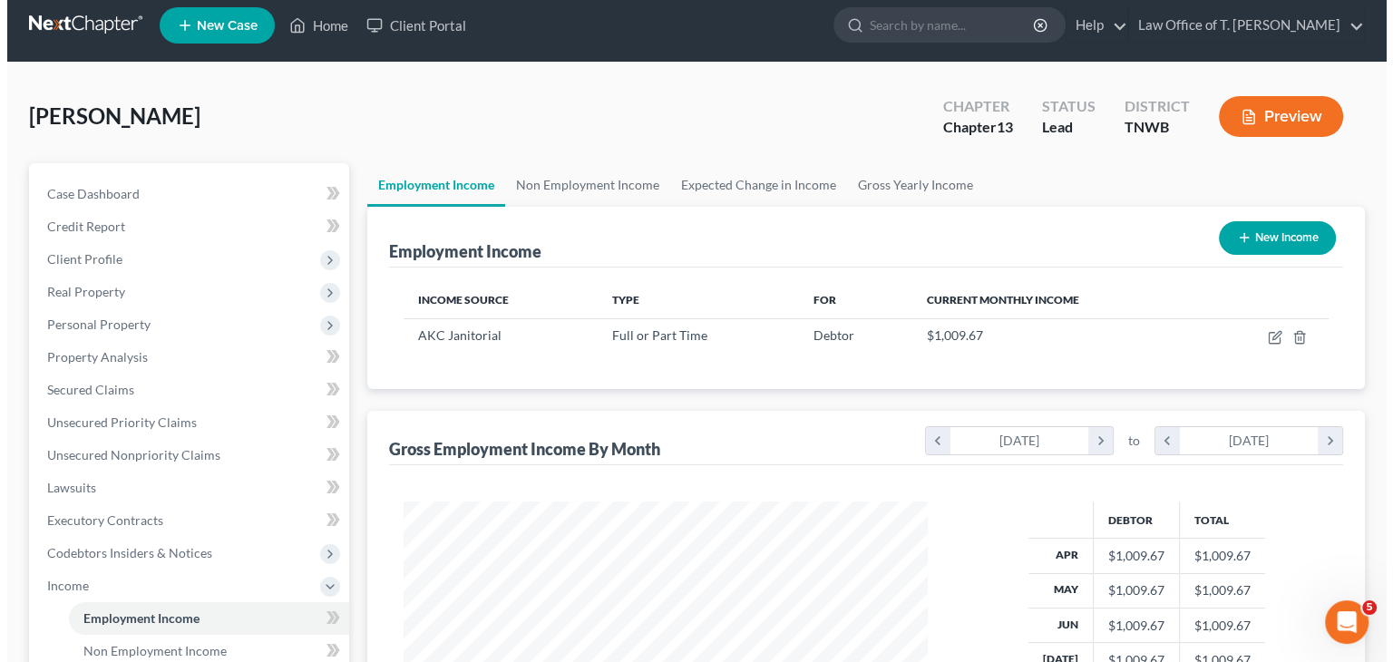
scroll to position [0, 0]
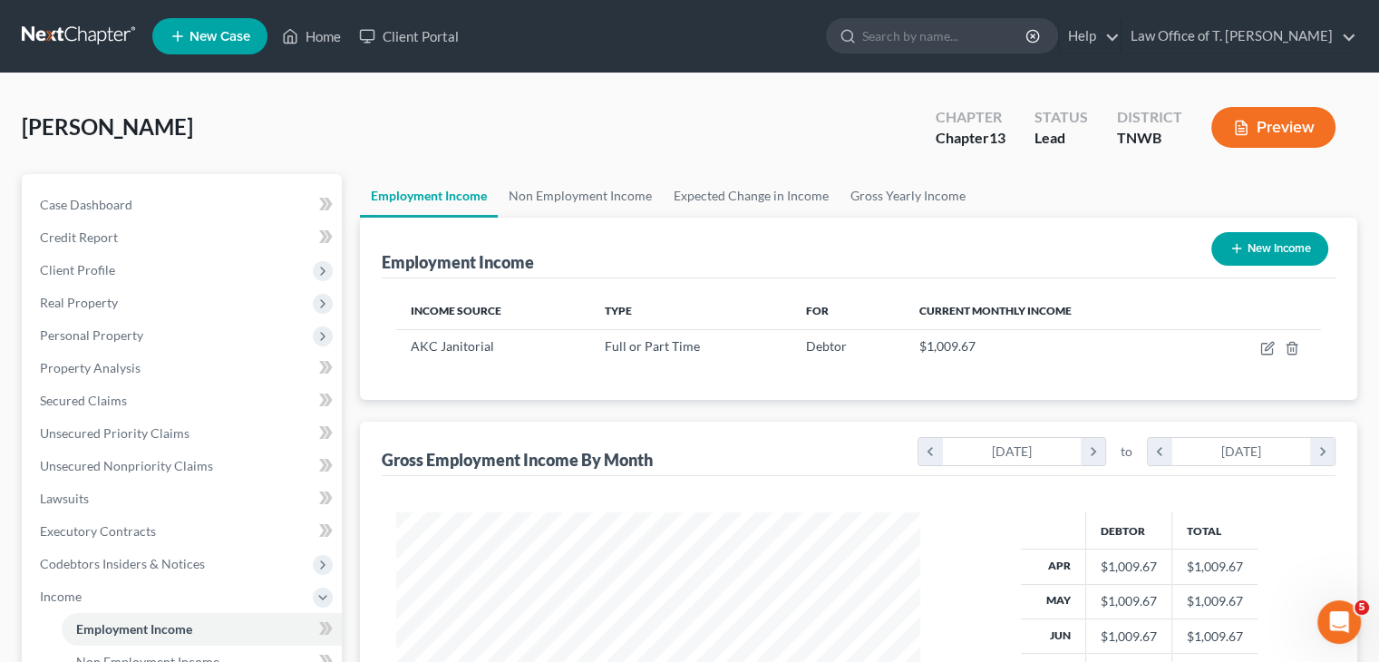
click at [1245, 249] on button "New Income" at bounding box center [1269, 249] width 117 height 34
select select "0"
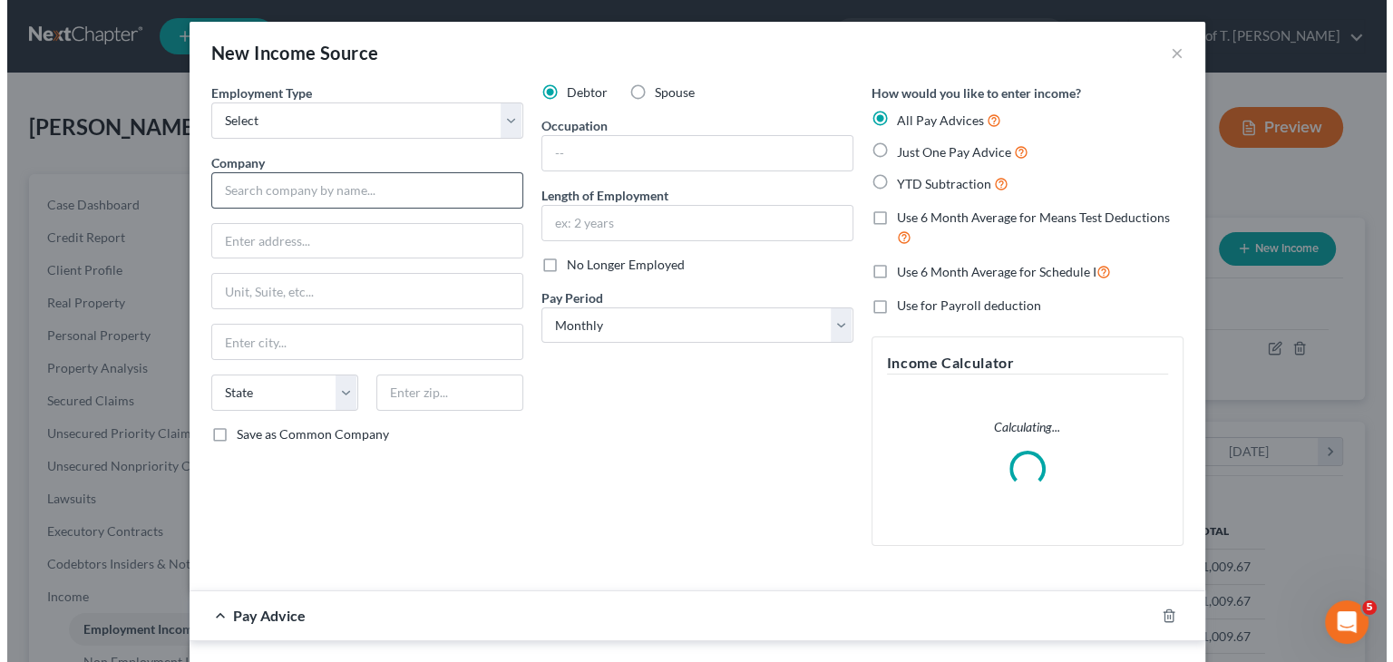
scroll to position [323, 566]
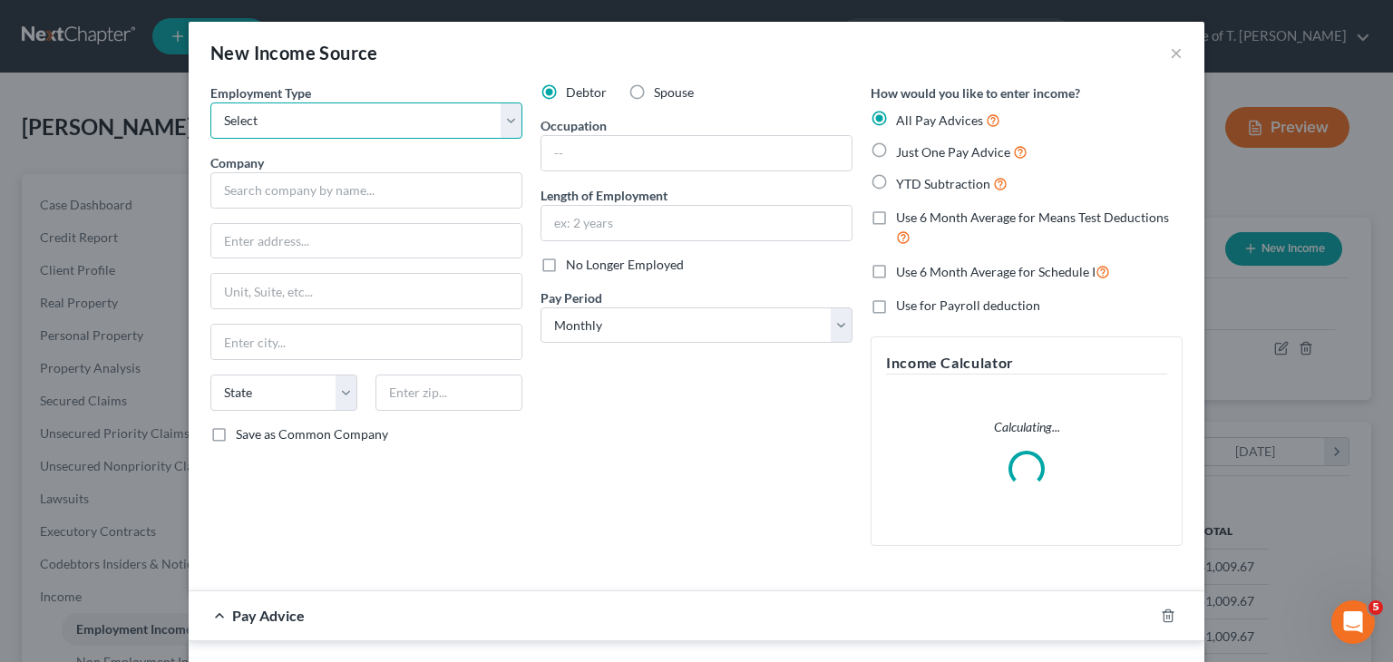
drag, startPoint x: 419, startPoint y: 135, endPoint x: 406, endPoint y: 136, distance: 12.7
click at [419, 135] on select "Select Full or [DEMOGRAPHIC_DATA] Employment Self Employment" at bounding box center [366, 120] width 312 height 36
select select "0"
click at [210, 102] on select "Select Full or [DEMOGRAPHIC_DATA] Employment Self Employment" at bounding box center [366, 120] width 312 height 36
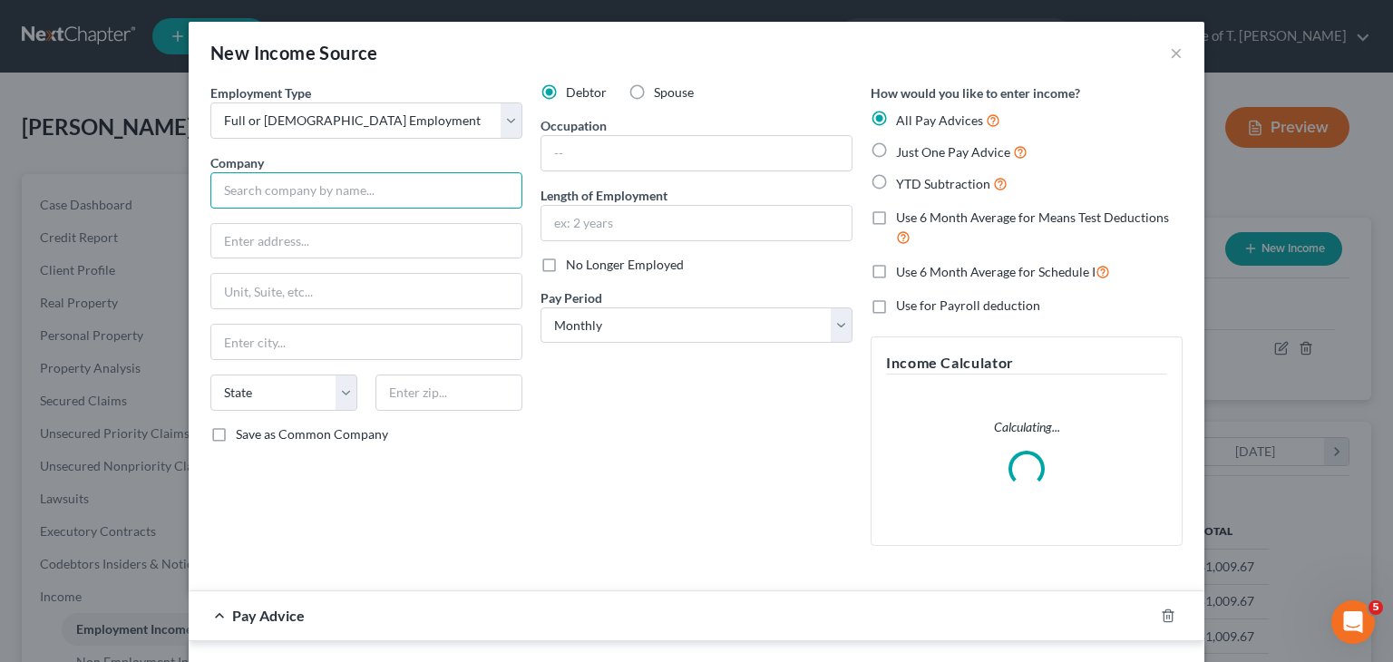
click at [334, 191] on input "text" at bounding box center [366, 190] width 312 height 36
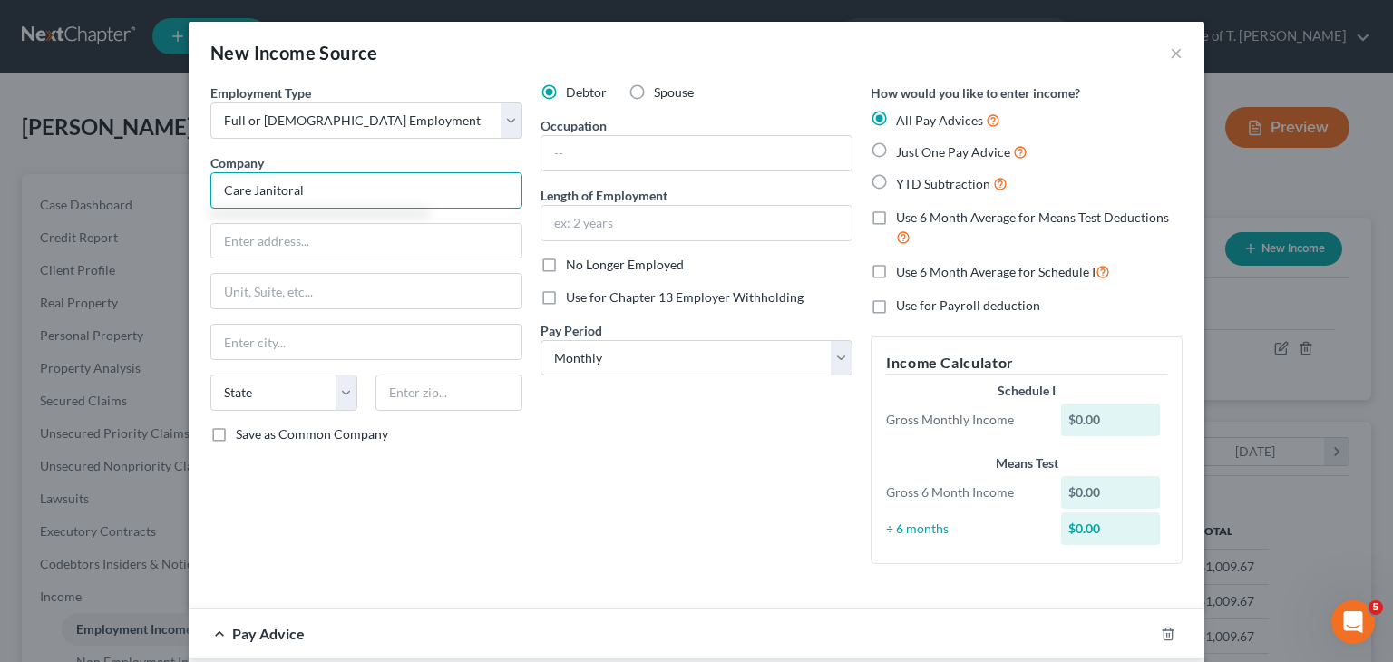
click at [279, 194] on input "Care Janitoral" at bounding box center [366, 190] width 312 height 36
click at [578, 164] on input "text" at bounding box center [696, 153] width 310 height 34
type input "Care Janitorial"
type input "c"
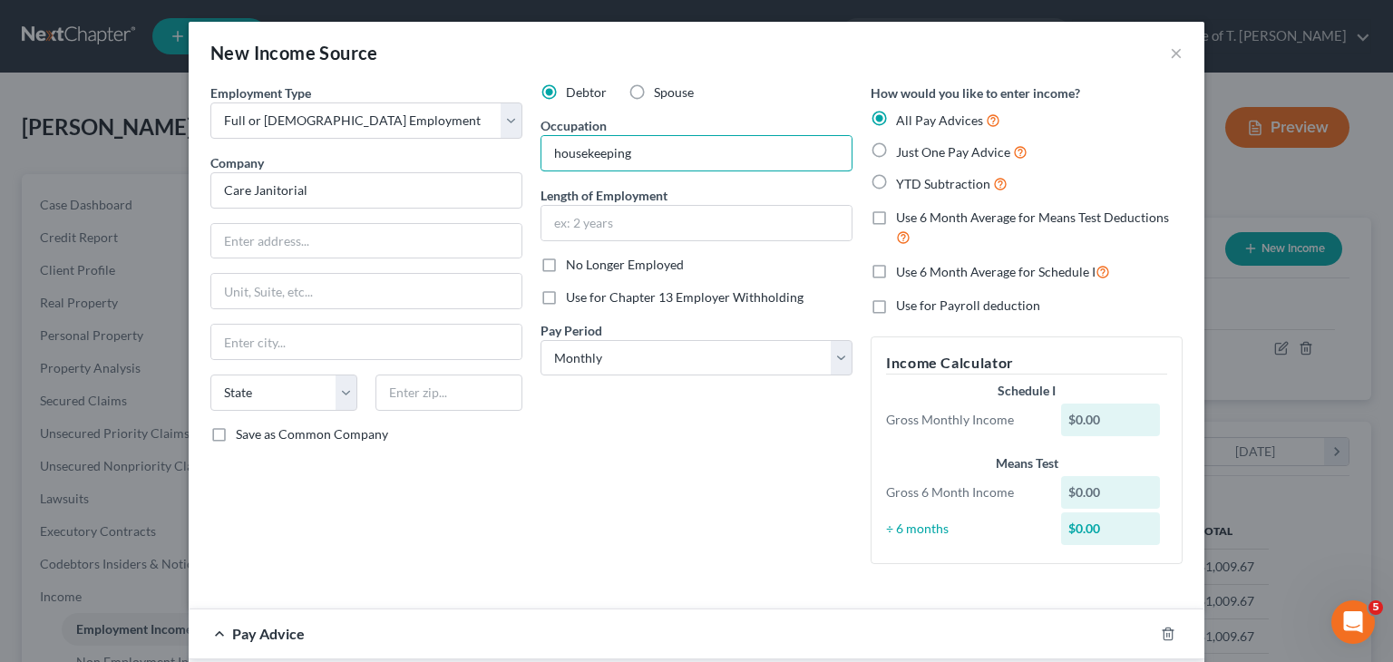
type input "housekeeping"
click at [896, 150] on label "Just One Pay Advice" at bounding box center [961, 151] width 131 height 21
click at [903, 150] on input "Just One Pay Advice" at bounding box center [909, 147] width 12 height 12
radio input "true"
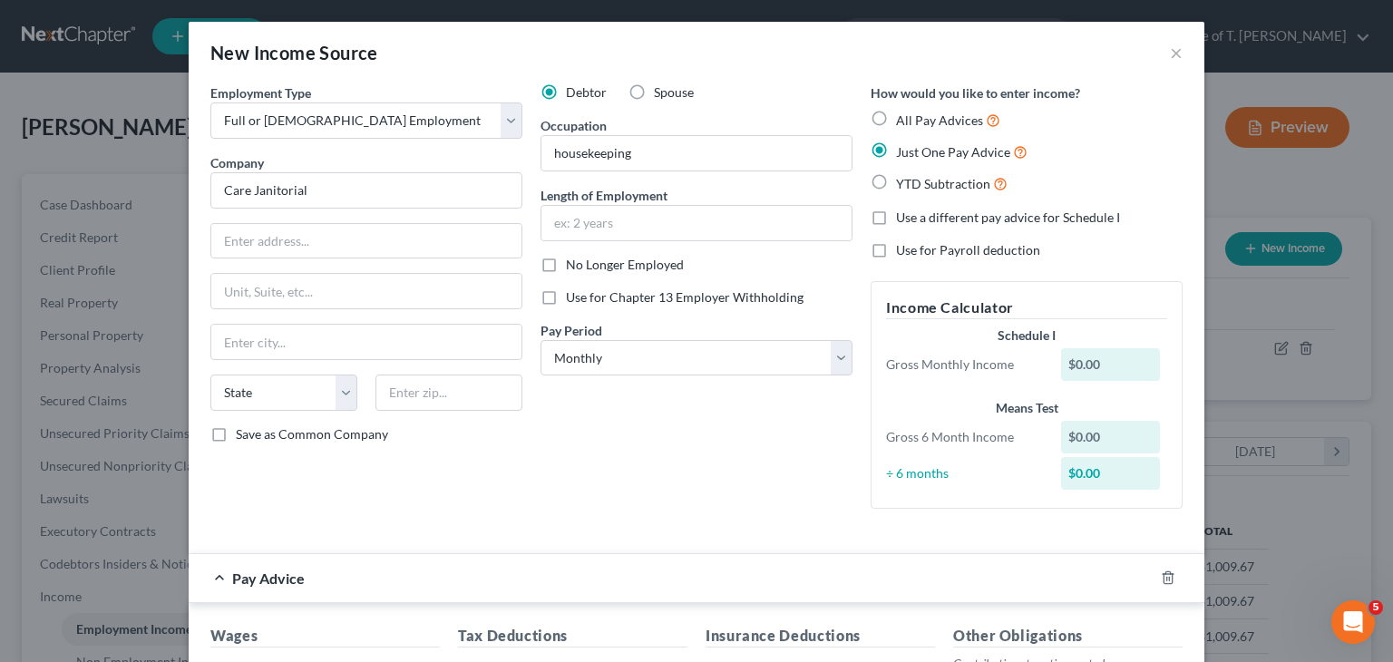
click at [896, 148] on label "Just One Pay Advice" at bounding box center [961, 151] width 131 height 21
click at [903, 148] on input "Just One Pay Advice" at bounding box center [909, 147] width 12 height 12
click at [642, 222] on input "text" at bounding box center [696, 223] width 310 height 34
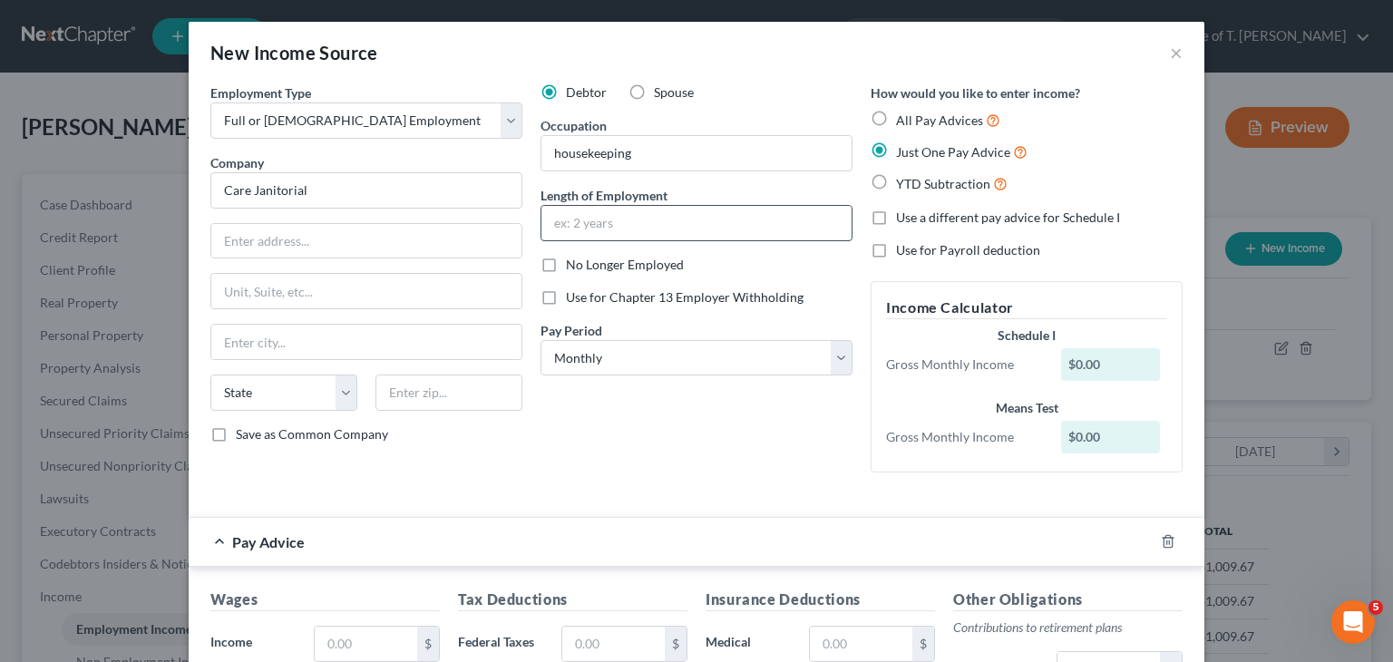
click at [616, 221] on input "text" at bounding box center [696, 223] width 310 height 34
click at [616, 221] on input "3" at bounding box center [696, 223] width 310 height 34
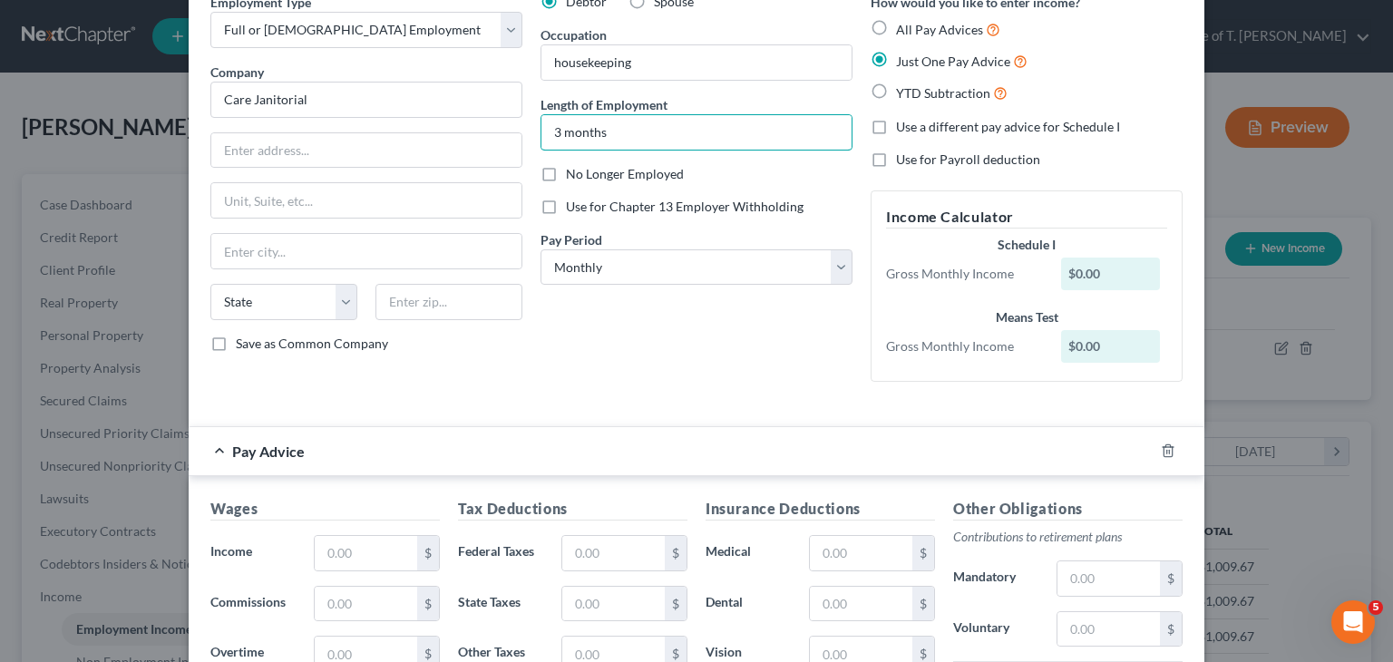
scroll to position [181, 0]
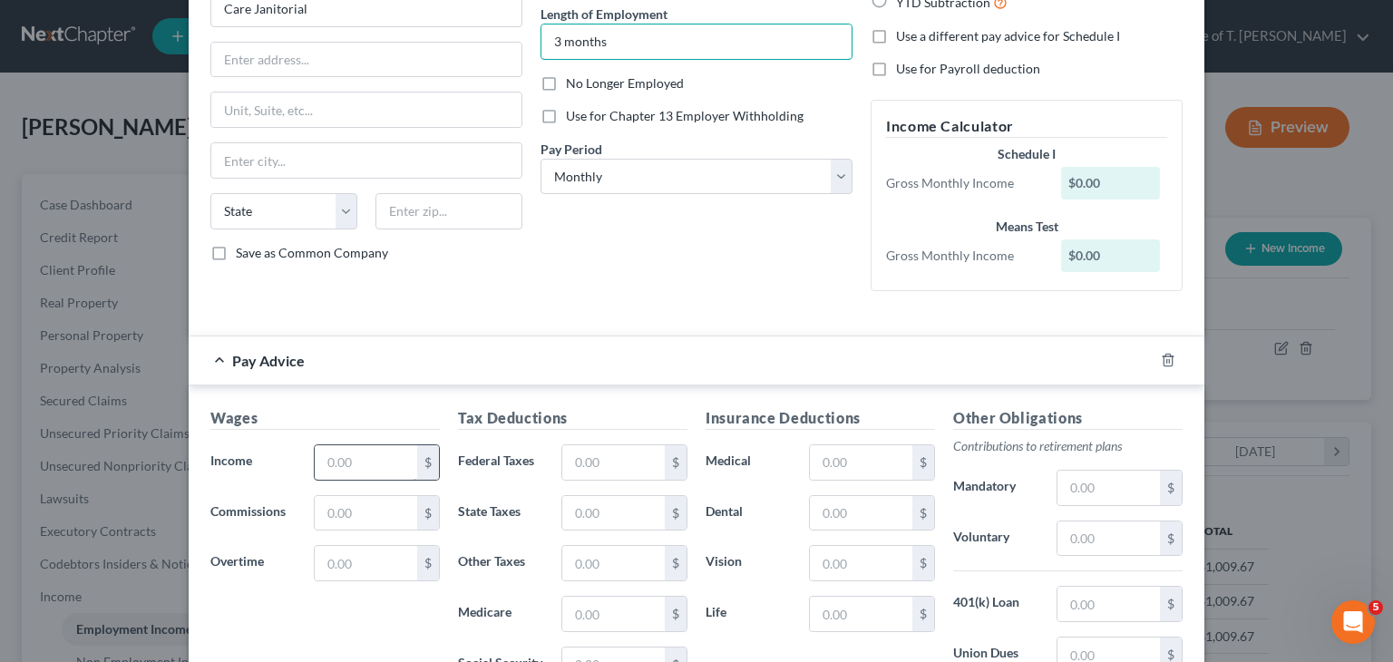
type input "3 months"
click at [385, 463] on input "text" at bounding box center [366, 462] width 102 height 34
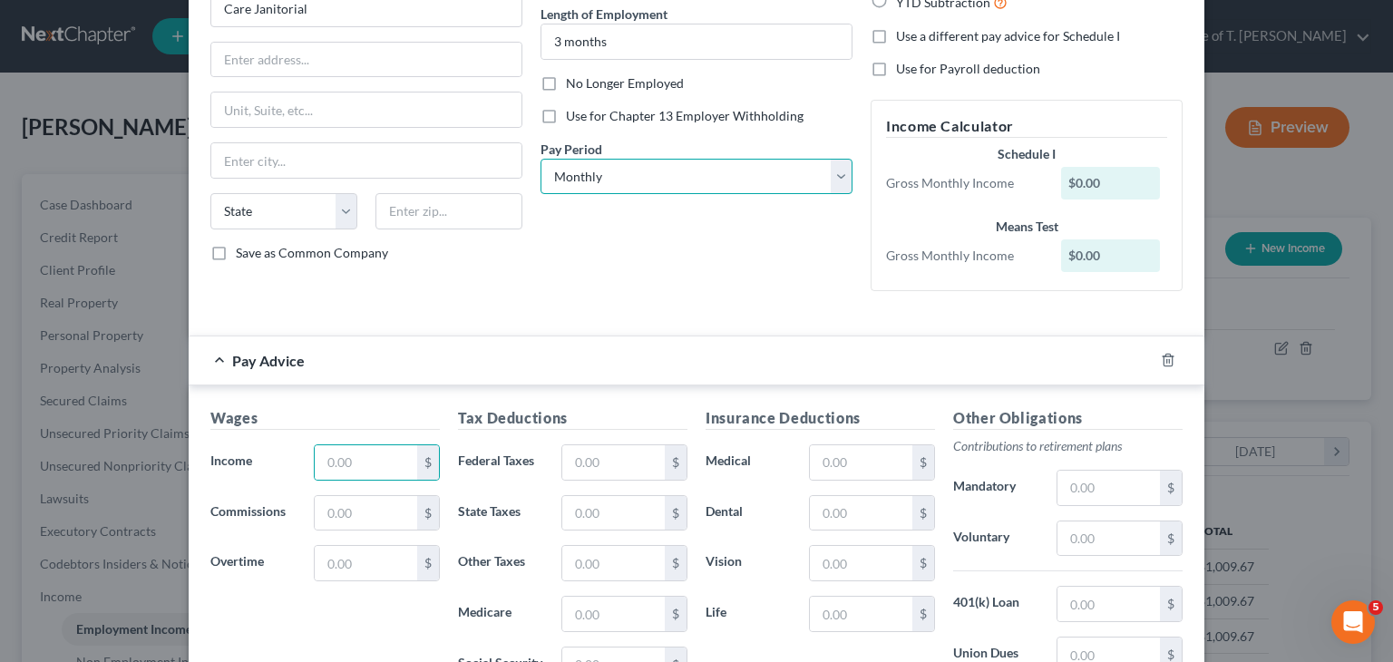
drag, startPoint x: 667, startPoint y: 174, endPoint x: 666, endPoint y: 191, distance: 17.2
click at [667, 174] on select "Select Monthly Twice Monthly Every Other Week Weekly" at bounding box center [696, 177] width 312 height 36
select select "3"
click at [540, 159] on select "Select Monthly Twice Monthly Every Other Week Weekly" at bounding box center [696, 177] width 312 height 36
click at [338, 472] on input "text" at bounding box center [366, 462] width 102 height 34
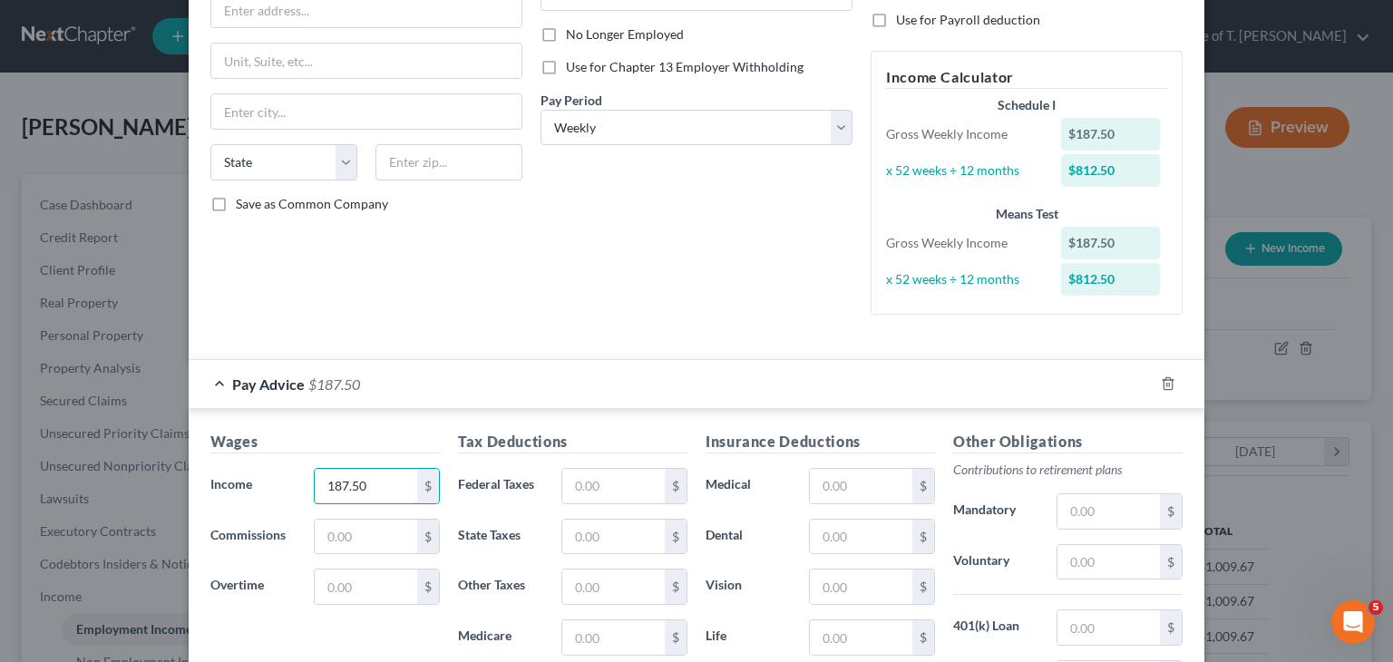
scroll to position [363, 0]
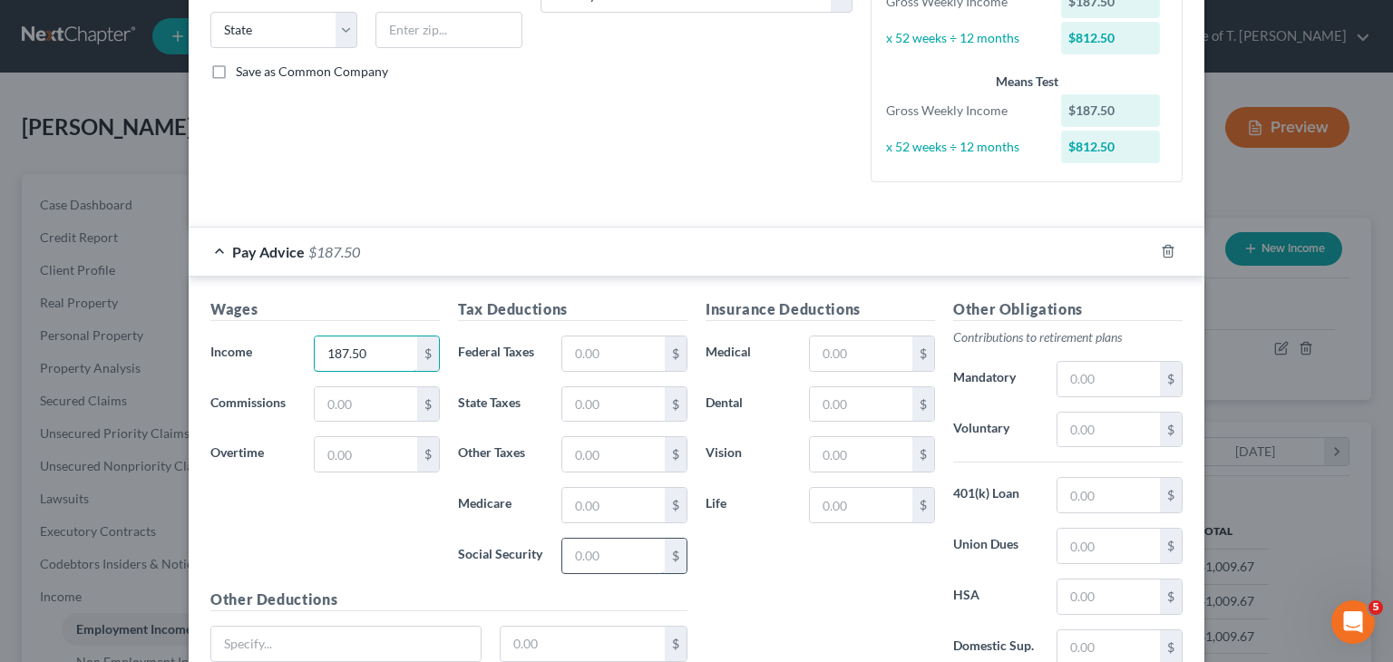
type input "187.50"
click at [580, 553] on input "text" at bounding box center [613, 556] width 102 height 34
type input "11.63"
click at [649, 488] on input "text" at bounding box center [613, 505] width 102 height 34
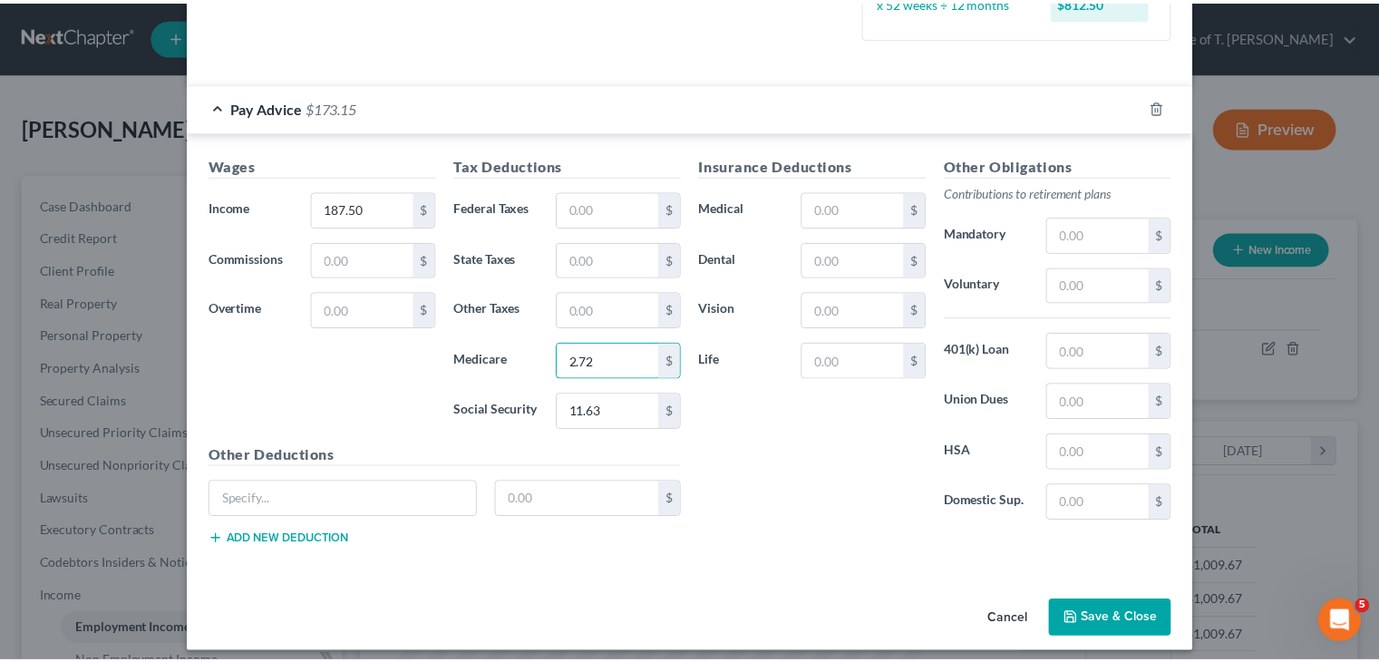
scroll to position [516, 0]
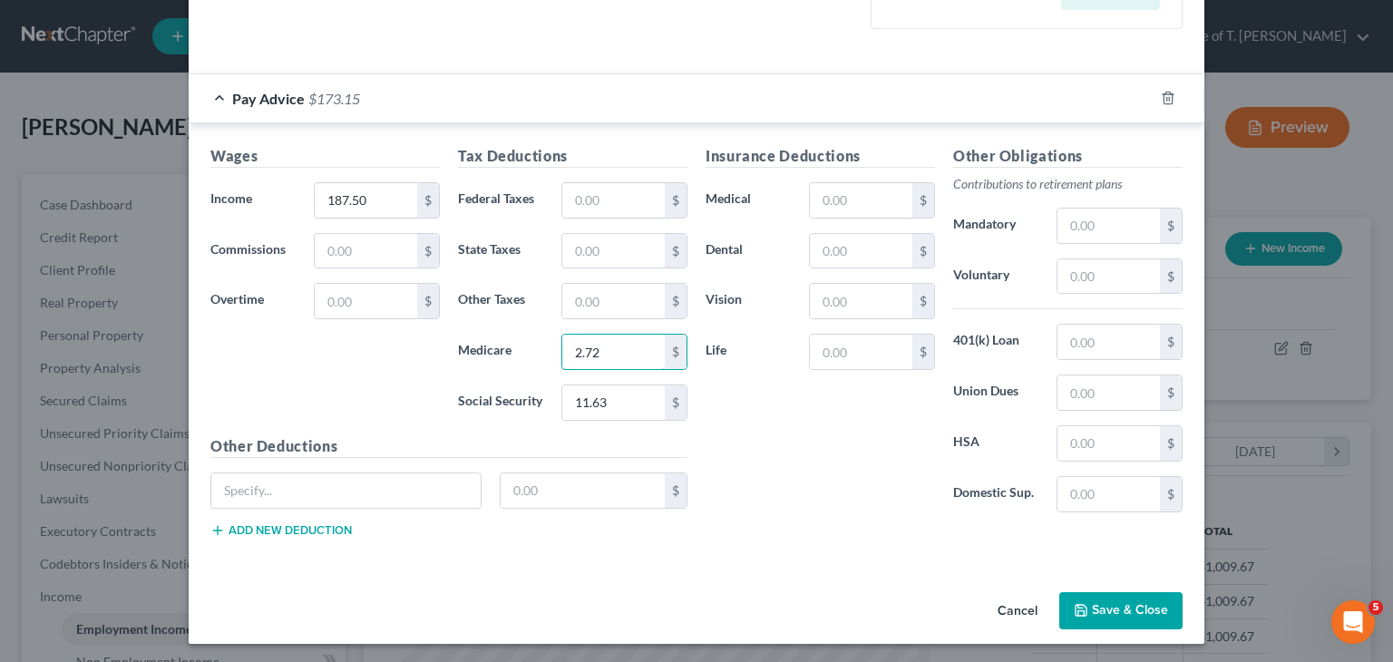
type input "2.72"
click at [1160, 606] on button "Save & Close" at bounding box center [1120, 611] width 123 height 38
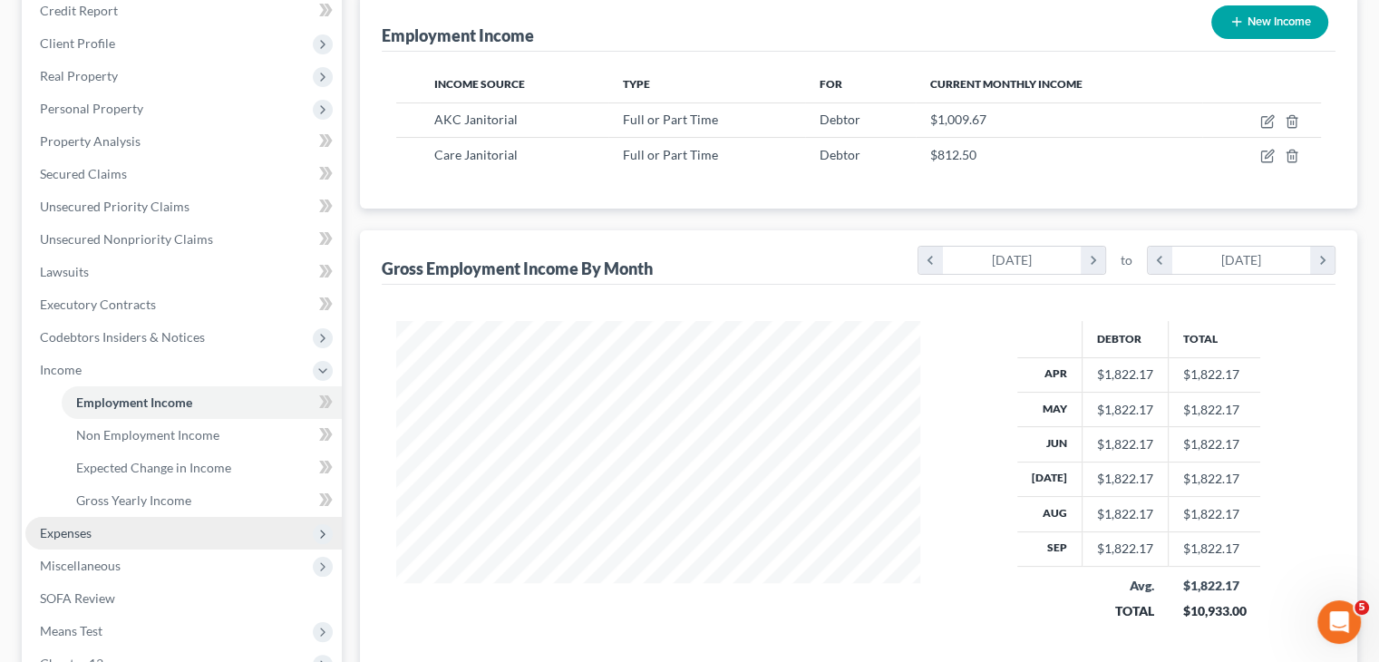
scroll to position [272, 0]
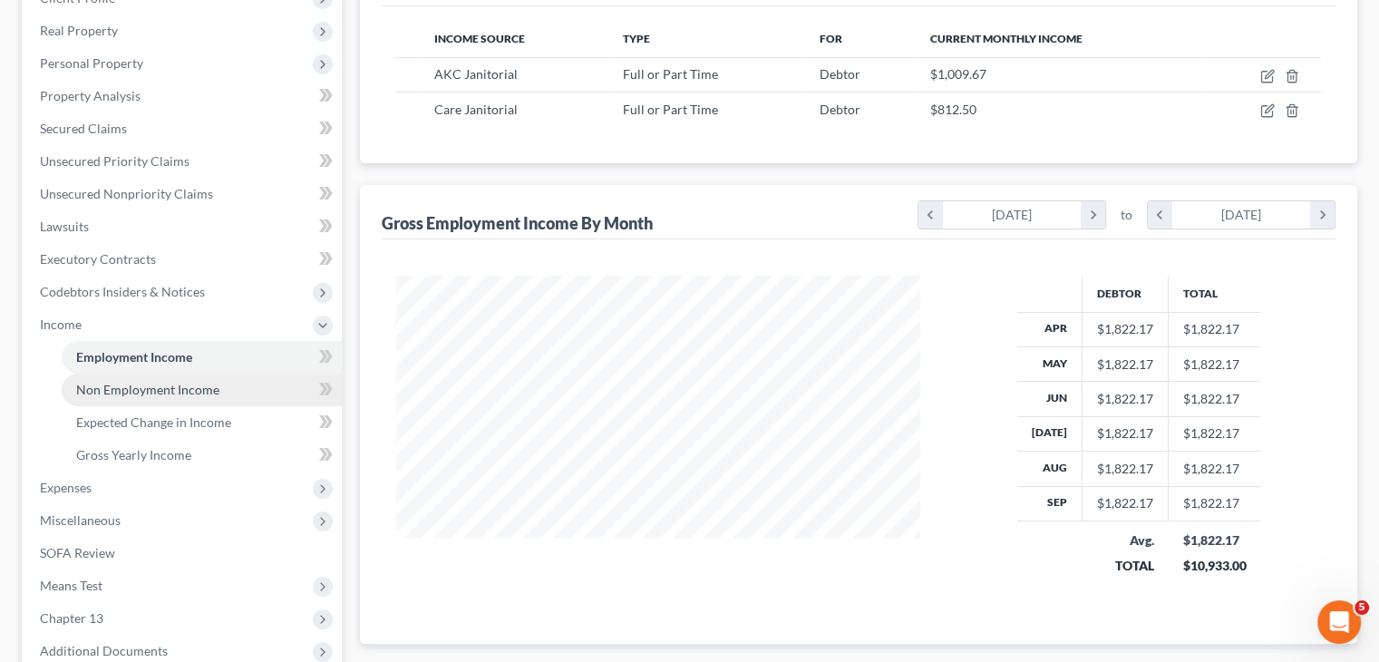
click at [153, 393] on span "Non Employment Income" at bounding box center [147, 389] width 143 height 15
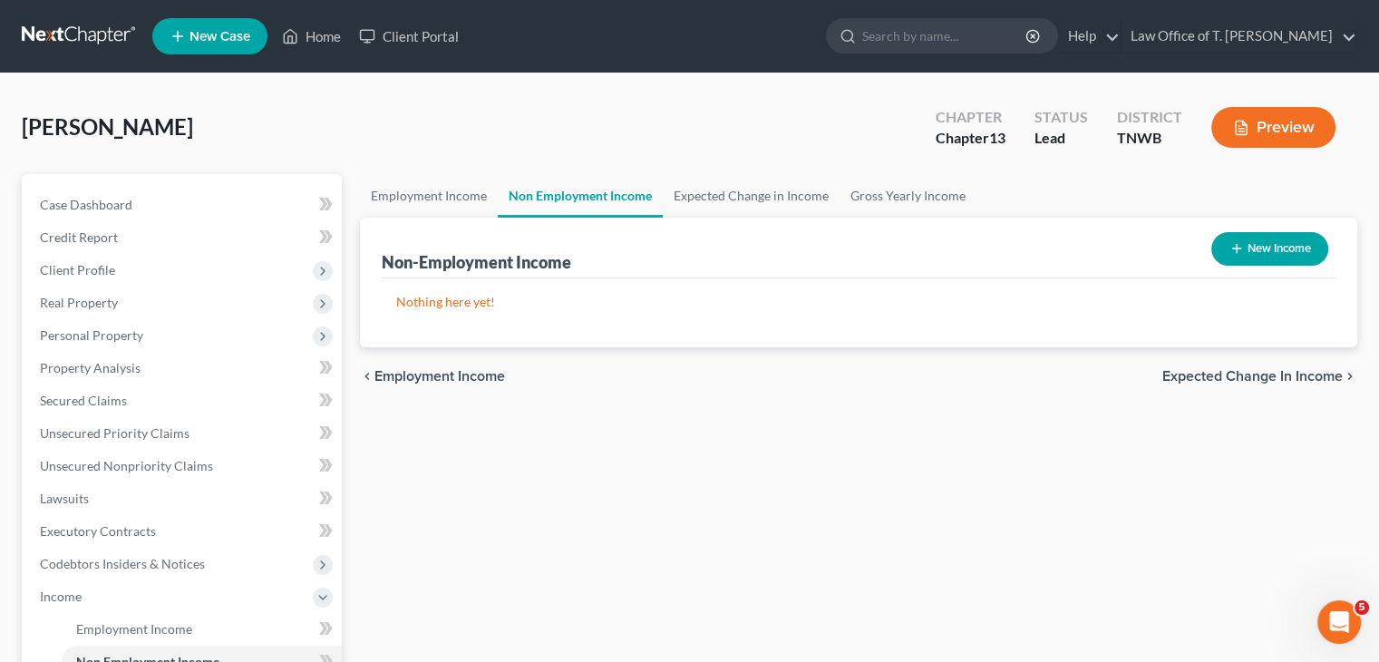
click at [1273, 255] on button "New Income" at bounding box center [1269, 249] width 117 height 34
select select "0"
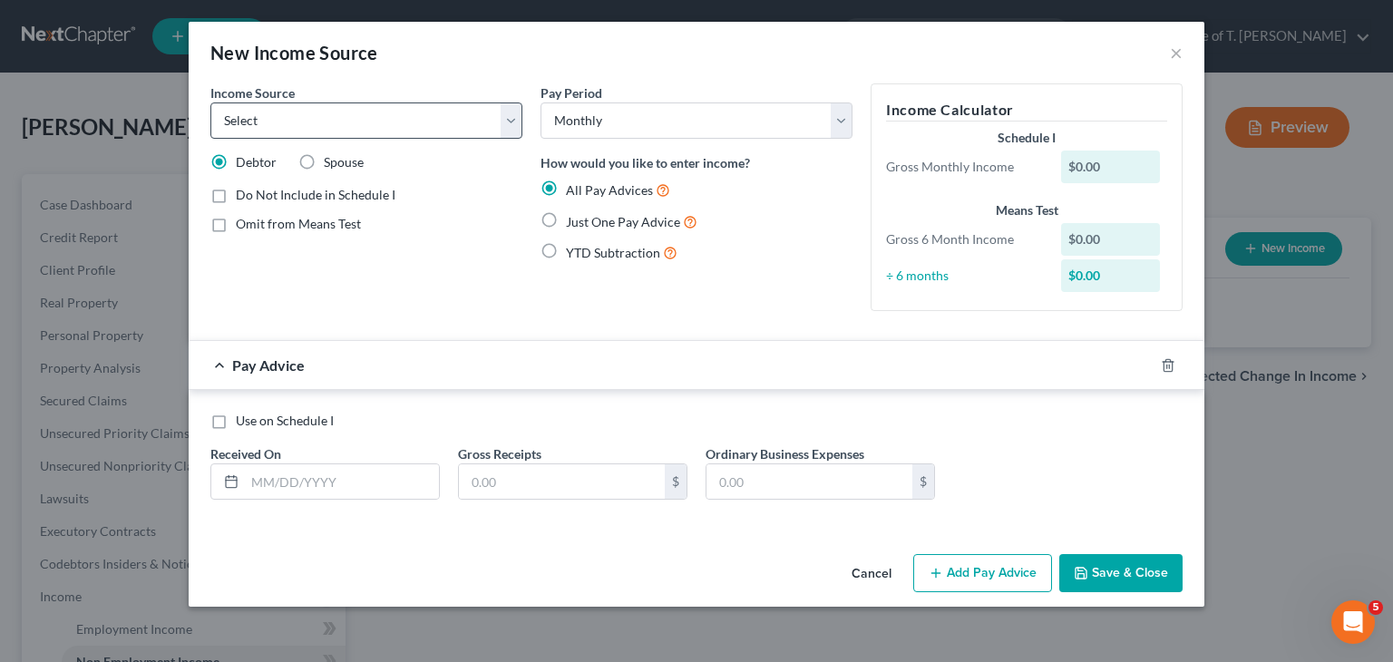
drag, startPoint x: 522, startPoint y: 119, endPoint x: 478, endPoint y: 133, distance: 46.7
click at [522, 121] on div "Income Source * Select Unemployment Disability (from employer) Pension Retireme…" at bounding box center [366, 204] width 330 height 242
click at [515, 123] on select "Select Unemployment Disability (from employer) Pension Retirement Social Securi…" at bounding box center [366, 120] width 312 height 36
select select "4"
click at [210, 102] on select "Select Unemployment Disability (from employer) Pension Retirement Social Securi…" at bounding box center [366, 120] width 312 height 36
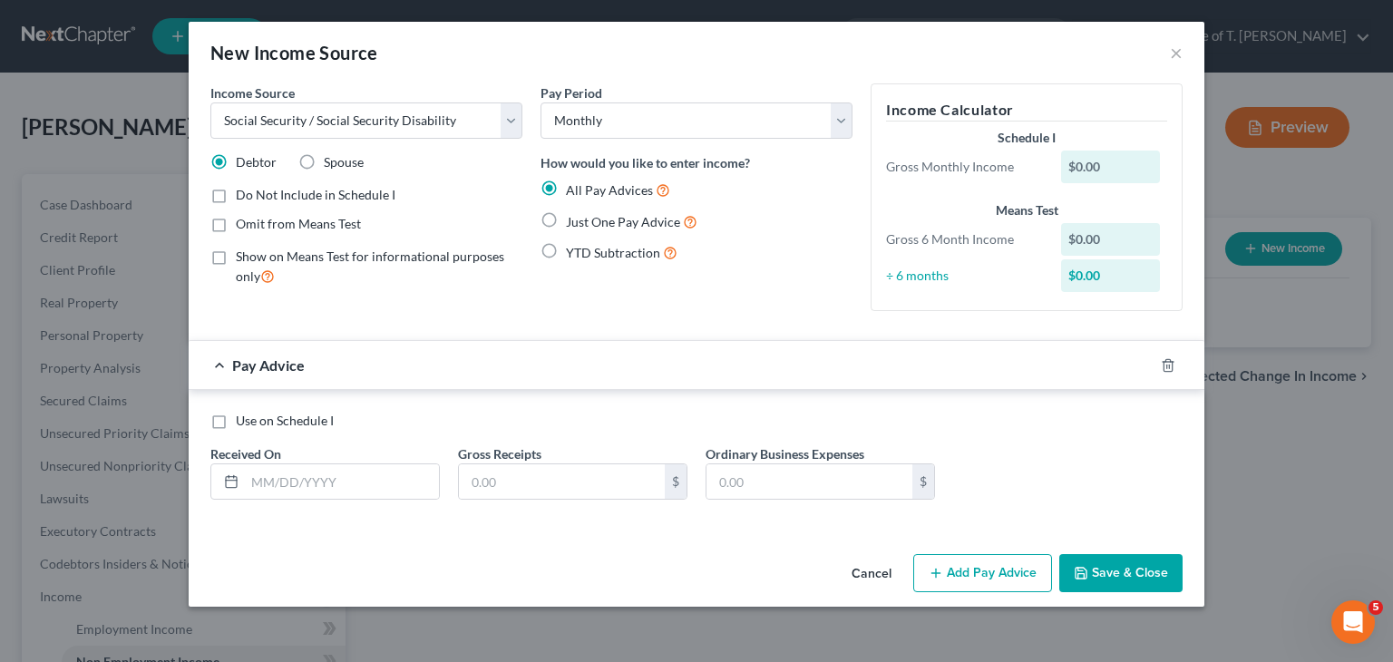
click at [566, 218] on label "Just One Pay Advice" at bounding box center [631, 221] width 131 height 21
click at [573, 218] on input "Just One Pay Advice" at bounding box center [579, 217] width 12 height 12
radio input "true"
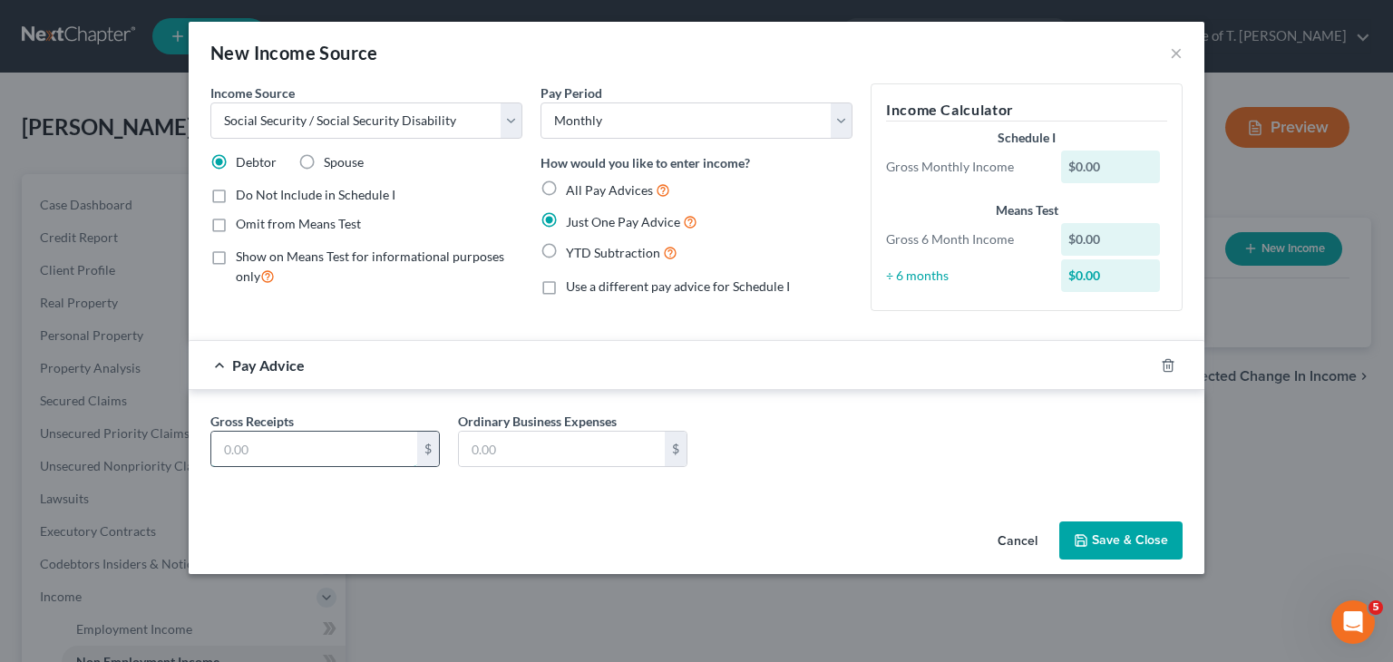
drag, startPoint x: 352, startPoint y: 444, endPoint x: 358, endPoint y: 434, distance: 11.8
click at [352, 444] on input "text" at bounding box center [314, 449] width 206 height 34
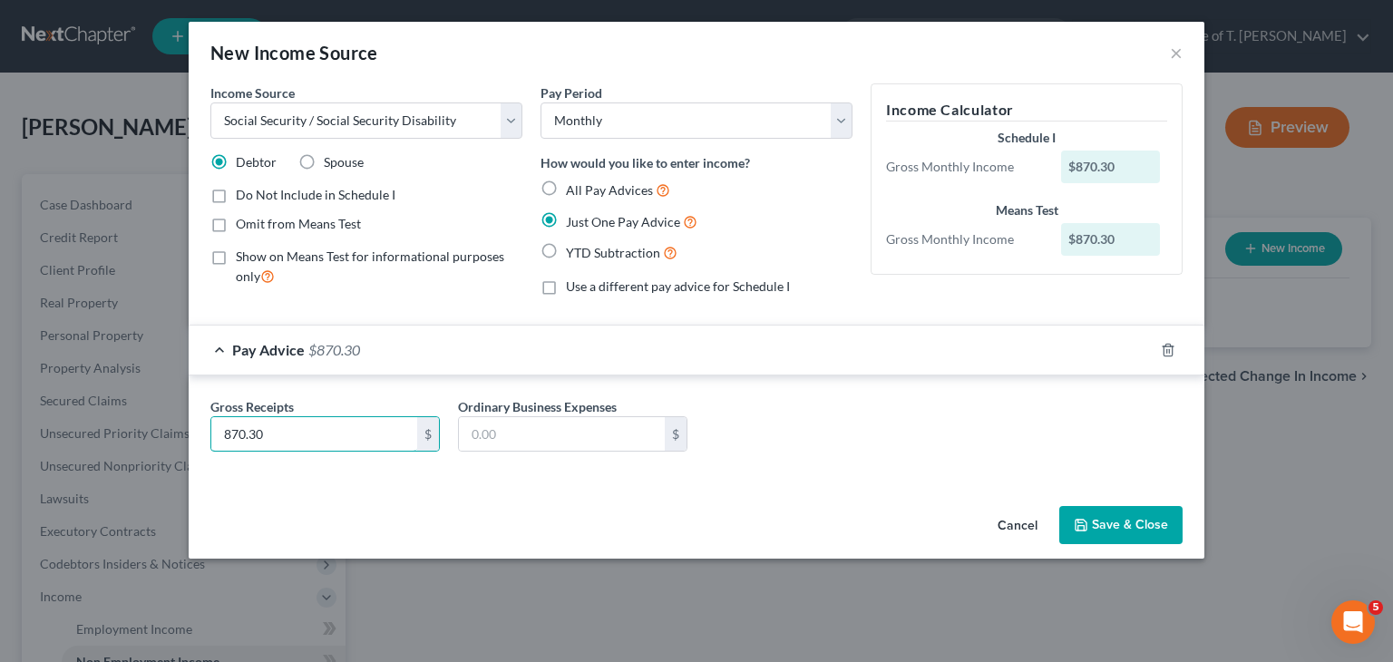
type input "870.30"
click at [1150, 522] on button "Save & Close" at bounding box center [1120, 525] width 123 height 38
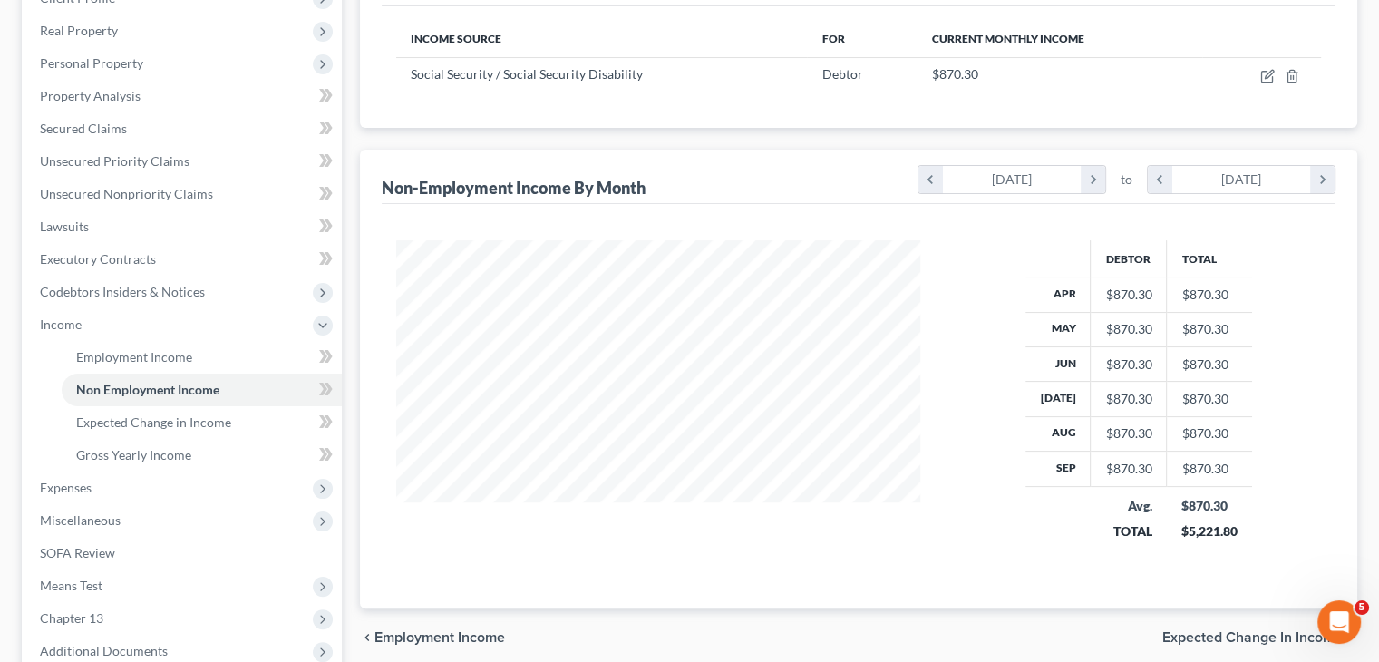
scroll to position [453, 0]
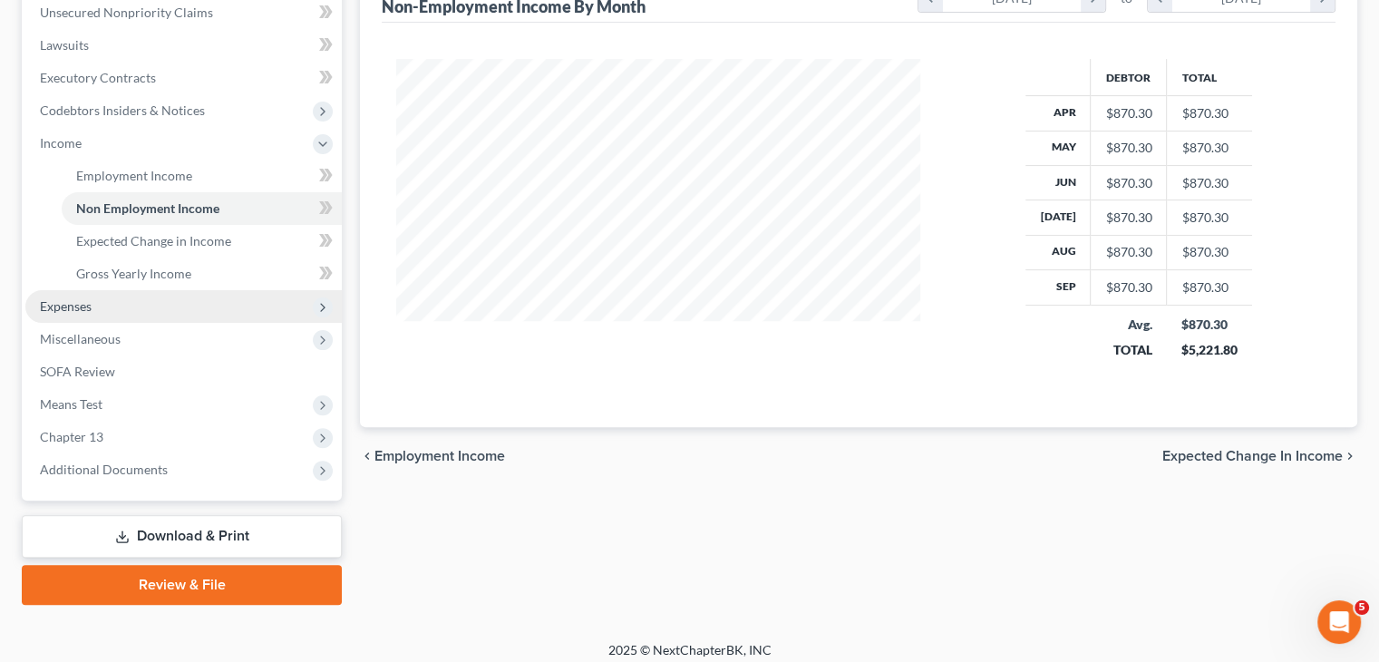
click at [71, 298] on span "Expenses" at bounding box center [66, 305] width 52 height 15
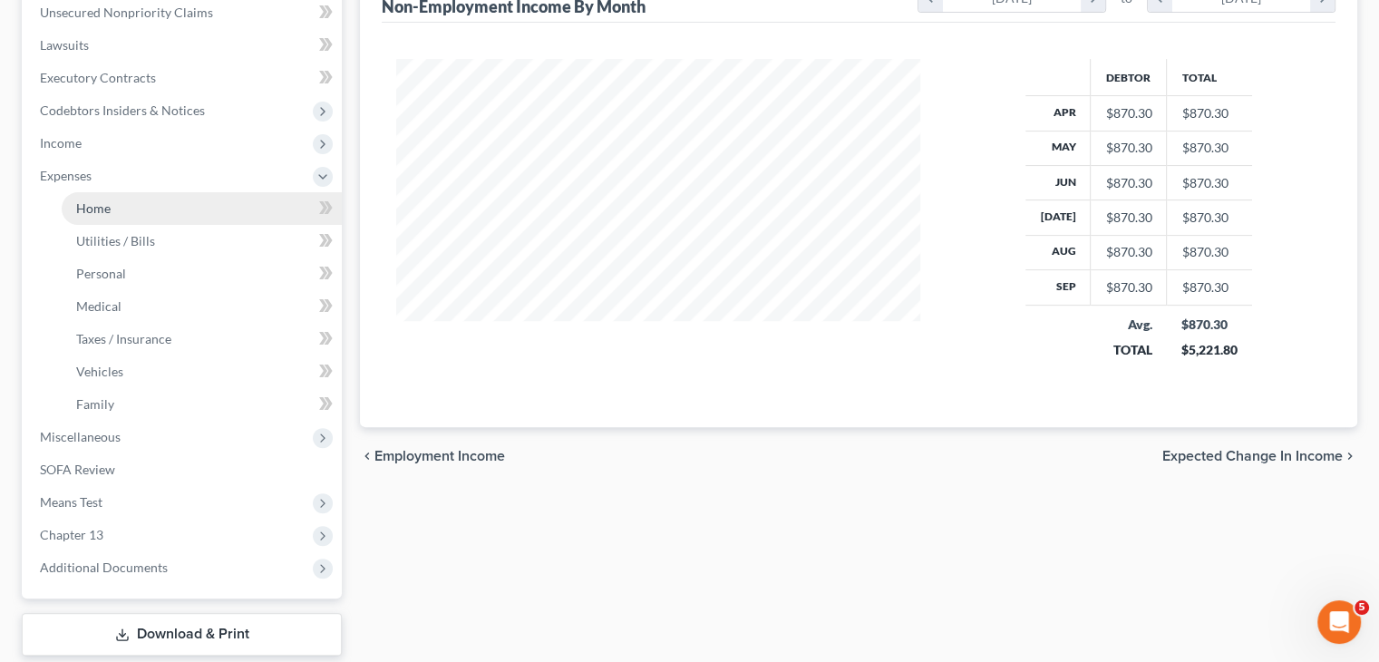
click at [103, 208] on span "Home" at bounding box center [93, 207] width 34 height 15
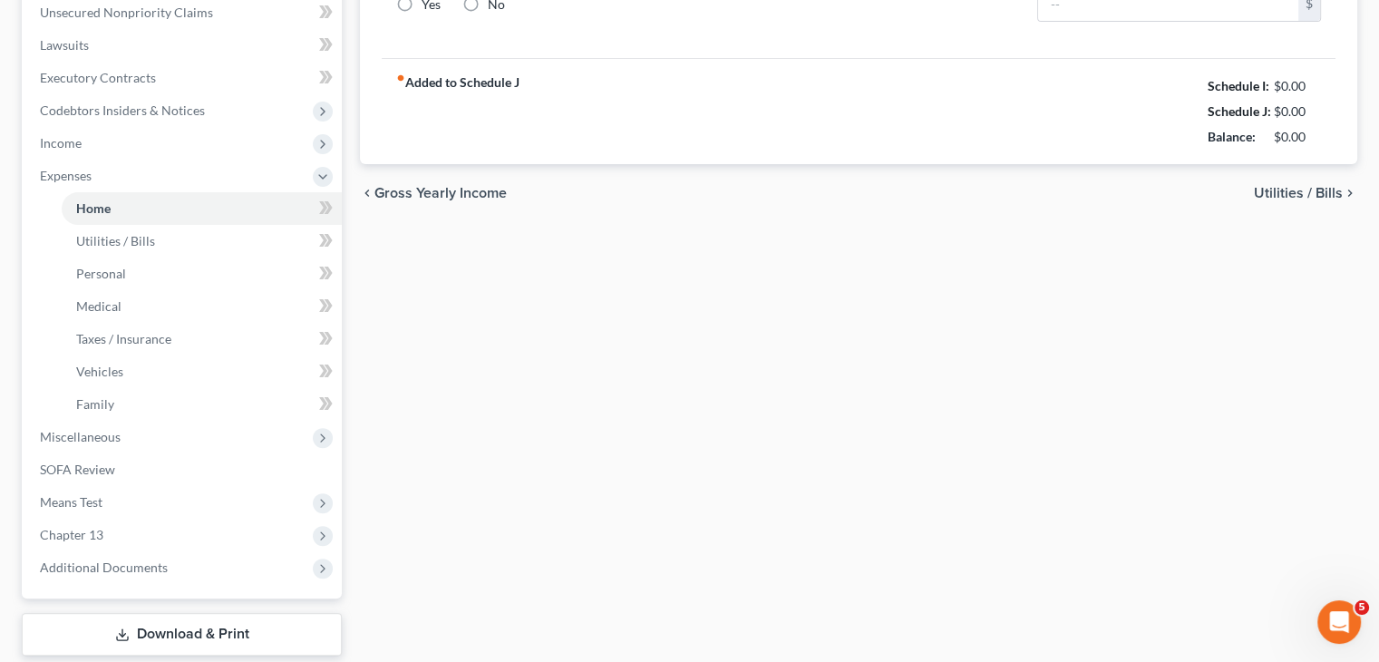
type input "0.00"
radio input "true"
type input "0.00"
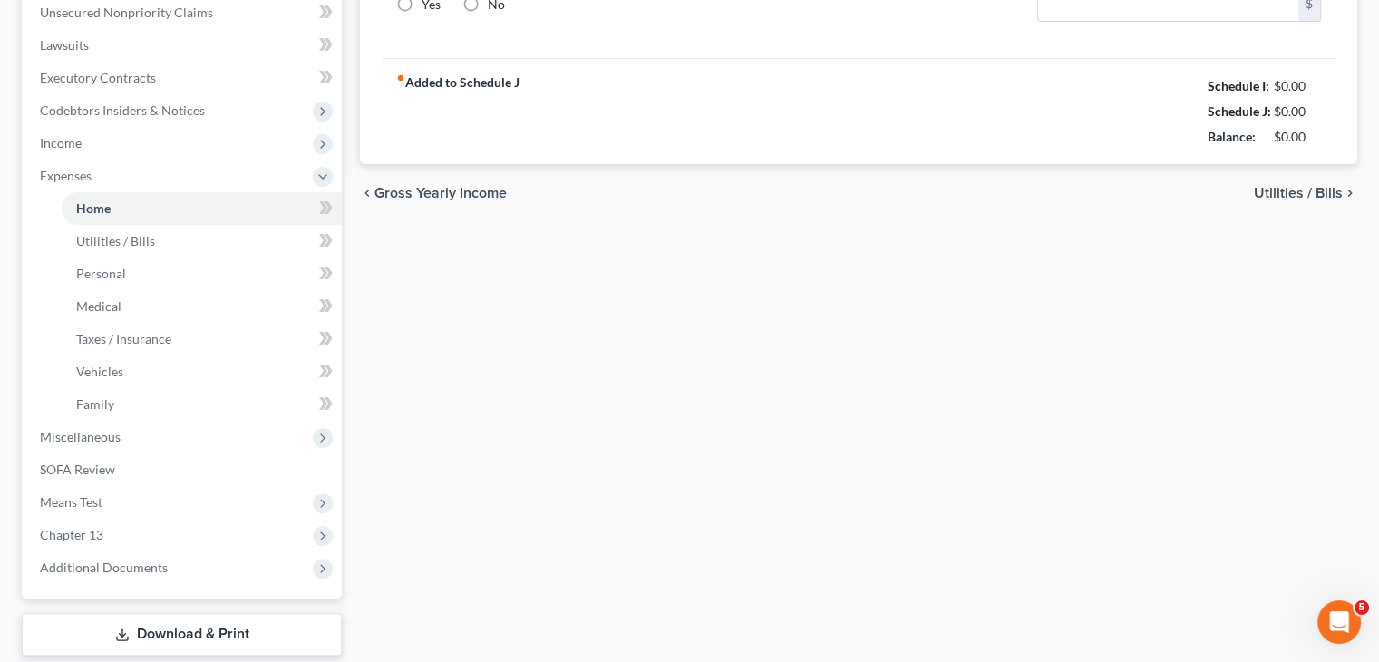
type input "0.00"
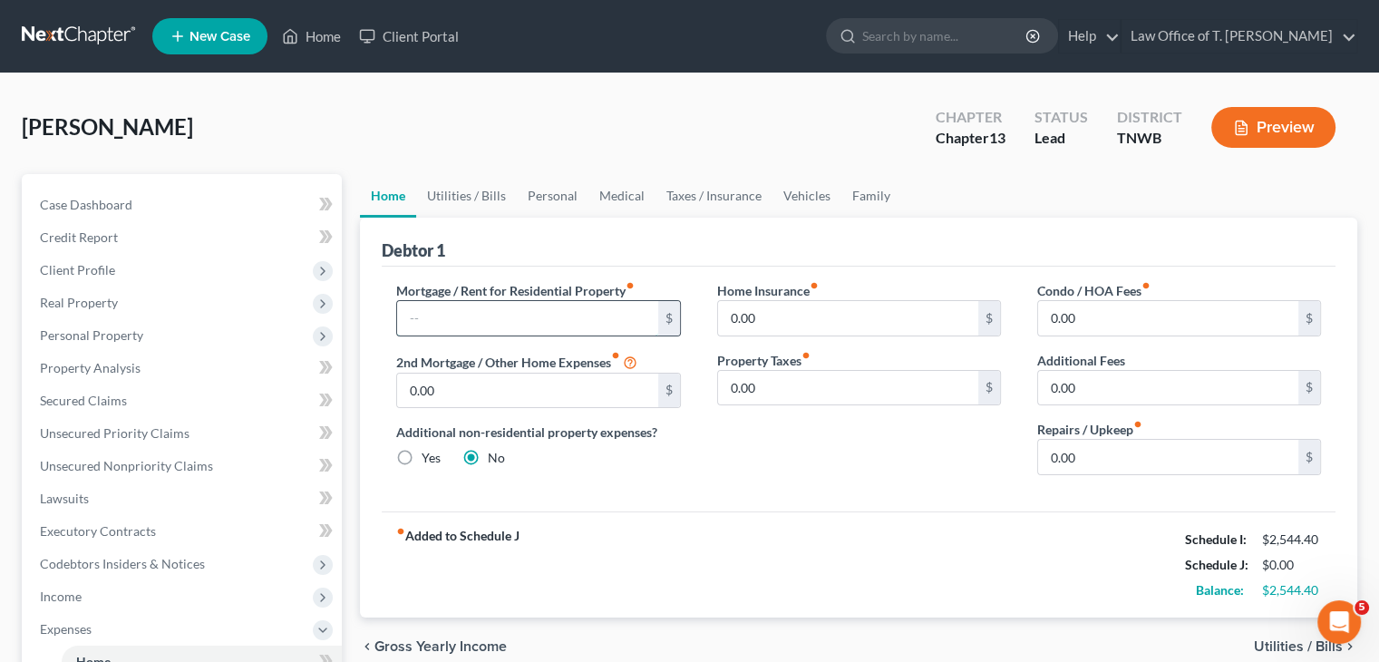
click at [466, 315] on input "text" at bounding box center [527, 318] width 260 height 34
type input "467.00"
click at [461, 185] on link "Utilities / Bills" at bounding box center [466, 196] width 101 height 44
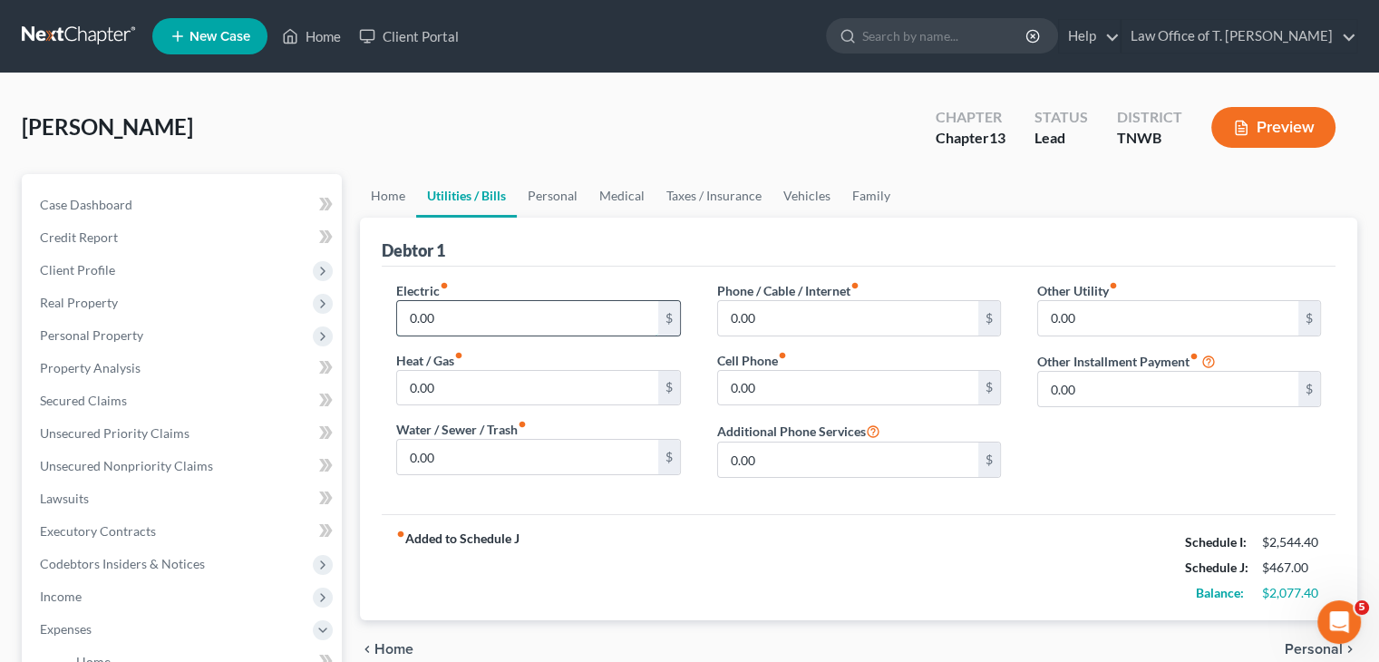
click at [462, 311] on input "0.00" at bounding box center [527, 318] width 260 height 34
type input "4"
type input "350.00"
click at [757, 320] on input "0.00" at bounding box center [848, 318] width 260 height 34
type input "118.00"
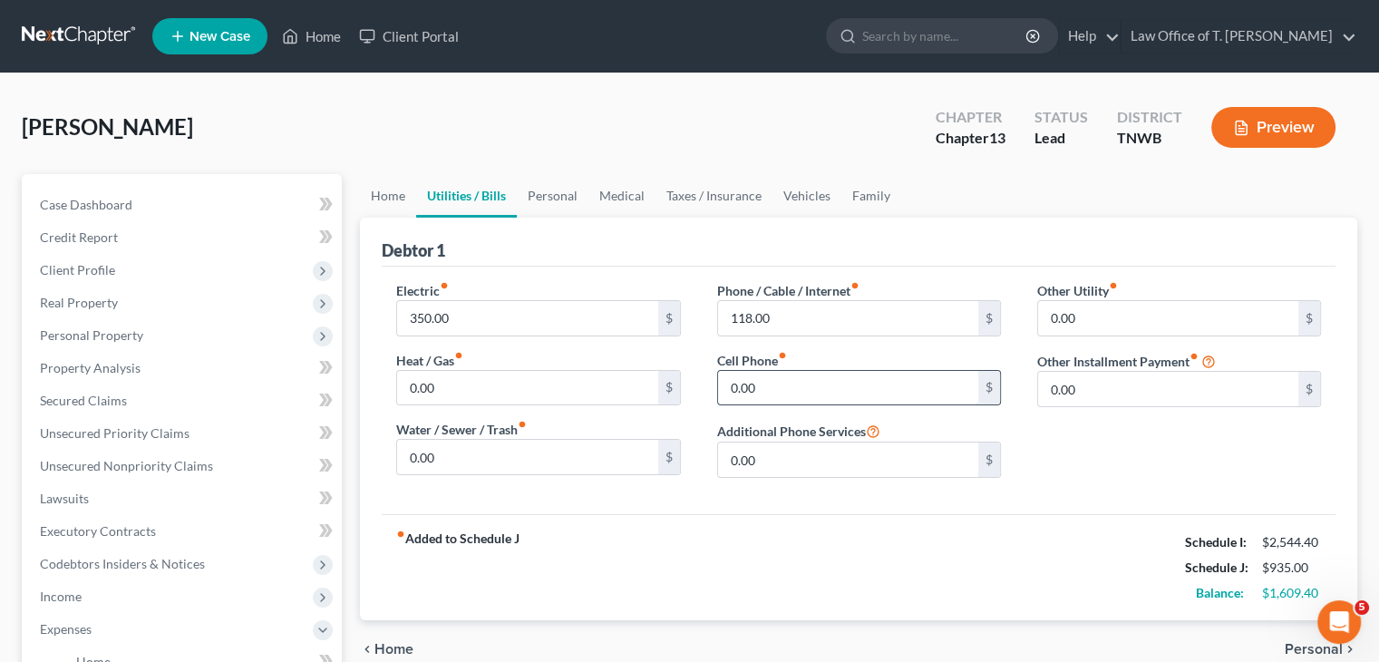
click at [759, 385] on input "0.00" at bounding box center [848, 388] width 260 height 34
click at [544, 192] on link "Personal" at bounding box center [553, 196] width 72 height 44
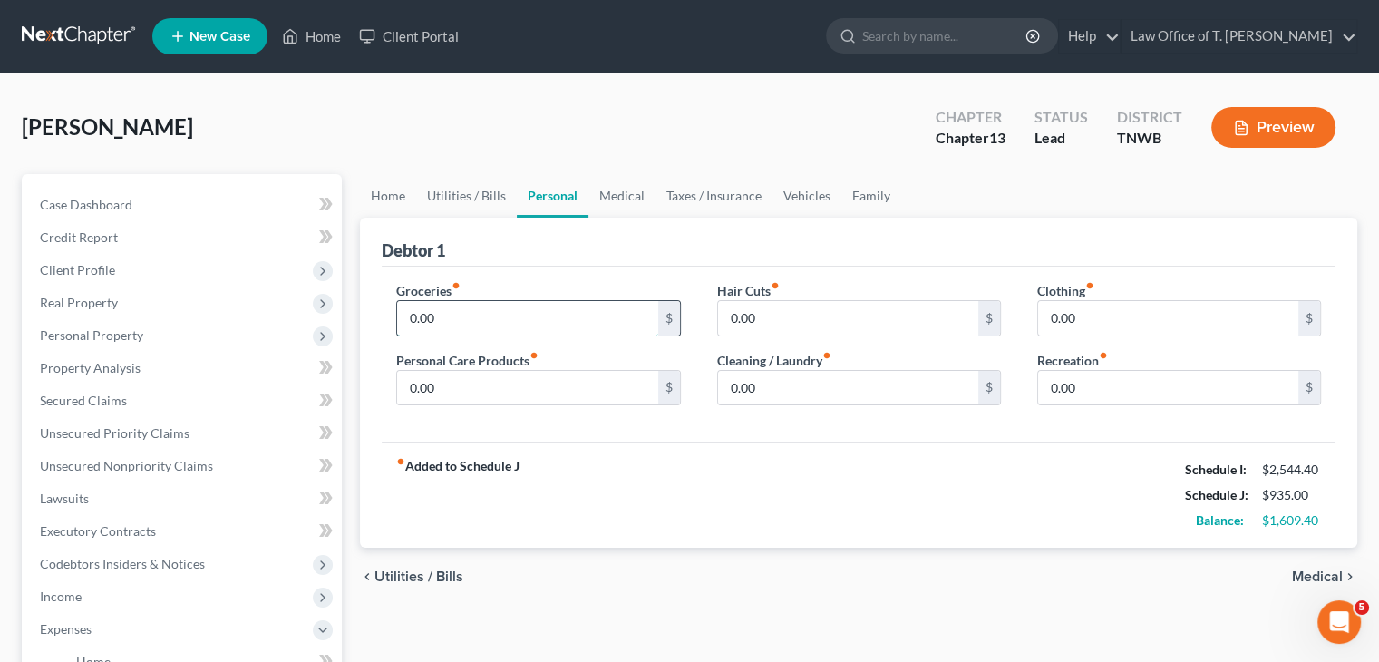
click at [479, 320] on input "0.00" at bounding box center [527, 318] width 260 height 34
type input "220.00"
drag, startPoint x: 805, startPoint y: 193, endPoint x: 561, endPoint y: 247, distance: 249.7
click at [805, 193] on link "Vehicles" at bounding box center [806, 196] width 69 height 44
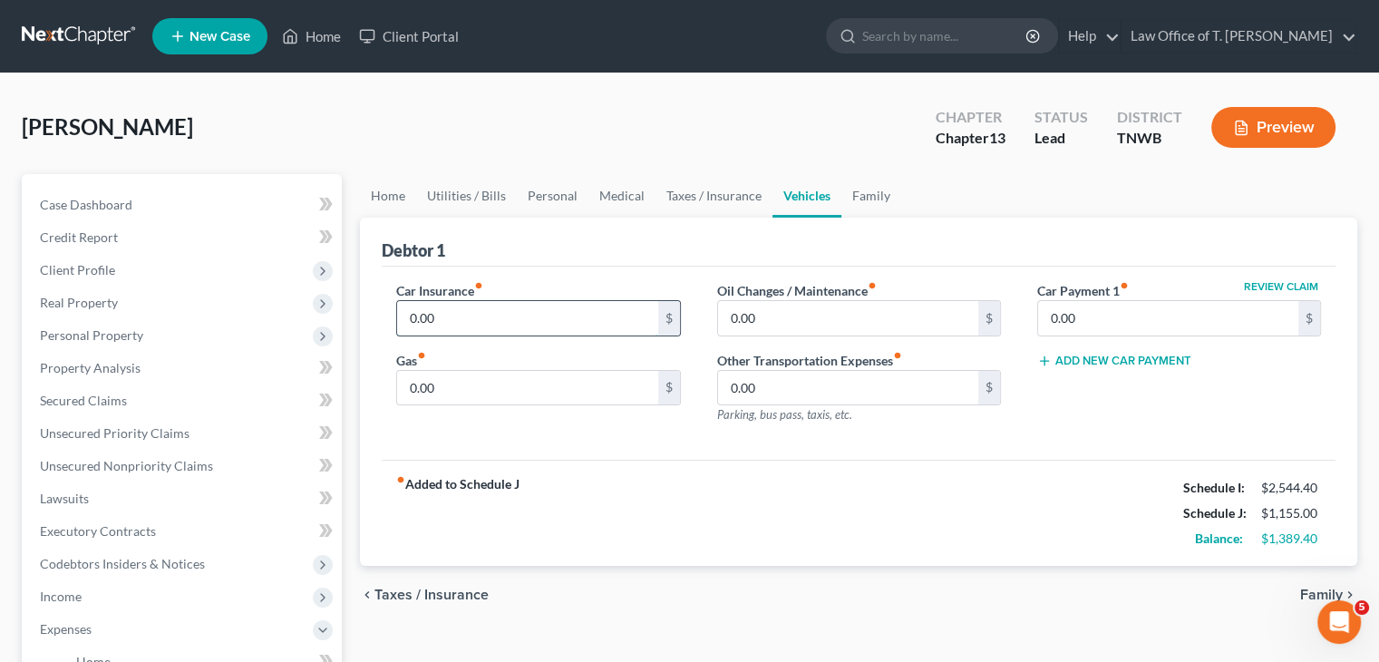
click at [461, 320] on input "0.00" at bounding box center [527, 318] width 260 height 34
type input "130.00"
click at [772, 314] on input "0.00" at bounding box center [848, 318] width 260 height 34
type input "65.00"
click at [491, 316] on input "130.00" at bounding box center [527, 318] width 260 height 34
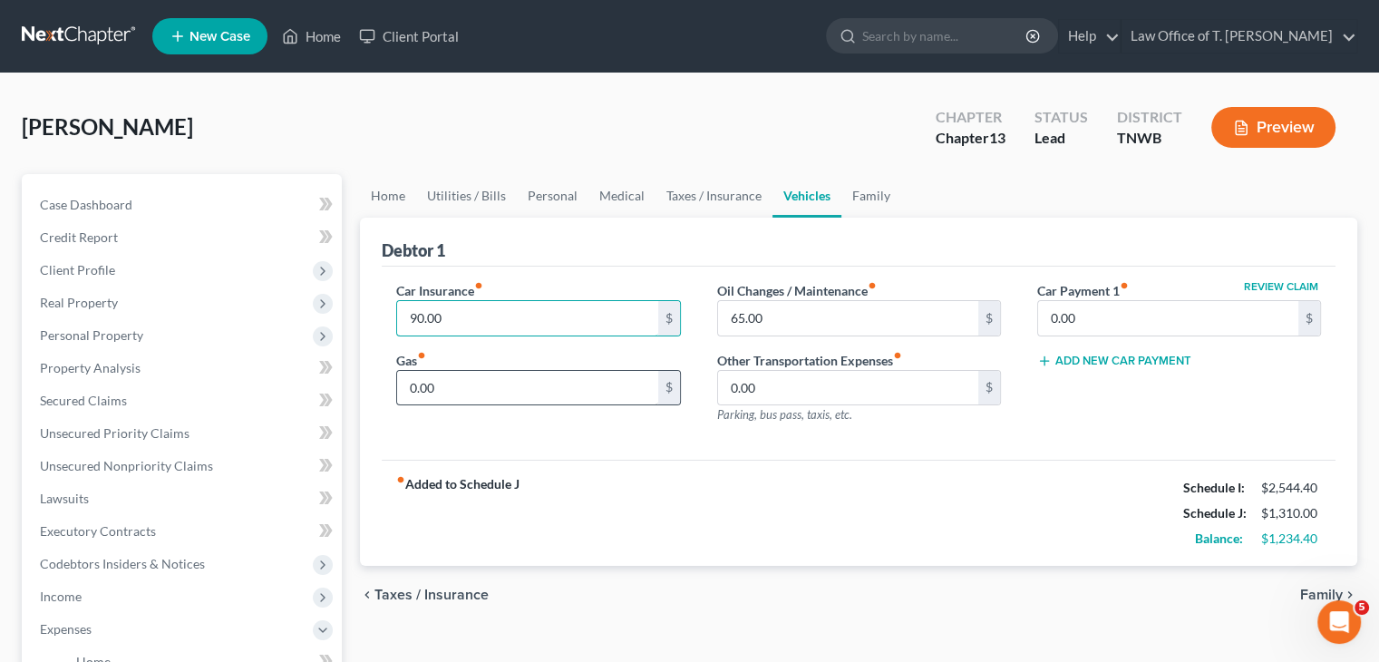
type input "90.00"
click at [446, 383] on input "0.00" at bounding box center [527, 388] width 260 height 34
type input "100.00"
click at [854, 194] on link "Family" at bounding box center [871, 196] width 60 height 44
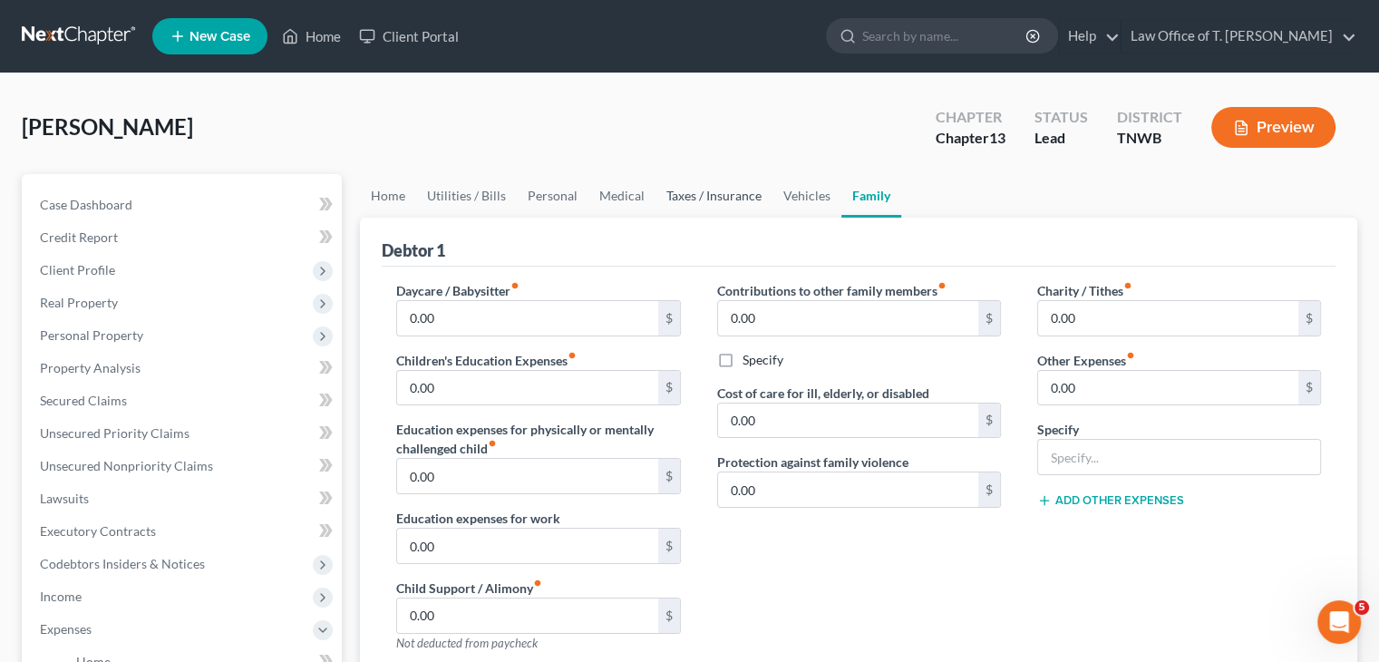
click at [753, 191] on link "Taxes / Insurance" at bounding box center [713, 196] width 117 height 44
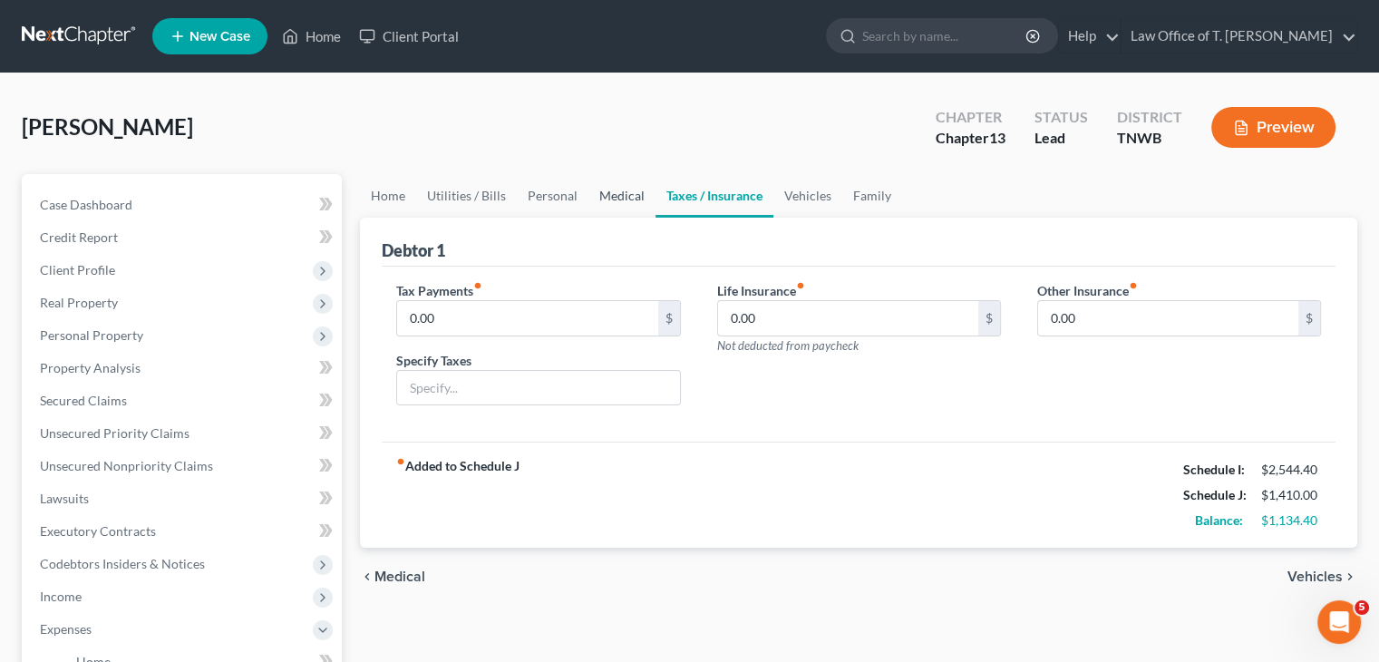
click at [631, 197] on link "Medical" at bounding box center [621, 196] width 67 height 44
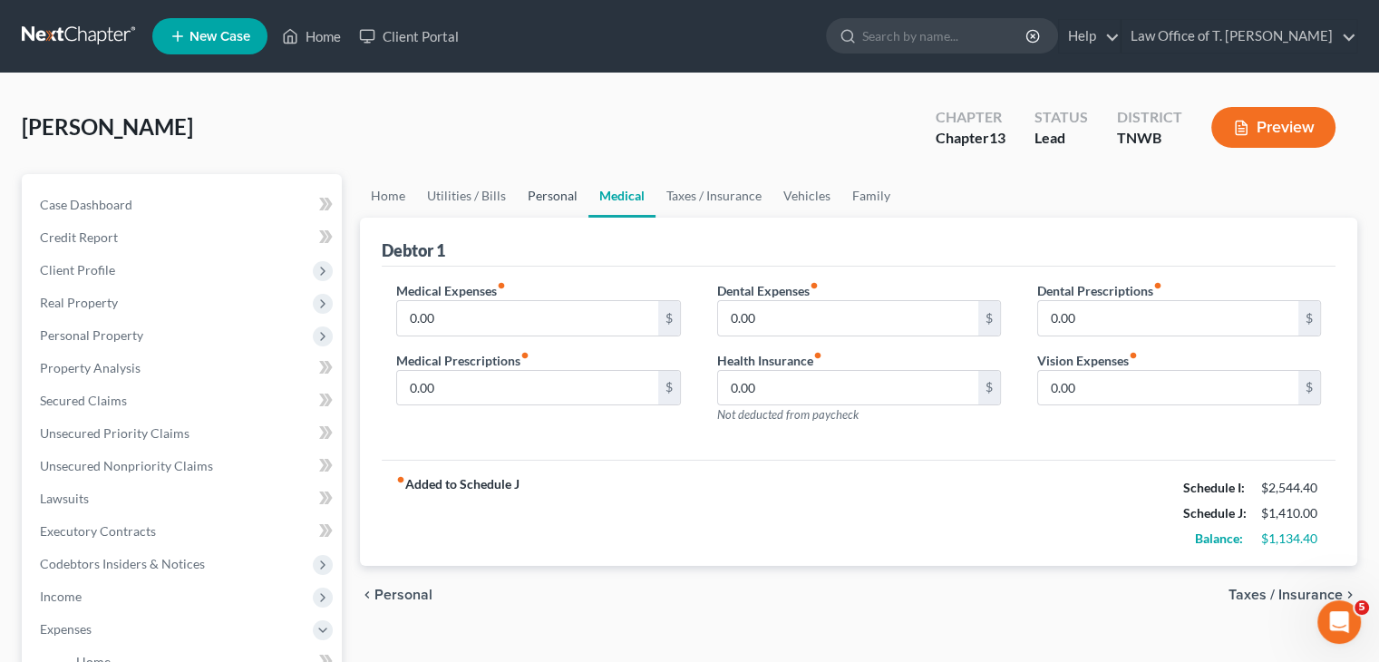
click at [558, 194] on link "Personal" at bounding box center [553, 196] width 72 height 44
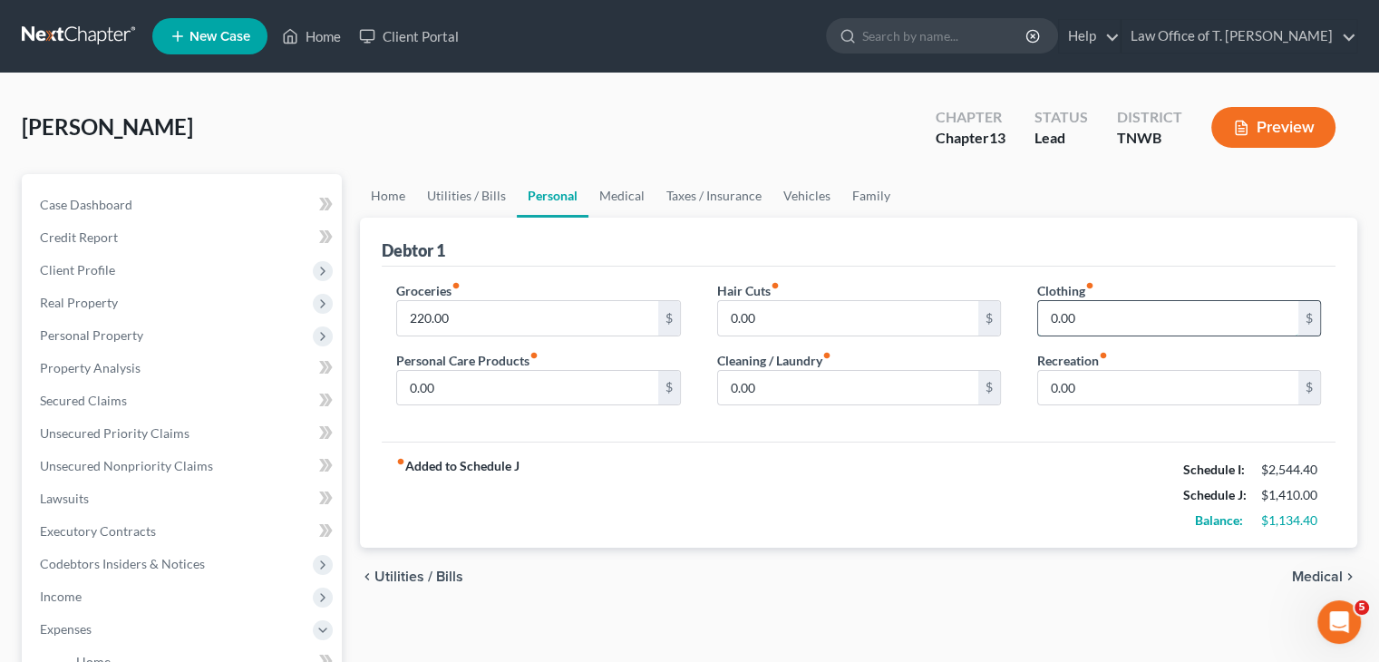
click at [1093, 319] on input "0.00" at bounding box center [1168, 318] width 260 height 34
type input "100.00"
click at [486, 383] on input "0.00" at bounding box center [527, 388] width 260 height 34
click at [460, 315] on input "220.00" at bounding box center [527, 318] width 260 height 34
type input "225.00"
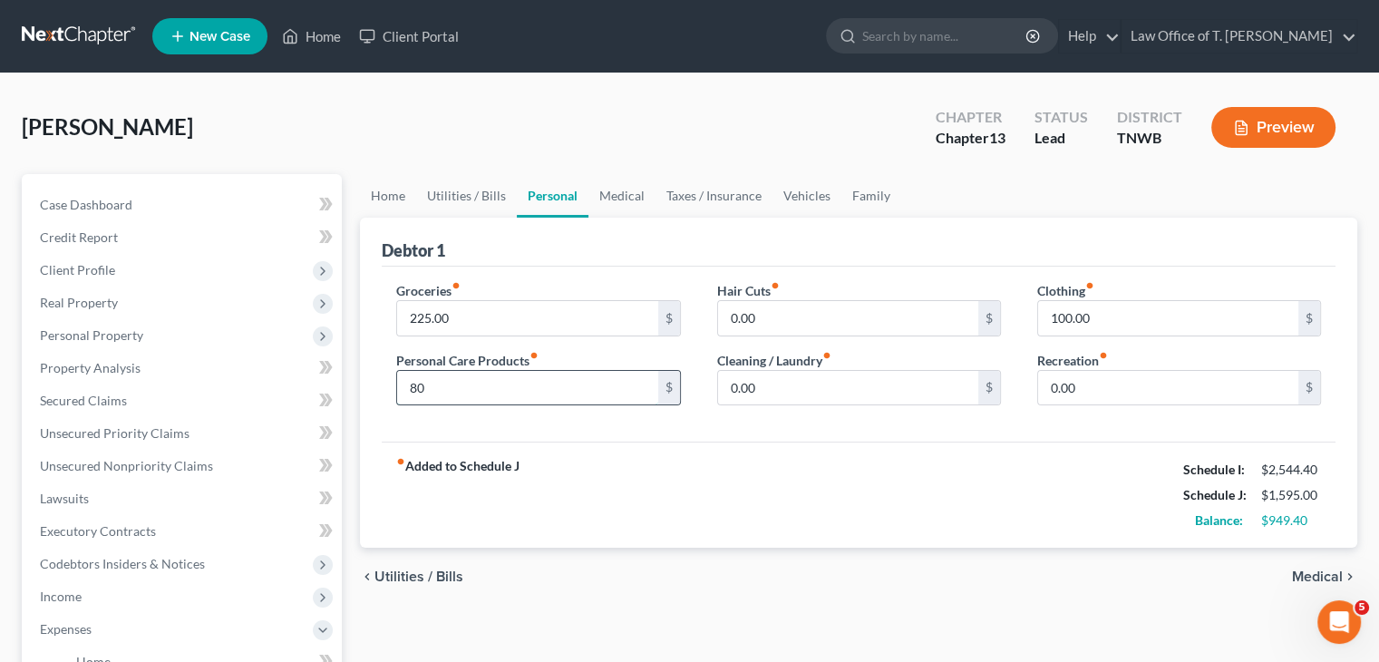
type input "8"
type input "60.00"
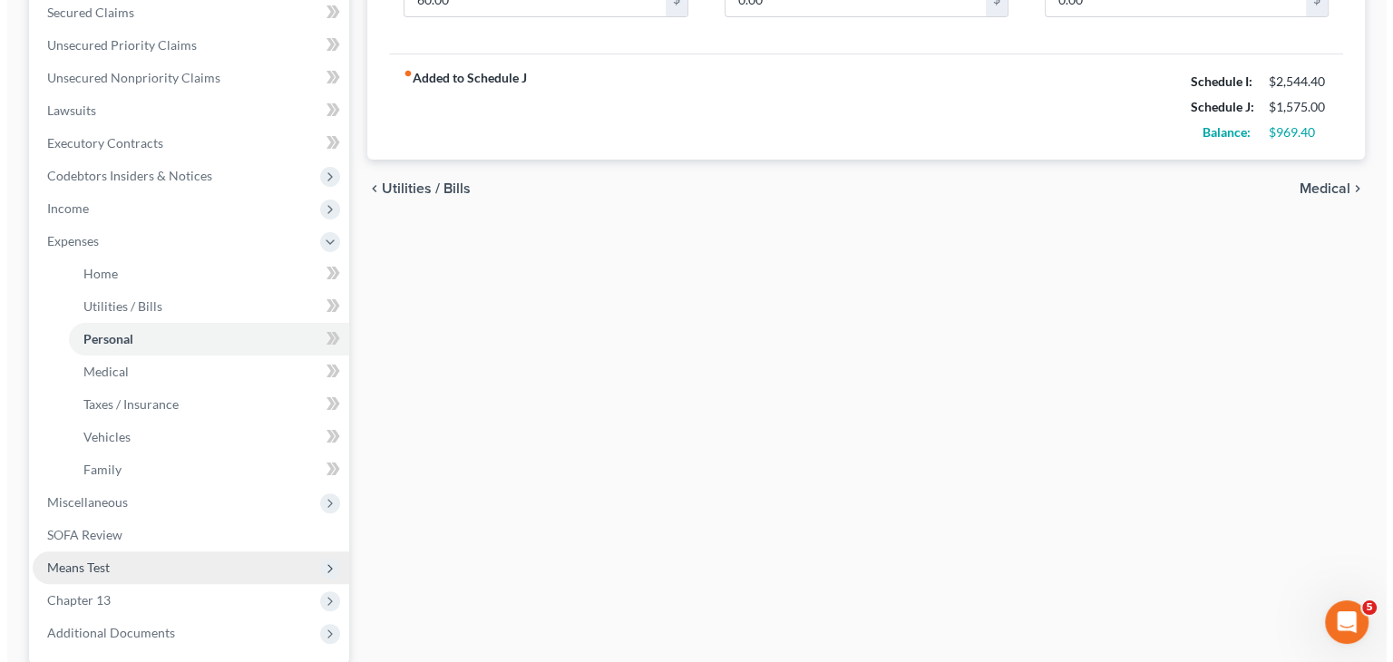
scroll to position [453, 0]
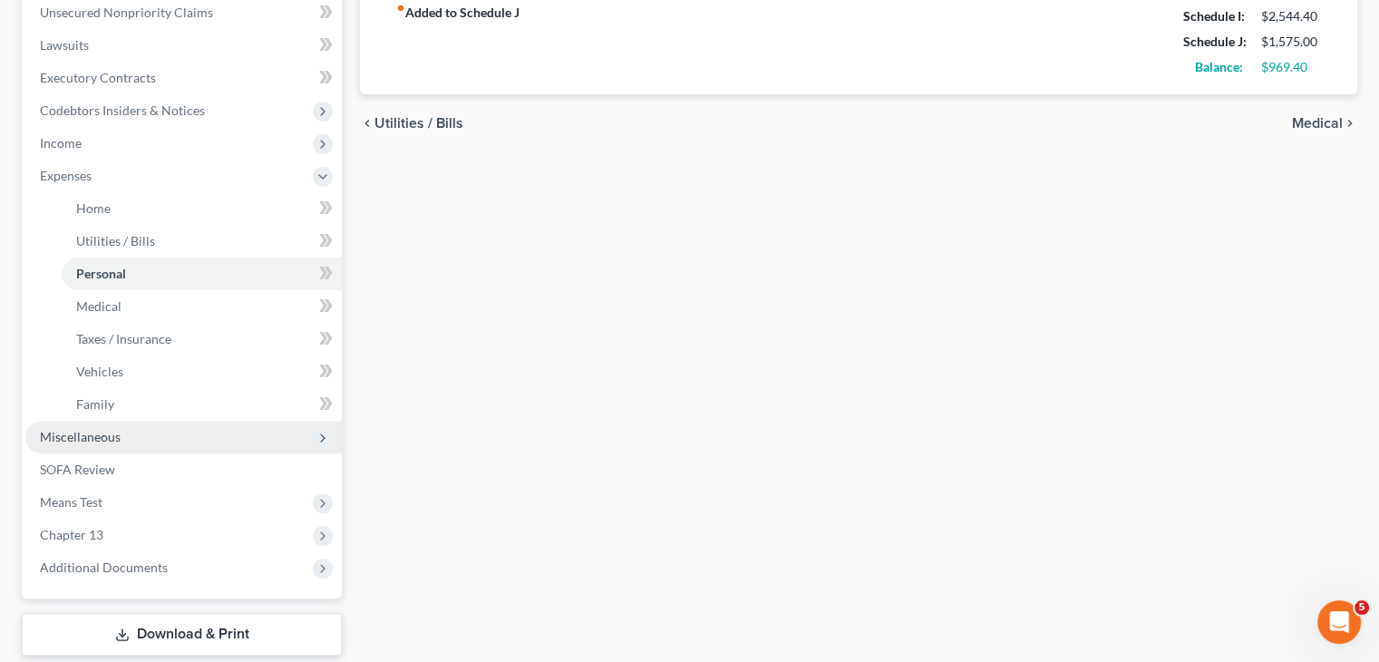
drag, startPoint x: 92, startPoint y: 440, endPoint x: 124, endPoint y: 438, distance: 32.7
click at [92, 438] on span "Miscellaneous" at bounding box center [80, 436] width 81 height 15
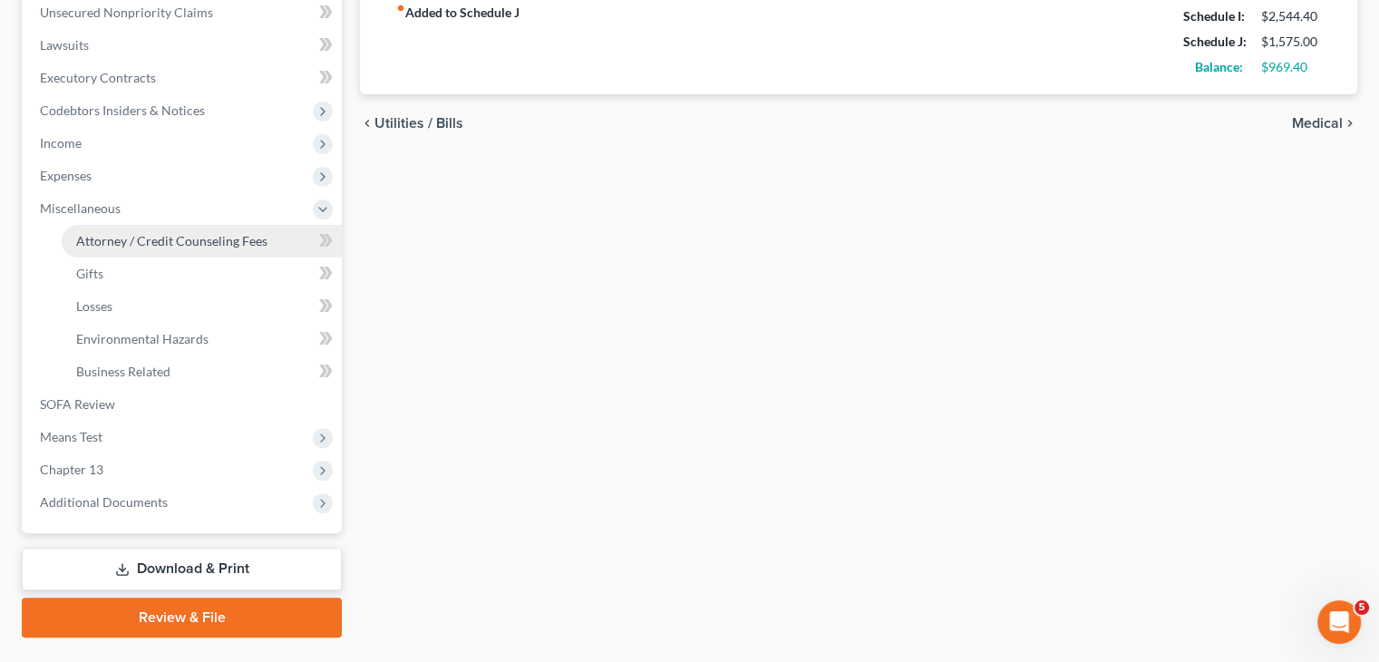
click at [153, 240] on span "Attorney / Credit Counseling Fees" at bounding box center [171, 240] width 191 height 15
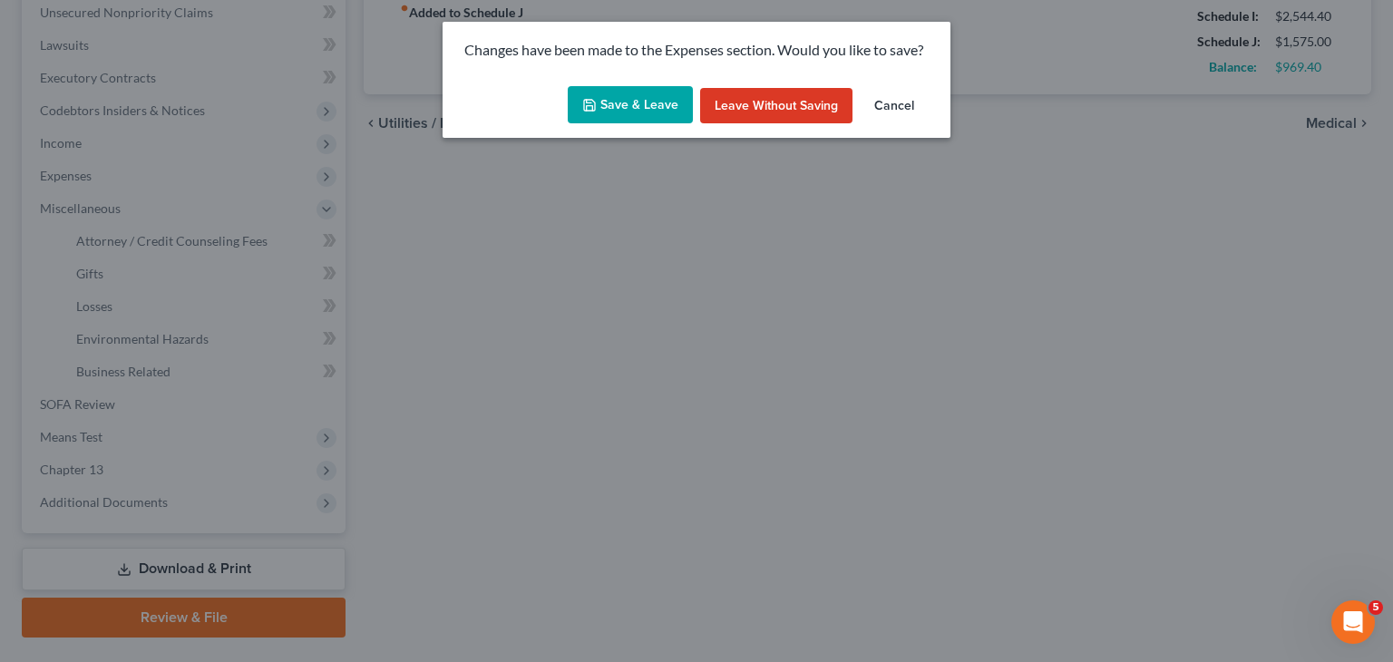
click at [597, 101] on icon "button" at bounding box center [589, 105] width 15 height 15
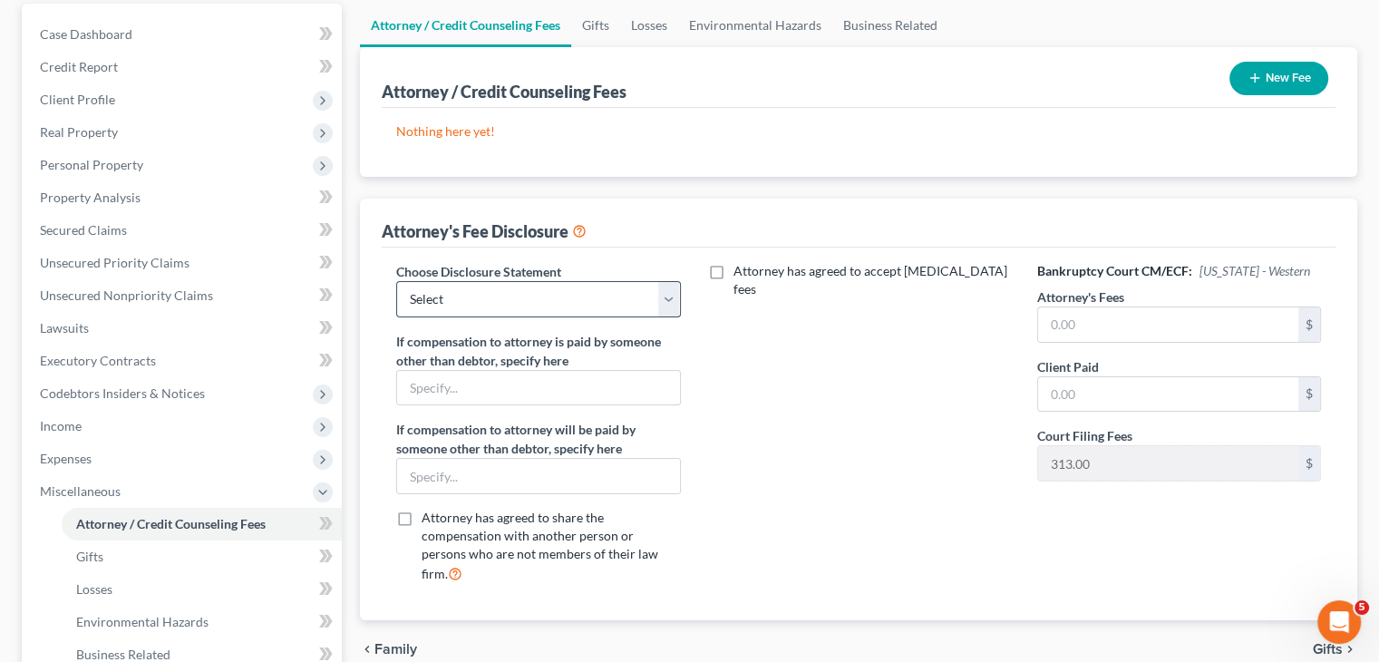
scroll to position [181, 0]
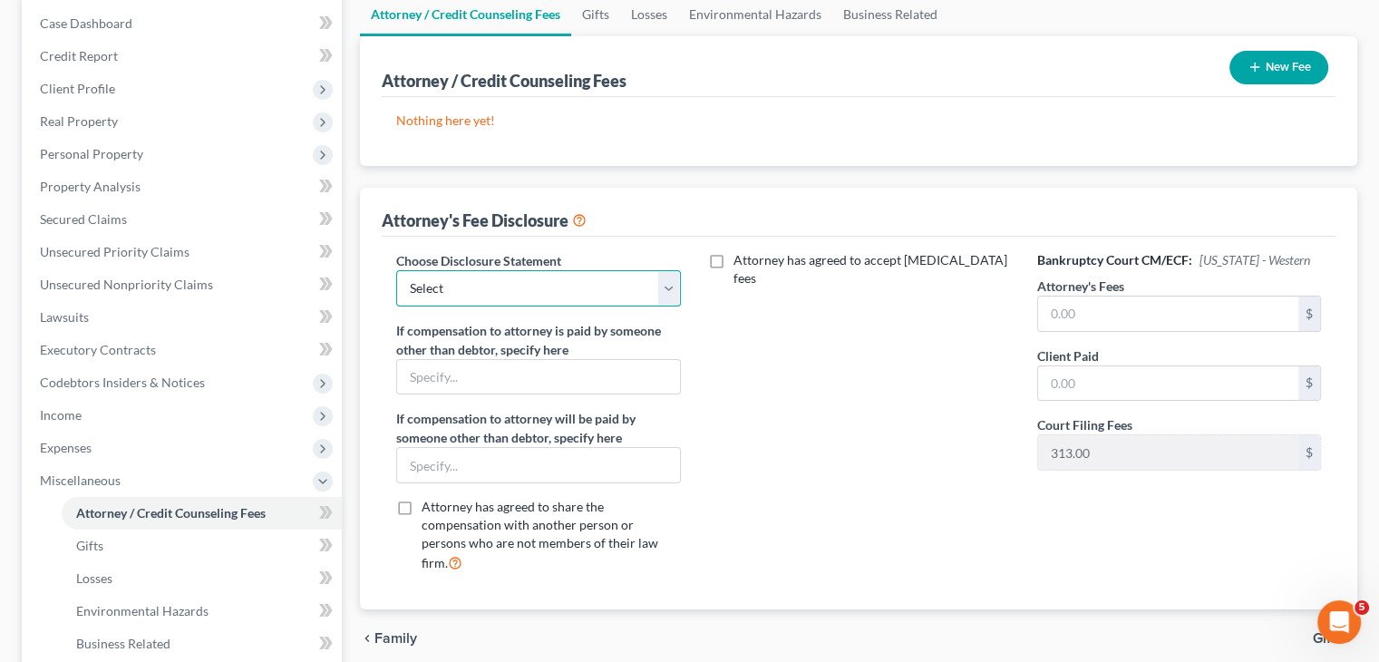
click at [656, 288] on select "Select Chapter 11 Ch 13 Chapter 7" at bounding box center [538, 288] width 284 height 36
select select "1"
click at [396, 270] on select "Select Chapter 11 Ch 13 Chapter 7" at bounding box center [538, 288] width 284 height 36
click at [1200, 305] on input "text" at bounding box center [1168, 313] width 260 height 34
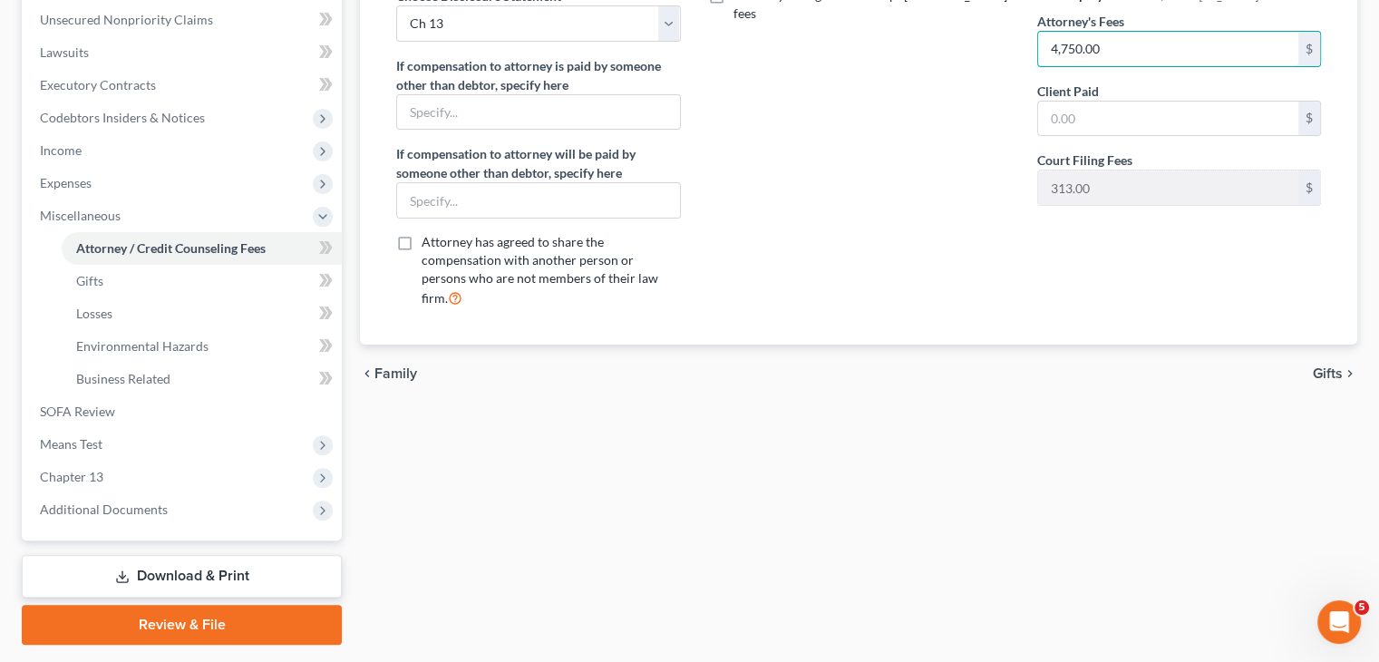
scroll to position [453, 0]
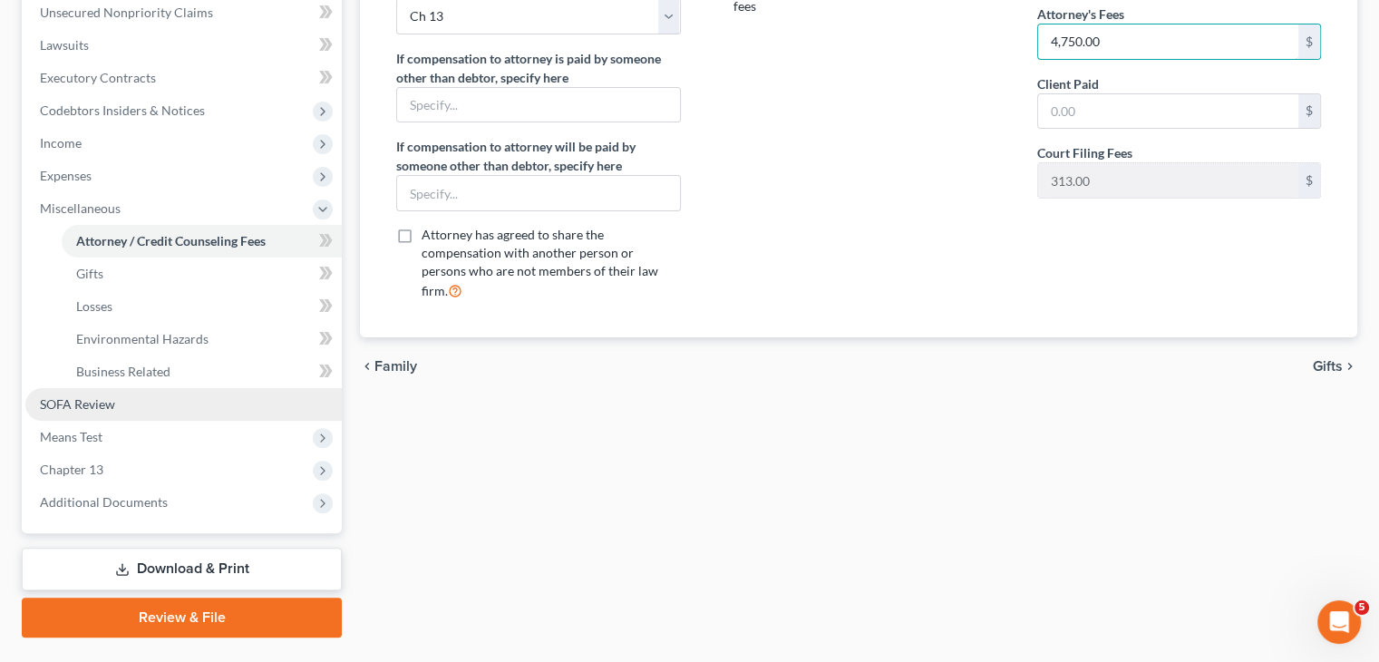
type input "4,750.00"
click at [97, 403] on span "SOFA Review" at bounding box center [77, 403] width 75 height 15
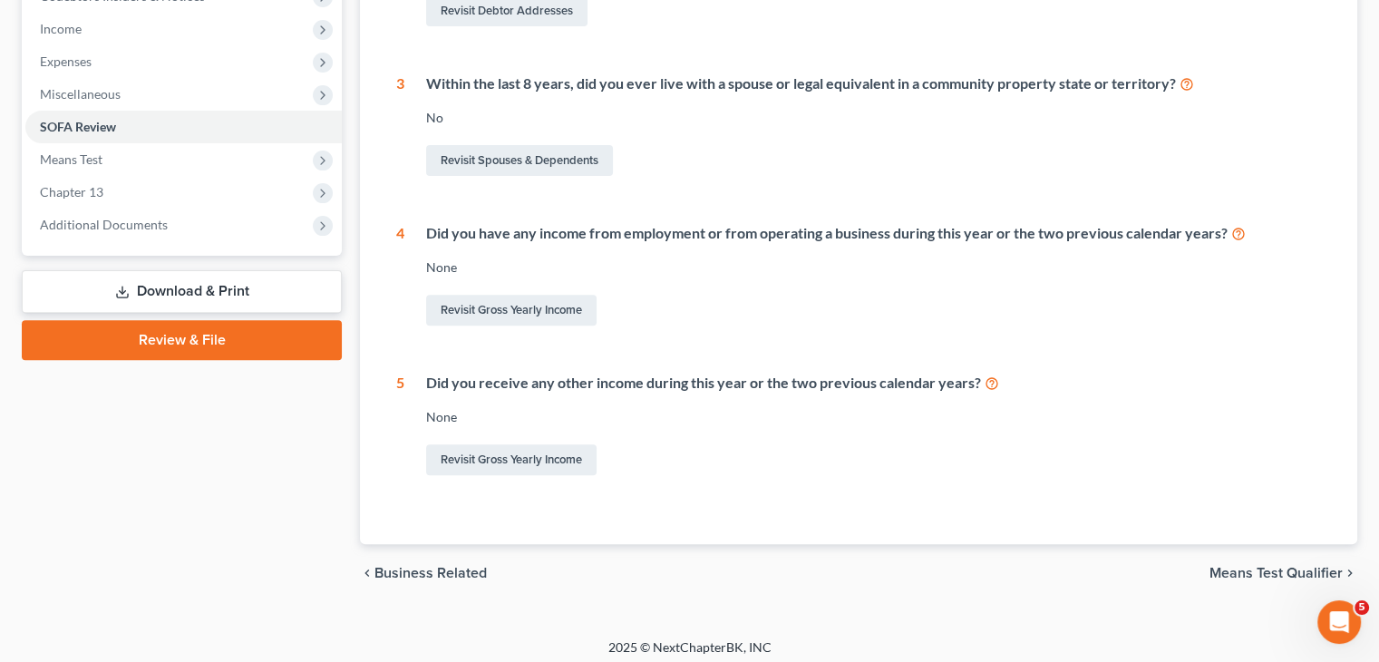
scroll to position [576, 0]
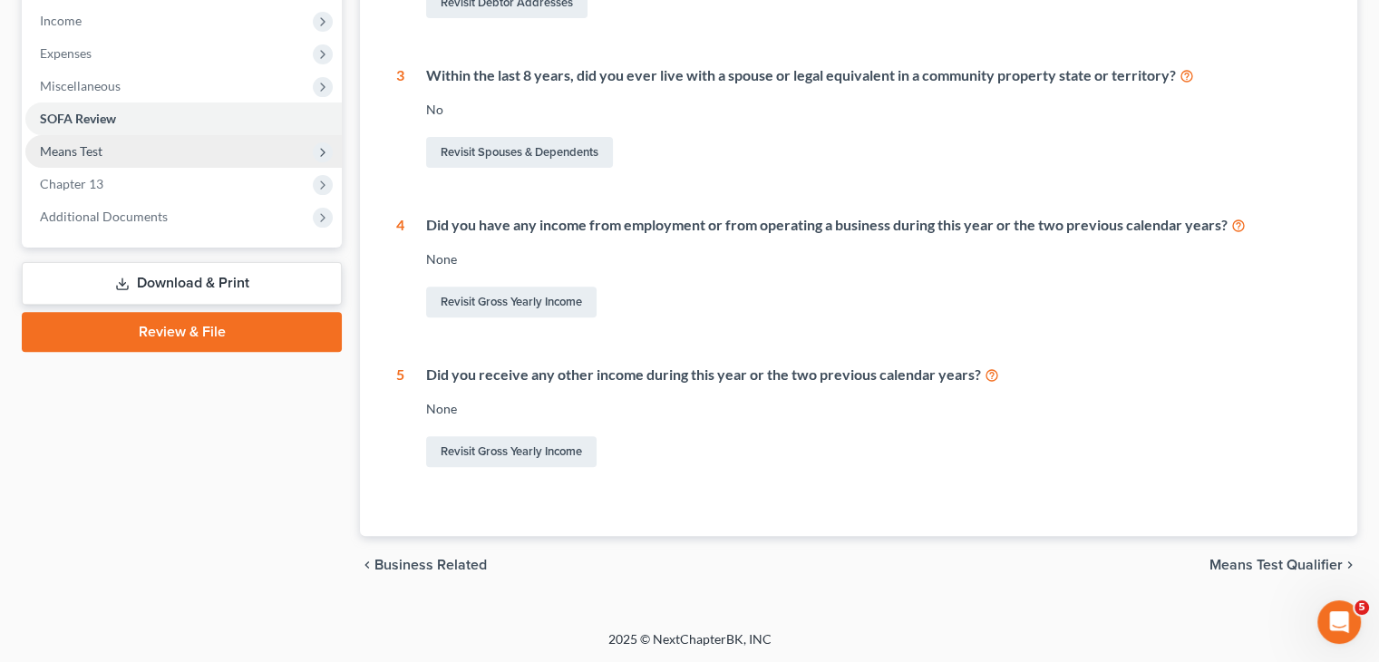
click at [66, 146] on span "Means Test" at bounding box center [71, 150] width 63 height 15
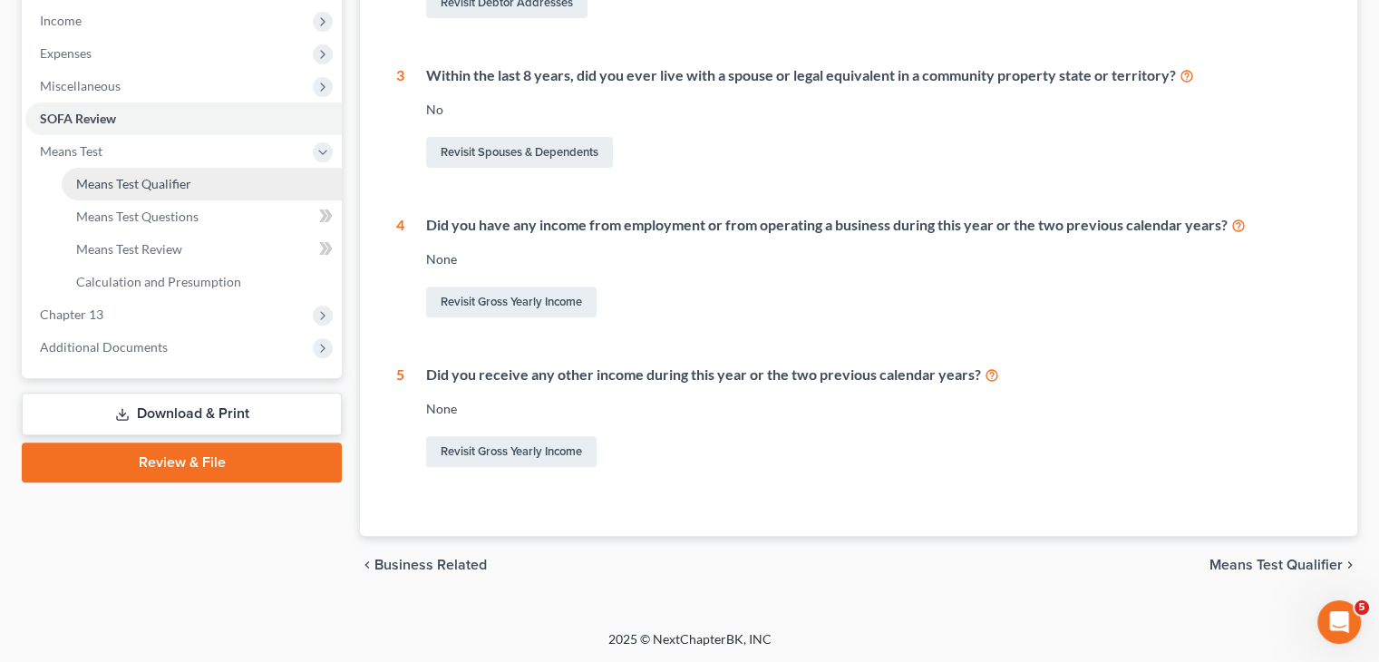
click at [181, 183] on span "Means Test Qualifier" at bounding box center [133, 183] width 115 height 15
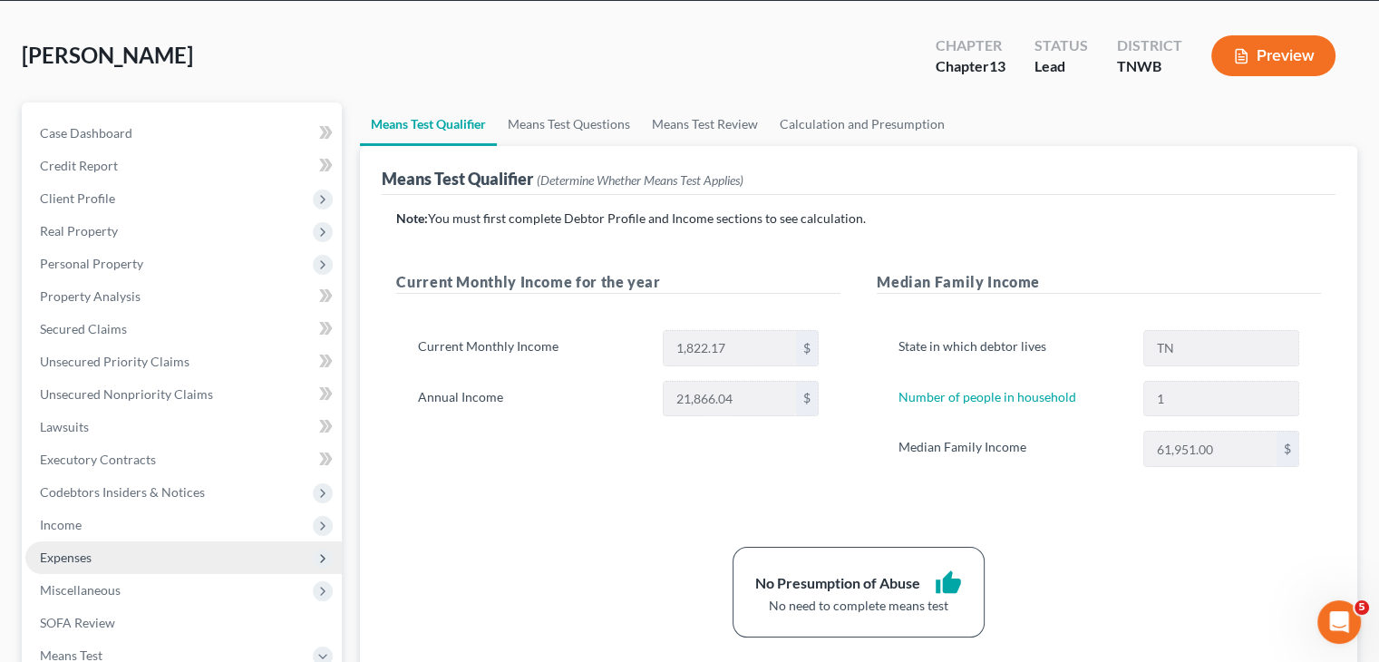
scroll to position [181, 0]
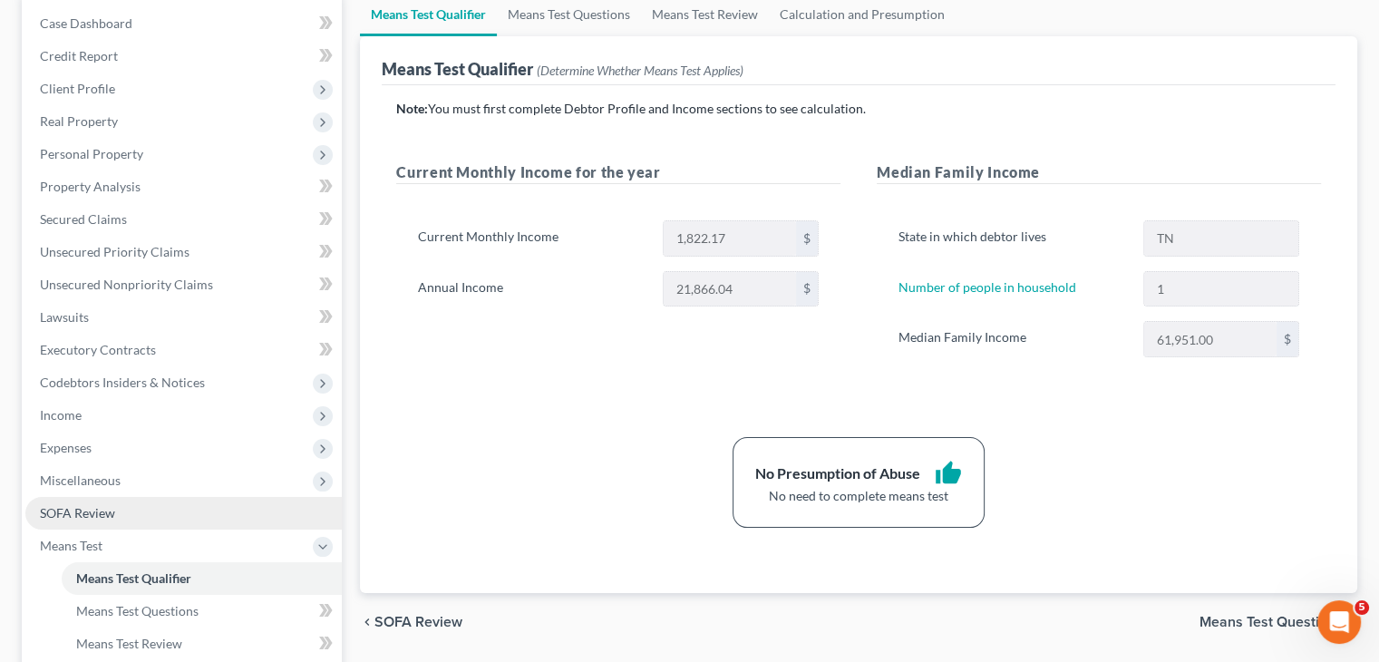
click at [72, 509] on span "SOFA Review" at bounding box center [77, 512] width 75 height 15
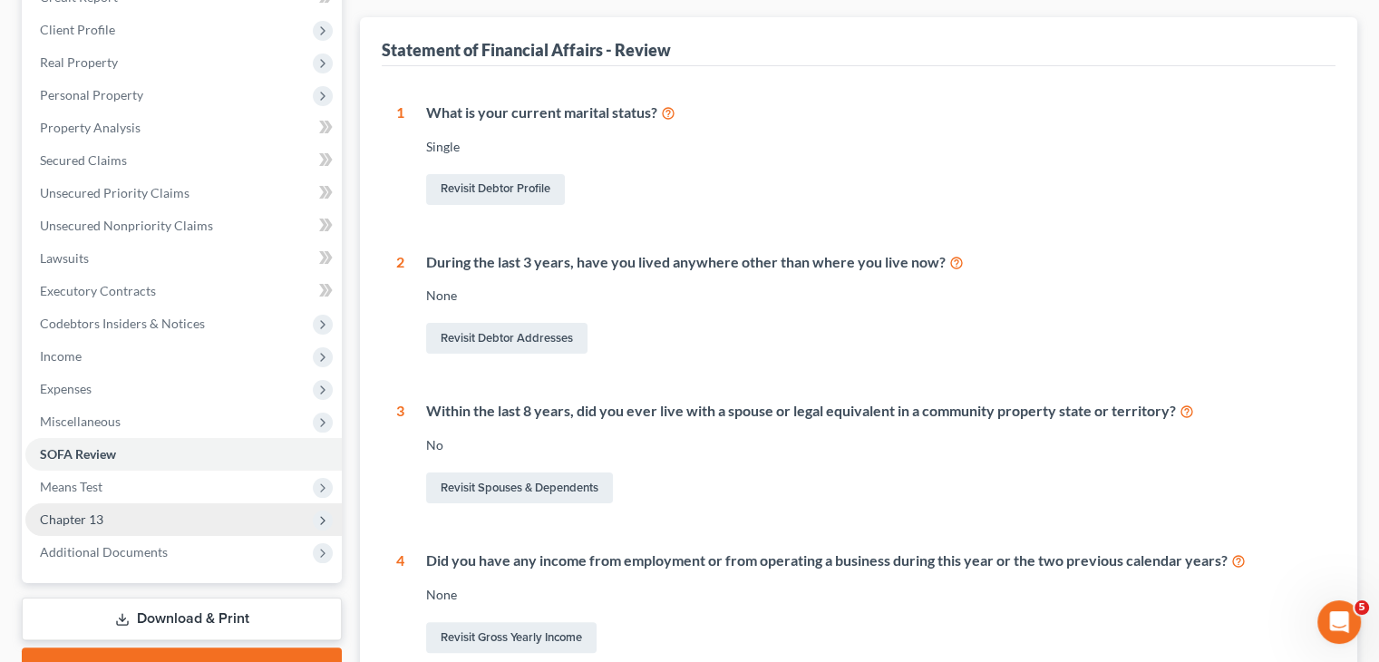
scroll to position [272, 0]
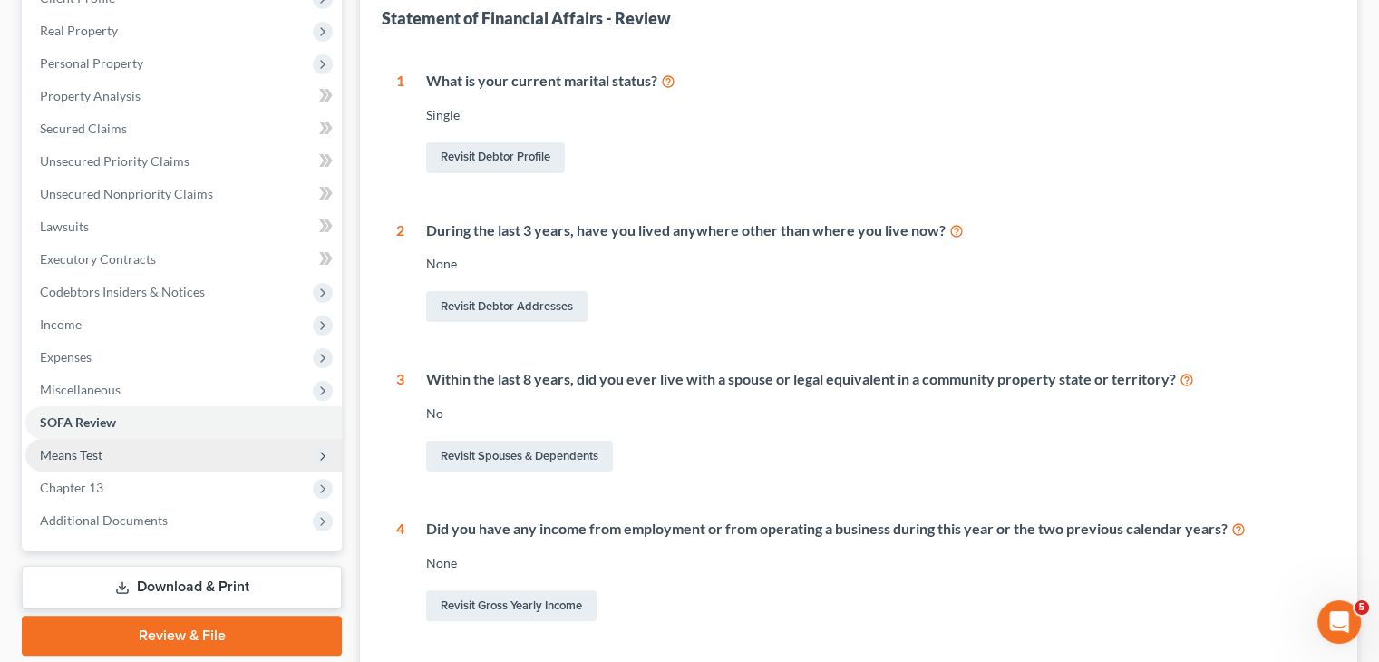
click at [92, 459] on span "Means Test" at bounding box center [71, 454] width 63 height 15
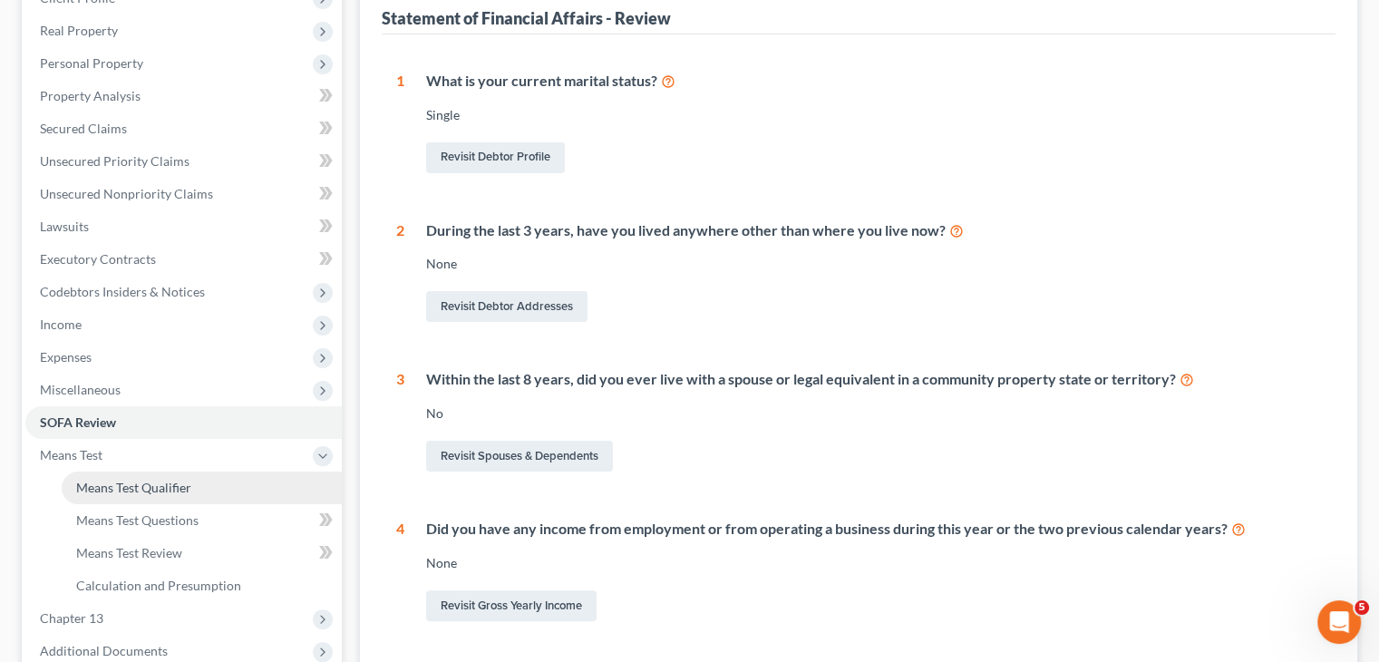
click at [155, 490] on span "Means Test Qualifier" at bounding box center [133, 487] width 115 height 15
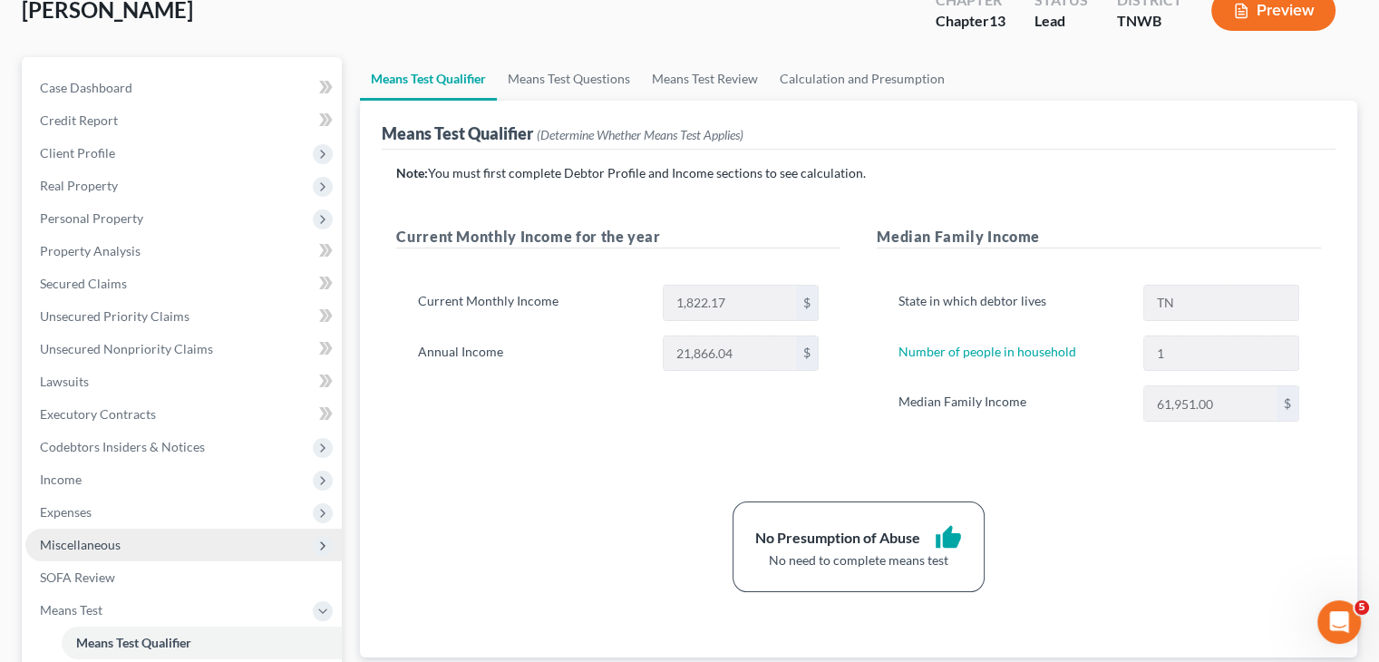
scroll to position [453, 0]
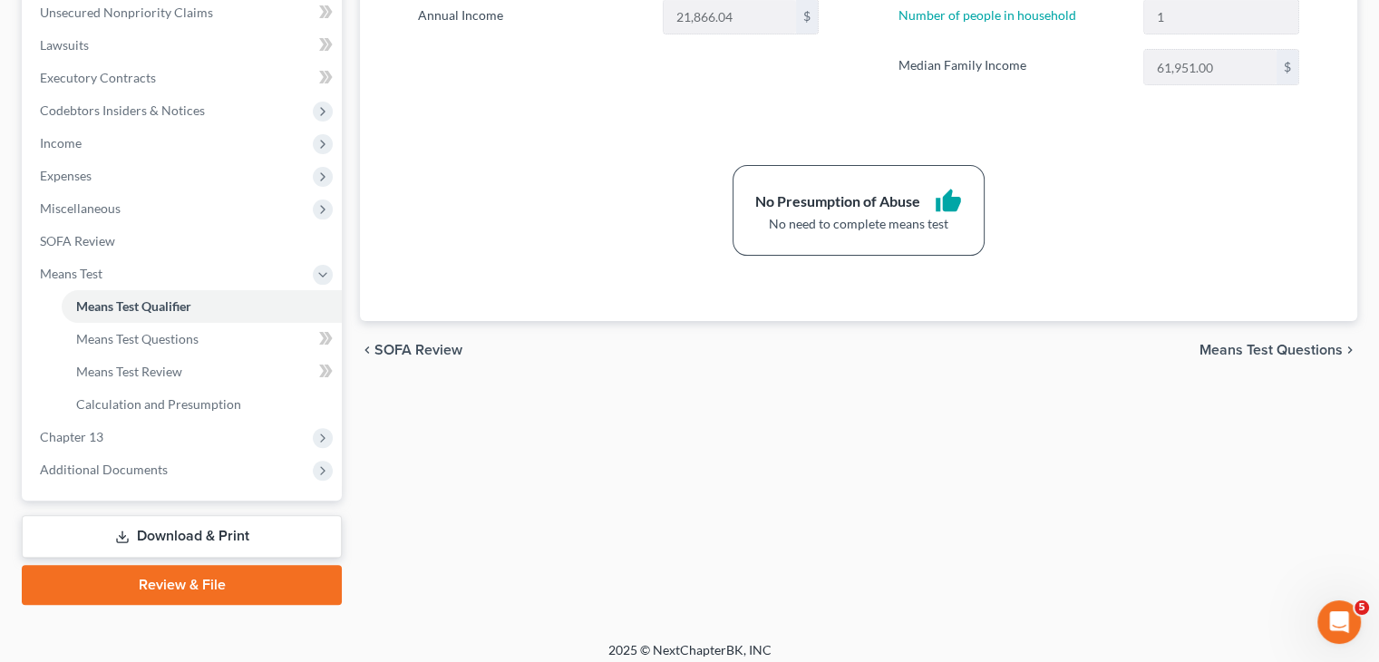
drag, startPoint x: 199, startPoint y: 534, endPoint x: 268, endPoint y: 532, distance: 68.9
click at [199, 534] on link "Download & Print" at bounding box center [182, 536] width 320 height 43
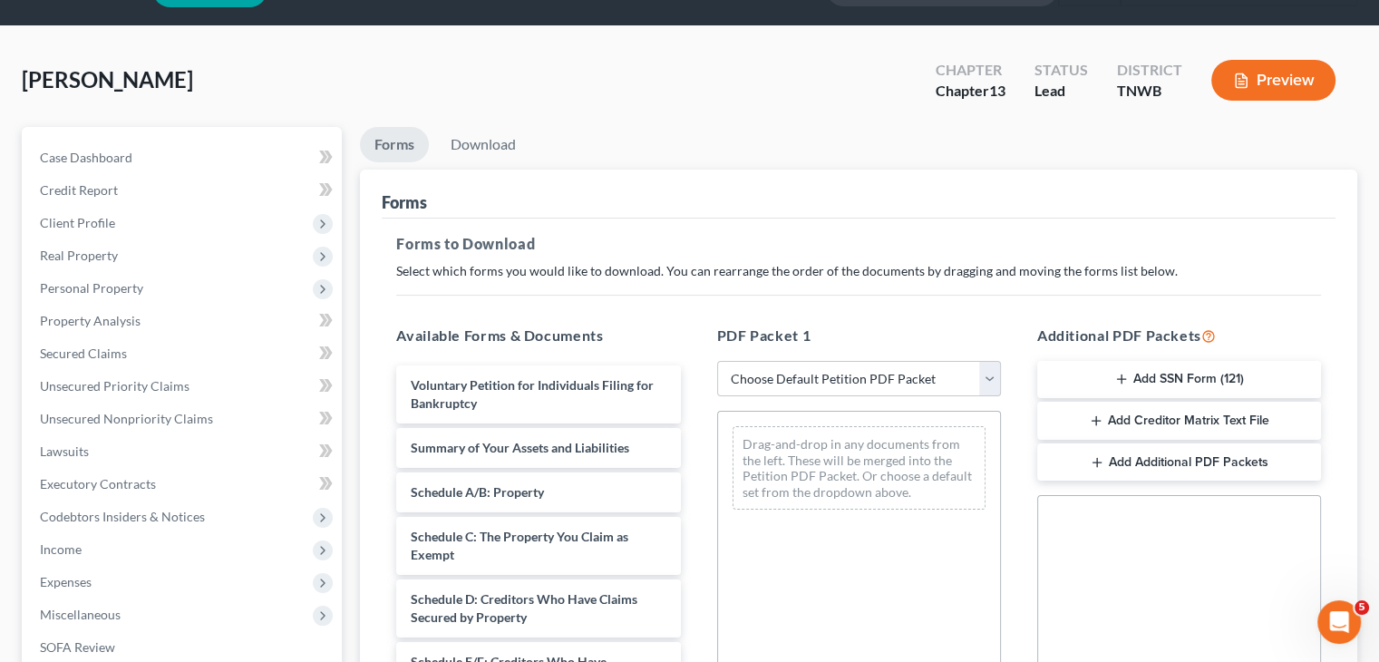
scroll to position [91, 0]
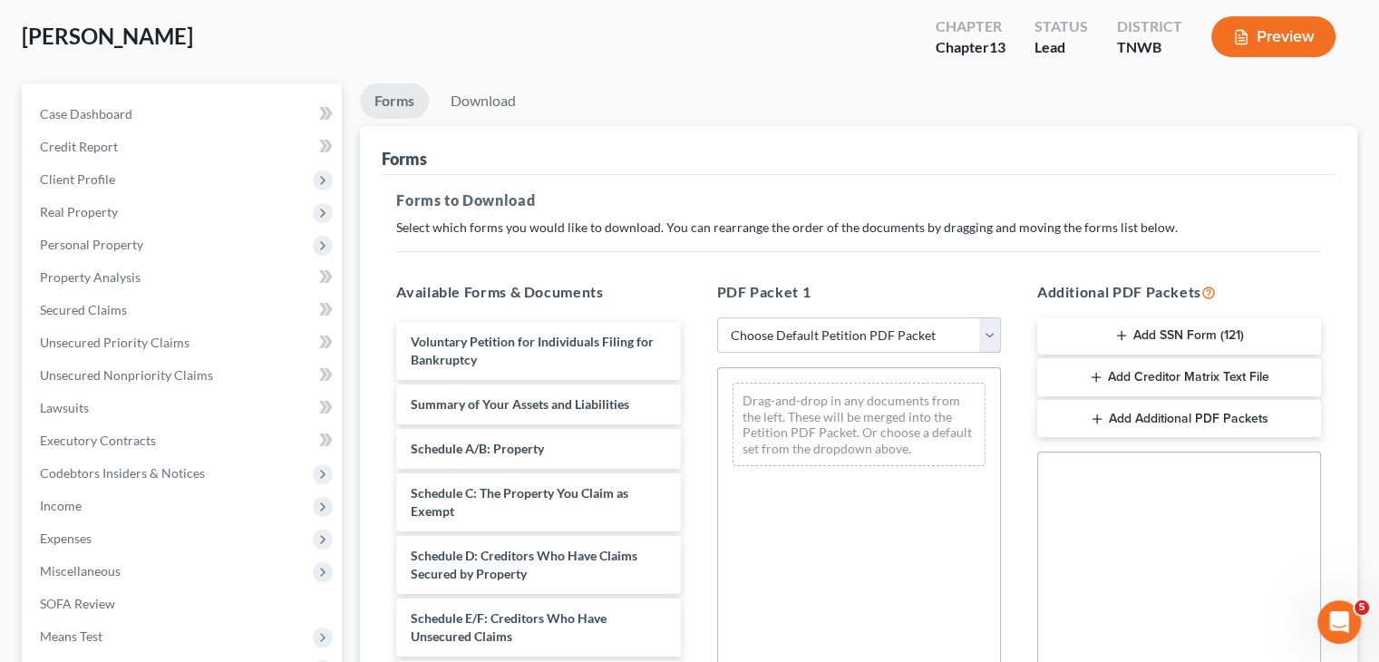
click at [989, 331] on select "Choose Default Petition PDF Packet Complete Bankruptcy Petition (all forms and …" at bounding box center [859, 335] width 284 height 36
select select "3"
click at [717, 317] on select "Choose Default Petition PDF Packet Complete Bankruptcy Petition (all forms and …" at bounding box center [859, 335] width 284 height 36
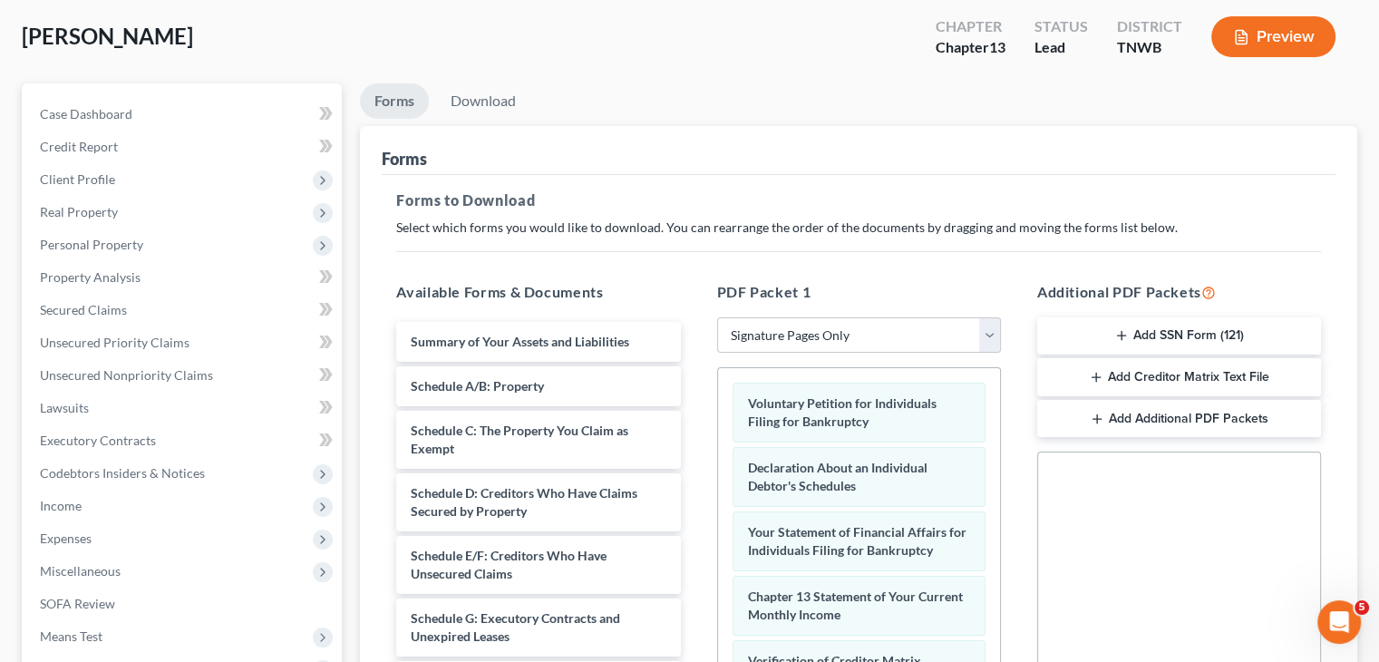
click at [1141, 338] on button "Add SSN Form (121)" at bounding box center [1179, 336] width 284 height 38
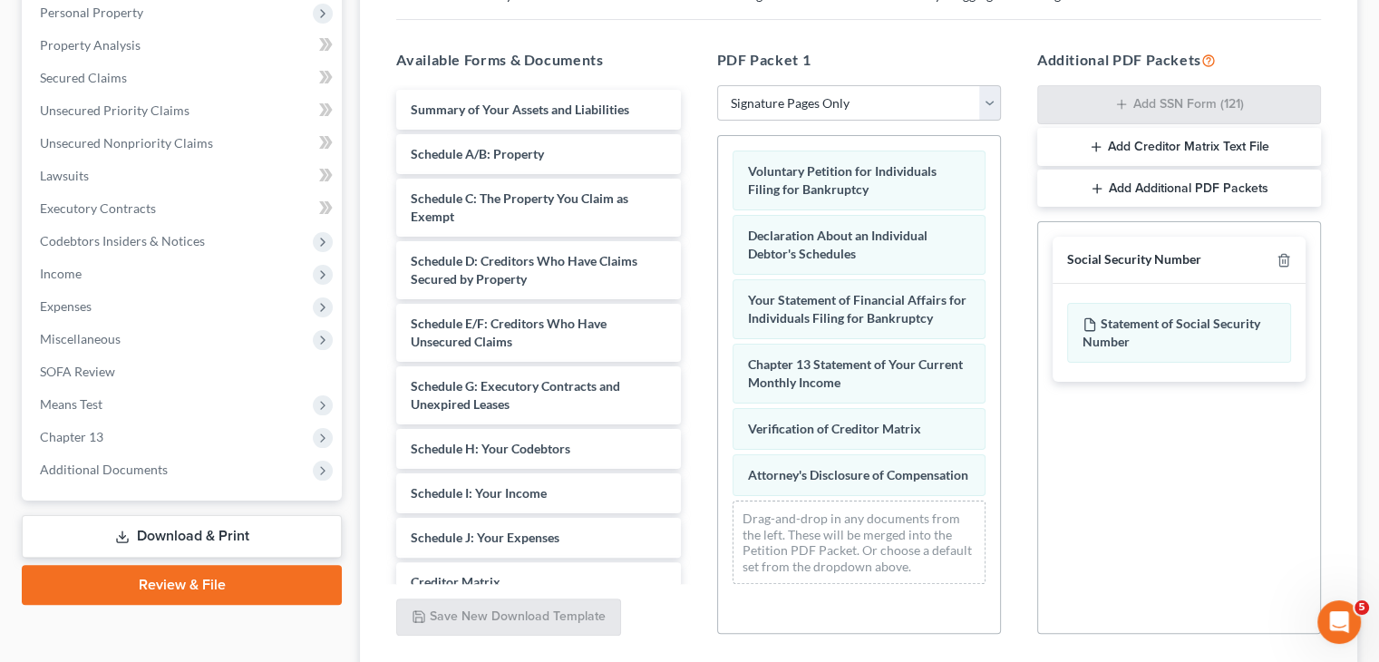
scroll to position [457, 0]
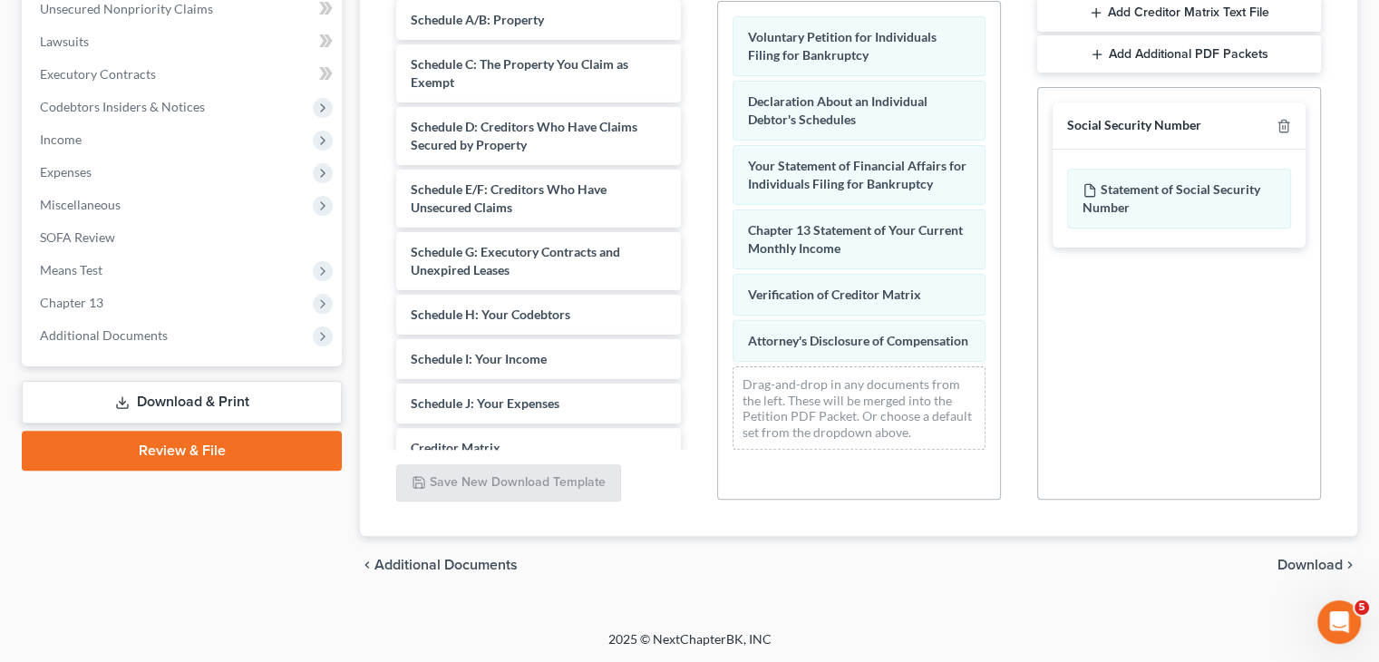
click at [1297, 566] on span "Download" at bounding box center [1309, 565] width 65 height 15
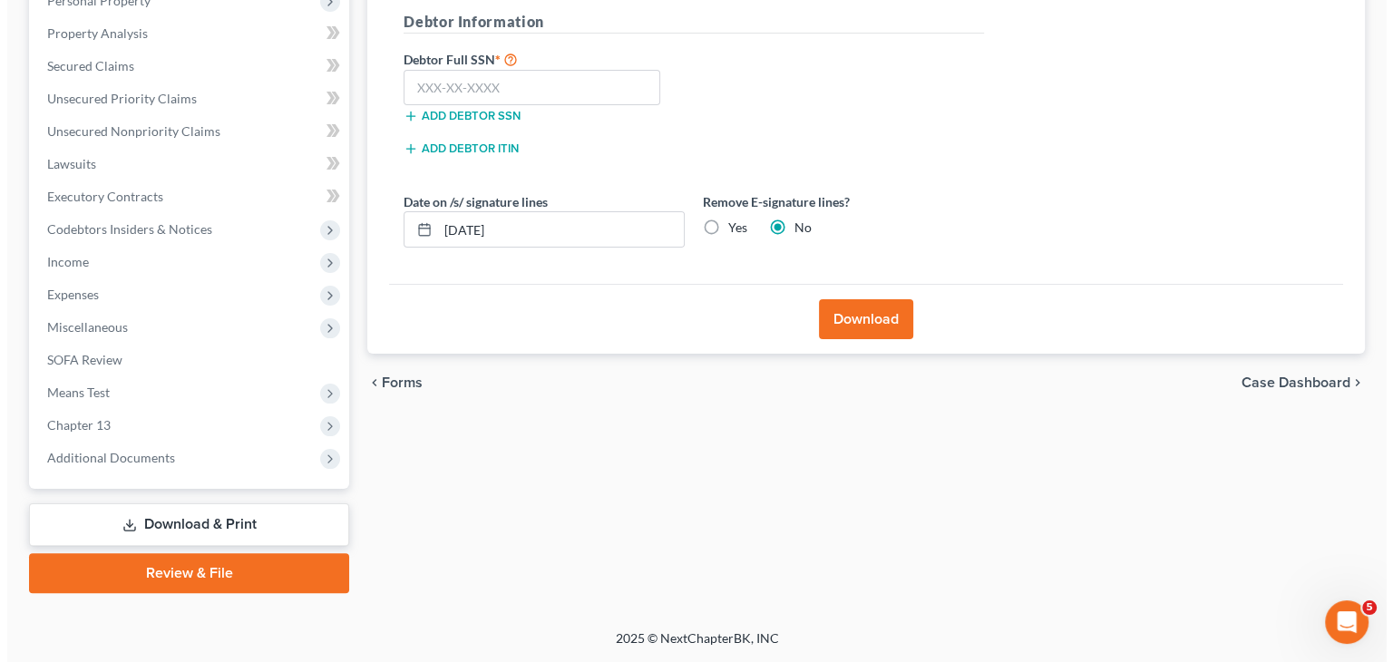
scroll to position [334, 0]
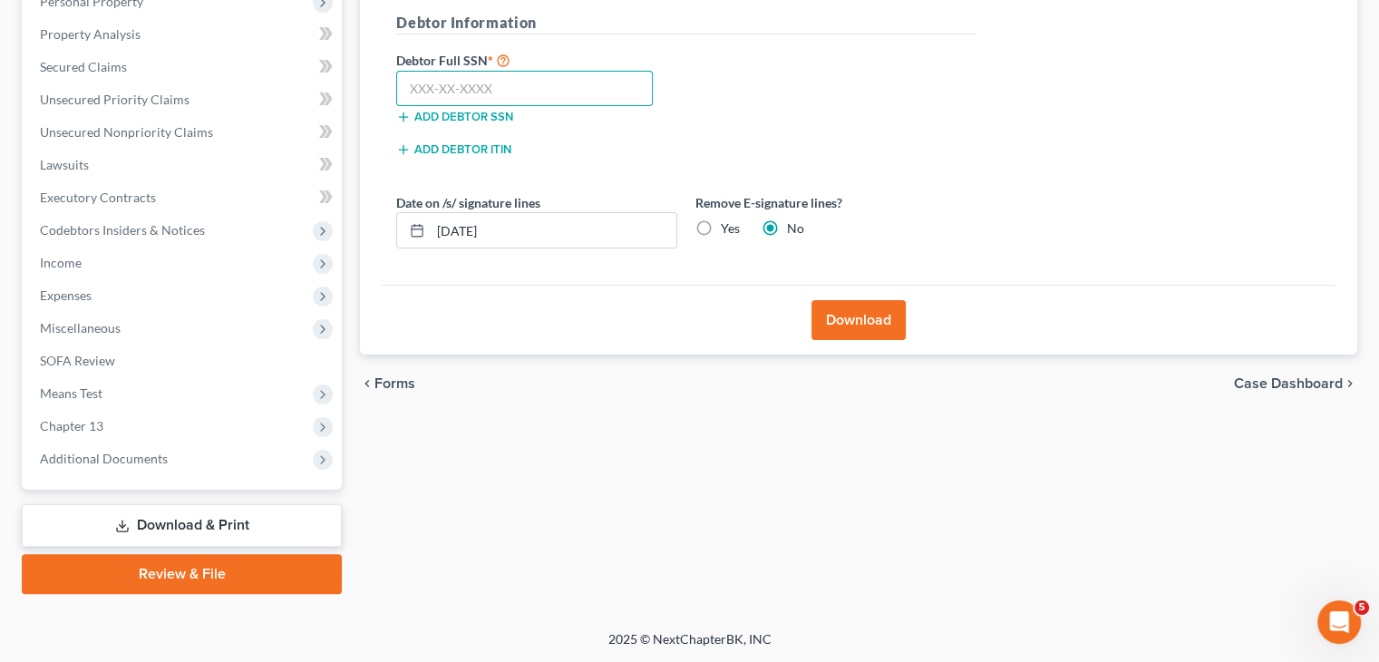
click at [490, 92] on input "text" at bounding box center [524, 89] width 257 height 36
type input "414-31-4697"
click at [858, 327] on button "Download" at bounding box center [858, 320] width 94 height 40
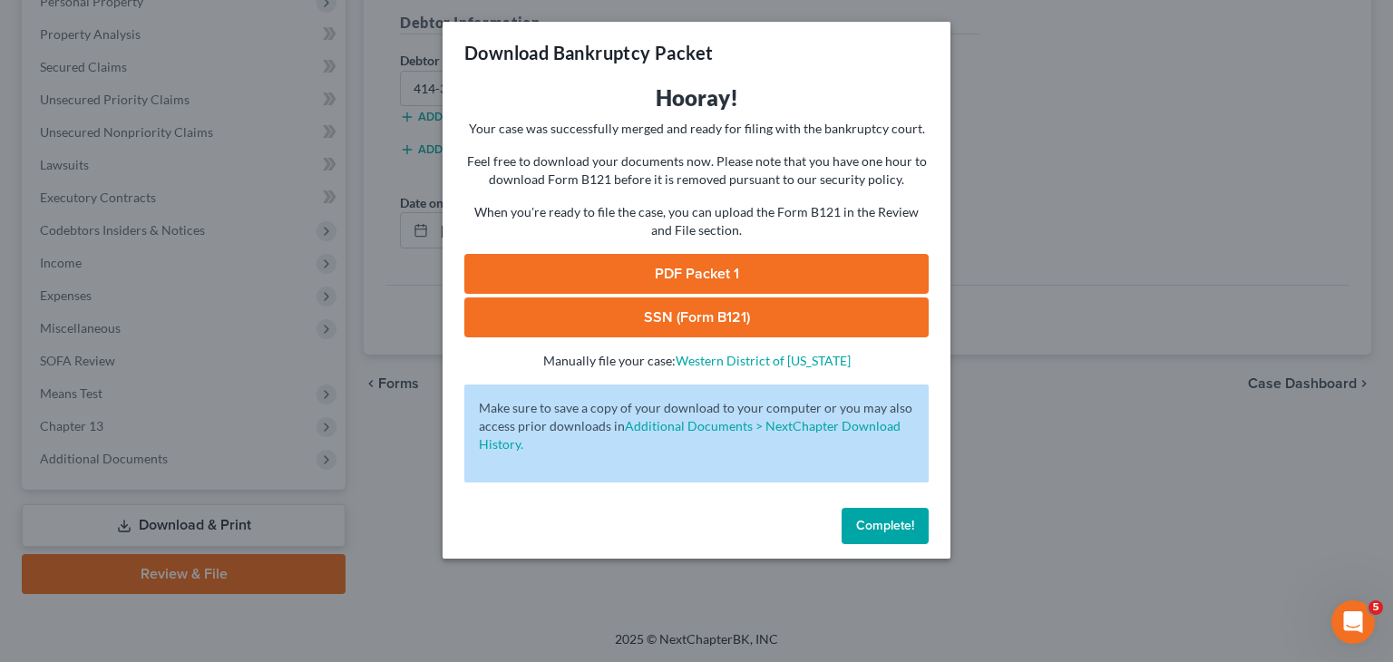
click at [846, 267] on link "PDF Packet 1" at bounding box center [696, 274] width 464 height 40
click at [698, 320] on link "SSN (Form B121)" at bounding box center [696, 317] width 464 height 40
